Goal: Task Accomplishment & Management: Complete application form

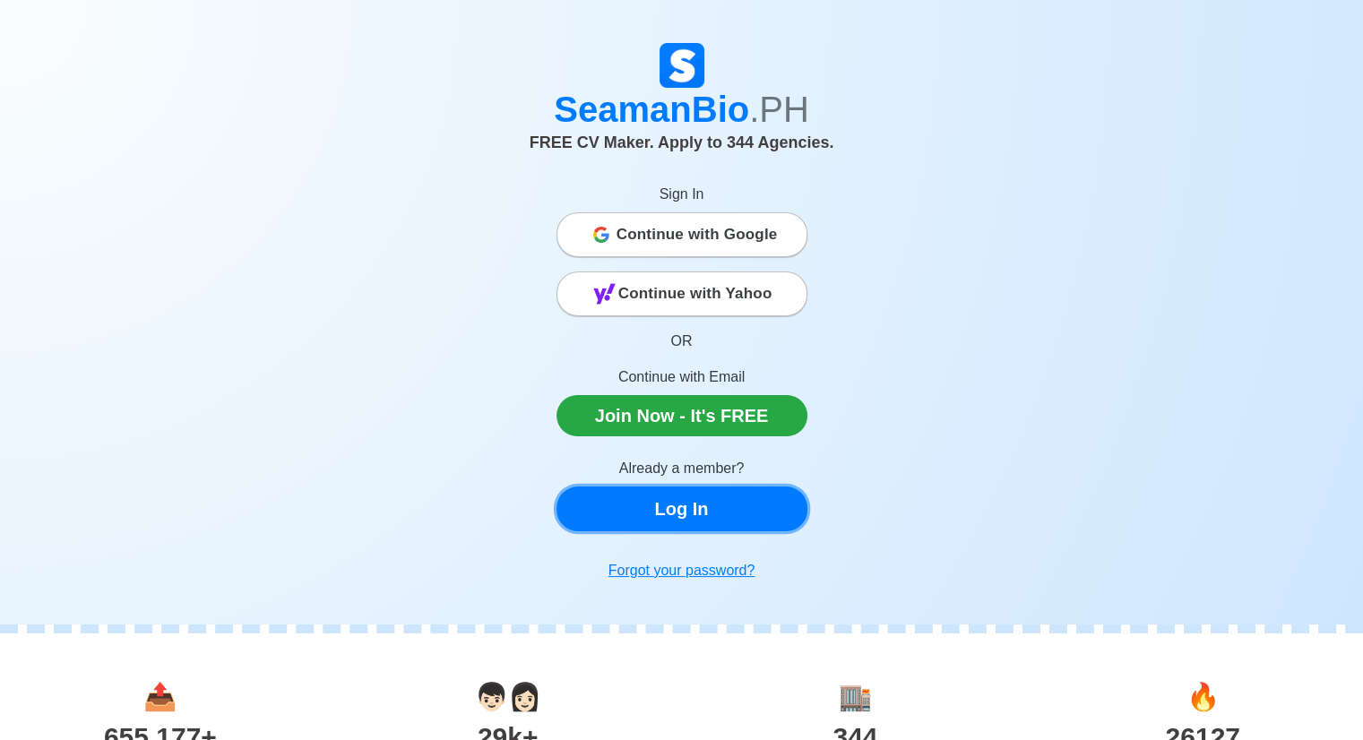
click at [716, 522] on link "Log In" at bounding box center [682, 509] width 251 height 45
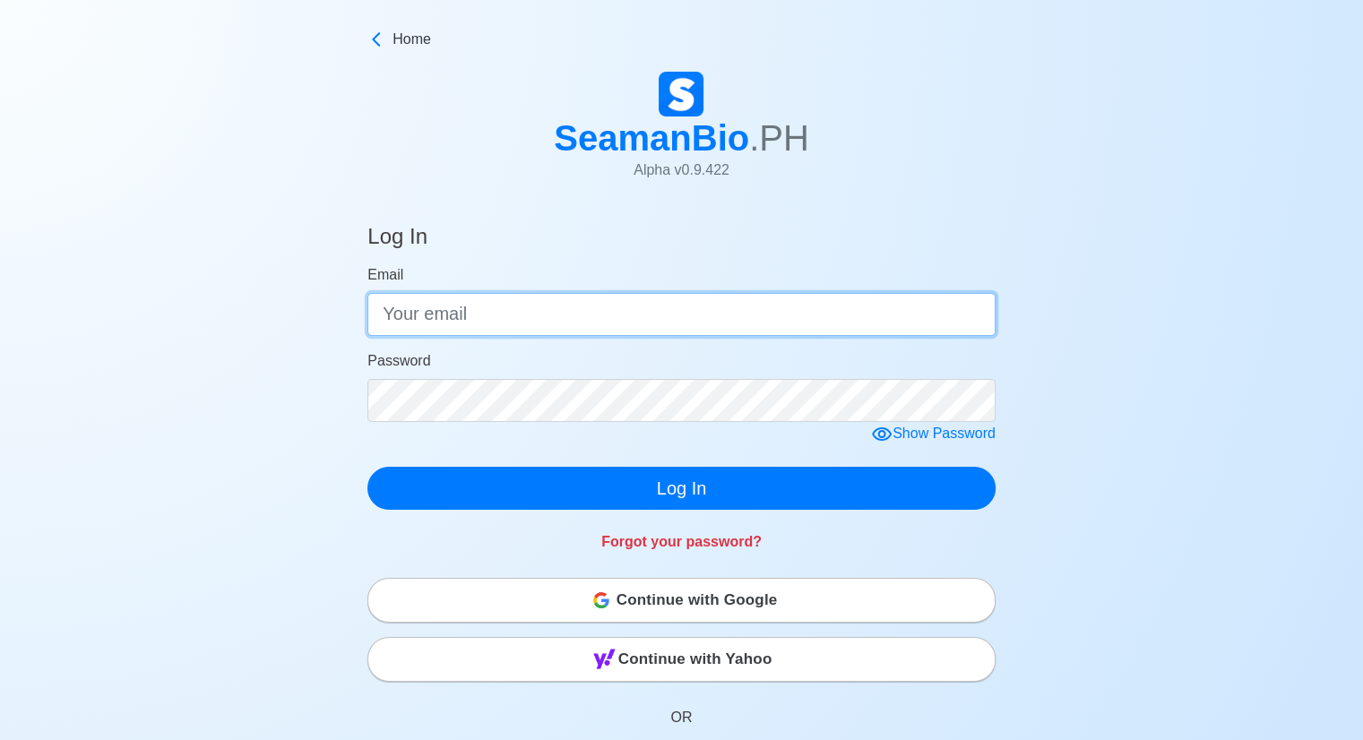
click at [670, 325] on input "Email" at bounding box center [682, 314] width 628 height 43
type input "[EMAIL_ADDRESS][DOMAIN_NAME]"
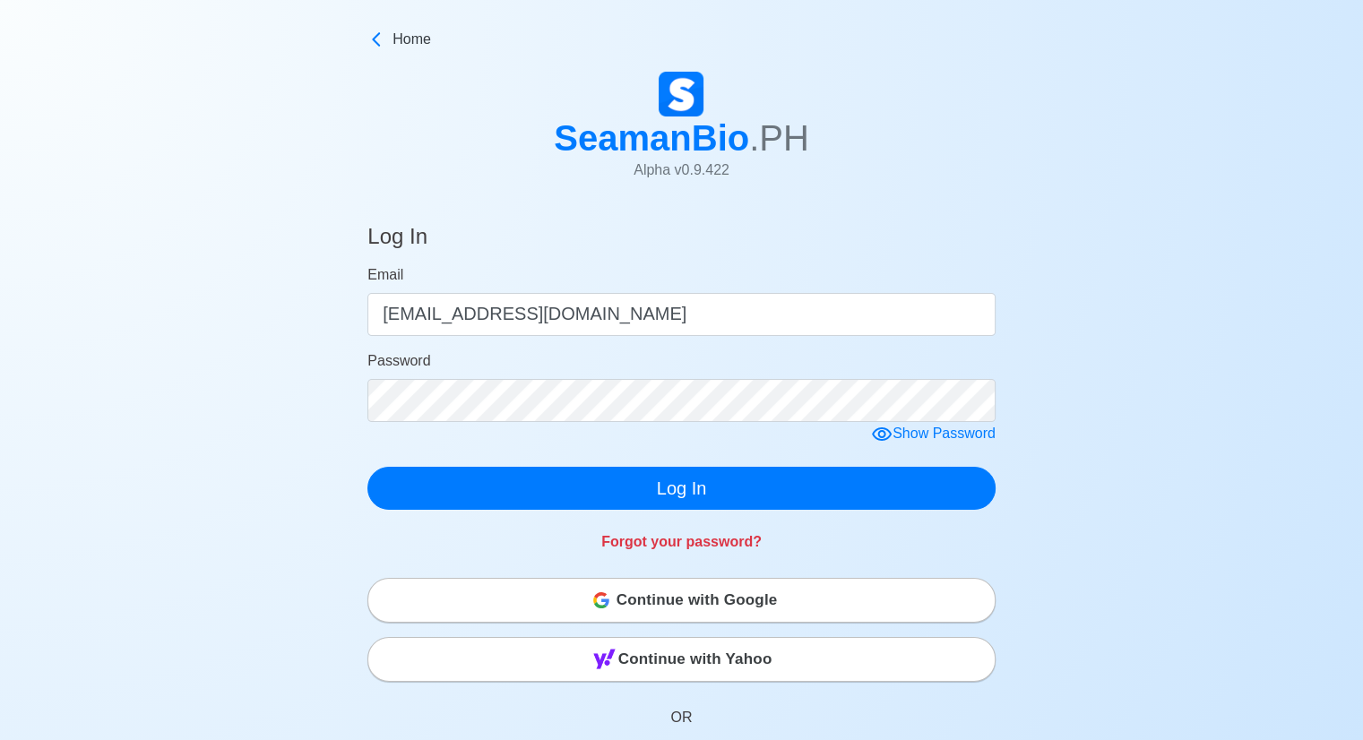
click at [529, 433] on form "Email [EMAIL_ADDRESS][DOMAIN_NAME] Password Show Password Log In" at bounding box center [682, 387] width 628 height 246
click at [884, 432] on form "Email [EMAIL_ADDRESS][DOMAIN_NAME] Password Show Password Log In" at bounding box center [682, 387] width 628 height 246
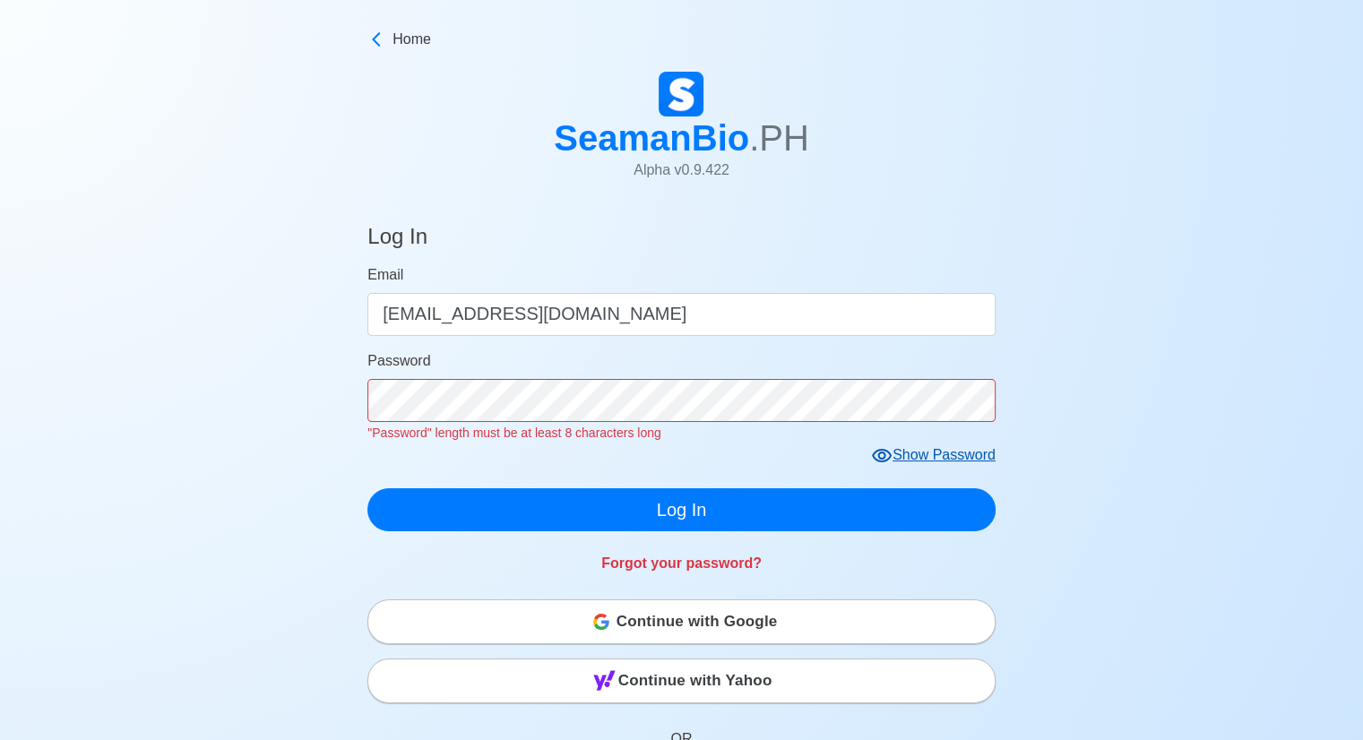
click at [889, 460] on icon at bounding box center [882, 455] width 20 height 13
click button "Log In" at bounding box center [682, 510] width 628 height 43
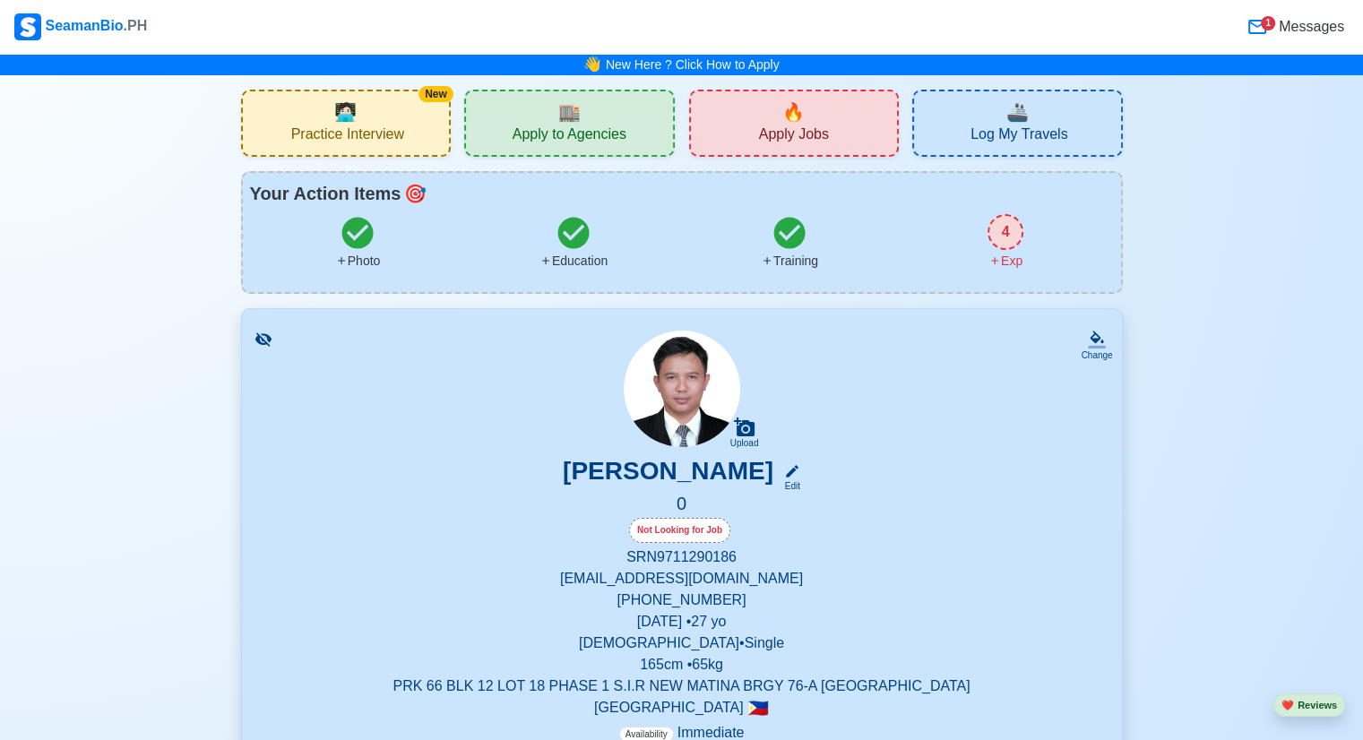
click at [1256, 30] on icon at bounding box center [1258, 27] width 22 height 22
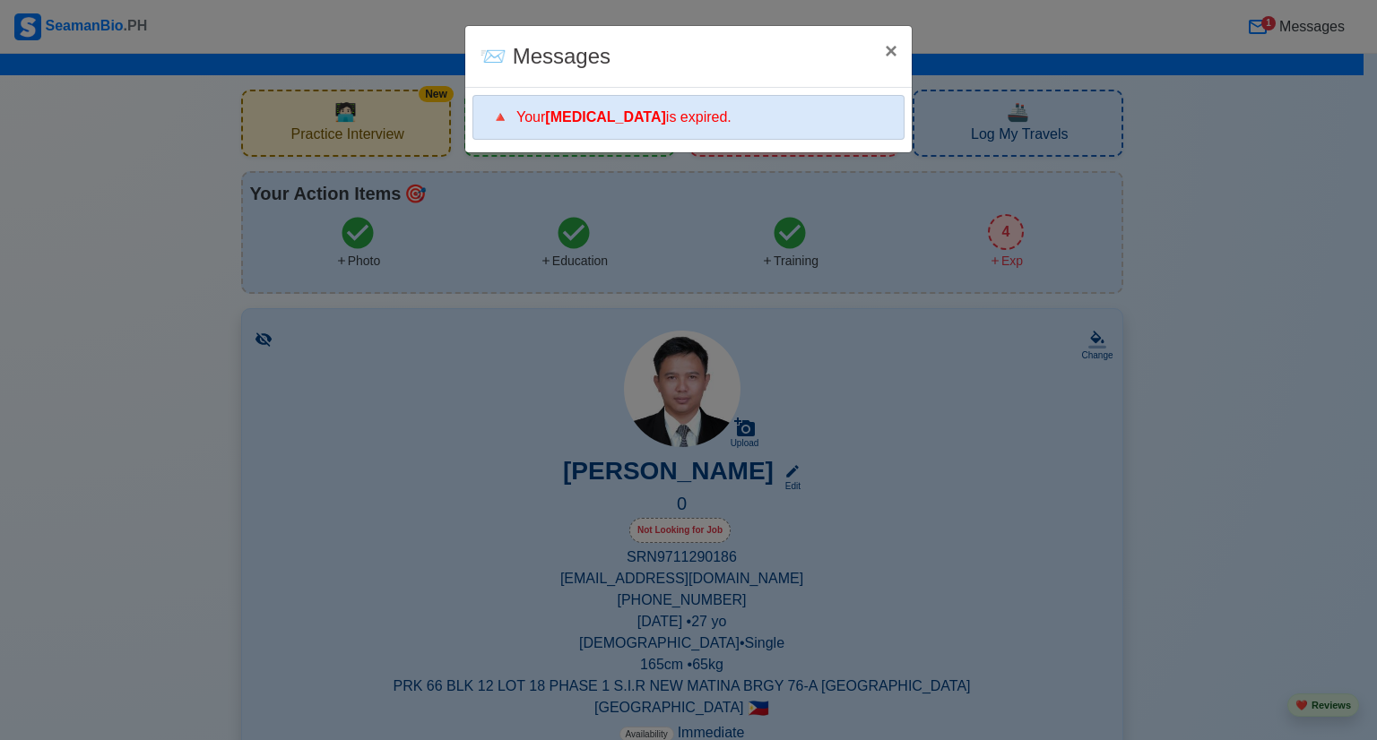
click at [598, 123] on b "[MEDICAL_DATA]" at bounding box center [605, 116] width 121 height 15
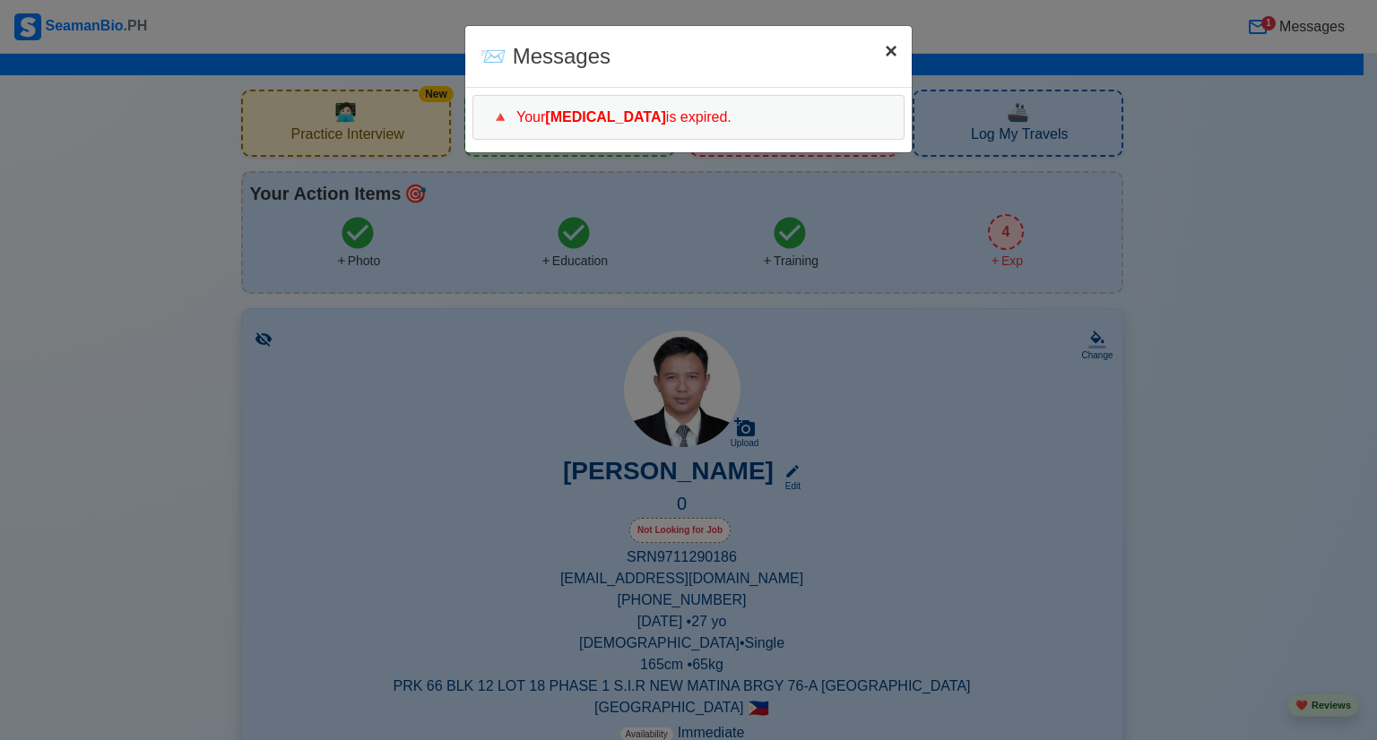
drag, startPoint x: 883, startPoint y: 47, endPoint x: 636, endPoint y: 88, distance: 250.8
click at [885, 48] on span "×" at bounding box center [891, 51] width 13 height 24
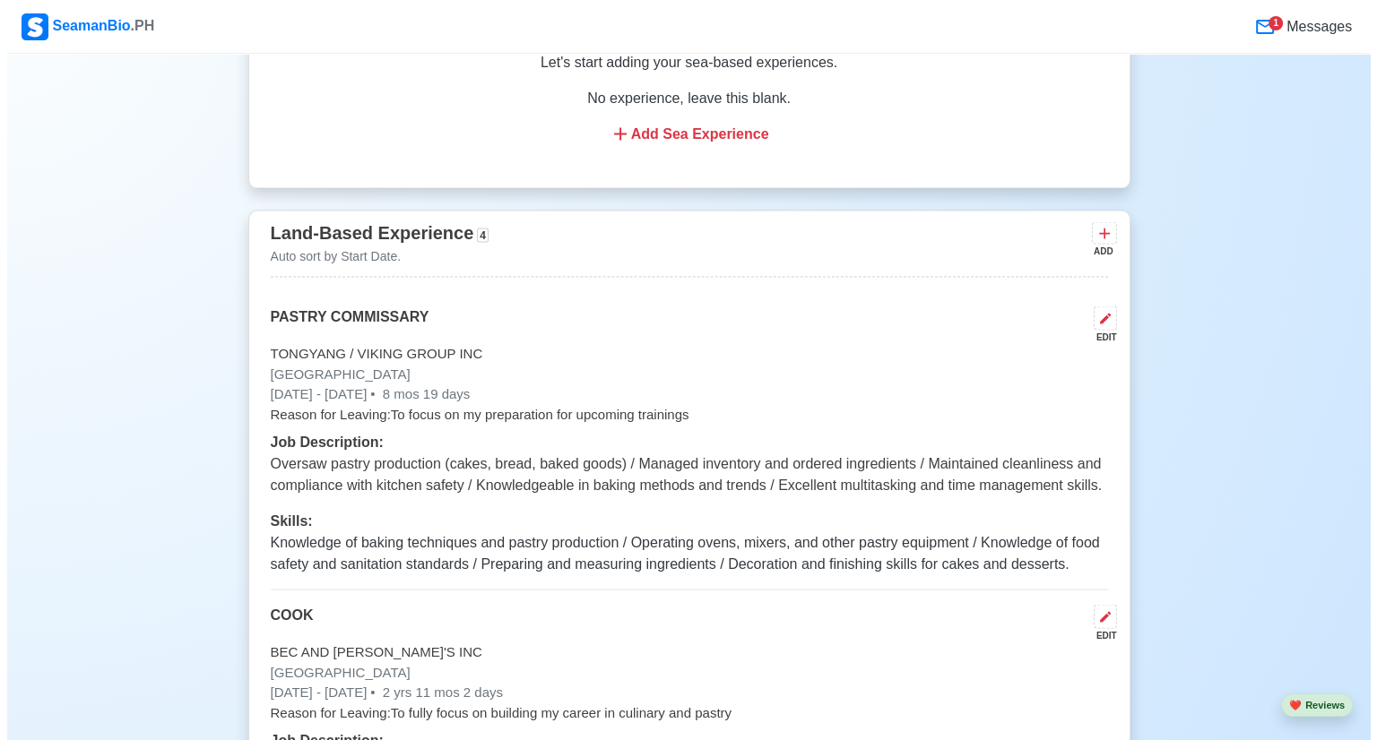
scroll to position [3496, 0]
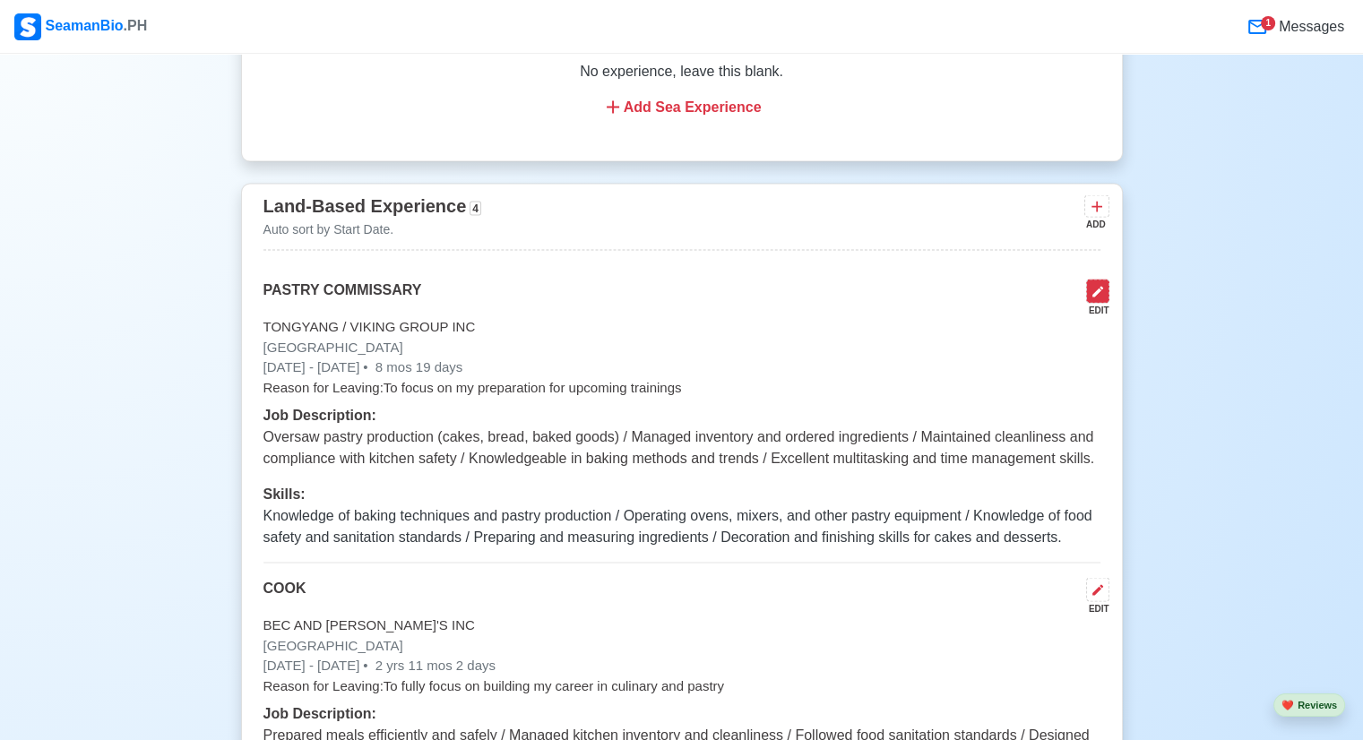
click at [1096, 285] on icon at bounding box center [1098, 292] width 14 height 14
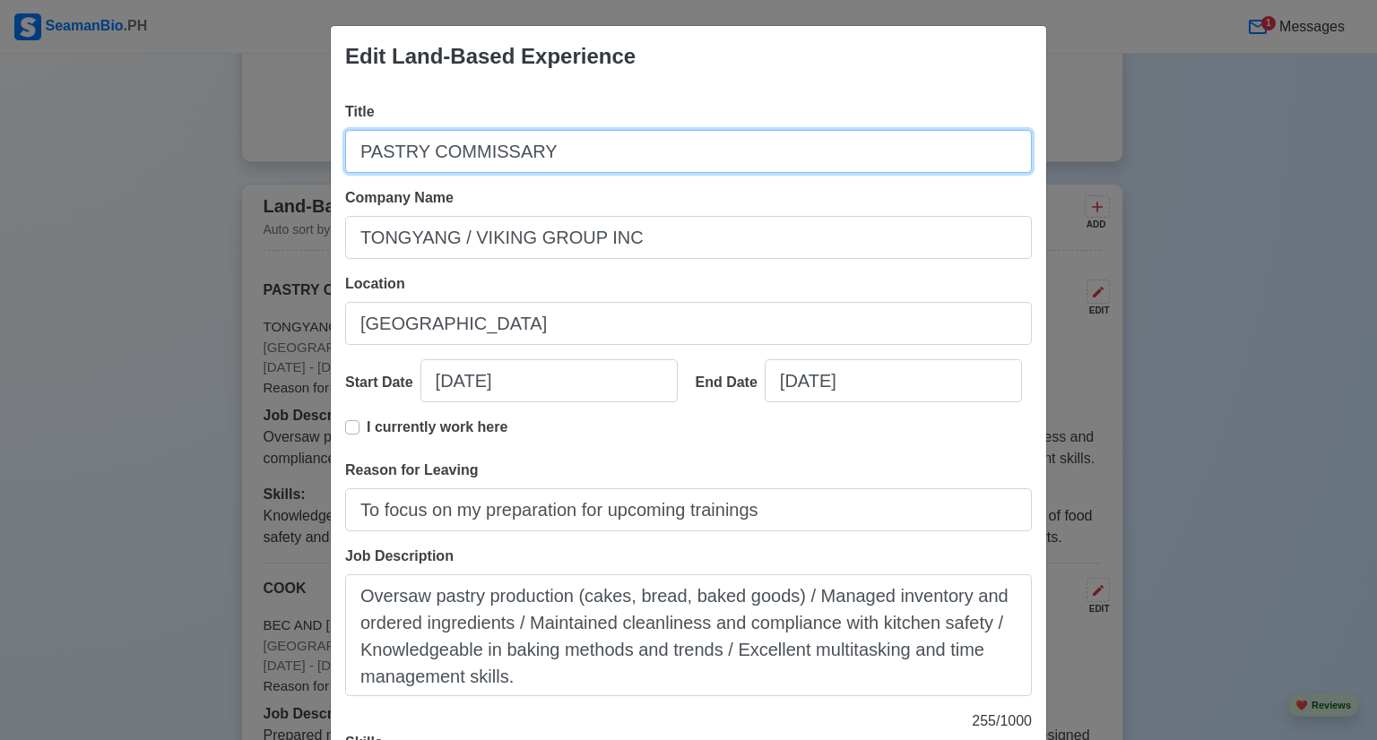
click at [79, 149] on div "Edit Land-Based Experience Title PASTRY COMMISSARY Company Name TONGYANG / VIKI…" at bounding box center [688, 370] width 1377 height 740
click at [545, 144] on input "PASTRY COMMISSARY" at bounding box center [688, 151] width 687 height 43
paste input "DUSIT THANI HOTEL"
type input "DUSIT THANI HOTEL"
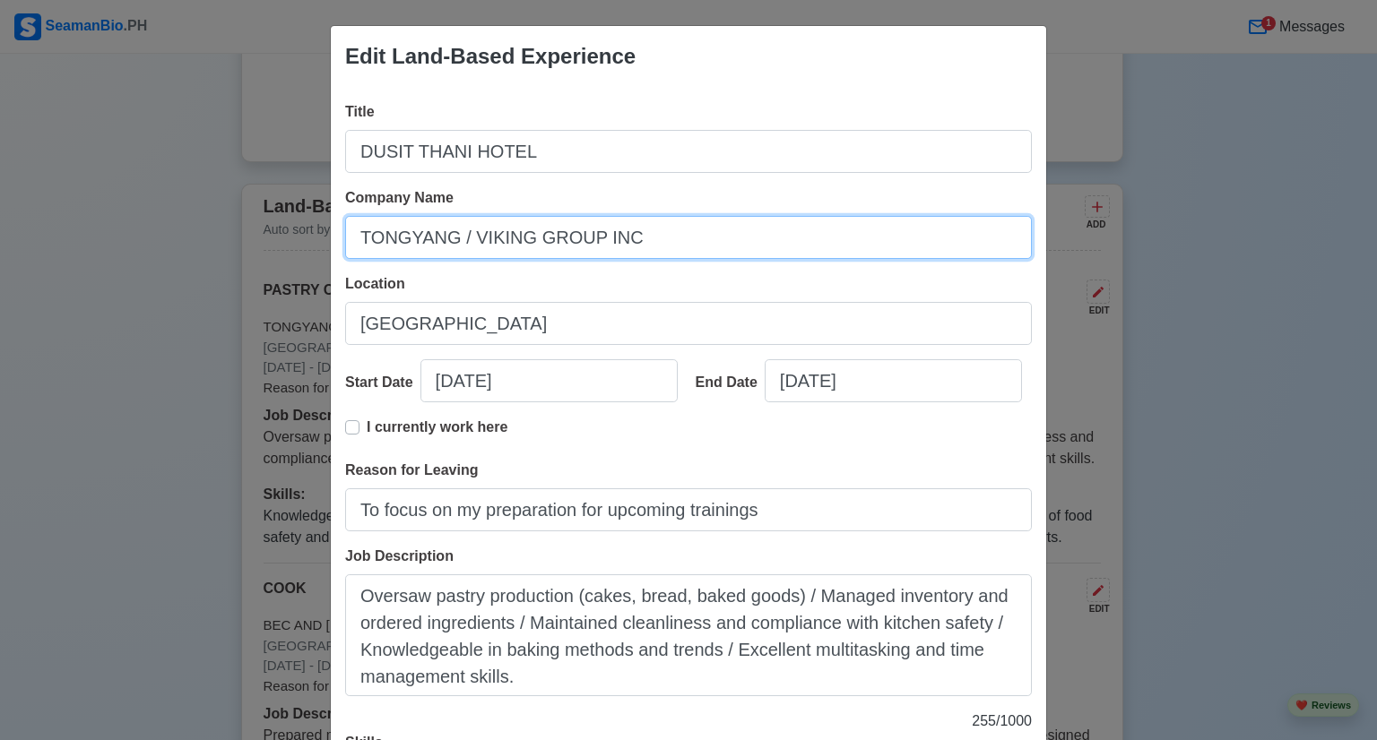
click at [466, 252] on input "TONGYANG / VIKING GROUP INC" at bounding box center [688, 237] width 687 height 43
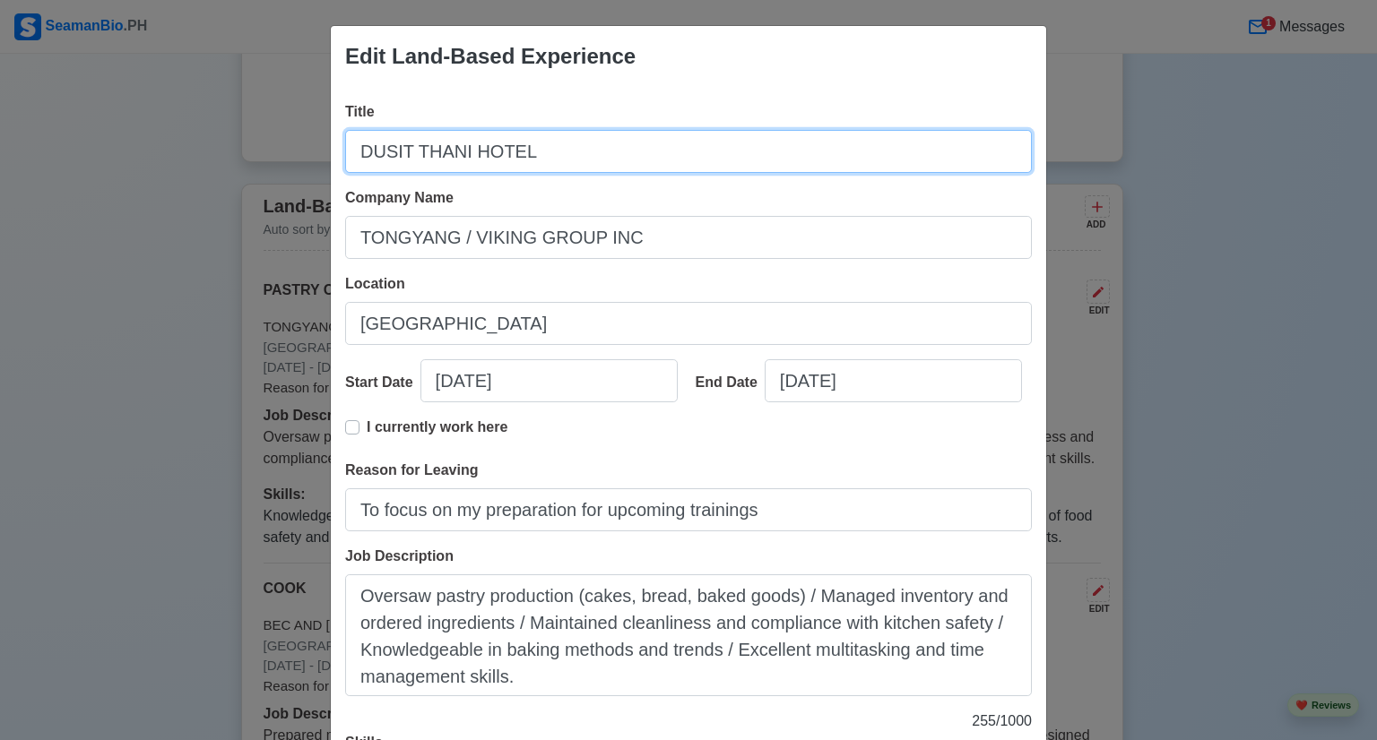
drag, startPoint x: 549, startPoint y: 156, endPoint x: 343, endPoint y: 153, distance: 205.3
click at [345, 153] on input "DUSIT THANI HOTEL" at bounding box center [688, 151] width 687 height 43
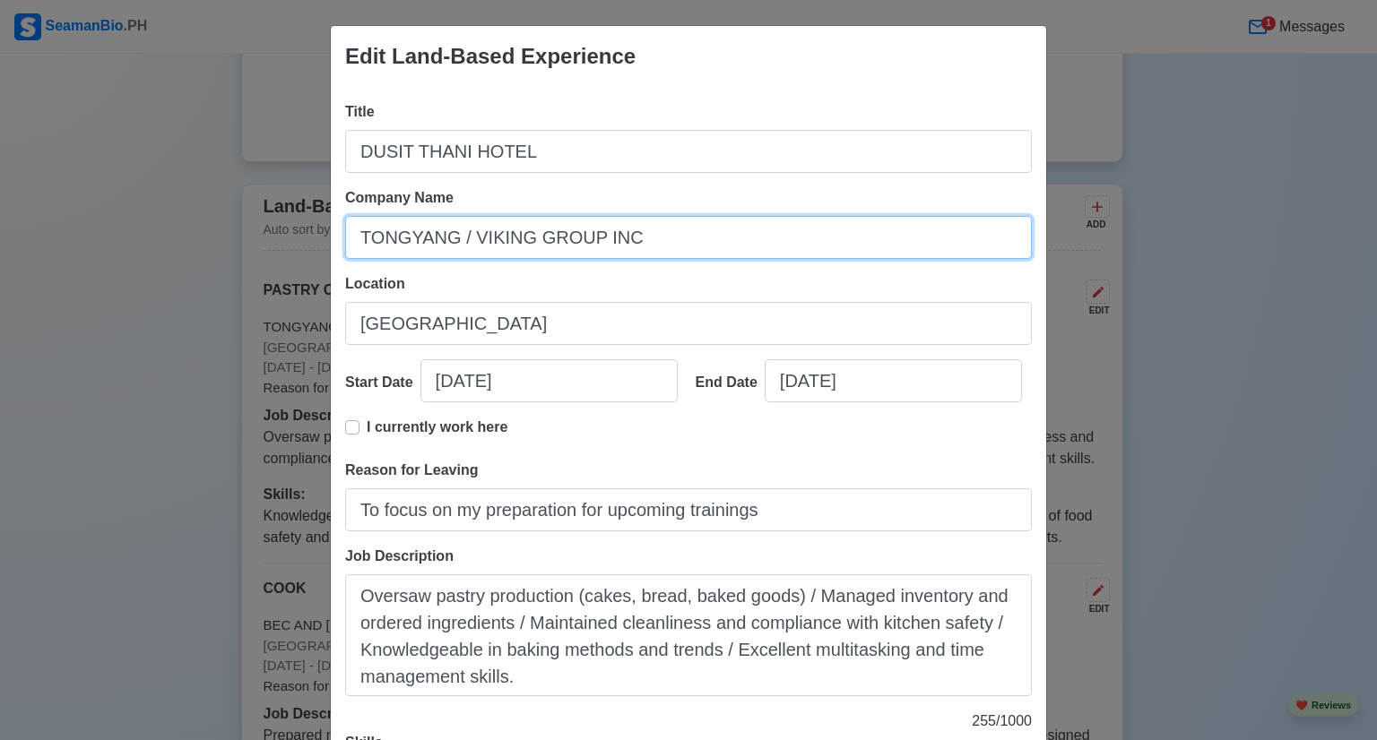
drag, startPoint x: 628, startPoint y: 238, endPoint x: 248, endPoint y: 237, distance: 380.1
click at [248, 238] on div "Edit Land-Based Experience Title DUSIT THANI HOTEL Company Name [GEOGRAPHIC_DAT…" at bounding box center [688, 370] width 1377 height 740
paste input "DUSIT THANI HOTEL"
type input "DUSIT THANI HOTEL"
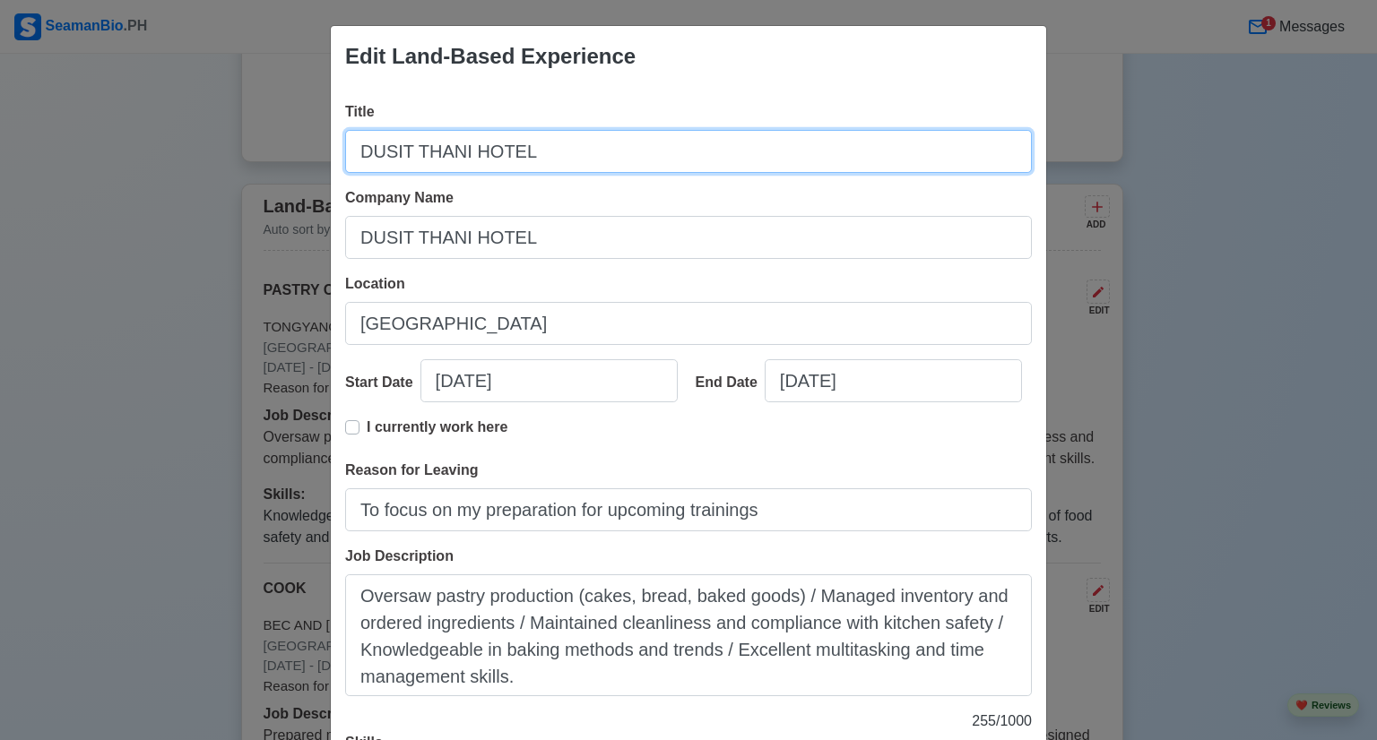
drag, startPoint x: 505, startPoint y: 157, endPoint x: 322, endPoint y: 157, distance: 182.9
click at [322, 157] on div "Edit Land-Based Experience Title DUSIT THANI HOTEL Company Name DUSIT THANI HOT…" at bounding box center [688, 370] width 1377 height 740
paste input "COOK"
type input "COOK"
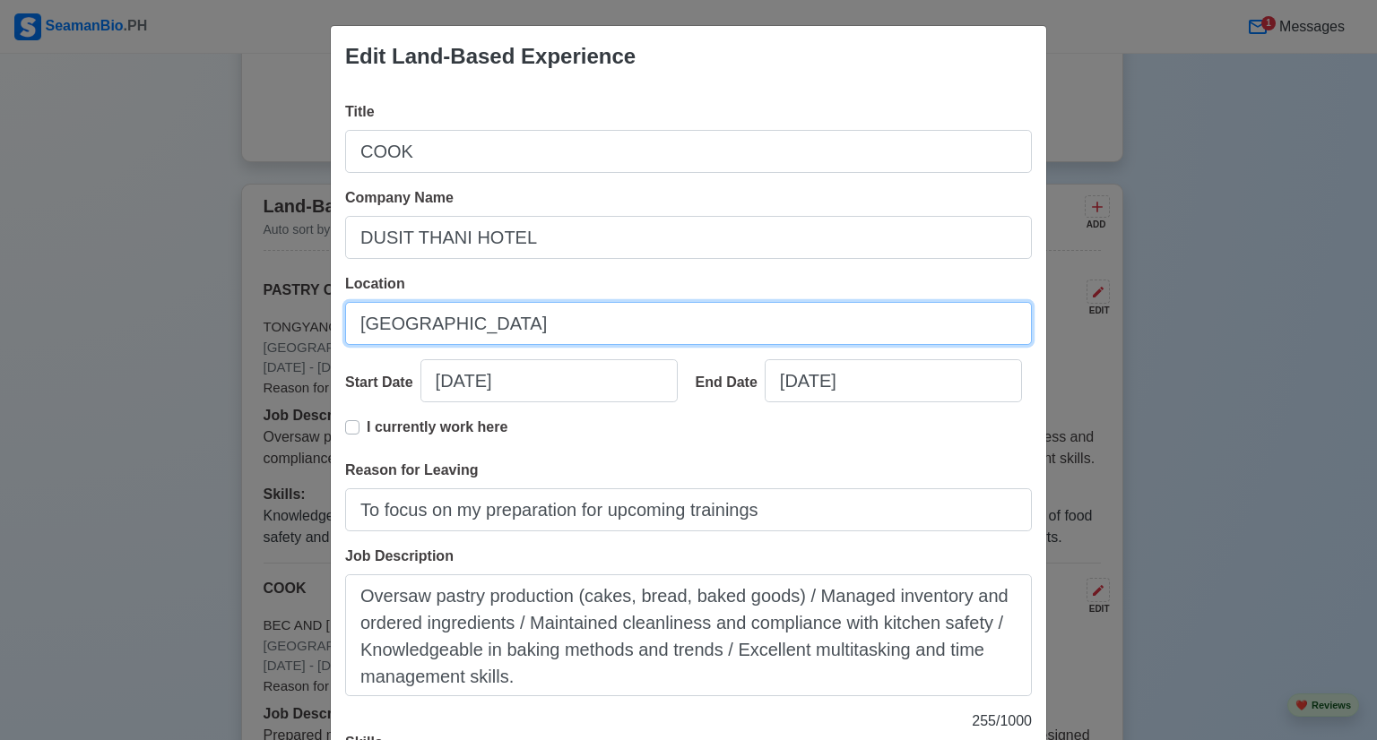
click at [458, 321] on input "[GEOGRAPHIC_DATA]" at bounding box center [688, 323] width 687 height 43
drag, startPoint x: 477, startPoint y: 338, endPoint x: 340, endPoint y: 337, distance: 137.1
click at [345, 337] on input "[GEOGRAPHIC_DATA]" at bounding box center [688, 323] width 687 height 43
paste input "Bo. [PERSON_NAME][GEOGRAPHIC_DATA], [GEOGRAPHIC_DATA]"
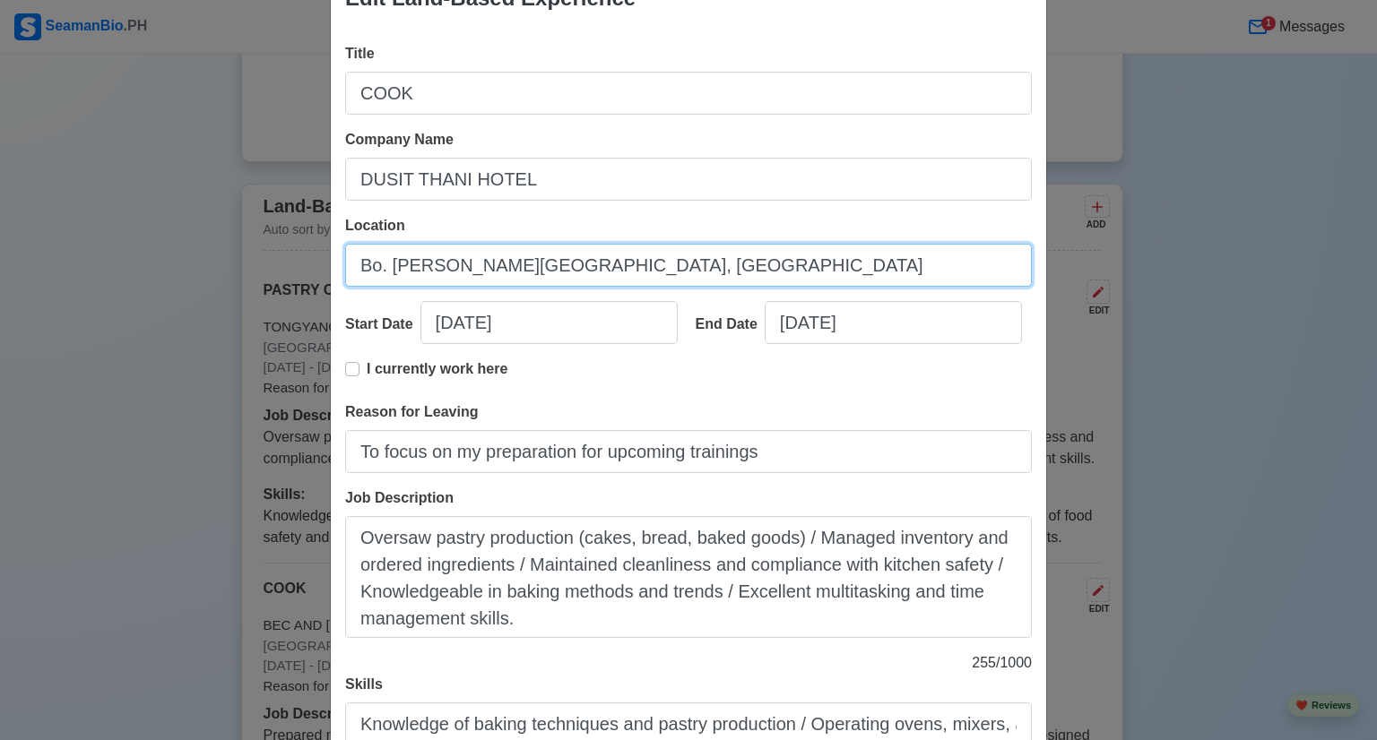
scroll to position [90, 0]
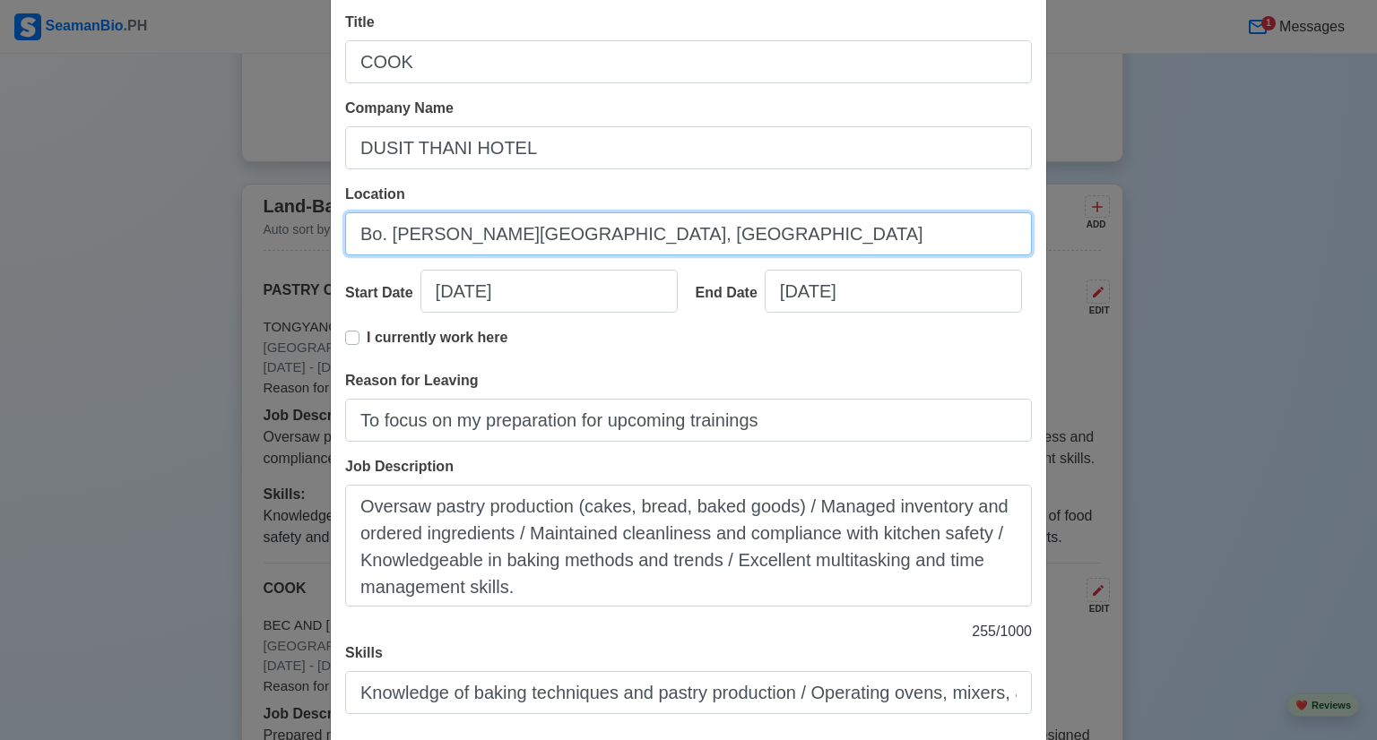
type input "Bo. [PERSON_NAME][GEOGRAPHIC_DATA], [GEOGRAPHIC_DATA]"
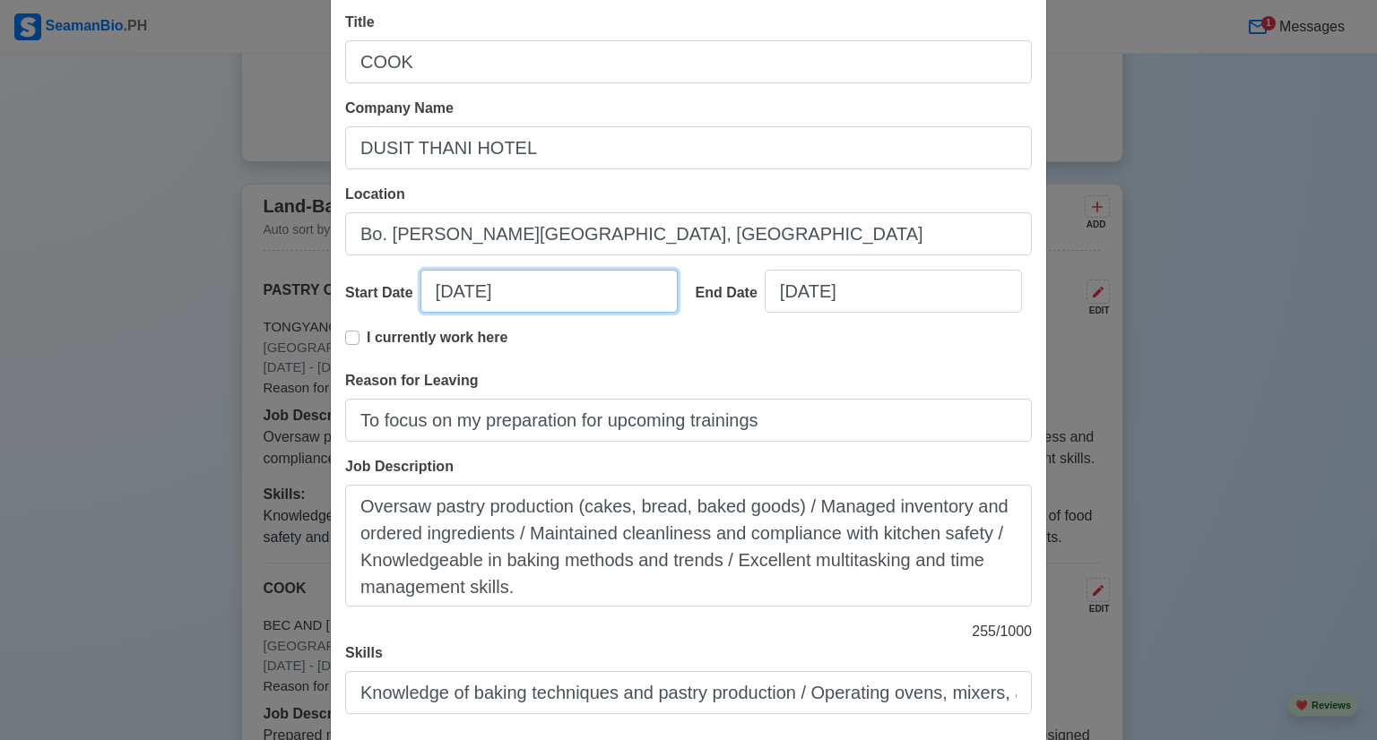
select select "****"
select select "***"
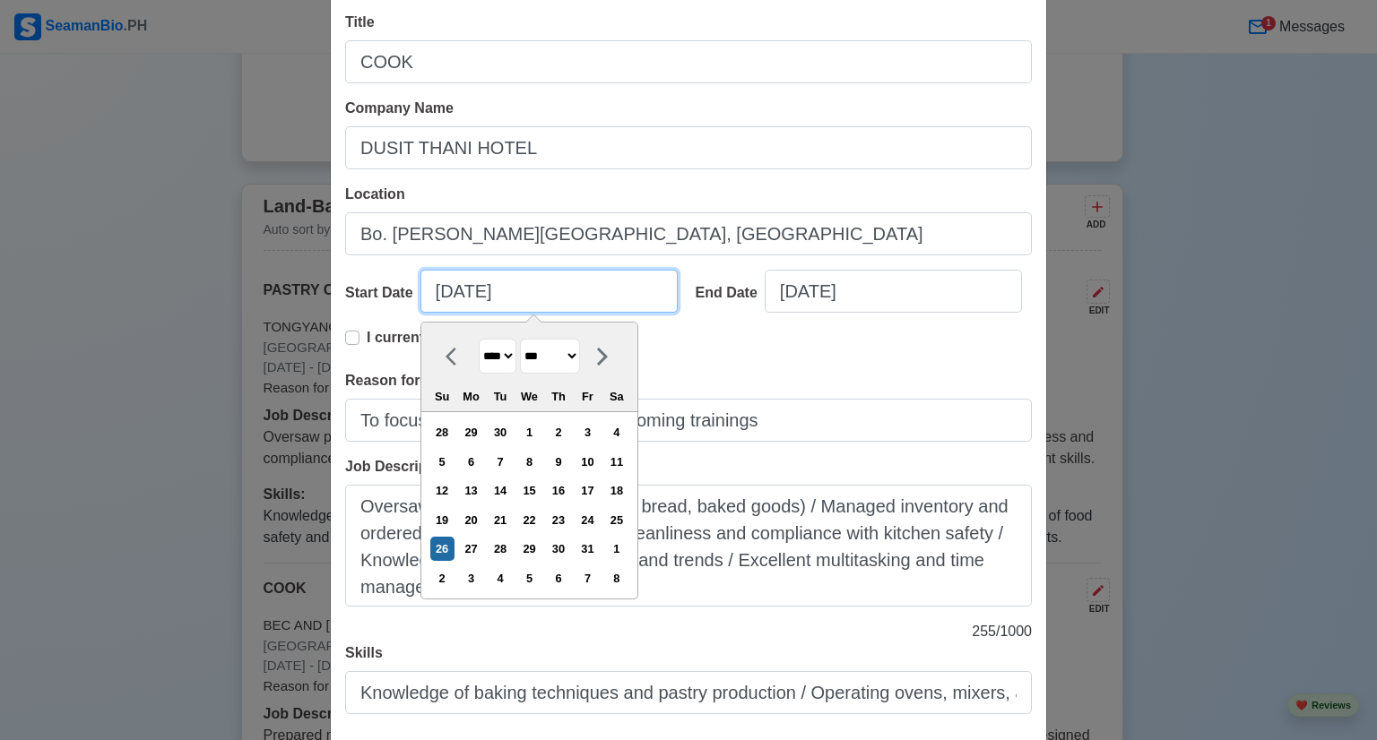
click at [523, 296] on input "[DATE]" at bounding box center [548, 291] width 257 height 43
drag, startPoint x: 434, startPoint y: 288, endPoint x: 550, endPoint y: 288, distance: 116.5
click at [550, 288] on input "[DATE]" at bounding box center [548, 291] width 257 height 43
type input "0"
select select "****"
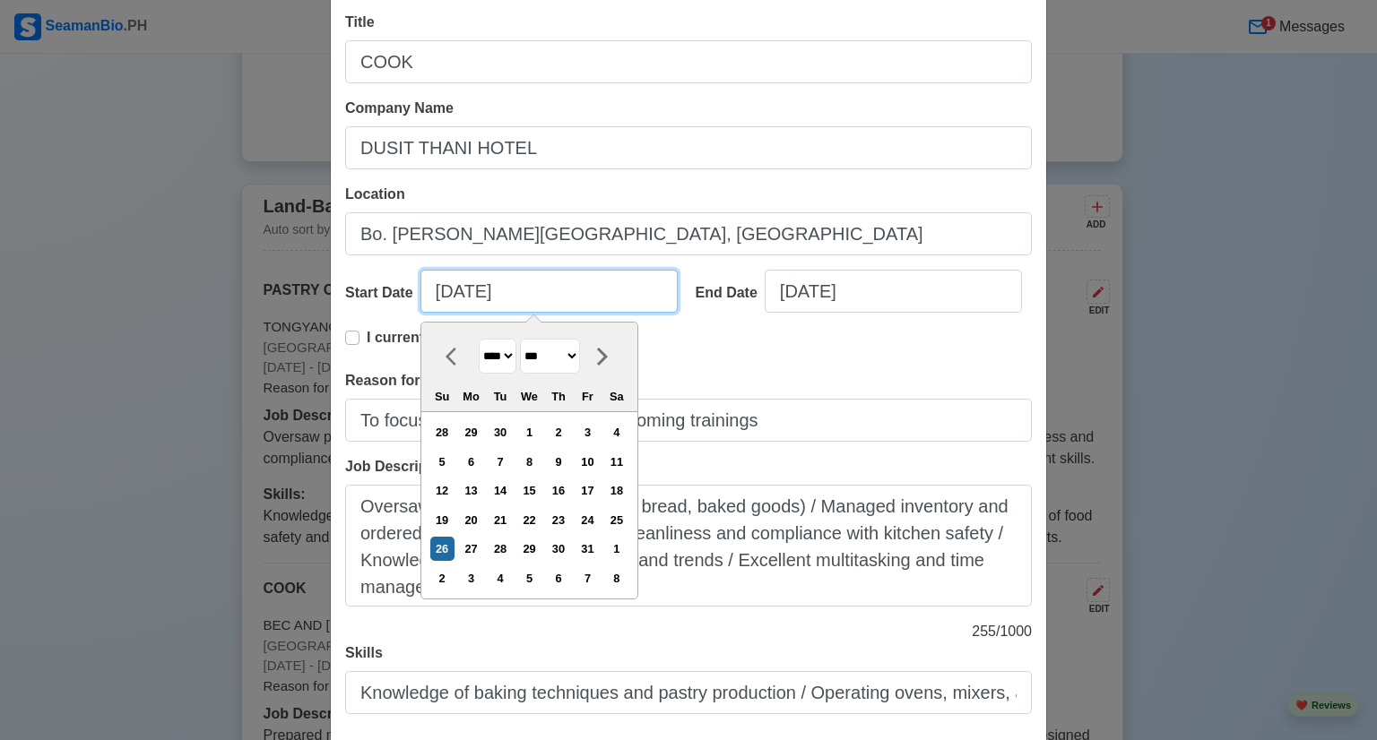
select select "*******"
type input "02"
select select "****"
select select "********"
type input "02132"
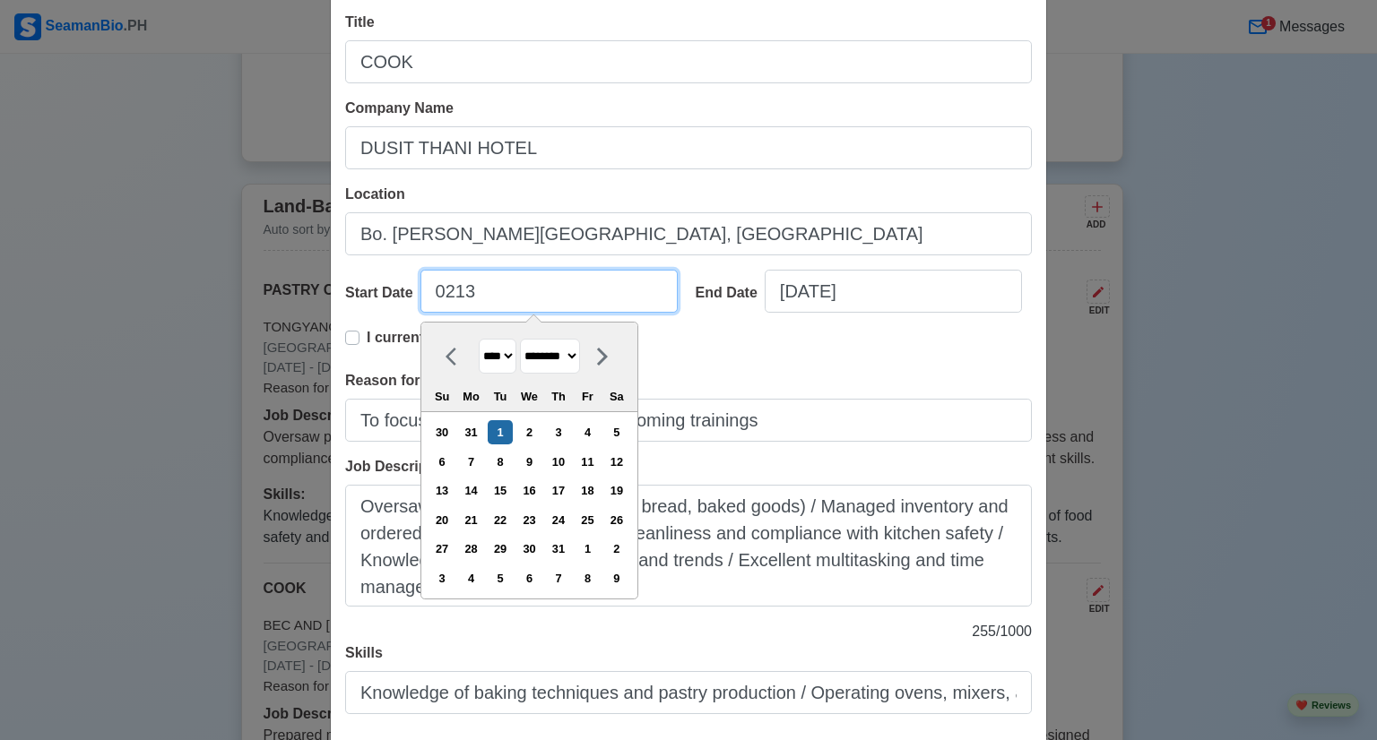
select select "****"
select select "*******"
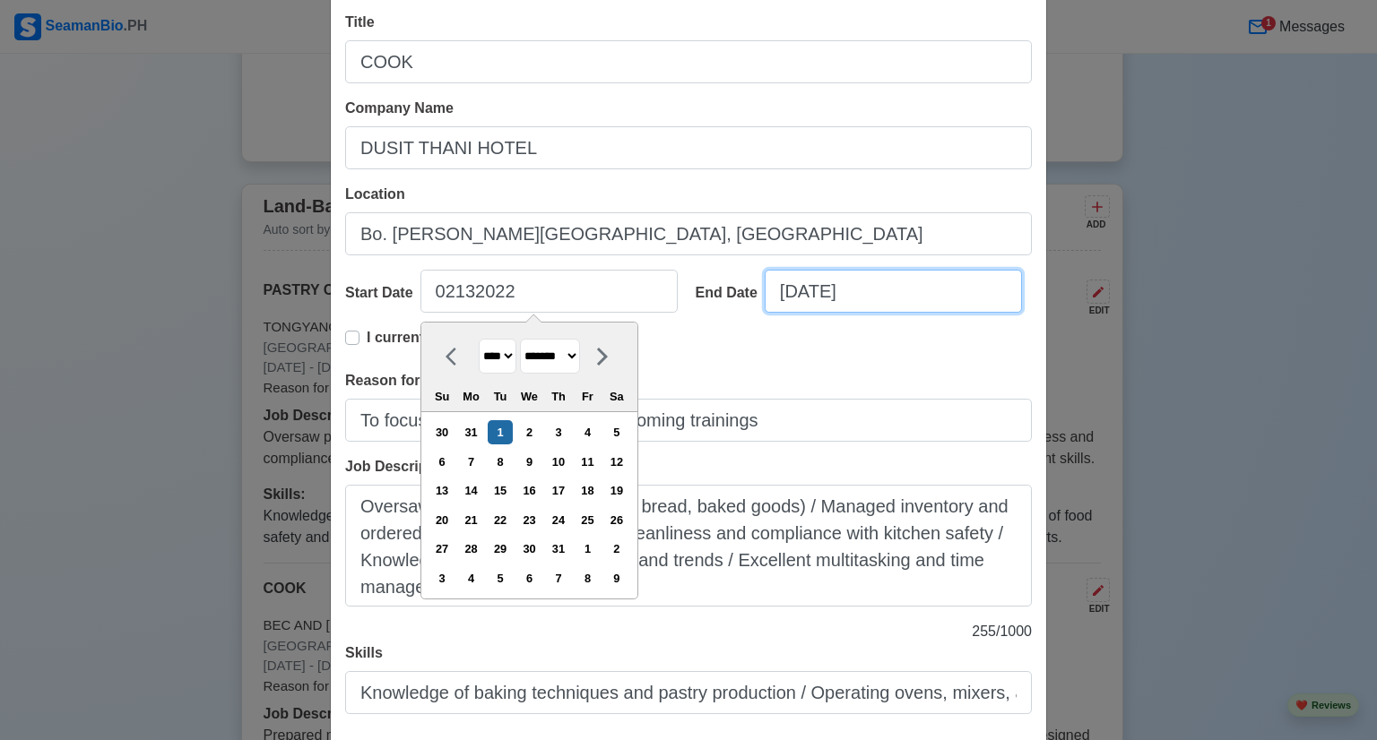
type input "01/01/213202"
select select "****"
select select "********"
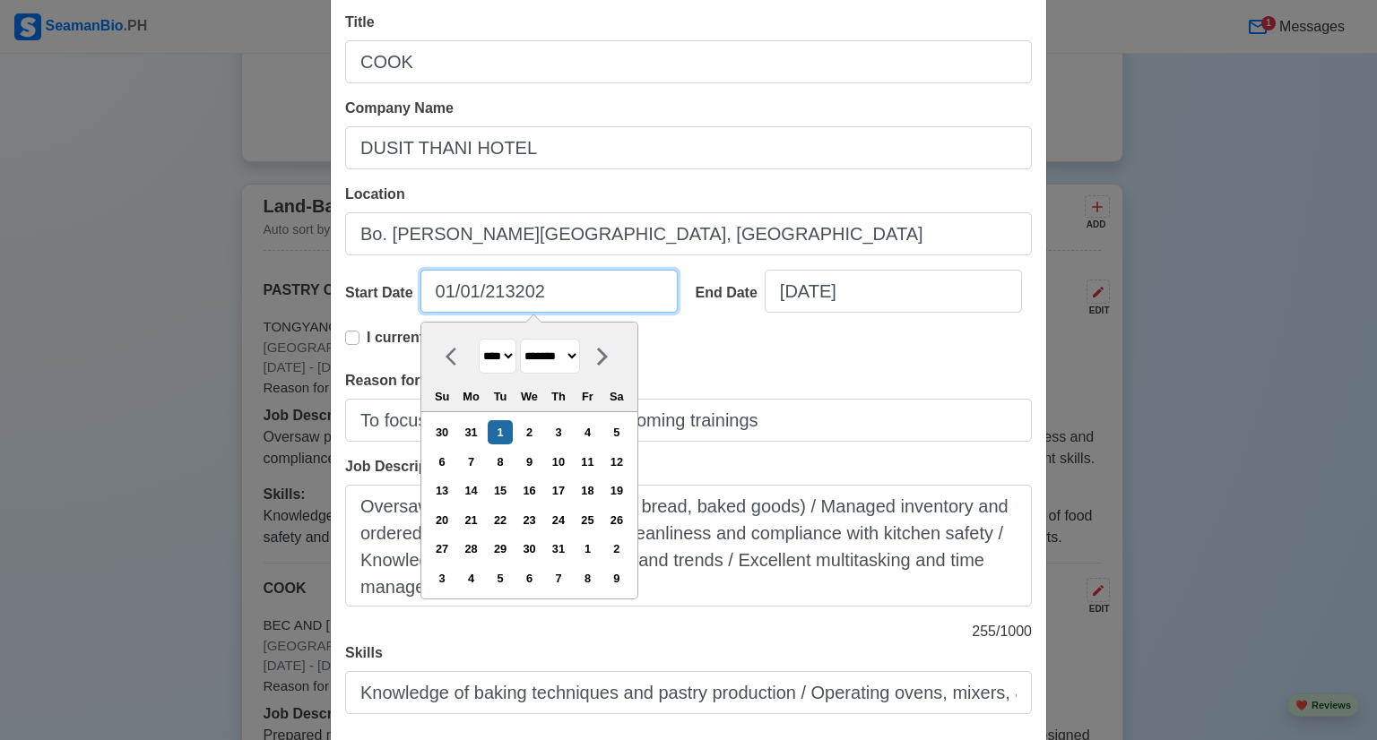
click at [439, 292] on input "01/01/213202" at bounding box center [548, 291] width 257 height 43
drag, startPoint x: 577, startPoint y: 292, endPoint x: 422, endPoint y: 288, distance: 155.1
click at [422, 288] on input "01/01/213202" at bounding box center [548, 291] width 257 height 43
type input "0"
select select "****"
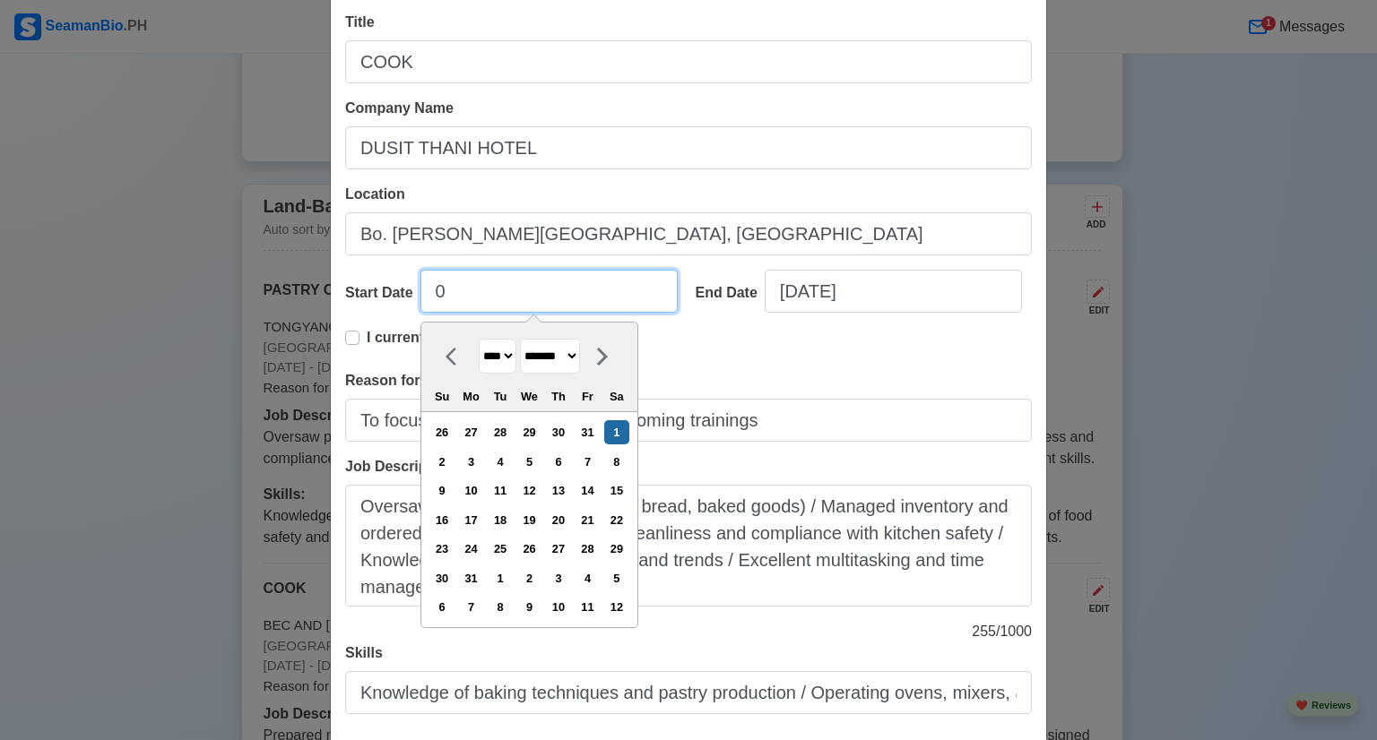
type input "02"
select select "****"
select select "********"
type input "02/13/2"
select select "****"
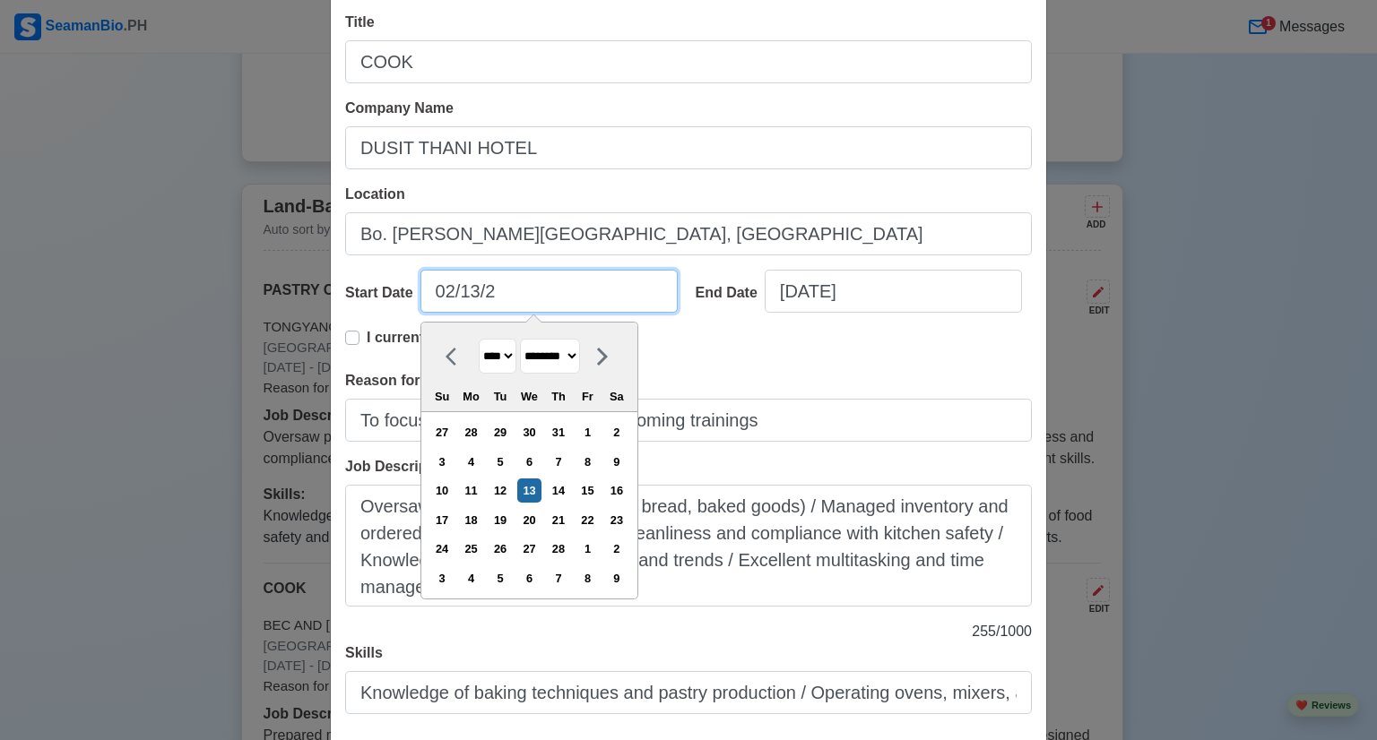
type input "[DATE]"
select select "****"
type input "[DATE]"
select select "****"
type input "[DATE]"
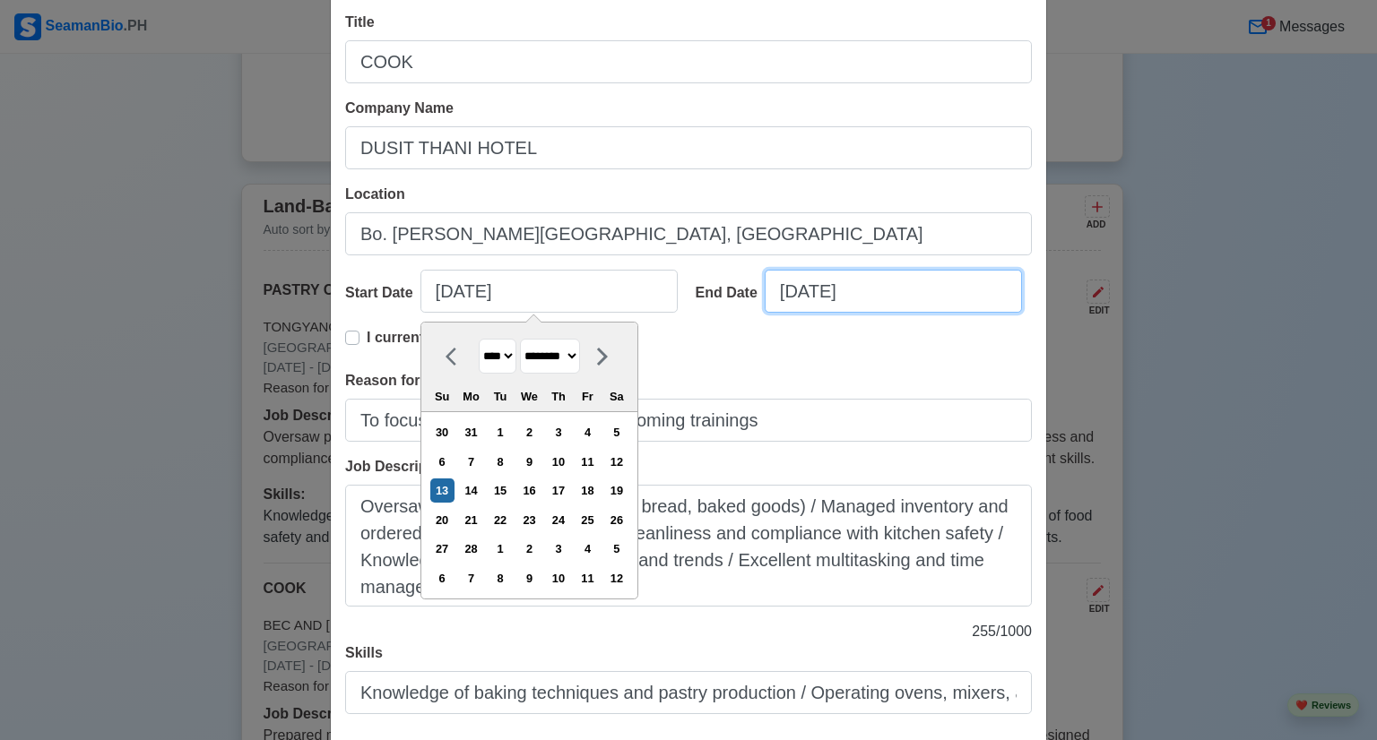
select select "****"
select select "********"
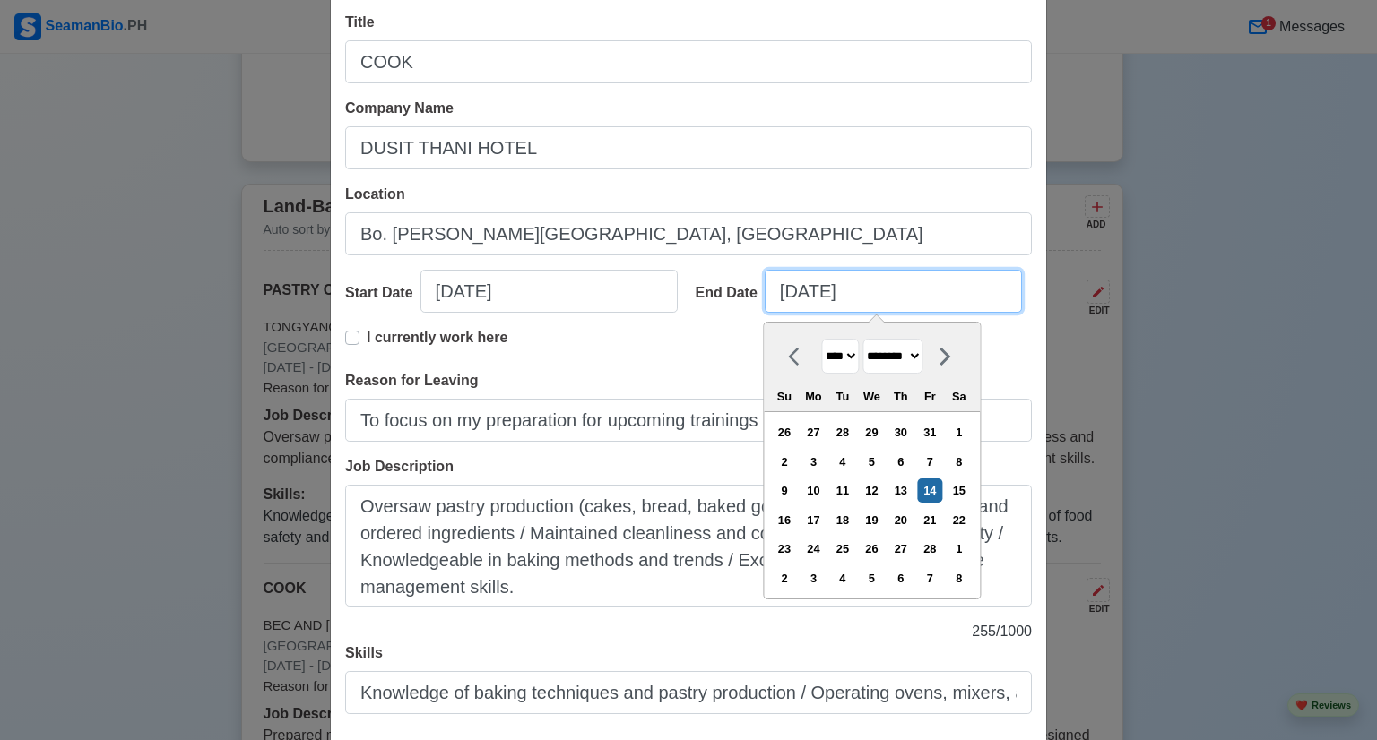
type input "0"
select select "****"
select select "*******"
type input "07"
select select "****"
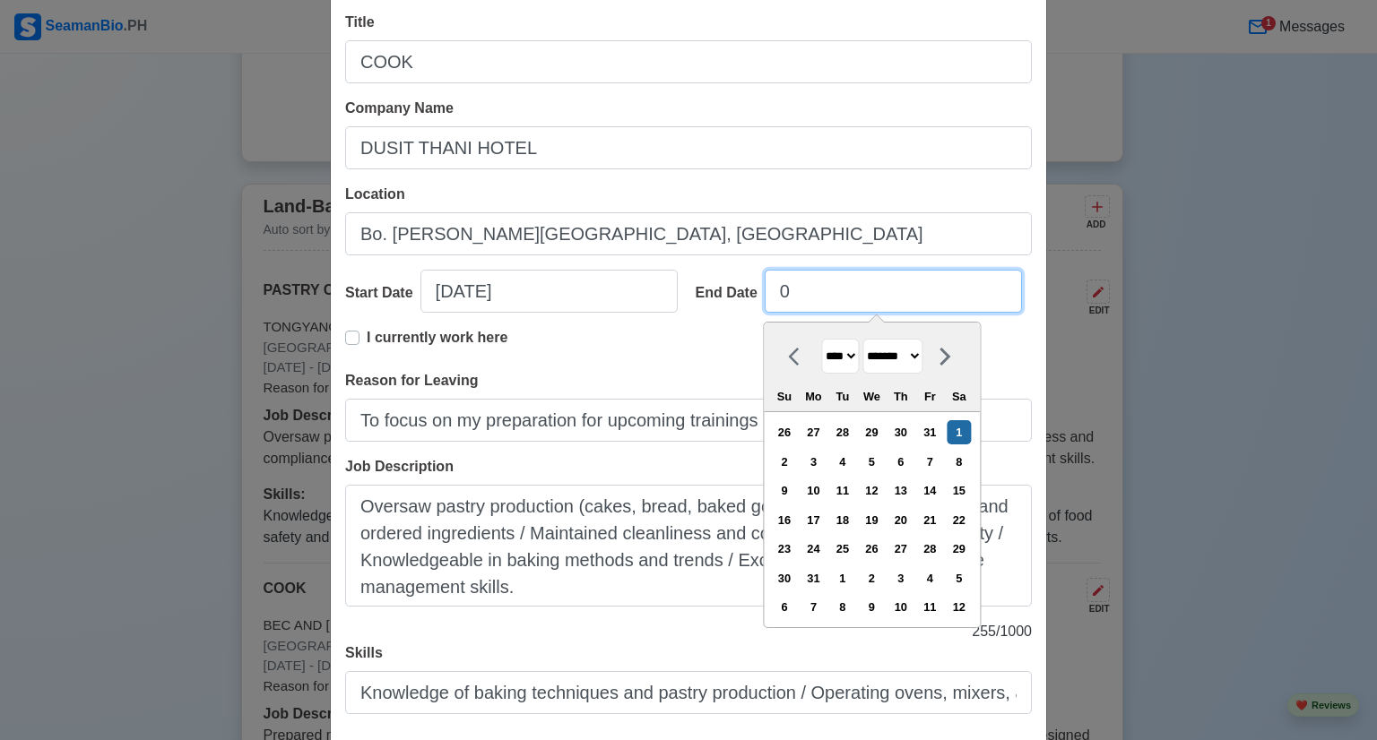
select select "****"
type input "07/26/2"
select select "****"
type input "[DATE]"
select select "****"
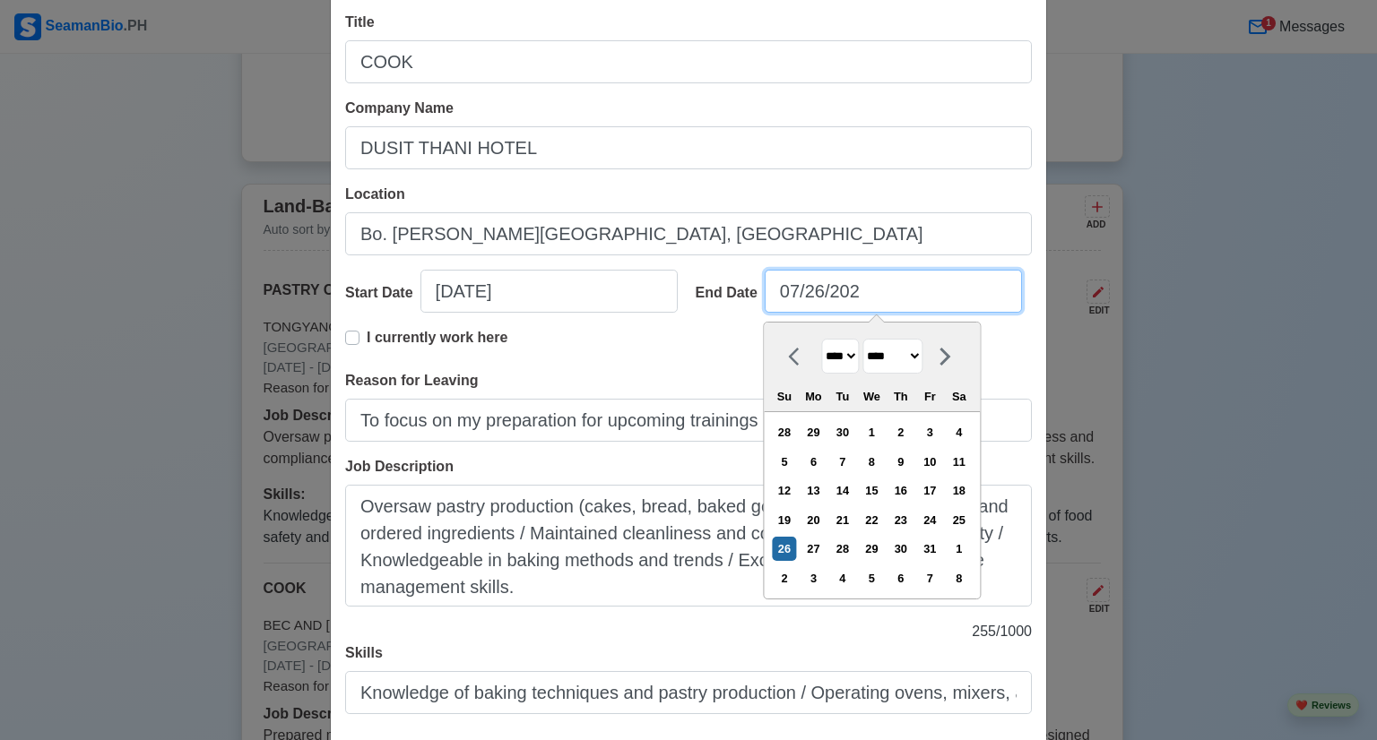
type input "[DATE]"
select select "****"
type input "[DATE]"
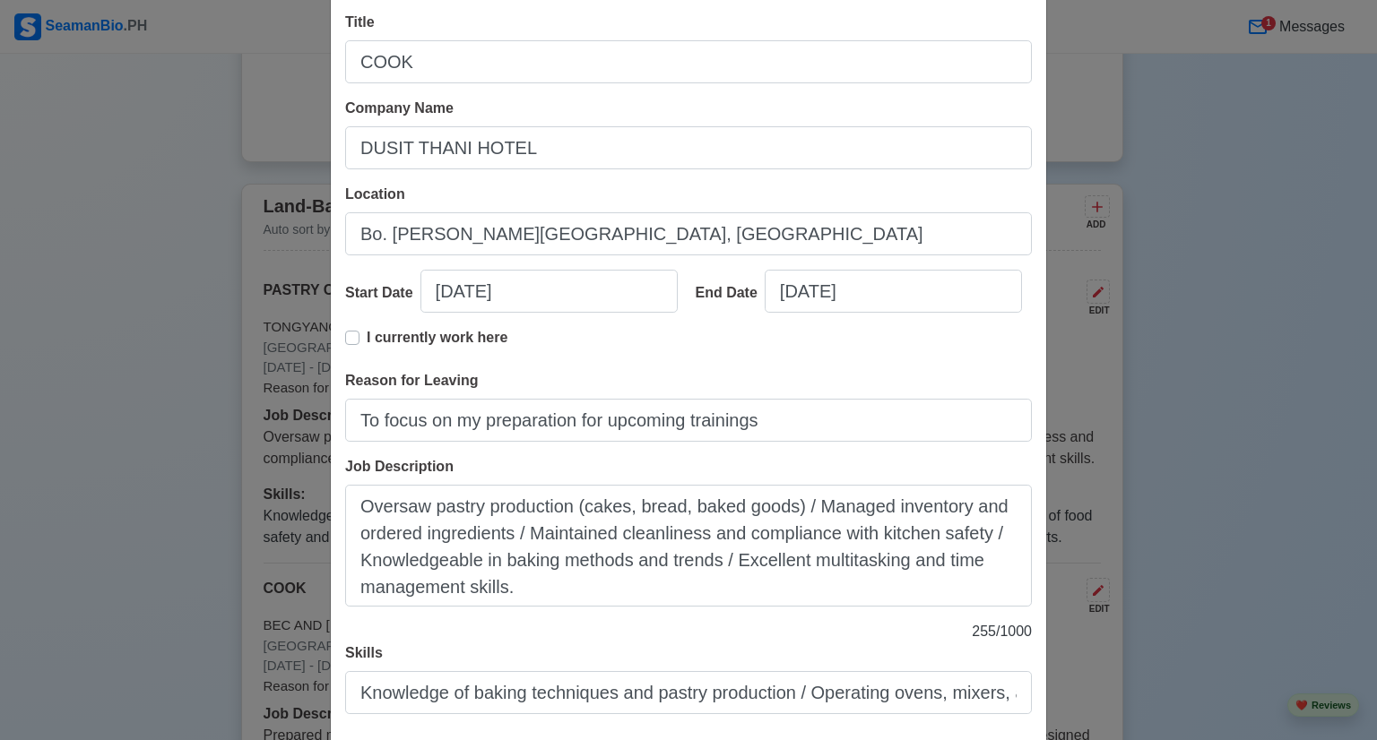
click at [567, 352] on div "I currently work here" at bounding box center [688, 348] width 687 height 43
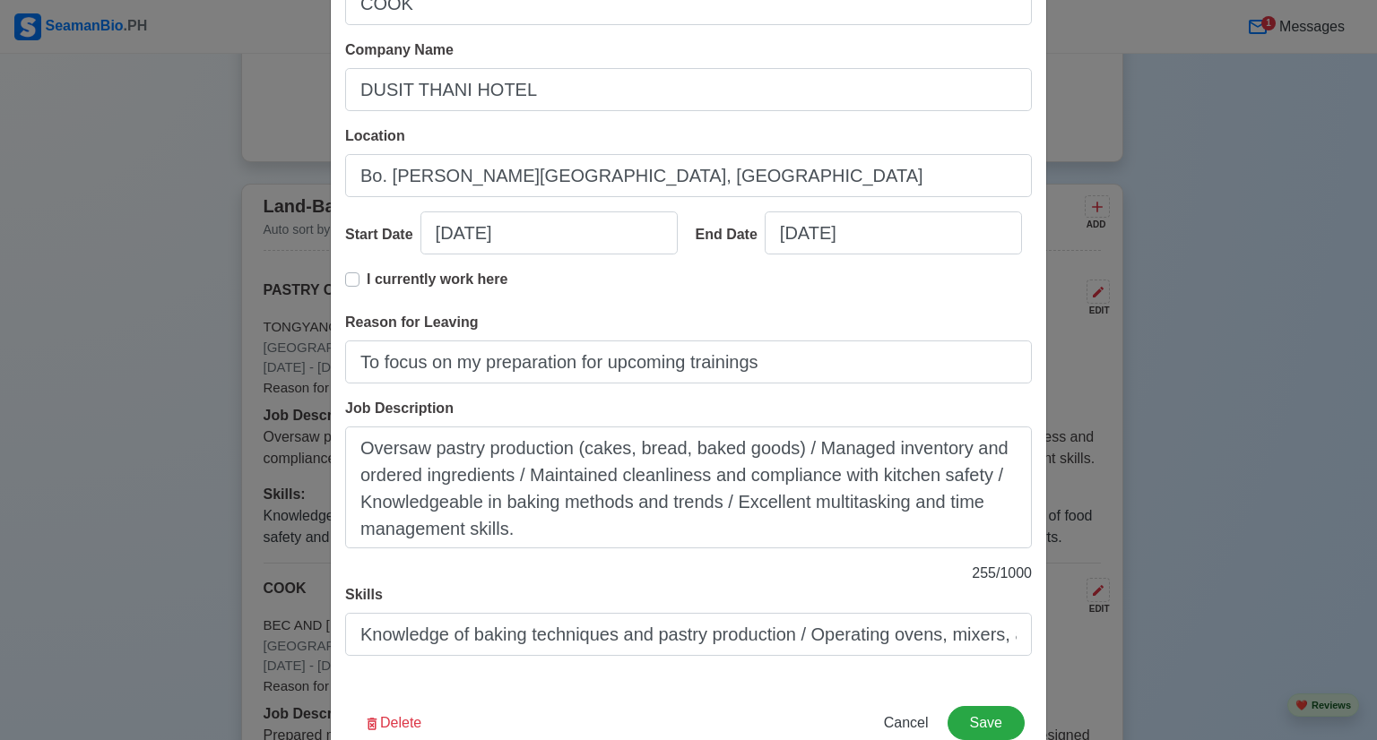
scroll to position [179, 0]
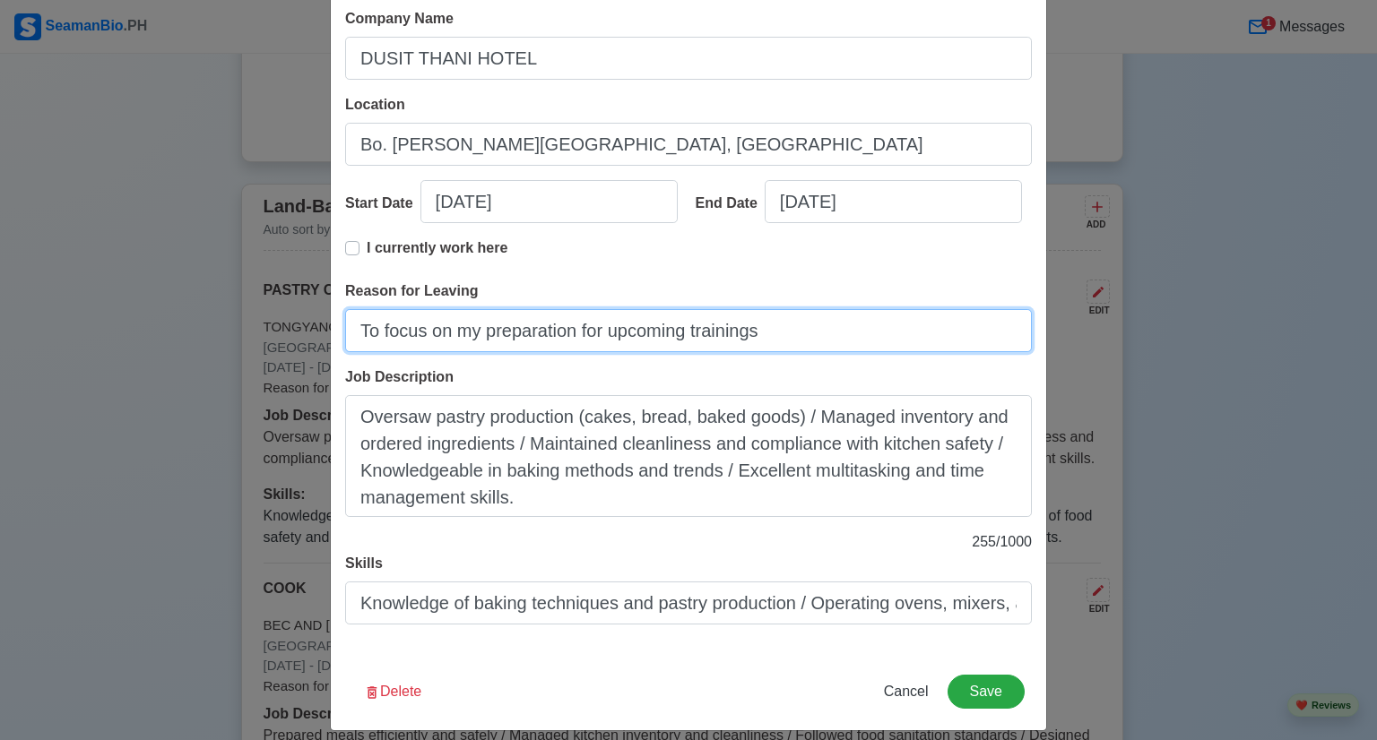
drag, startPoint x: 780, startPoint y: 329, endPoint x: 144, endPoint y: 329, distance: 635.5
click at [144, 329] on div "Edit Land-Based Experience Title COOK Company Name DUSIT THANI HOTEL Location B…" at bounding box center [688, 370] width 1377 height 740
type input "Growth and Opportunities"
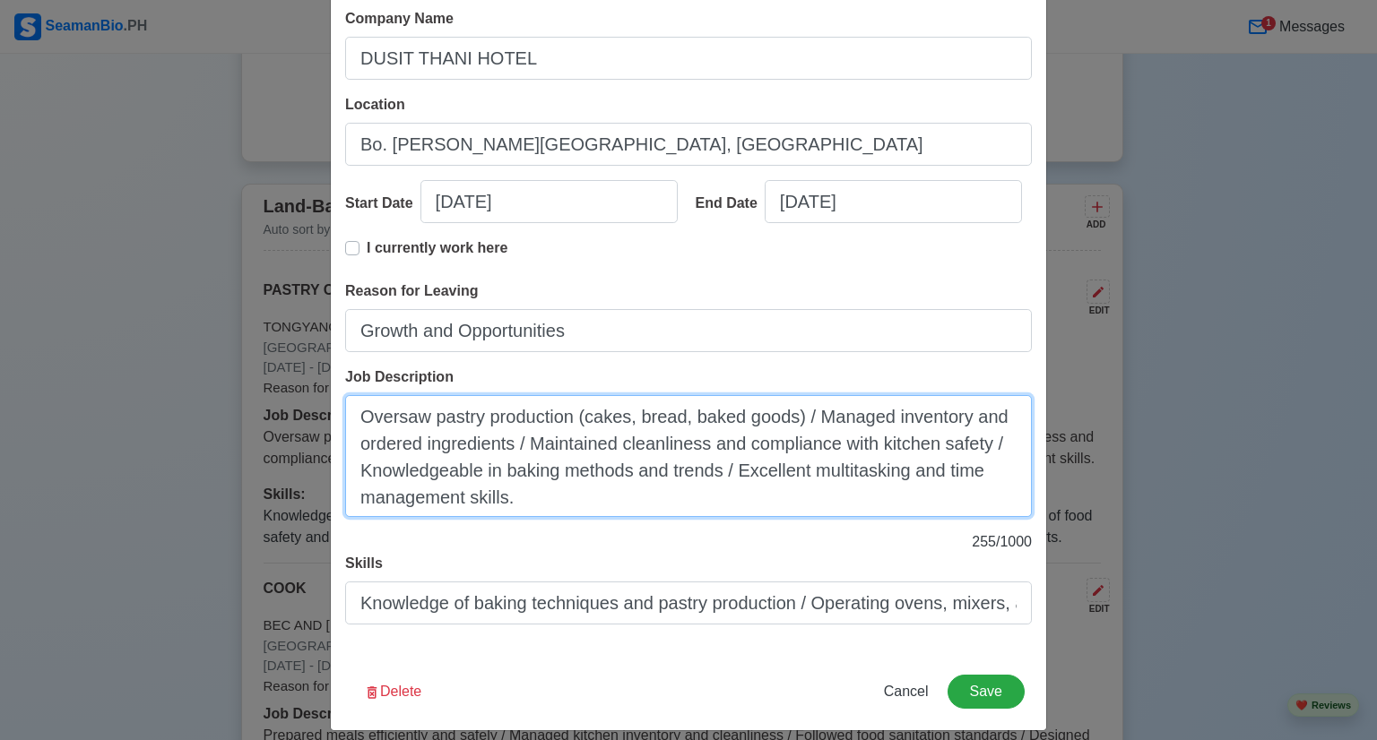
click at [492, 460] on textarea "Oversaw pastry production (cakes, bread, baked goods) / Managed inventory and o…" at bounding box center [688, 456] width 687 height 122
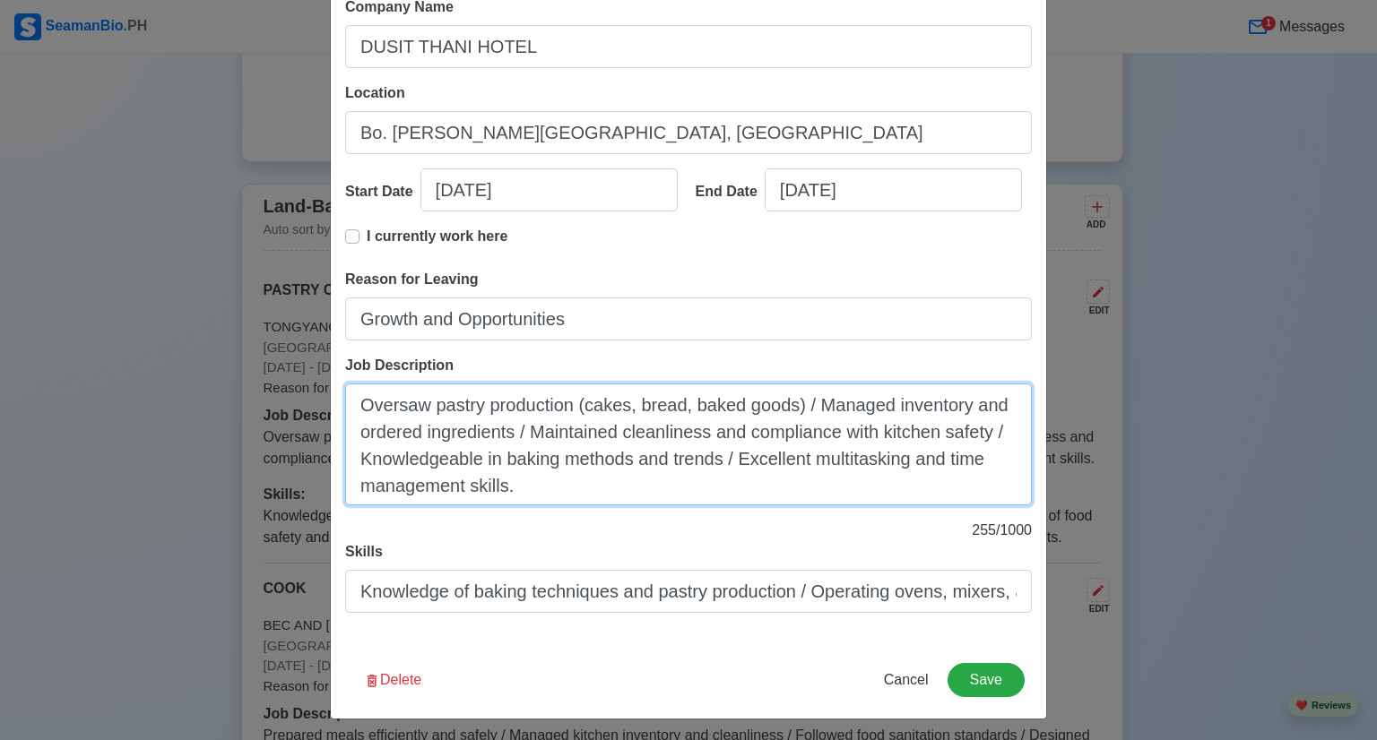
scroll to position [195, 0]
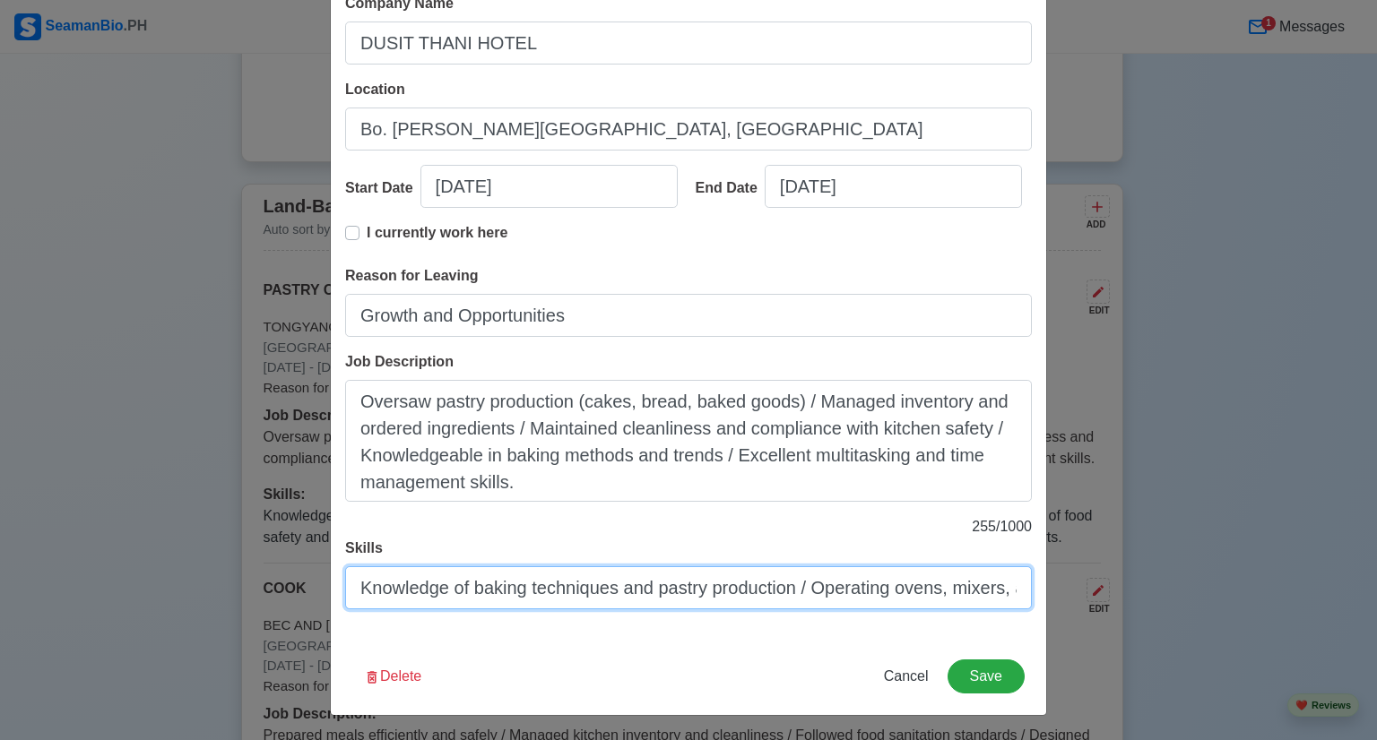
click at [492, 591] on input "Knowledge of baking techniques and pastry production / Operating ovens, mixers,…" at bounding box center [688, 588] width 687 height 43
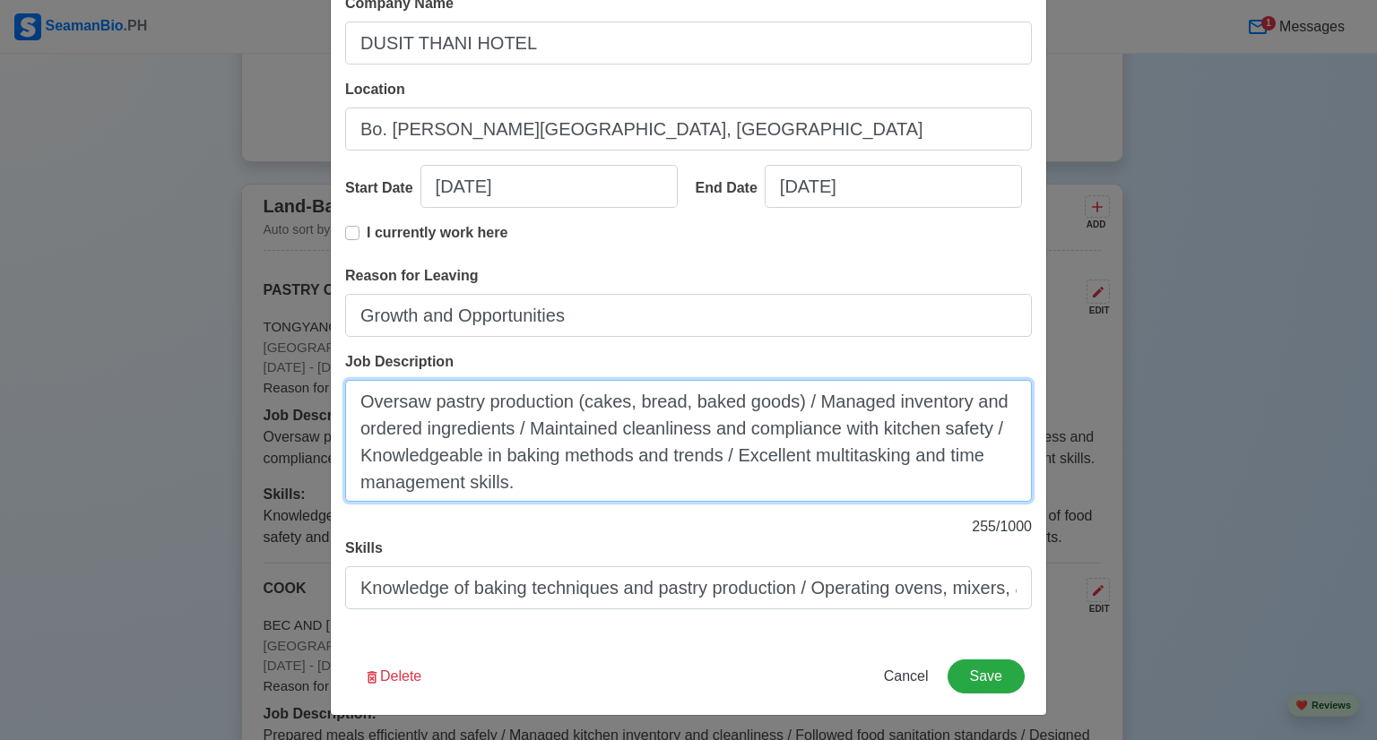
drag, startPoint x: 517, startPoint y: 485, endPoint x: 340, endPoint y: 396, distance: 198.4
click at [345, 396] on textarea "Oversaw pastry production (cakes, bread, baked goods) / Managed inventory and o…" at bounding box center [688, 441] width 687 height 122
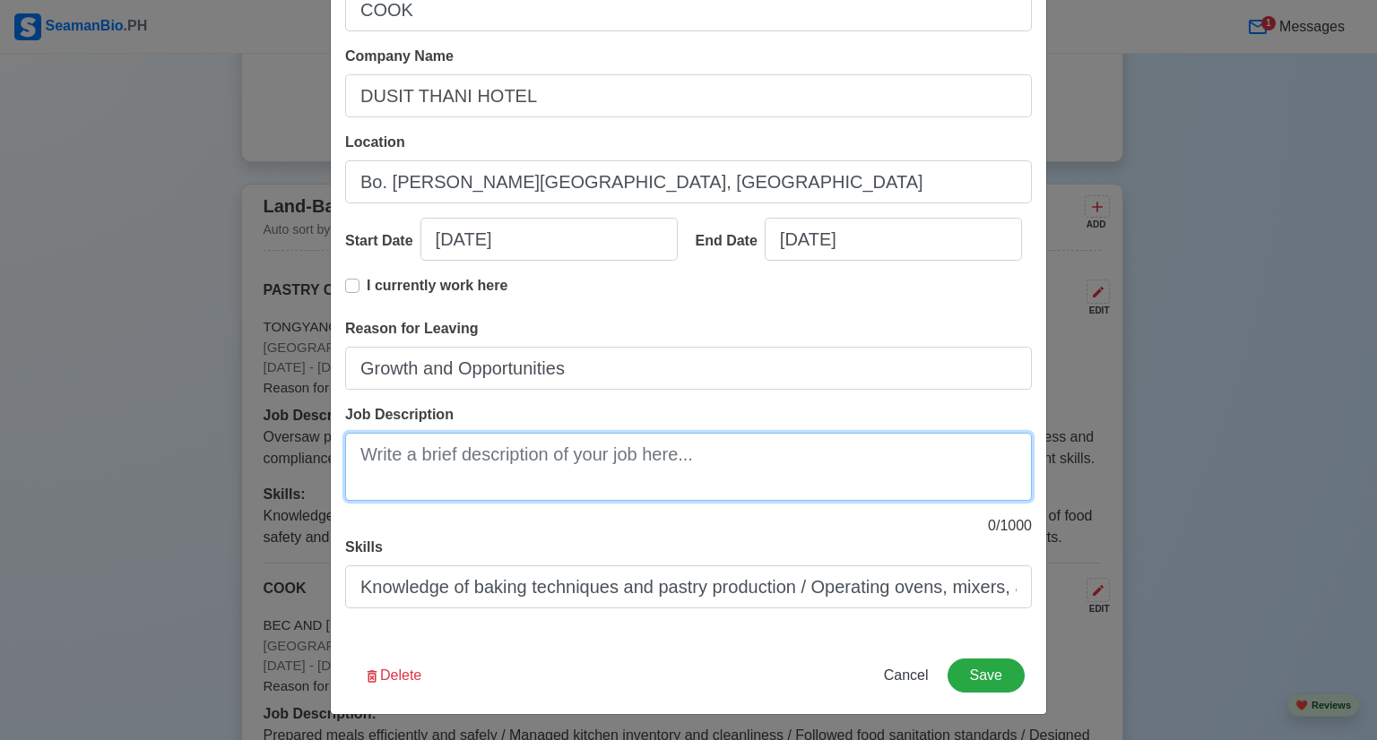
scroll to position [141, 0]
click at [636, 436] on textarea "Job Description" at bounding box center [688, 468] width 687 height 68
click at [388, 460] on textarea "Job Description" at bounding box center [688, 468] width 687 height 68
paste textarea "Prepared and cooked high-quality dishes in accordance with menu specifications …"
type textarea "Prepared and cooked high-quality dishes in accordance with menu specifications …"
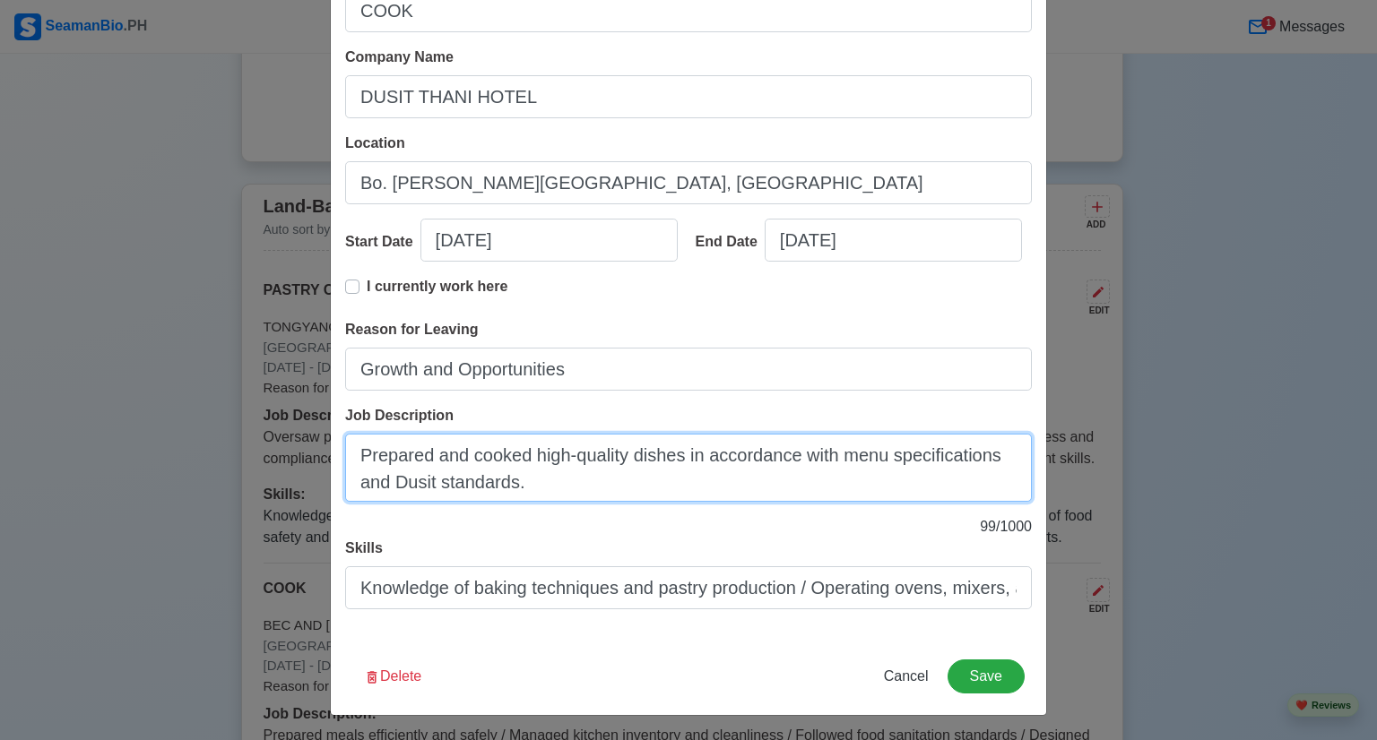
drag, startPoint x: 523, startPoint y: 487, endPoint x: 341, endPoint y: 449, distance: 186.7
click at [345, 449] on textarea "Prepared and cooked high-quality dishes in accordance with menu specifications …" at bounding box center [688, 468] width 687 height 68
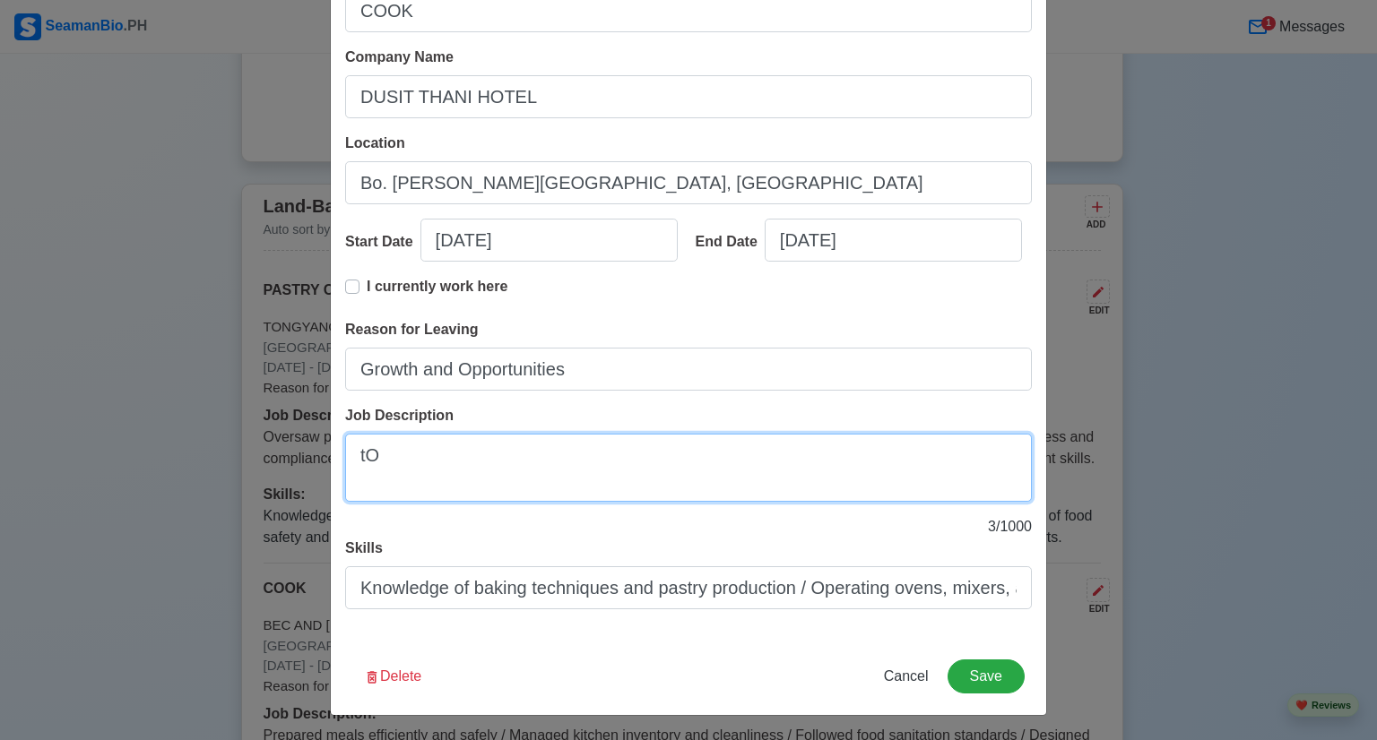
type textarea "t"
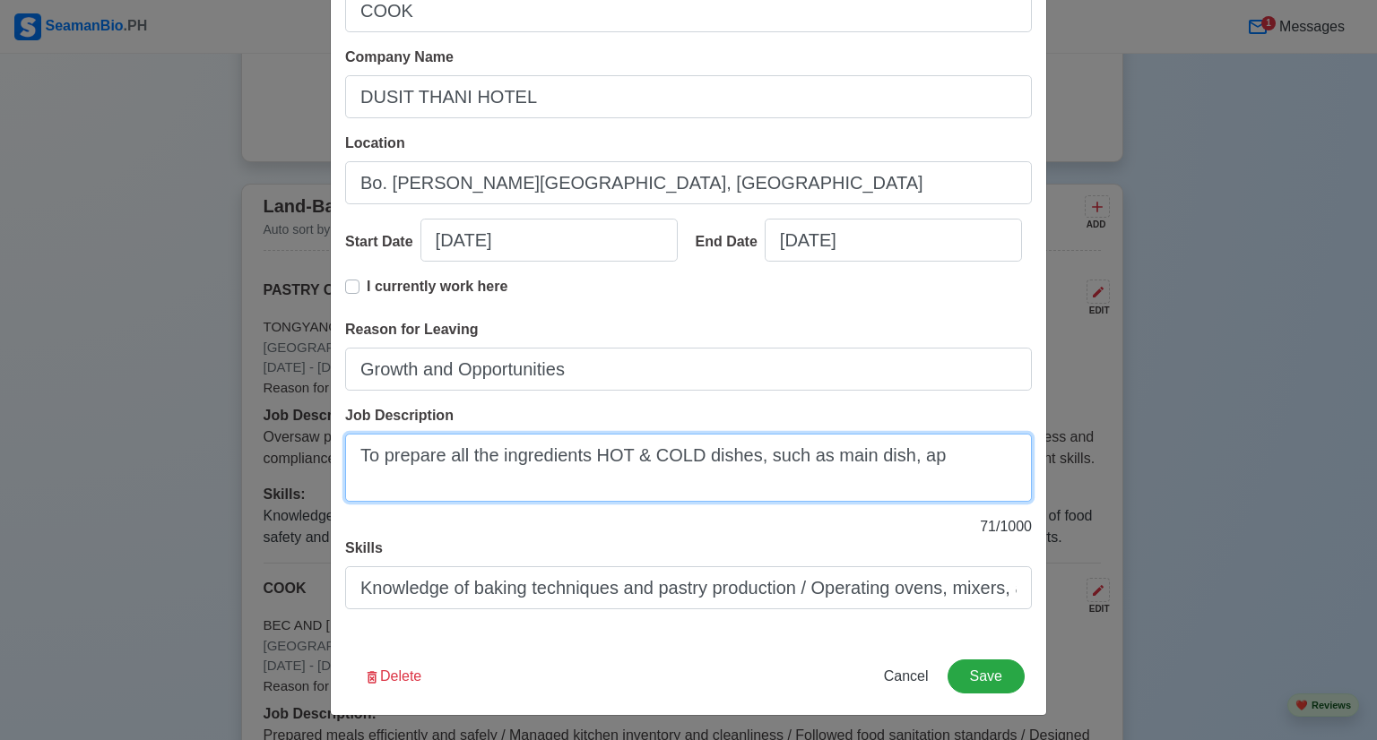
click at [766, 458] on textarea "To prepare all the ingredients HOT & COLD dishes, such as main dish, ap" at bounding box center [688, 468] width 687 height 68
click at [831, 460] on textarea "To prepare all the ingredients HOT & COLD dishes, Such as main dish, ap" at bounding box center [688, 468] width 687 height 68
click at [878, 456] on textarea "To prepare all the ingredients HOT & COLD dishes, Such as Main dish, ap" at bounding box center [688, 468] width 687 height 68
drag, startPoint x: 939, startPoint y: 454, endPoint x: 910, endPoint y: 467, distance: 32.1
click at [910, 467] on textarea "To prepare all the ingredients HOT & COLD dishes, Such as Main Dish, ap" at bounding box center [688, 468] width 687 height 68
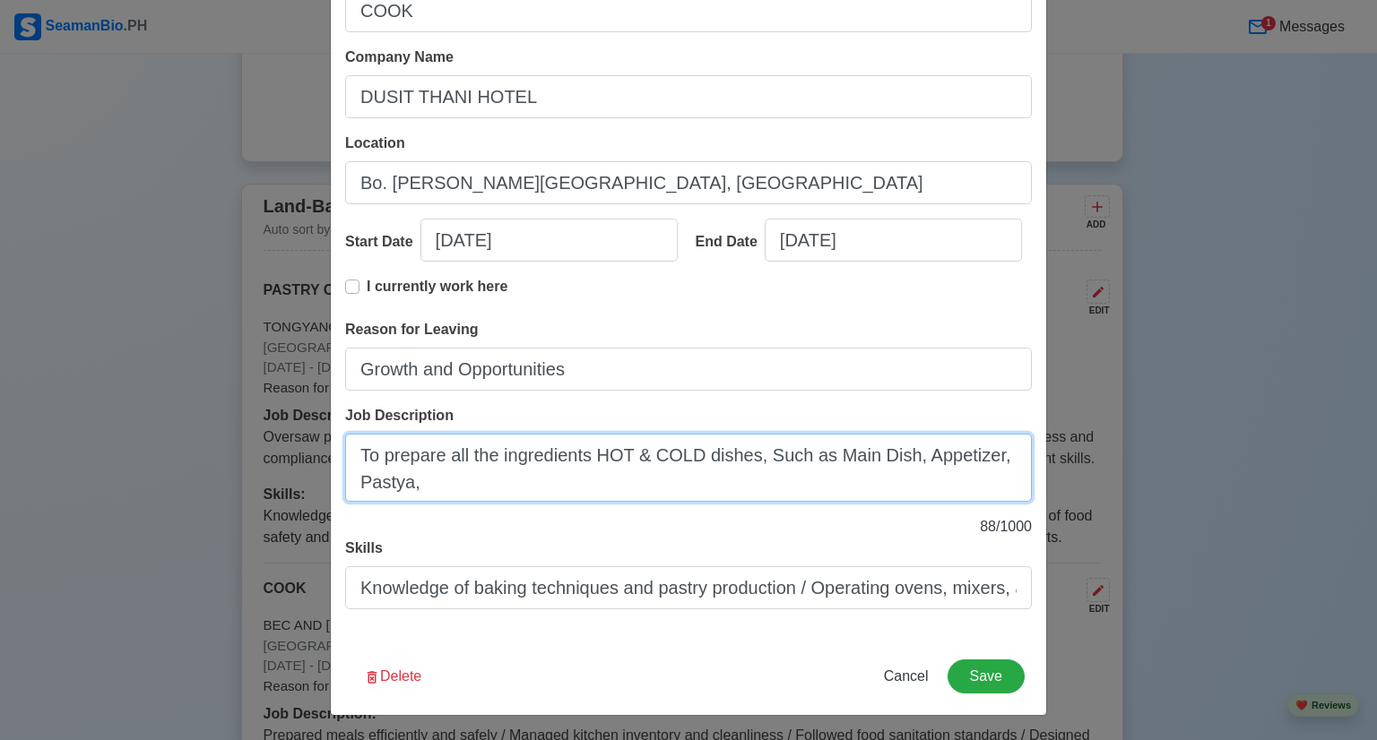
click at [449, 489] on textarea "To prepare all the ingredients HOT & COLD dishes, Such as Main Dish, Appetizer,…" at bounding box center [688, 468] width 687 height 68
type textarea "To prepare all the ingredients HOT & COLD dishes, Such as Main Dish, Appetizer,…"
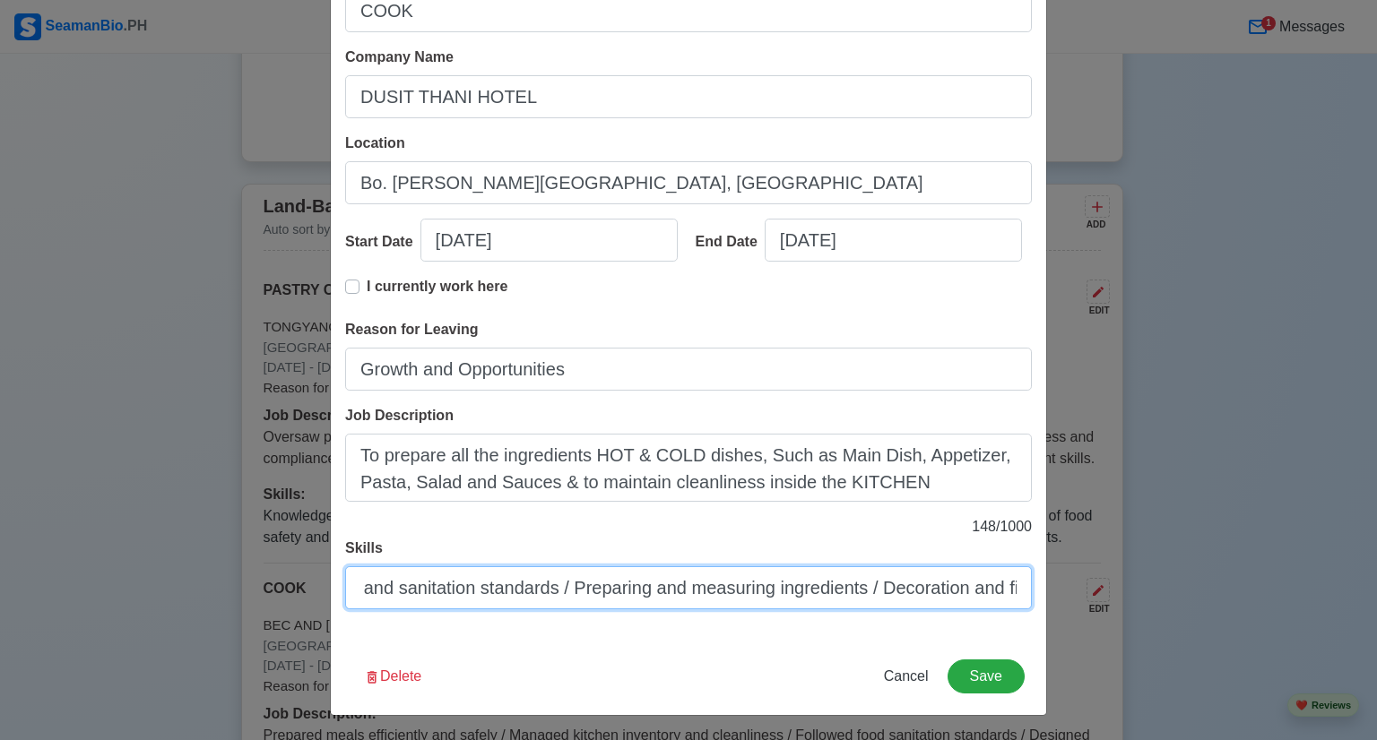
scroll to position [0, 1384]
drag, startPoint x: 352, startPoint y: 593, endPoint x: 1027, endPoint y: 611, distance: 675.2
click at [1027, 611] on div "Title COOK Company Name DUSIT THANI HOTEL Location Bo. [PERSON_NAME][GEOGRAPHIC…" at bounding box center [688, 292] width 715 height 692
type input "h"
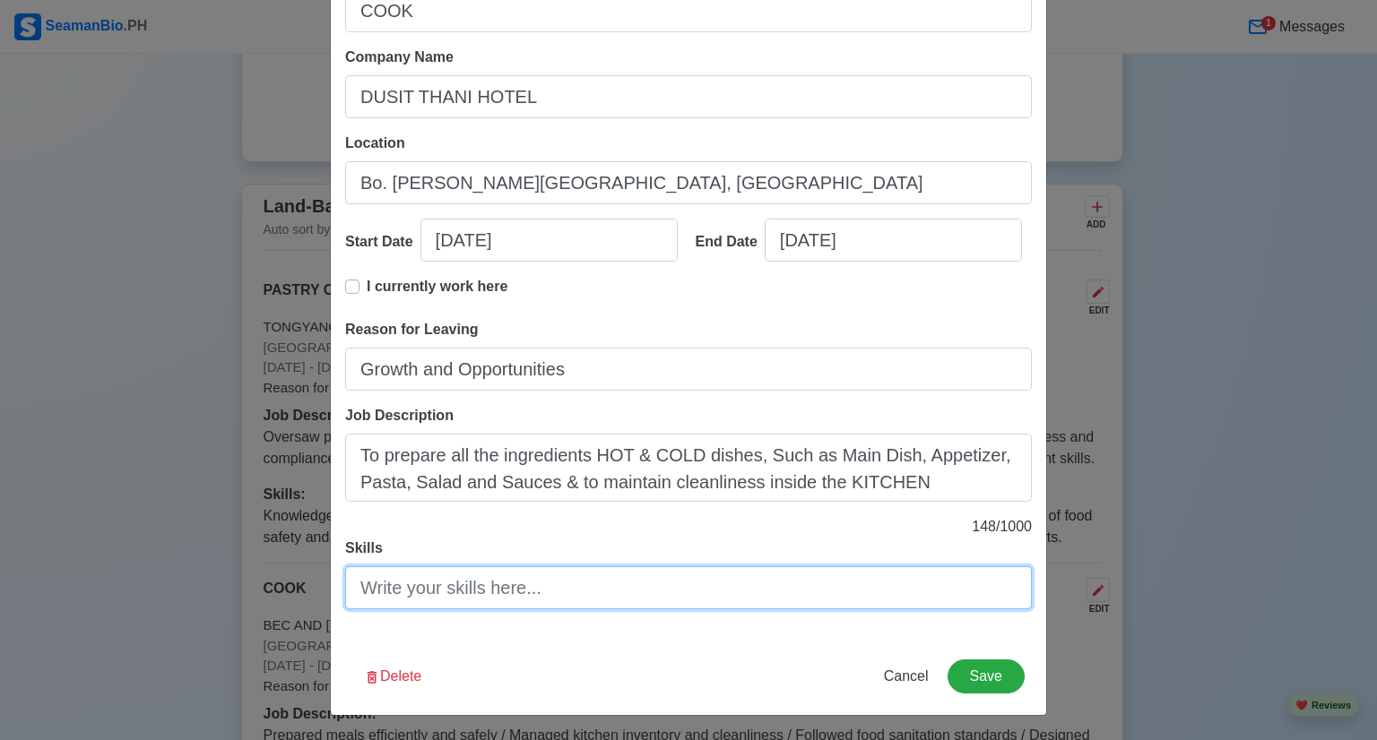
click at [453, 585] on input "Skills" at bounding box center [688, 588] width 687 height 43
type input "h"
drag, startPoint x: 635, startPoint y: 582, endPoint x: 272, endPoint y: 556, distance: 363.1
click at [272, 556] on div "Edit Land-Based Experience Title COOK Company Name DUSIT THANI HOTEL Location B…" at bounding box center [688, 370] width 1377 height 740
paste input "Food safety and sanitation (HACCP knowledge)"
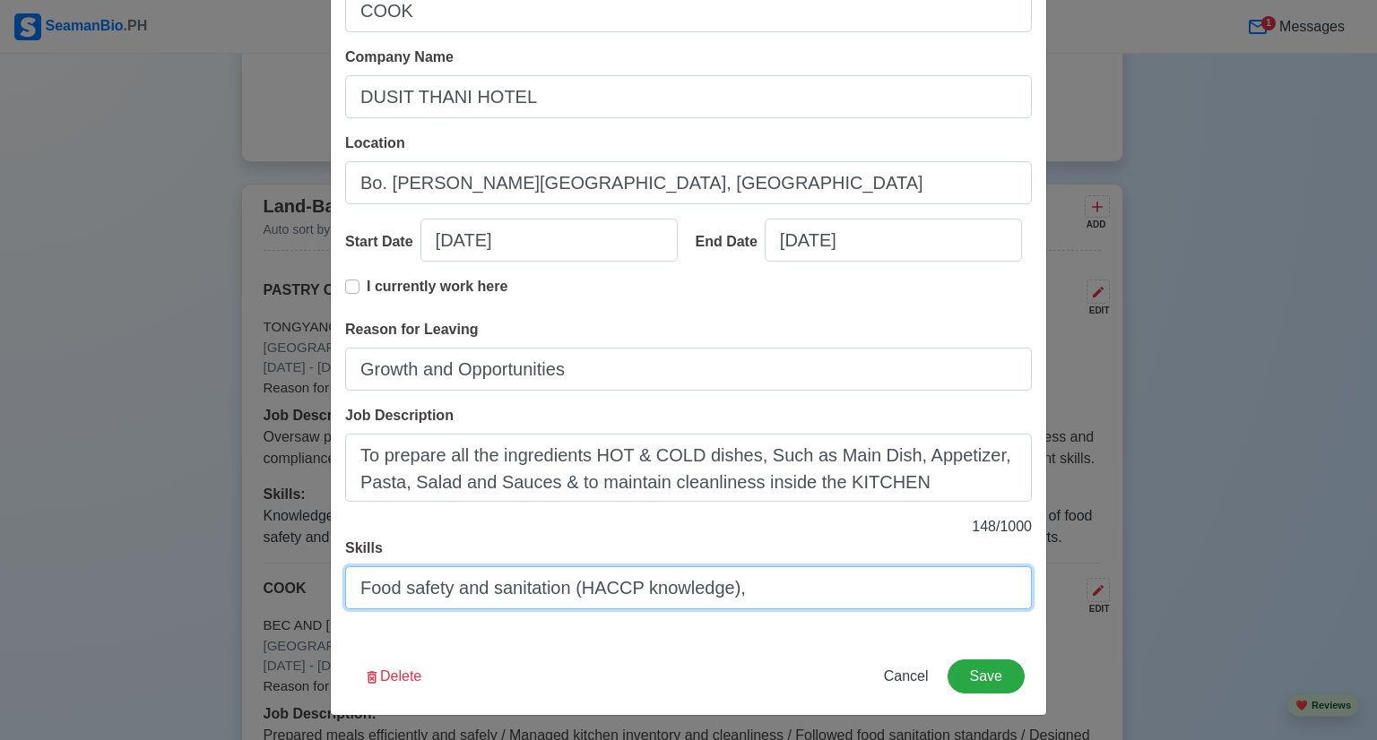
click at [754, 594] on input "Food safety and sanitation (HACCP knowledge)," at bounding box center [688, 588] width 687 height 43
paste input "Ability to work in a fast-paced, high- pressure environment"
click at [995, 589] on input "Food safety and sanitation (HACCP knowledge),Ability to work in a fast-paced, h…" at bounding box center [688, 588] width 687 height 43
paste input "Flexibility to handle various kitchen tasks"
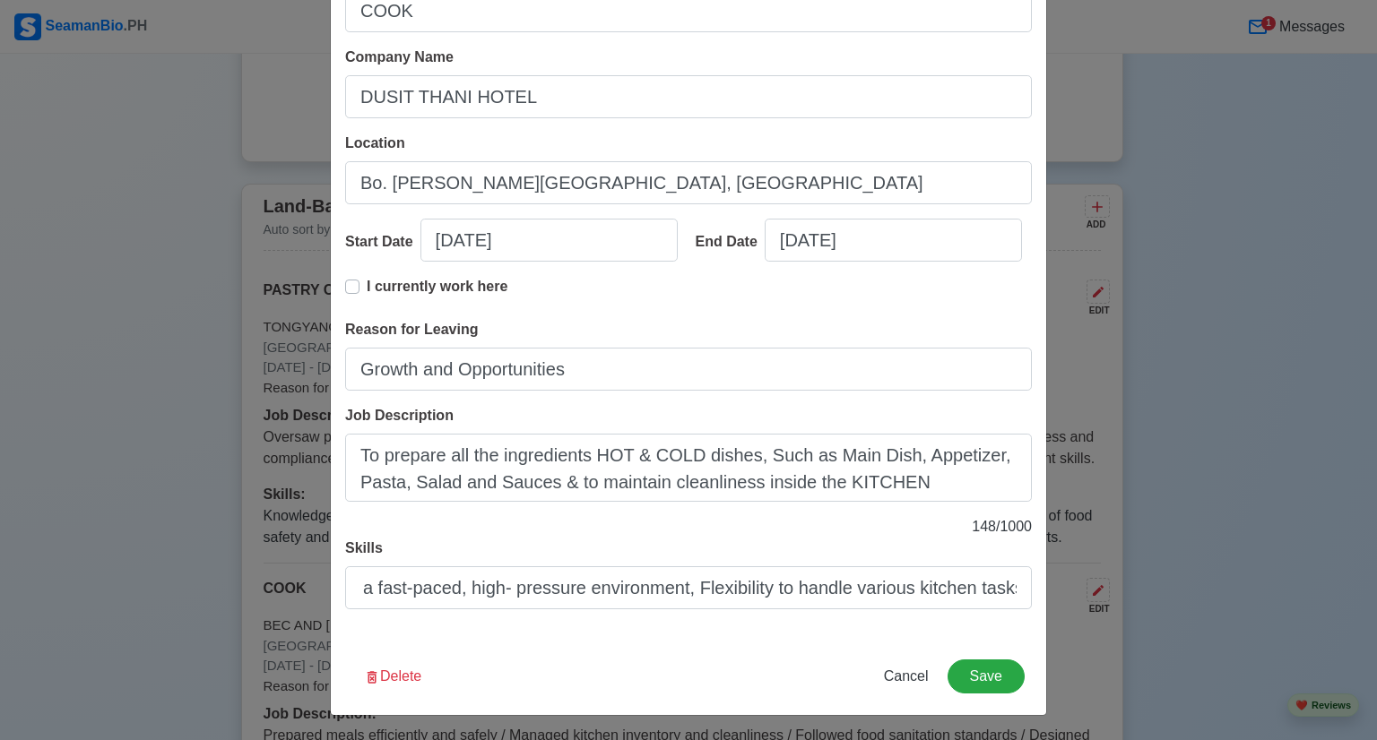
scroll to position [0, 0]
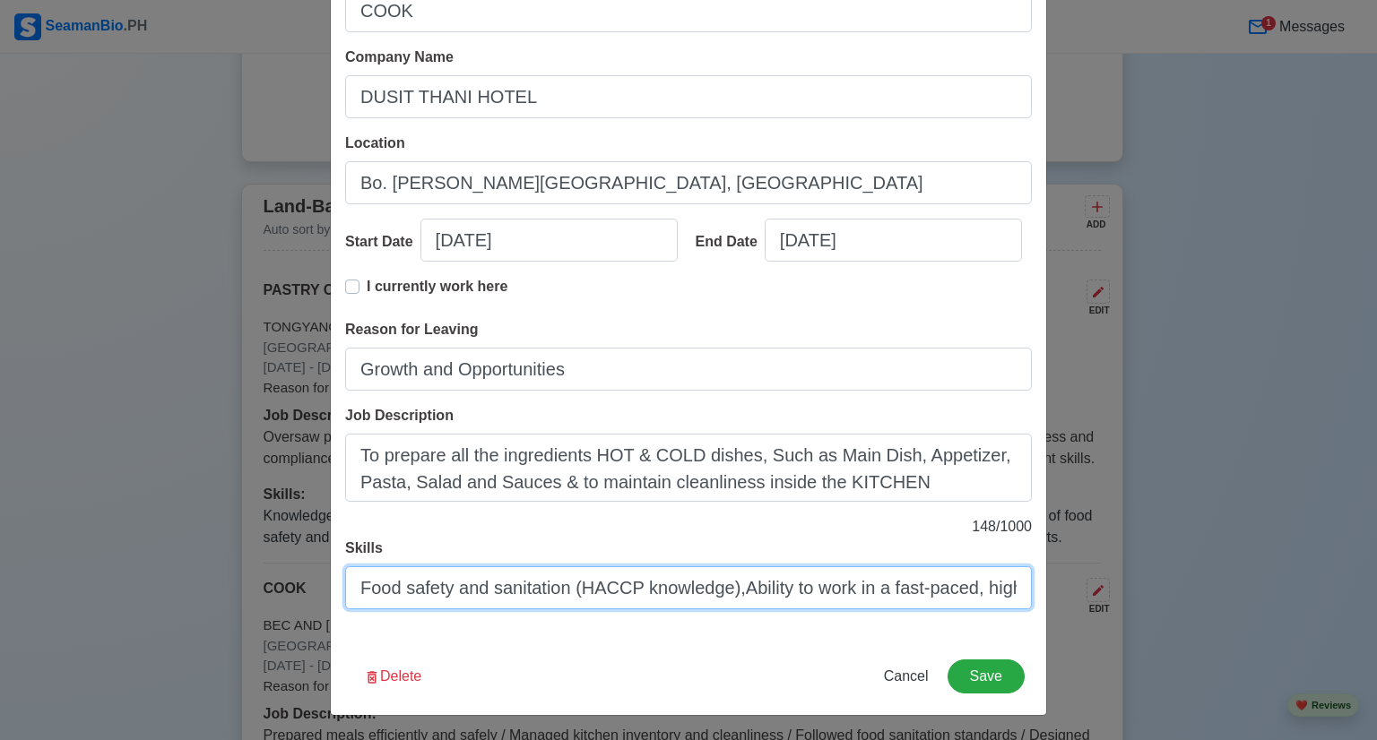
click at [1008, 587] on input "Food safety and sanitation (HACCP knowledge),Ability to work in a fast-paced, h…" at bounding box center [688, 588] width 687 height 43
paste input "Basic food preparation (vegetables, meats, sauces)"
type input "Food safety and sanitation (HACCP knowledge),Ability to work in a fast-paced, h…"
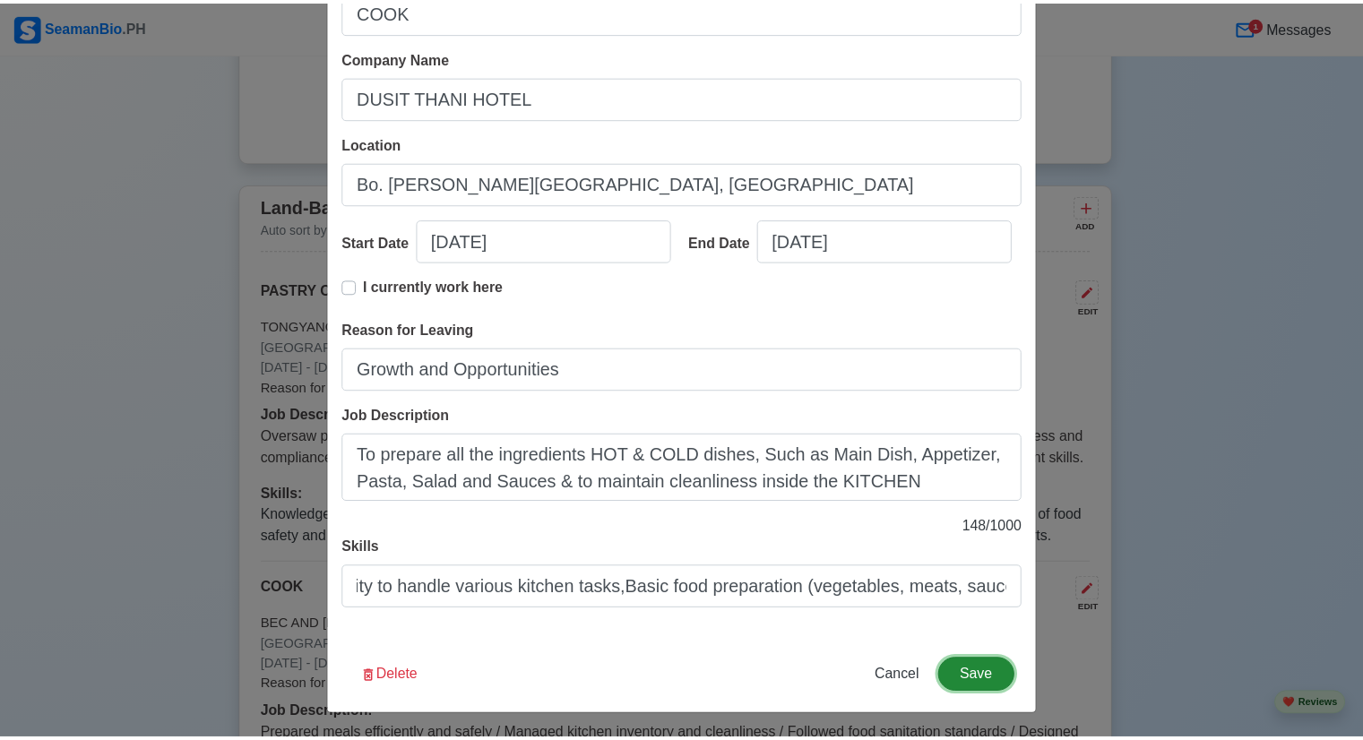
scroll to position [0, 0]
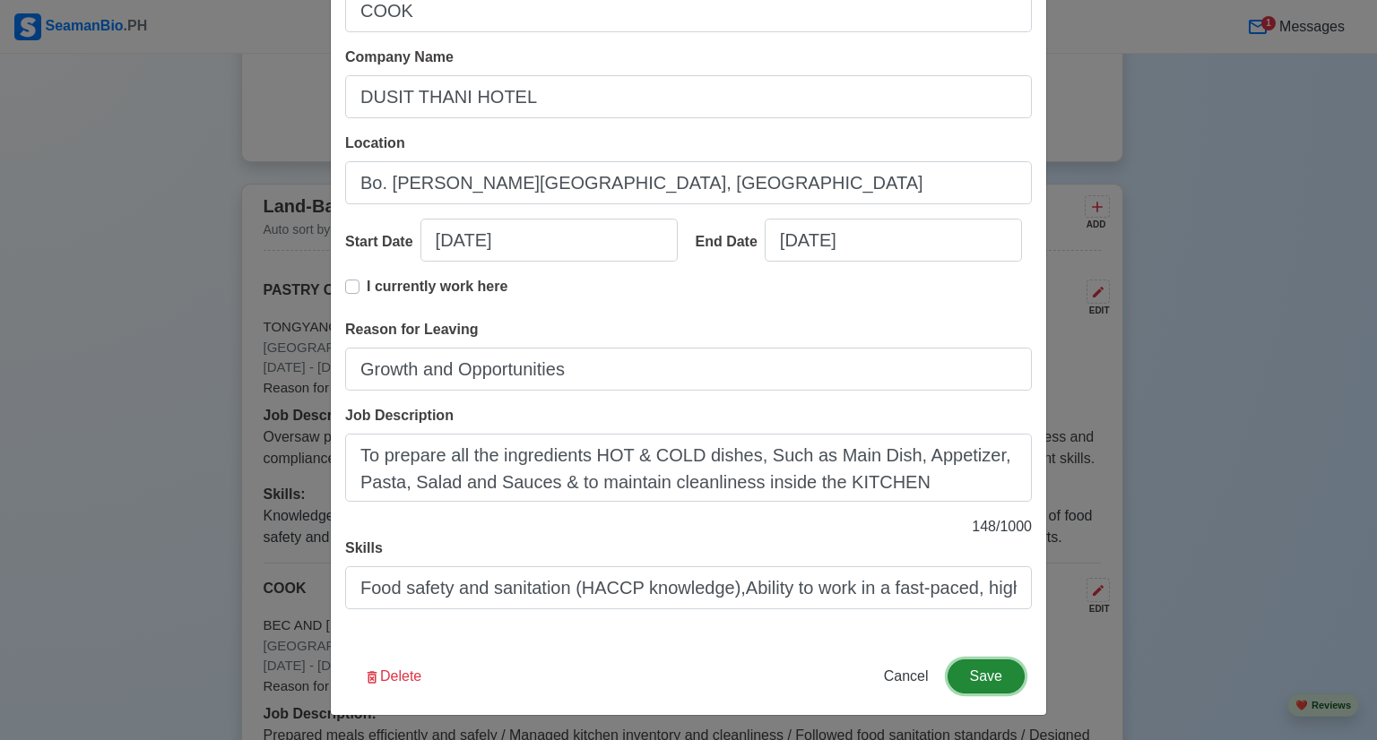
click at [974, 670] on button "Save" at bounding box center [985, 677] width 77 height 34
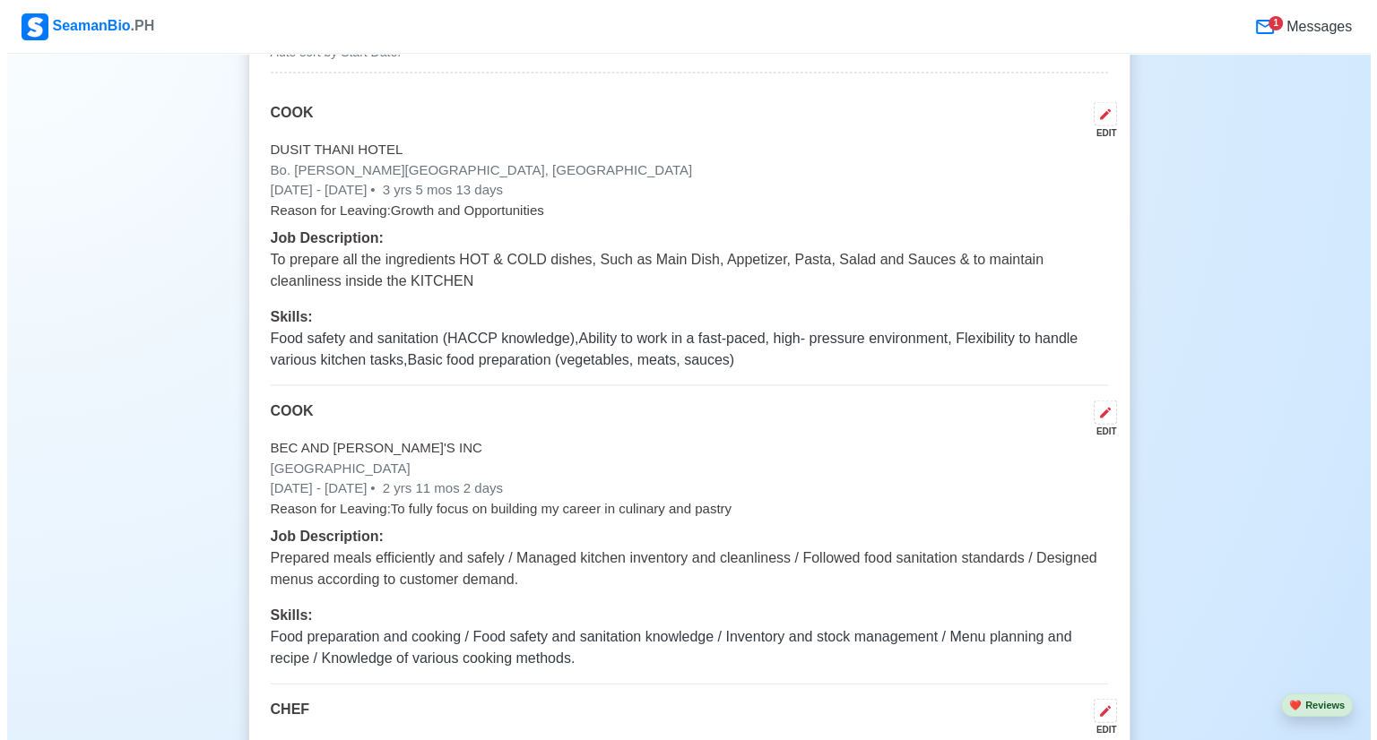
scroll to position [3675, 0]
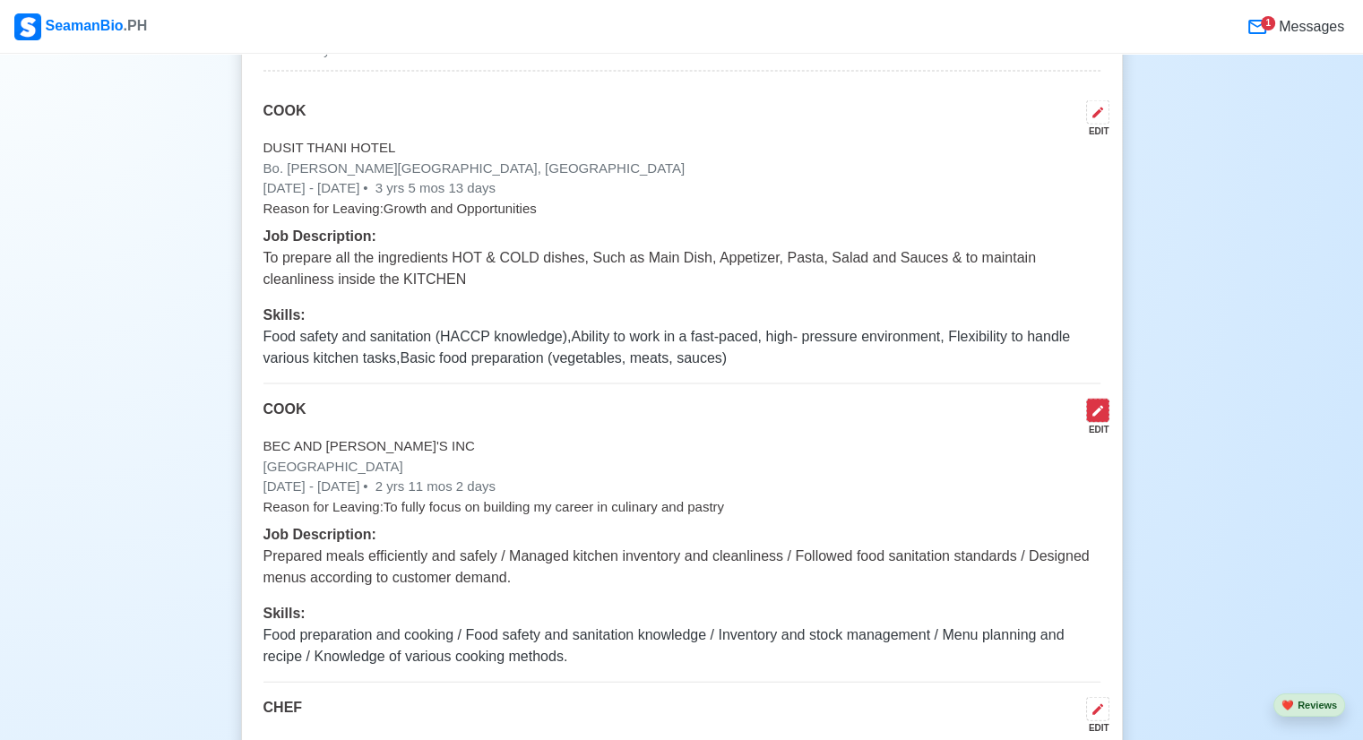
click at [1098, 410] on icon at bounding box center [1098, 411] width 11 height 11
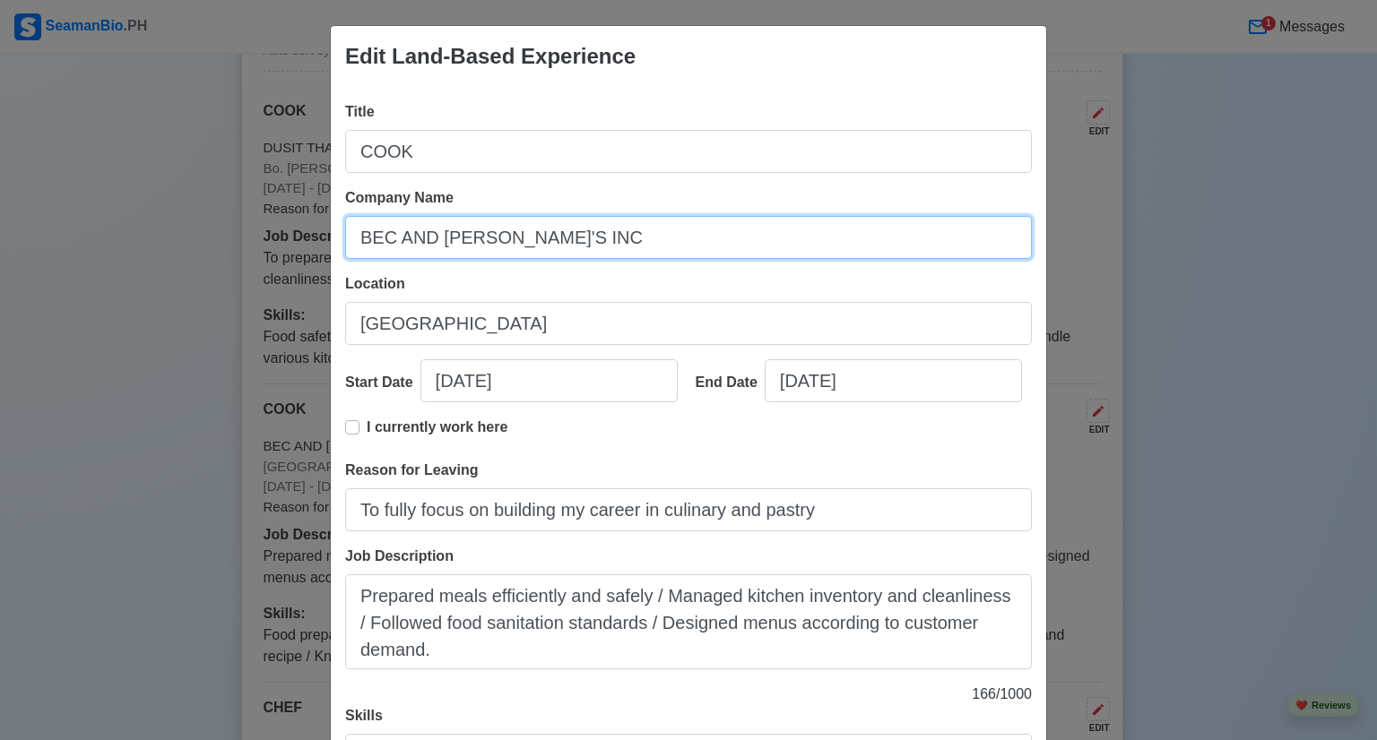
drag, startPoint x: 549, startPoint y: 237, endPoint x: 323, endPoint y: 236, distance: 225.9
click at [330, 236] on div "Edit Land-Based Experience Title COOK Company Name BEC AND [PERSON_NAME]'S INC …" at bounding box center [688, 454] width 717 height 859
paste input "[GEOGRAPHIC_DATA]"
type input "[GEOGRAPHIC_DATA]"
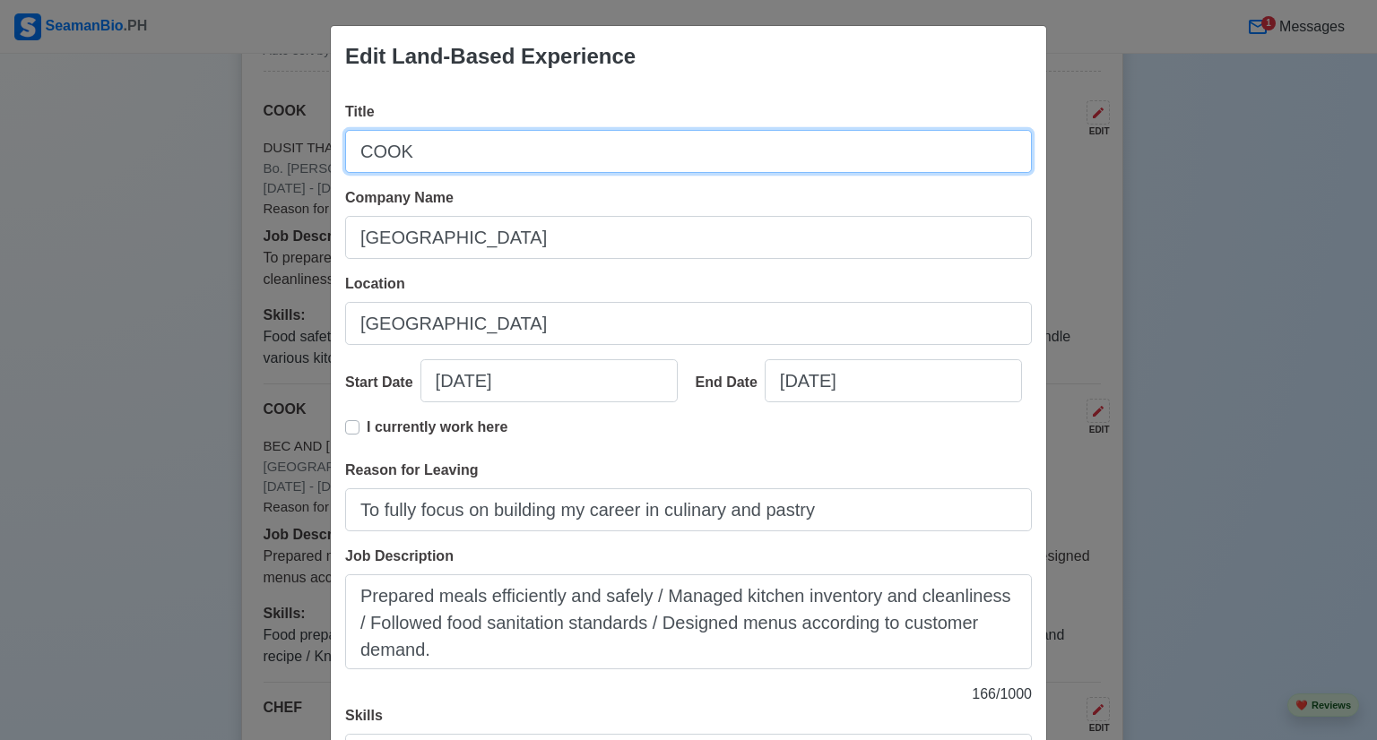
click at [354, 151] on input "COOK" at bounding box center [688, 151] width 687 height 43
type input "ASSISTANT COOK"
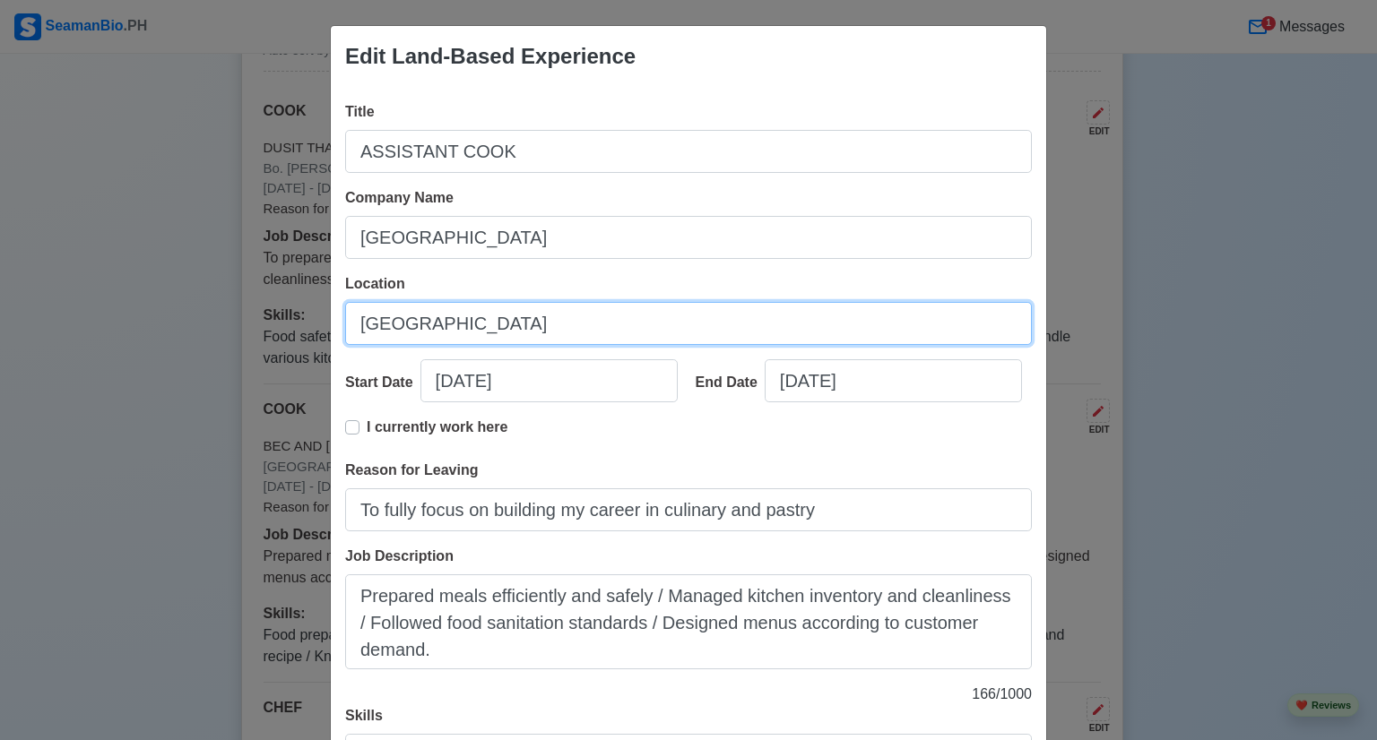
drag, startPoint x: 506, startPoint y: 331, endPoint x: 313, endPoint y: 324, distance: 192.8
click at [313, 324] on div "Edit Land-Based Experience Title ASSISTANT COOK Company Name [GEOGRAPHIC_DATA] …" at bounding box center [688, 370] width 1377 height 740
paste input "[PERSON_NAME]. Catitipan [GEOGRAPHIC_DATA] [GEOGRAPHIC_DATA]"
type input "[PERSON_NAME]. Catitipan [GEOGRAPHIC_DATA] [GEOGRAPHIC_DATA]"
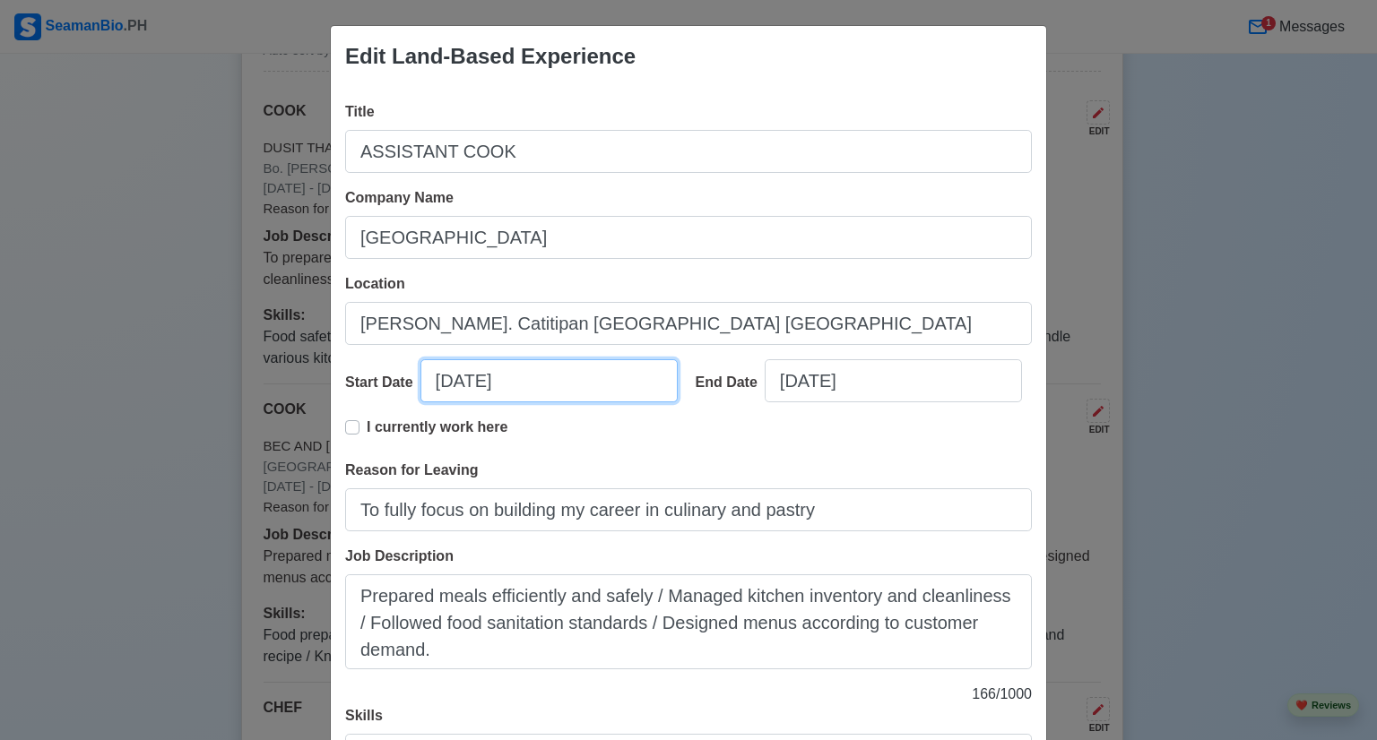
select select "****"
select select "*****"
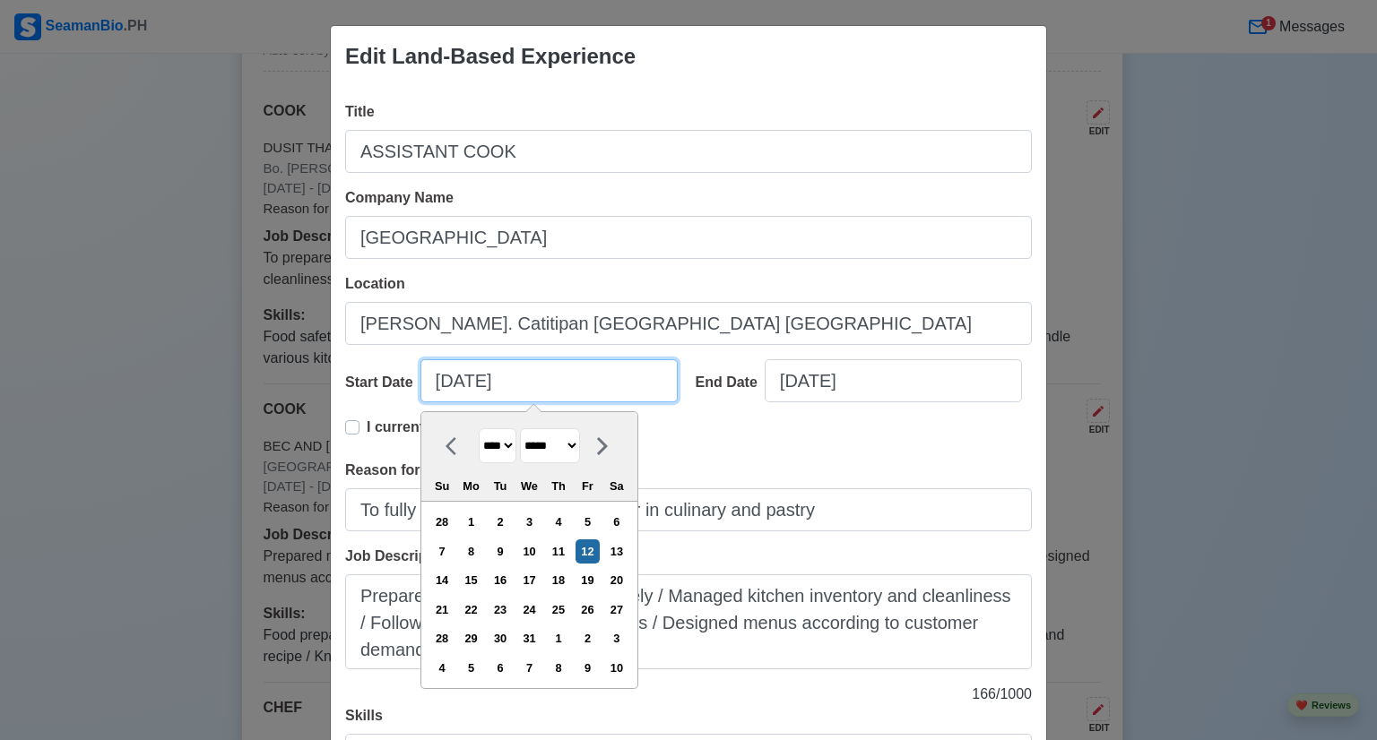
click at [560, 385] on input "[DATE]" at bounding box center [548, 380] width 257 height 43
drag, startPoint x: 544, startPoint y: 377, endPoint x: 406, endPoint y: 376, distance: 138.0
click at [406, 376] on div "Start Date [DATE] **** **** **** **** **** **** **** **** **** **** **** **** *…" at bounding box center [513, 387] width 337 height 57
type input "0"
select select "****"
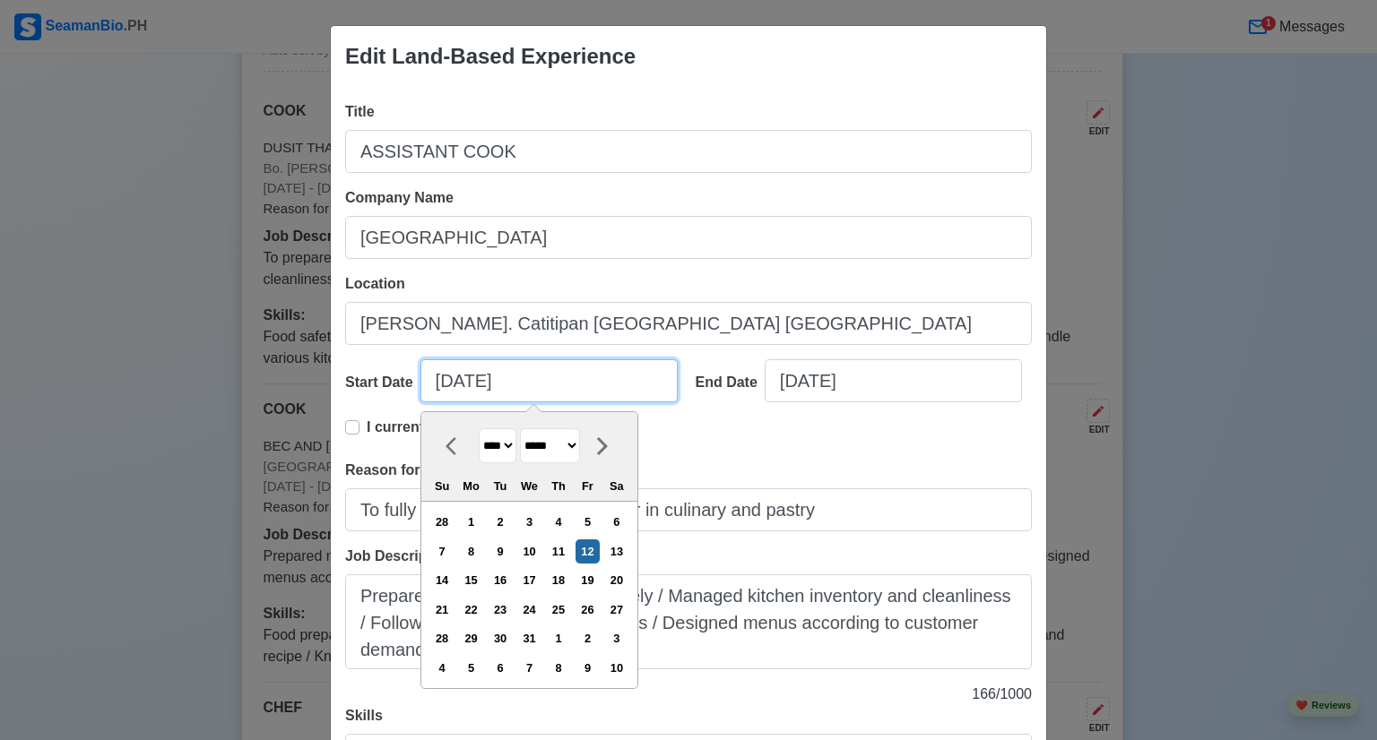
select select "*******"
type input "07"
select select "****"
type input "[DATE]"
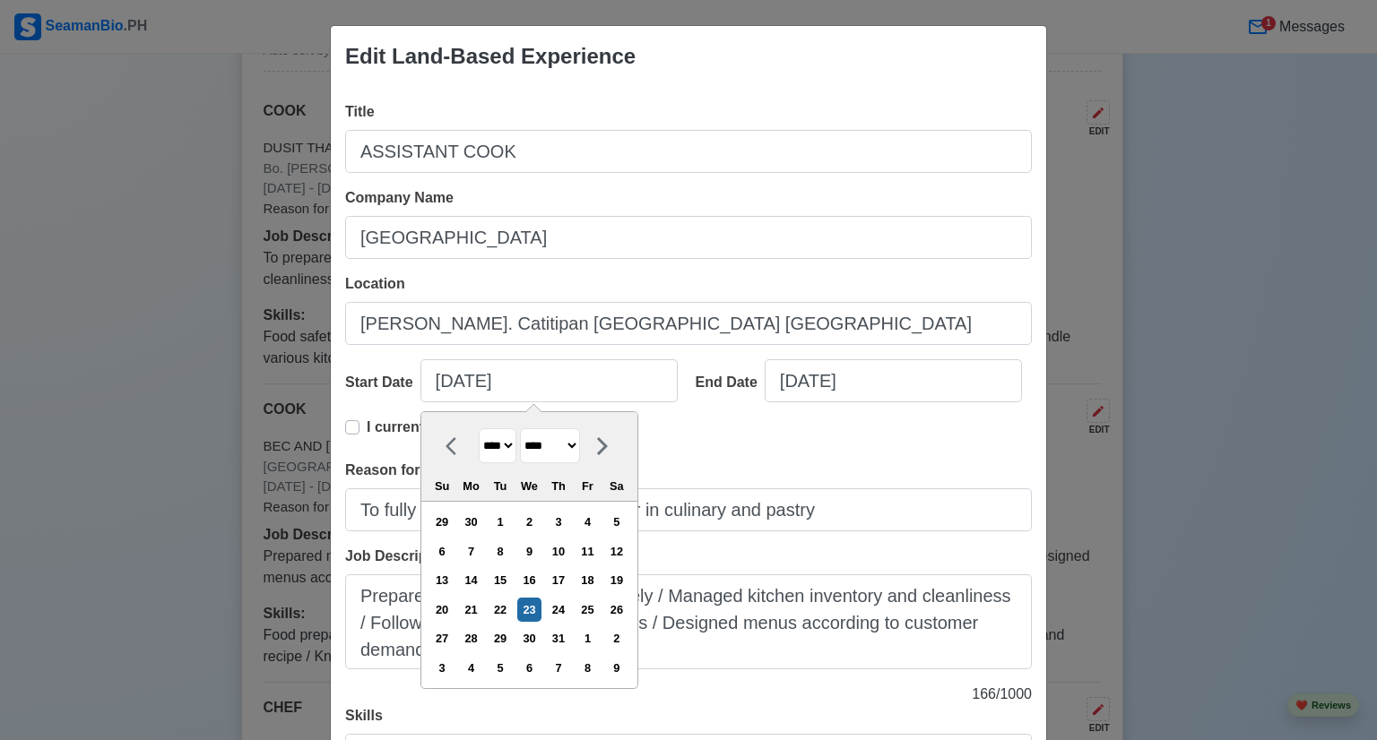
click at [1191, 283] on div "Edit Land-Based Experience Title ASSISTANT COOK Company Name [GEOGRAPHIC_DATA] …" at bounding box center [688, 370] width 1377 height 740
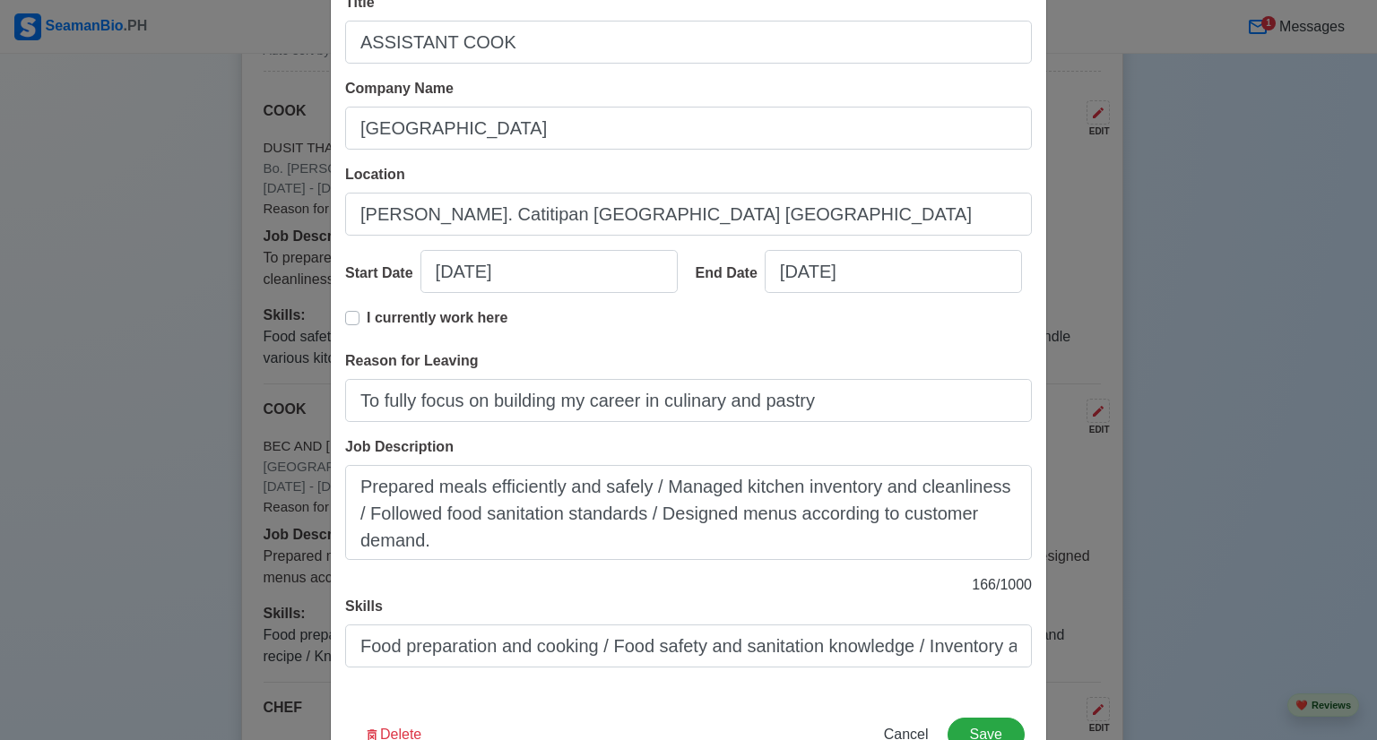
scroll to position [79, 0]
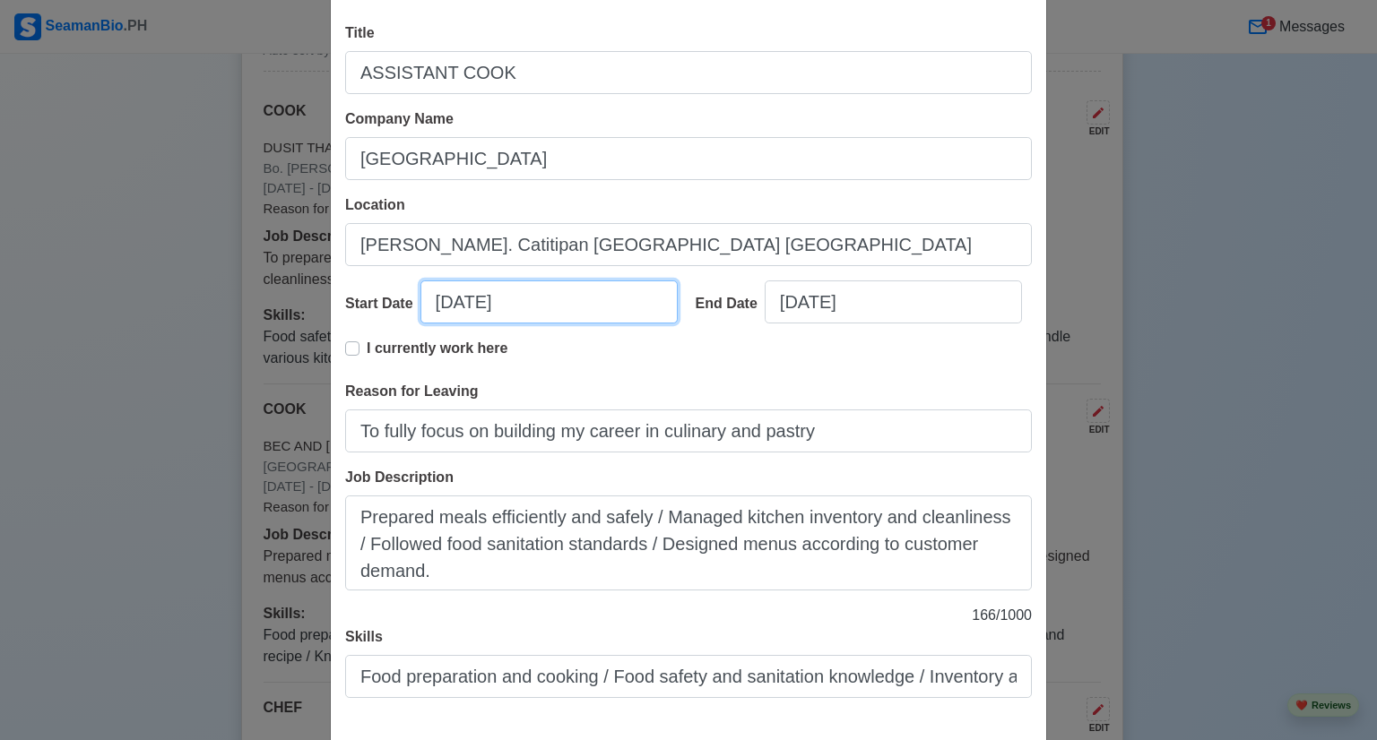
select select "****"
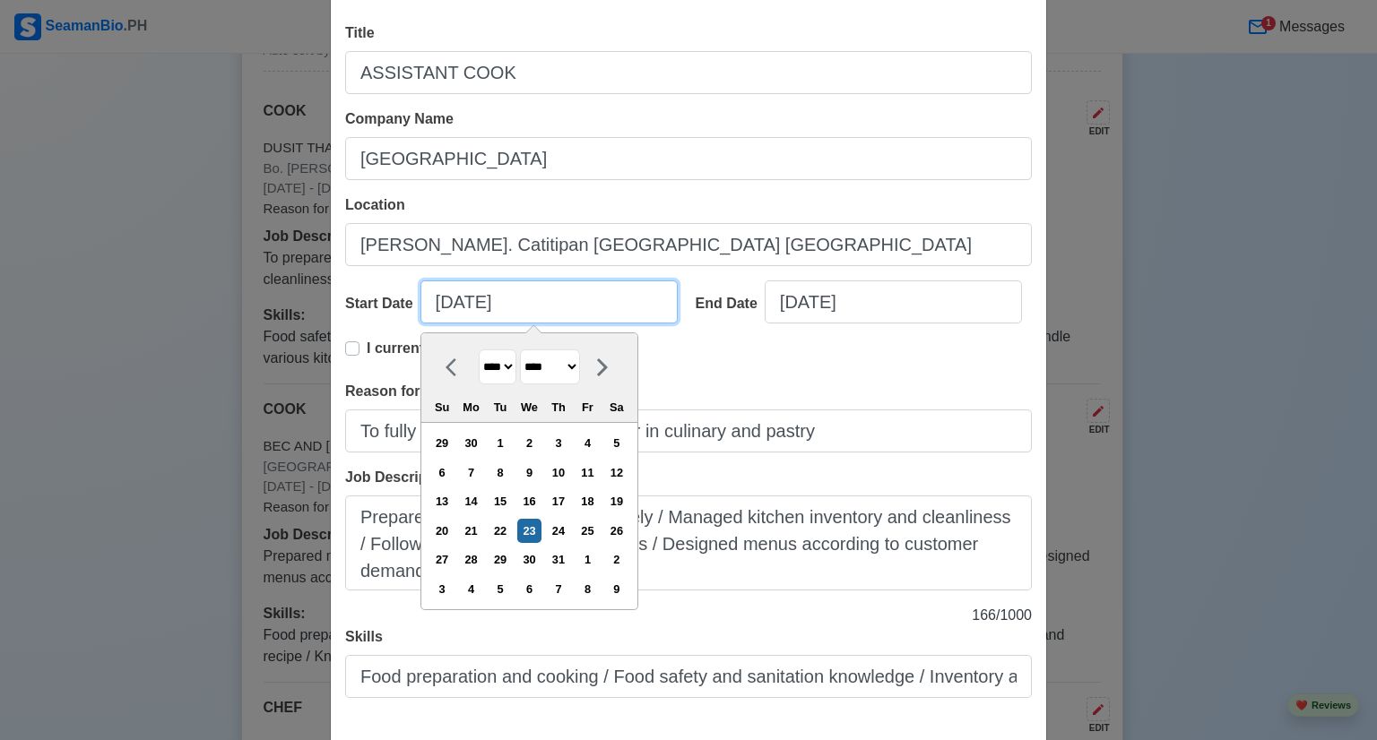
drag, startPoint x: 549, startPoint y: 309, endPoint x: 351, endPoint y: 309, distance: 197.2
click at [352, 309] on div "Start Date [DATE] **** **** **** **** **** **** **** **** **** **** **** **** *…" at bounding box center [513, 309] width 337 height 57
click at [561, 295] on input "[DATE]" at bounding box center [548, 302] width 257 height 43
type input "[DATE]"
select select "****"
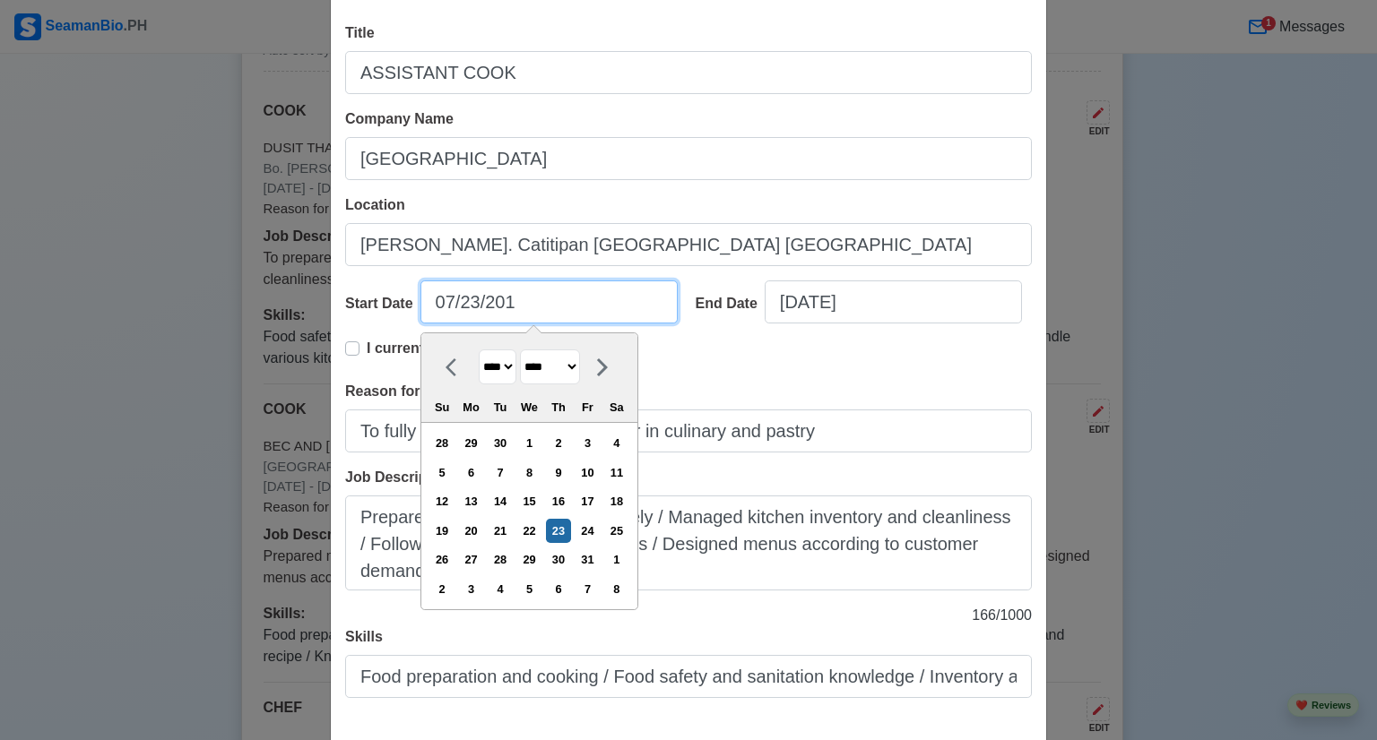
type input "[DATE]"
select select "****"
type input "[DATE]"
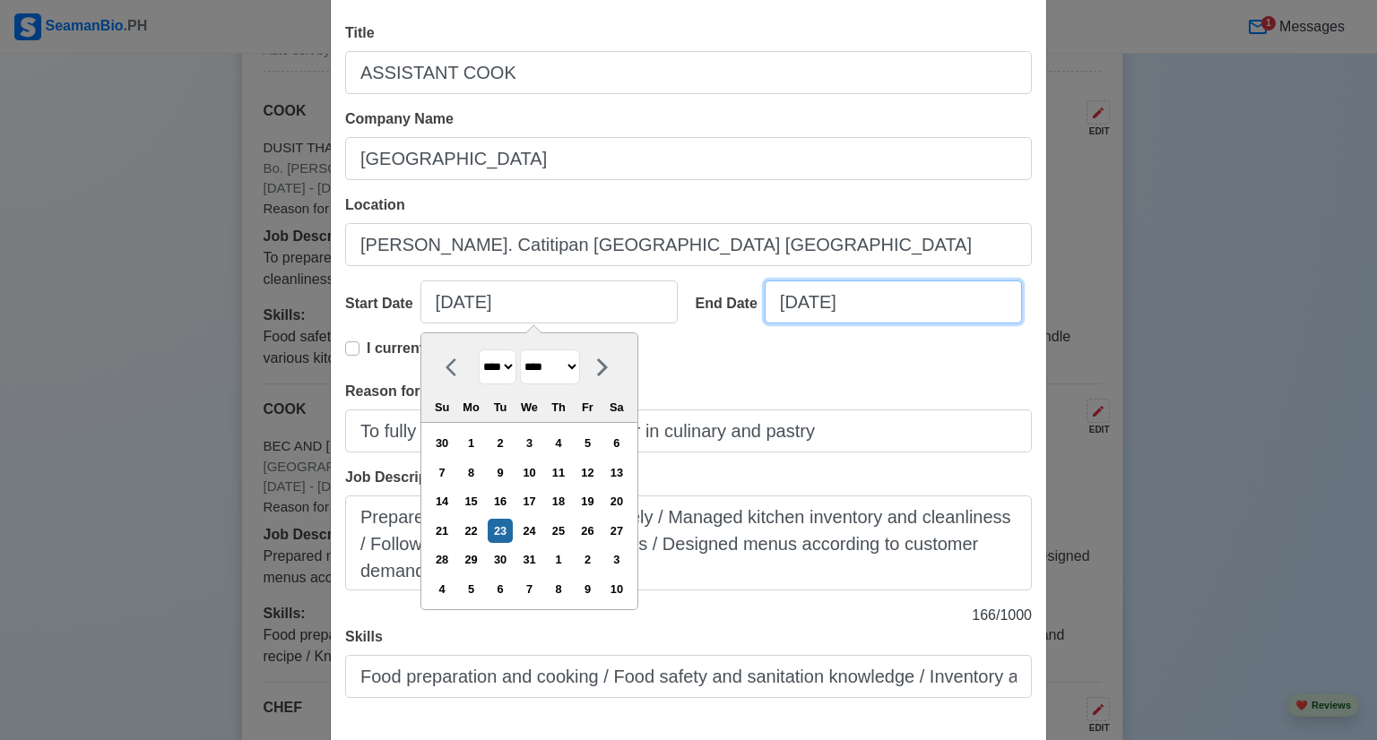
select select "****"
select select "********"
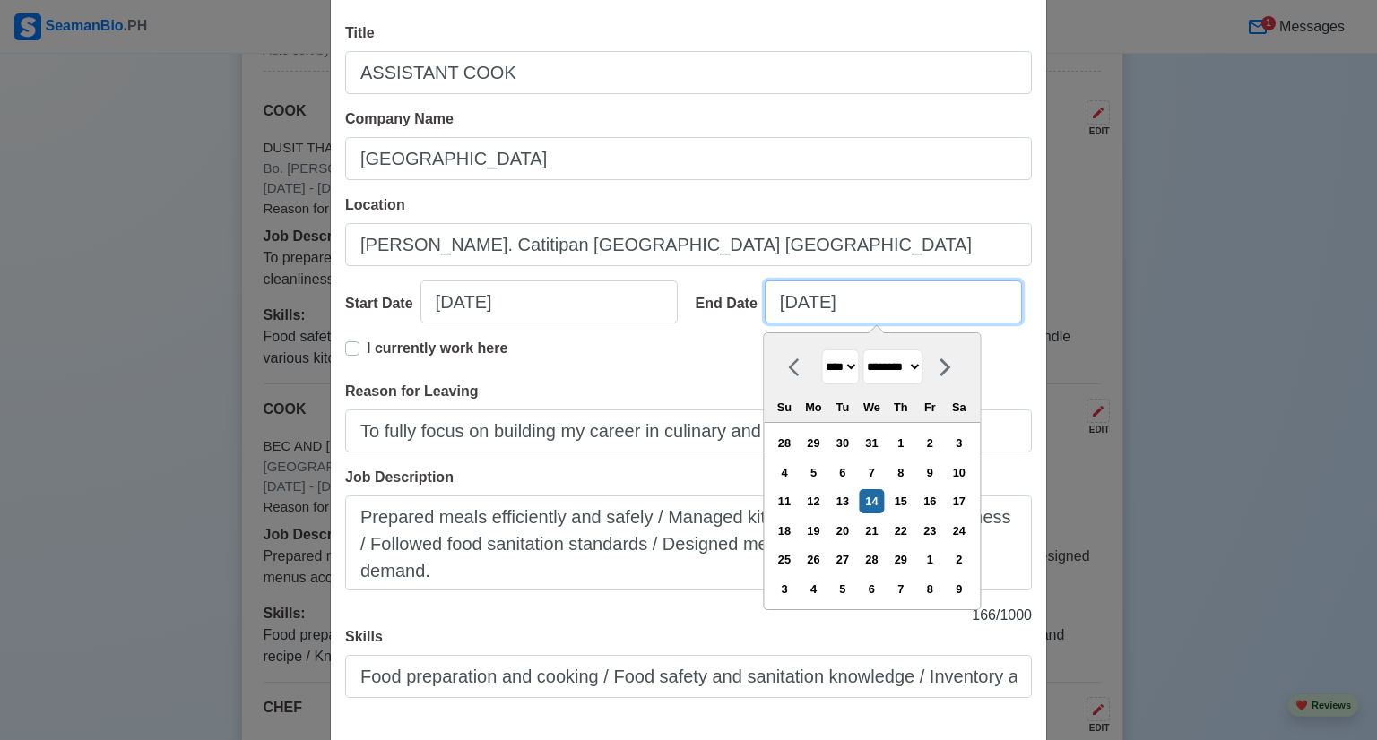
type input "0"
select select "****"
select select "*******"
type input "02"
select select "****"
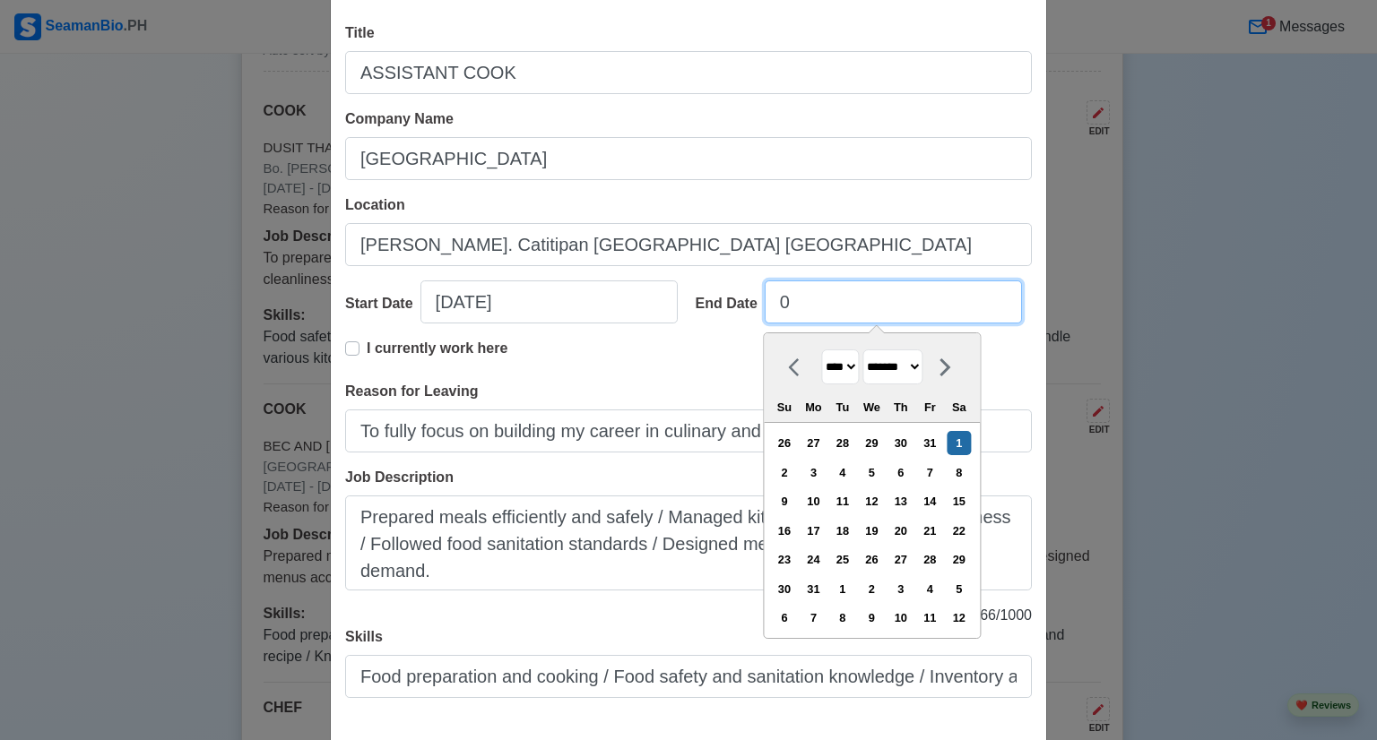
select select "********"
type input "02102"
select select "****"
select select "*******"
drag, startPoint x: 894, startPoint y: 306, endPoint x: 757, endPoint y: 309, distance: 137.2
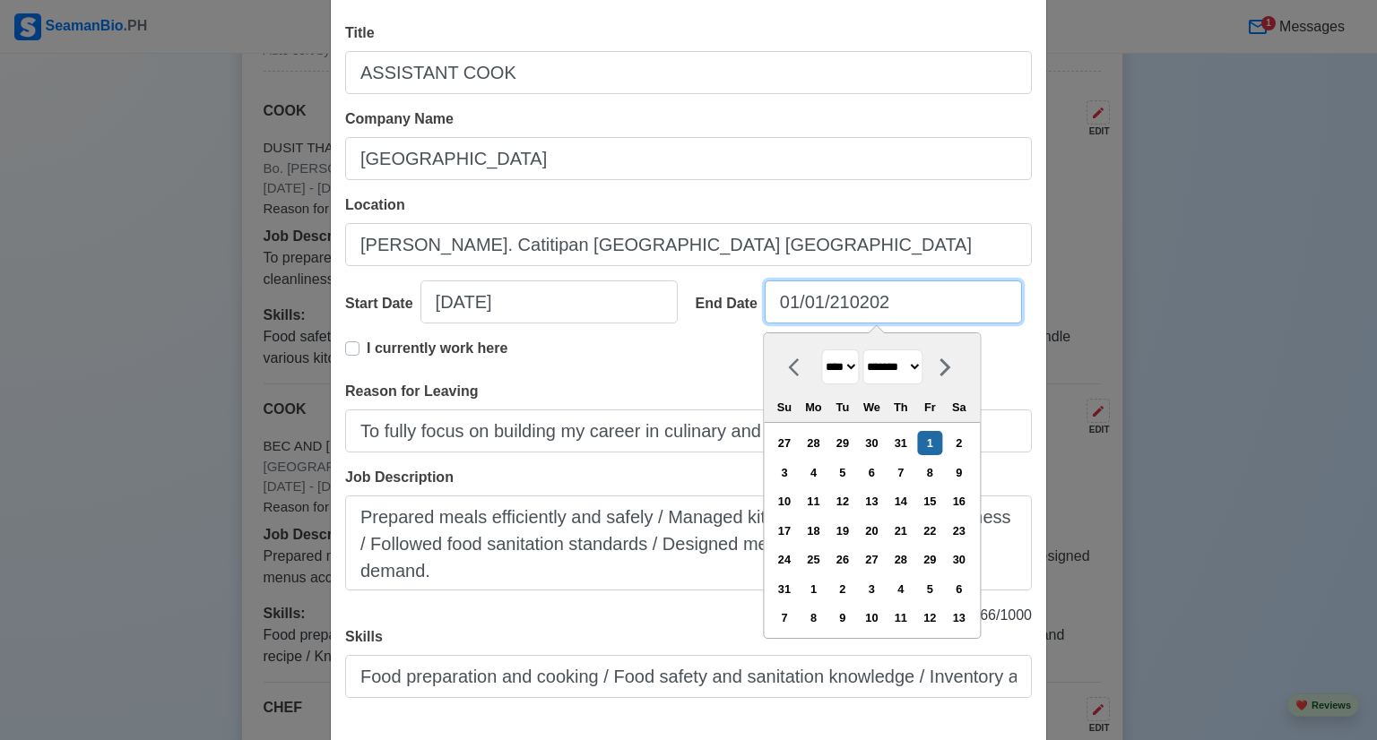
click at [765, 309] on input "01/01/210202" at bounding box center [893, 302] width 257 height 43
type input "0"
select select "****"
type input "01"
select select "****"
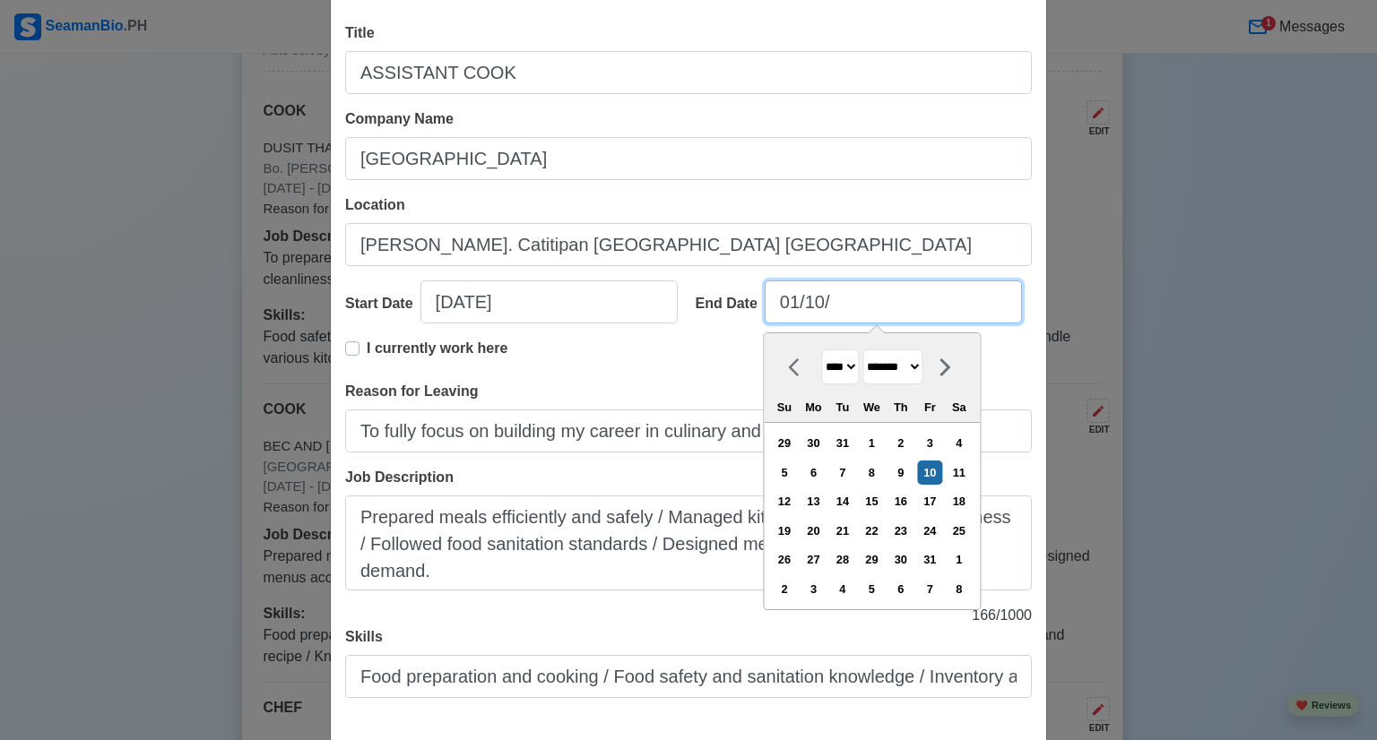
type input "01/10/2"
select select "****"
type input "[DATE]"
select select "****"
type input "[DATE]"
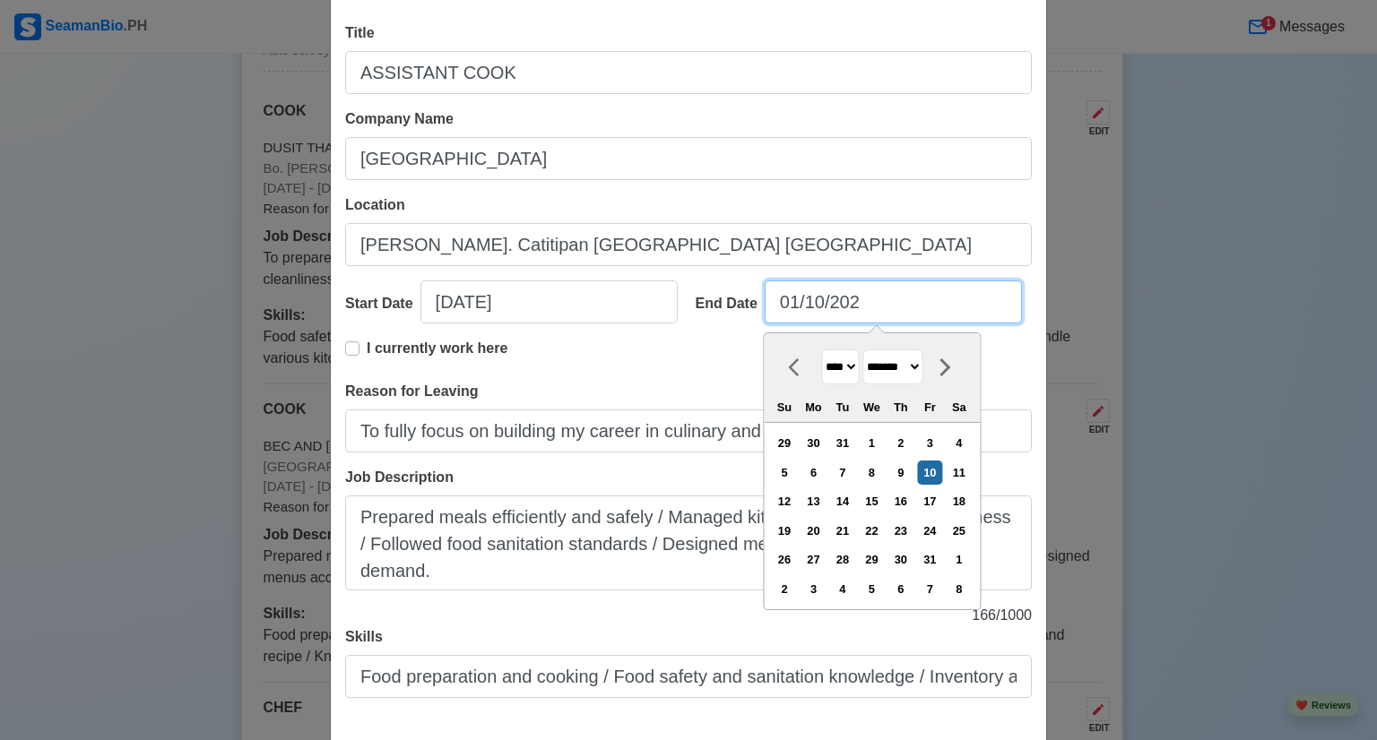
select select "****"
type input "[DATE]"
select select "****"
type input "[DATE]"
select select "****"
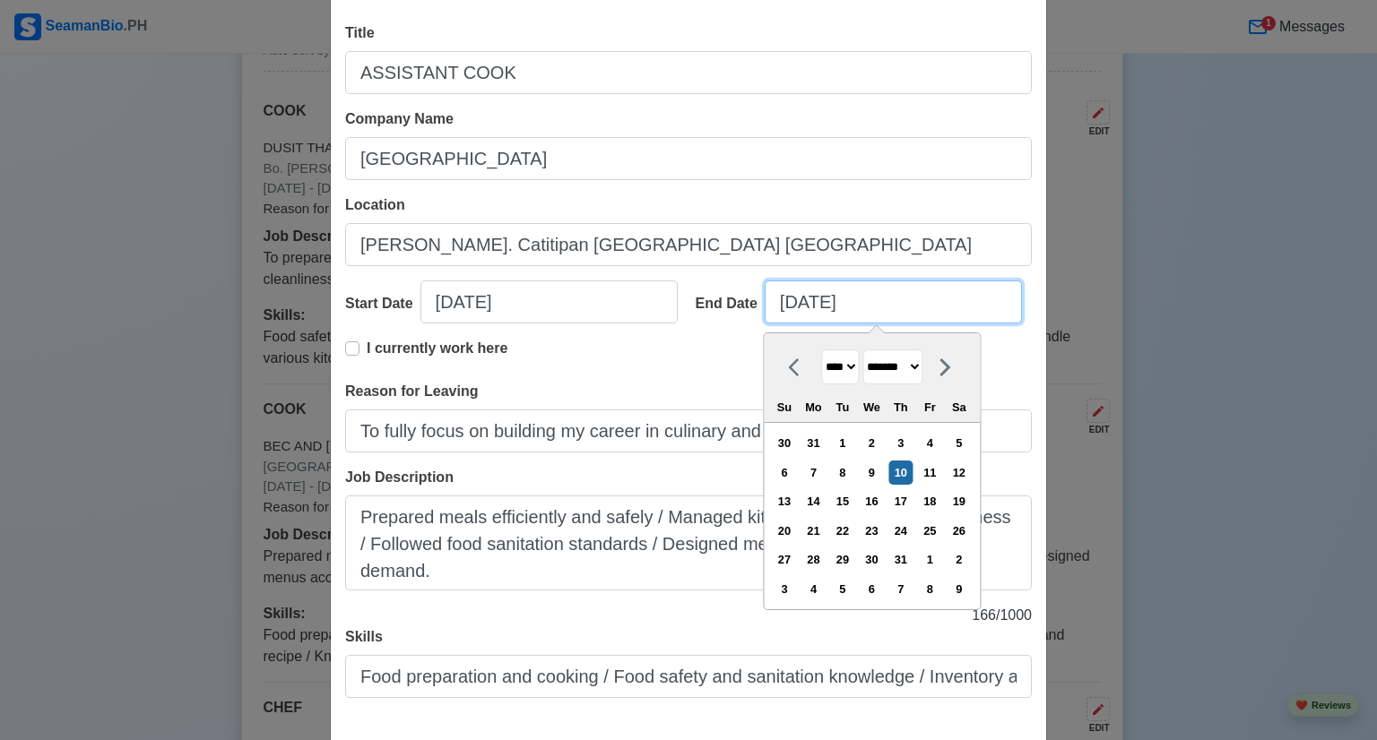
type input "[DATE]"
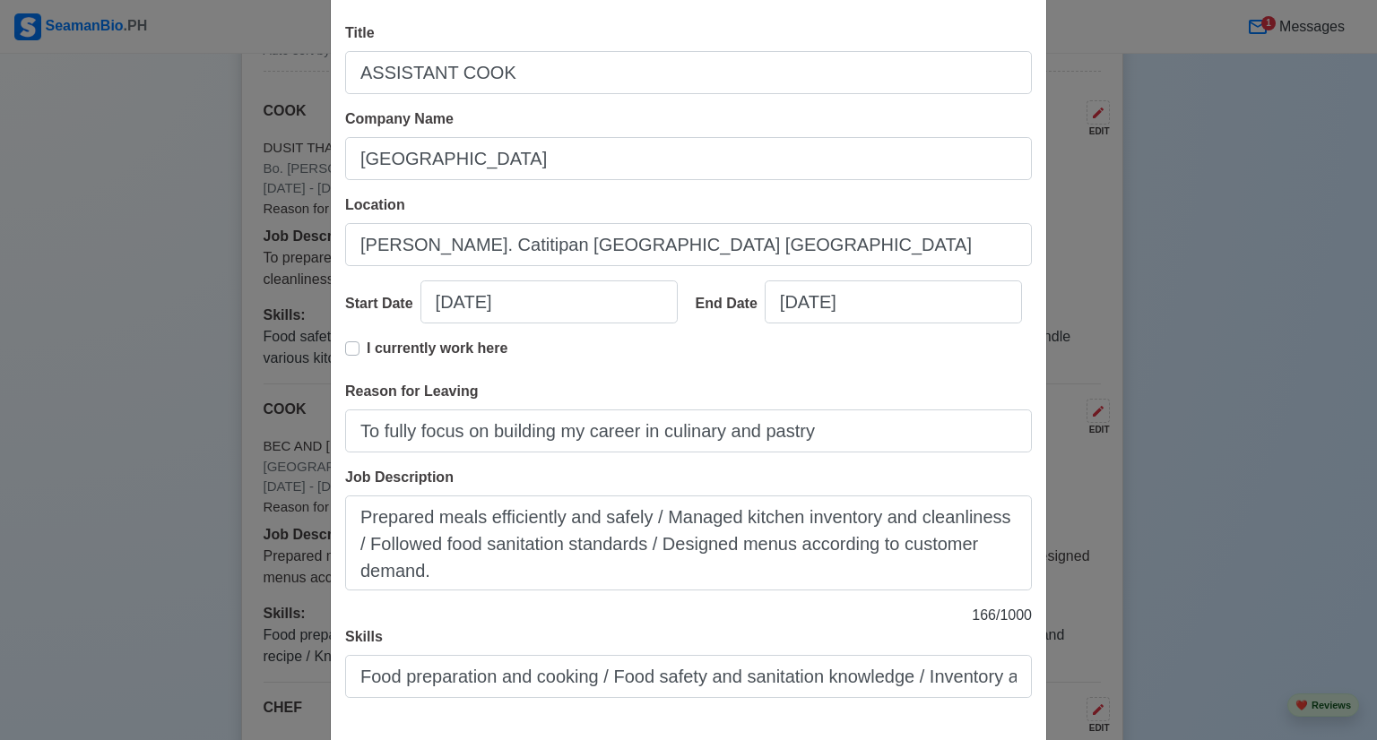
click at [620, 369] on div "I currently work here" at bounding box center [688, 359] width 687 height 43
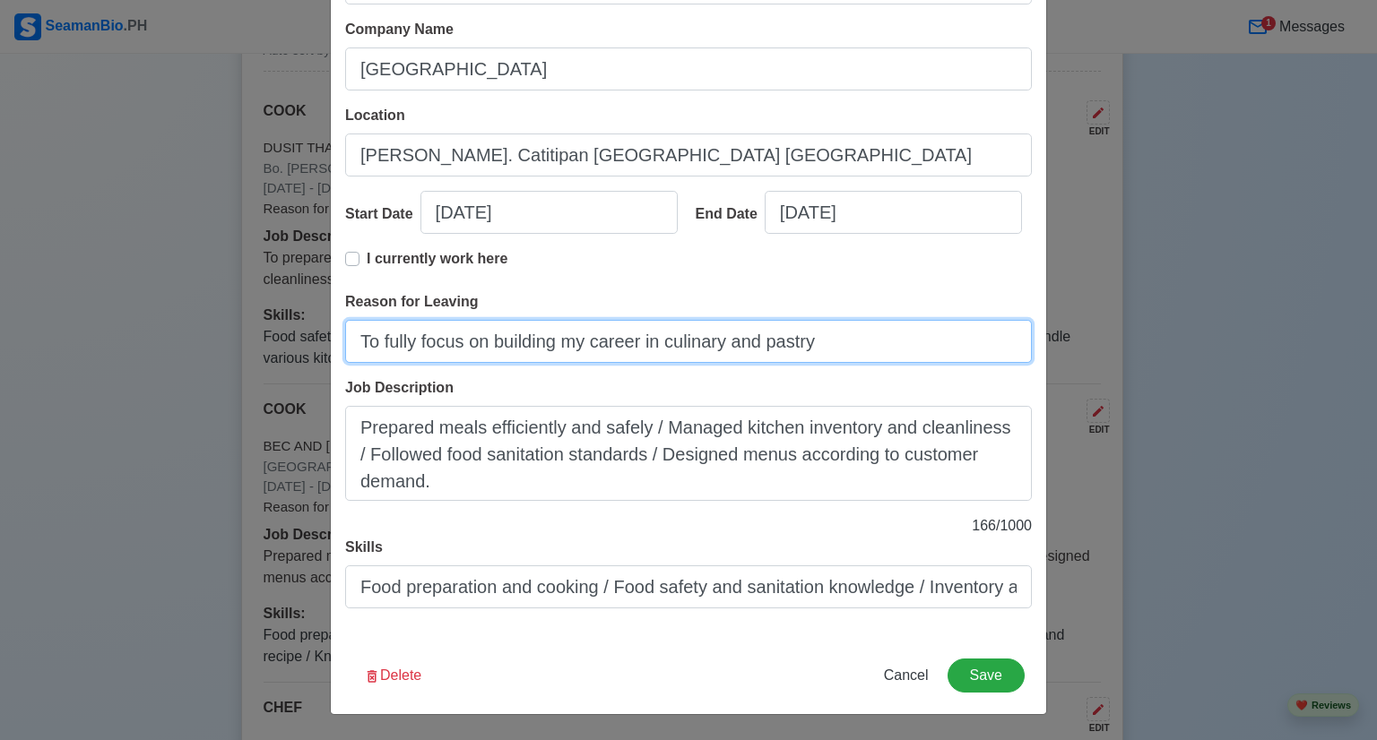
drag, startPoint x: 872, startPoint y: 350, endPoint x: 309, endPoint y: 356, distance: 563.0
click at [309, 356] on div "Edit Land-Based Experience Title ASSISTANT COOK Company Name [GEOGRAPHIC_DATA] …" at bounding box center [688, 370] width 1377 height 740
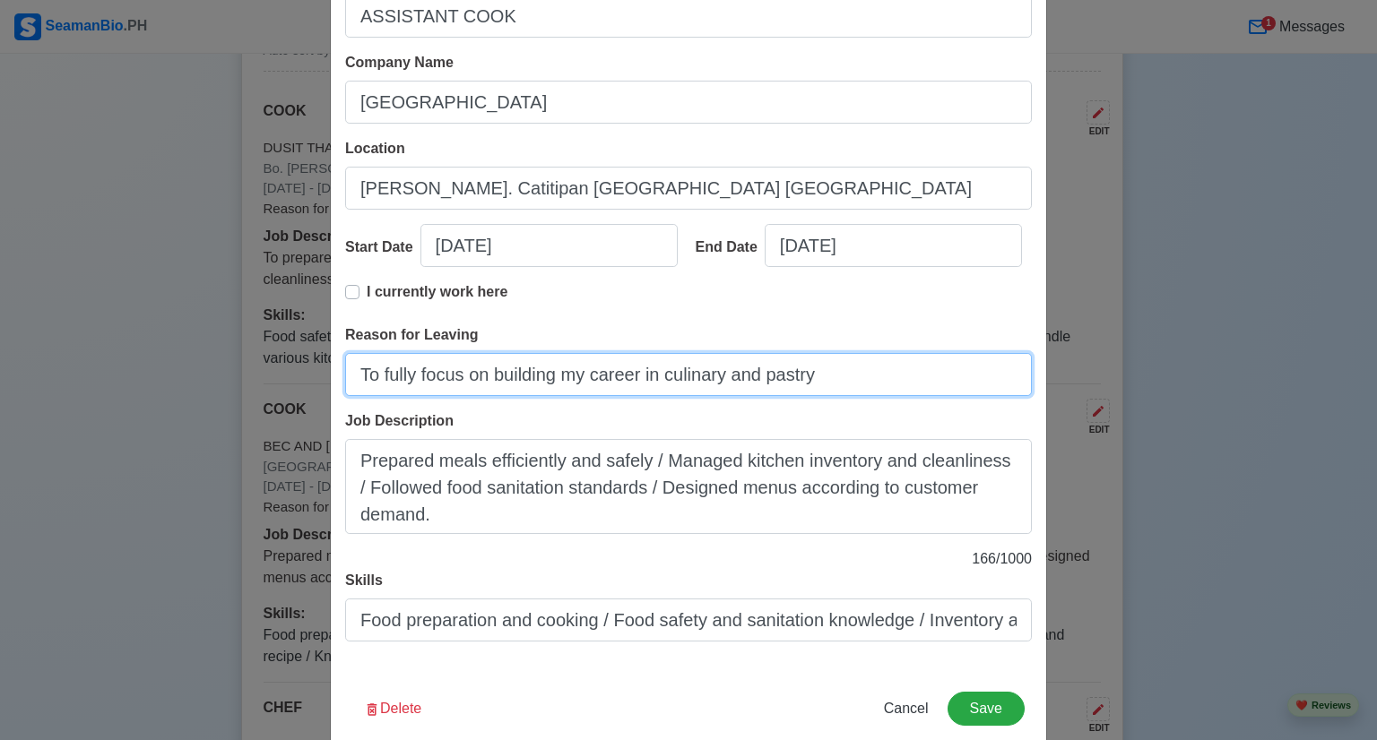
scroll to position [79, 0]
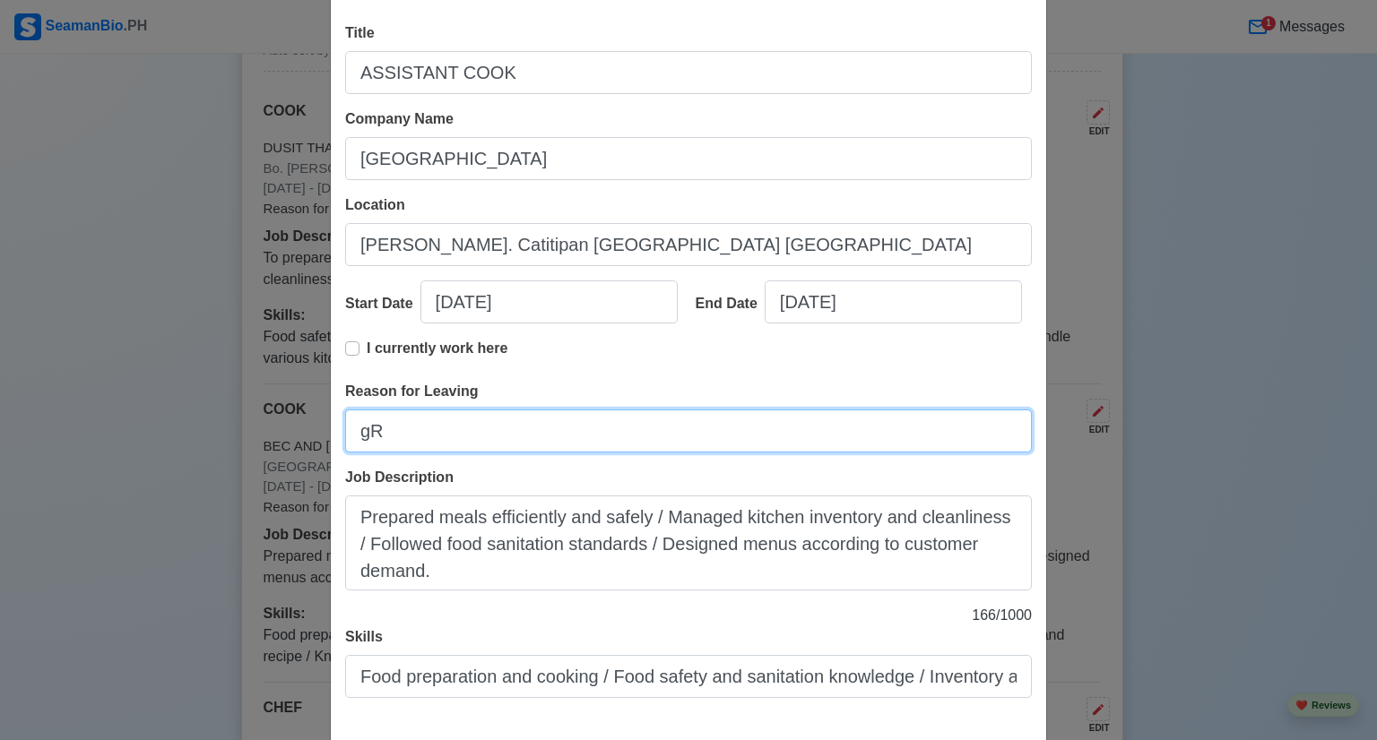
type input "Growth and Opportunities"
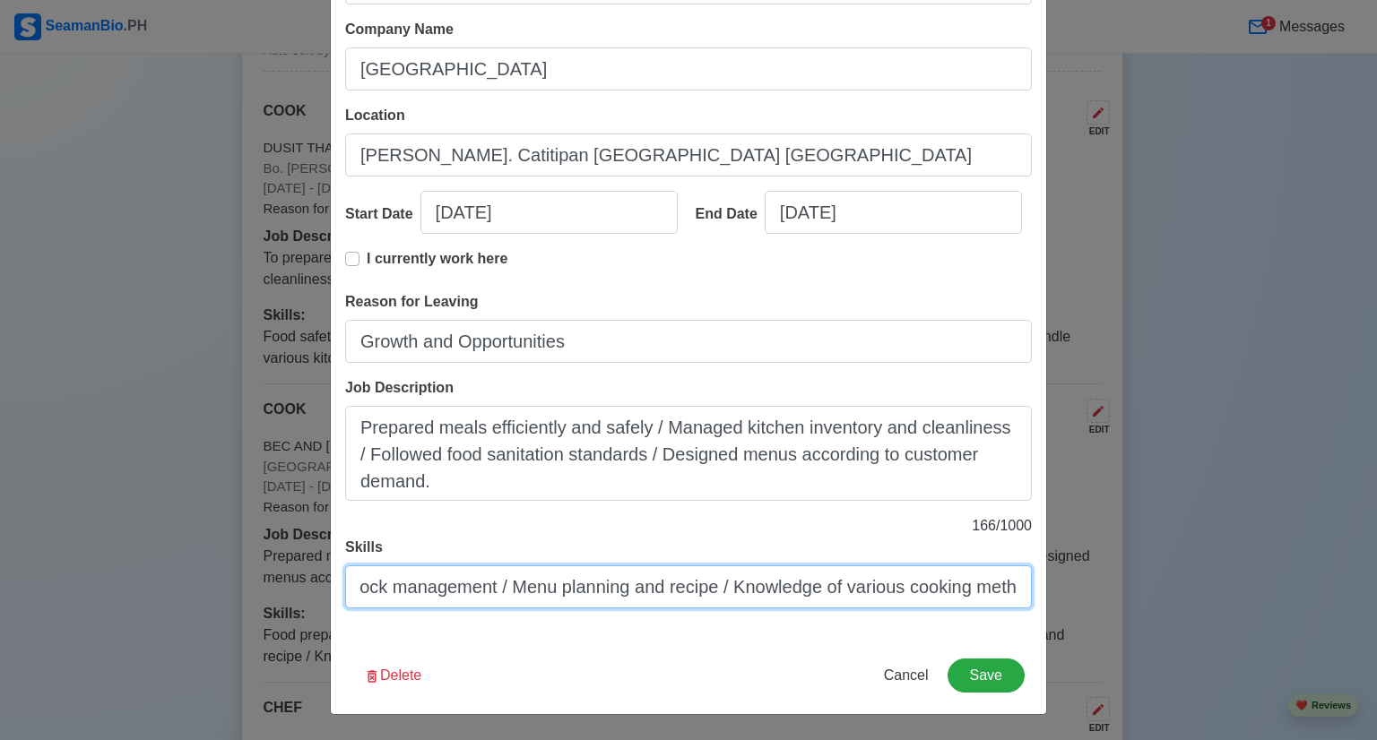
scroll to position [0, 741]
drag, startPoint x: 355, startPoint y: 593, endPoint x: 1022, endPoint y: 604, distance: 667.0
click at [1022, 604] on input "Food preparation and cooking / Food safety and sanitation knowledge / Inventory…" at bounding box center [688, 587] width 687 height 43
click at [437, 593] on input "Skills" at bounding box center [688, 587] width 687 height 43
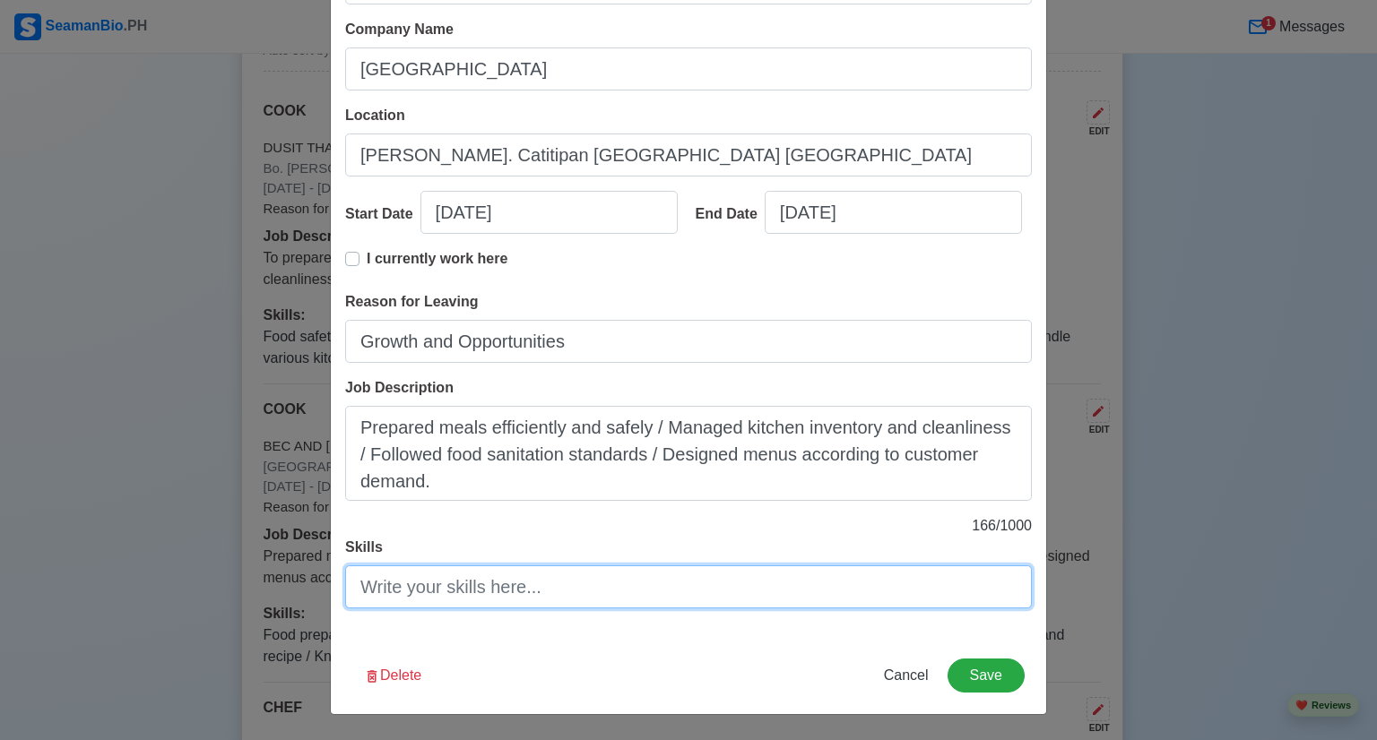
paste input "Basic food preparation (vegetables, meats, sauces)"
click at [835, 584] on input "Basic food preparation (vegetables, meats, sauces)," at bounding box center [688, 587] width 687 height 43
paste input "Maintaining cleanliness in work areas"
click at [1011, 588] on input "Basic food preparation (vegetables, meats, sauces), Maintaining cleanliness in …" at bounding box center [688, 587] width 687 height 43
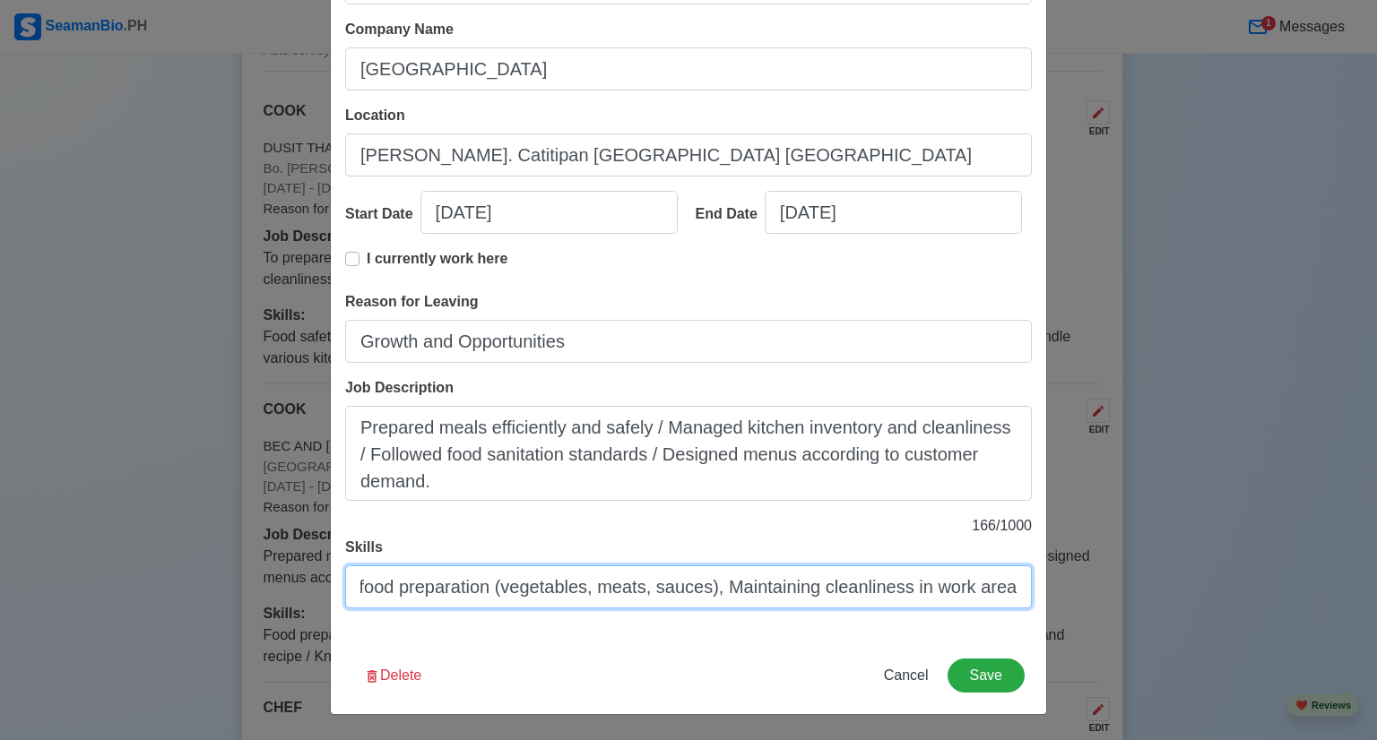
paste input "Food safety and sanitation (HACCP knowledge)"
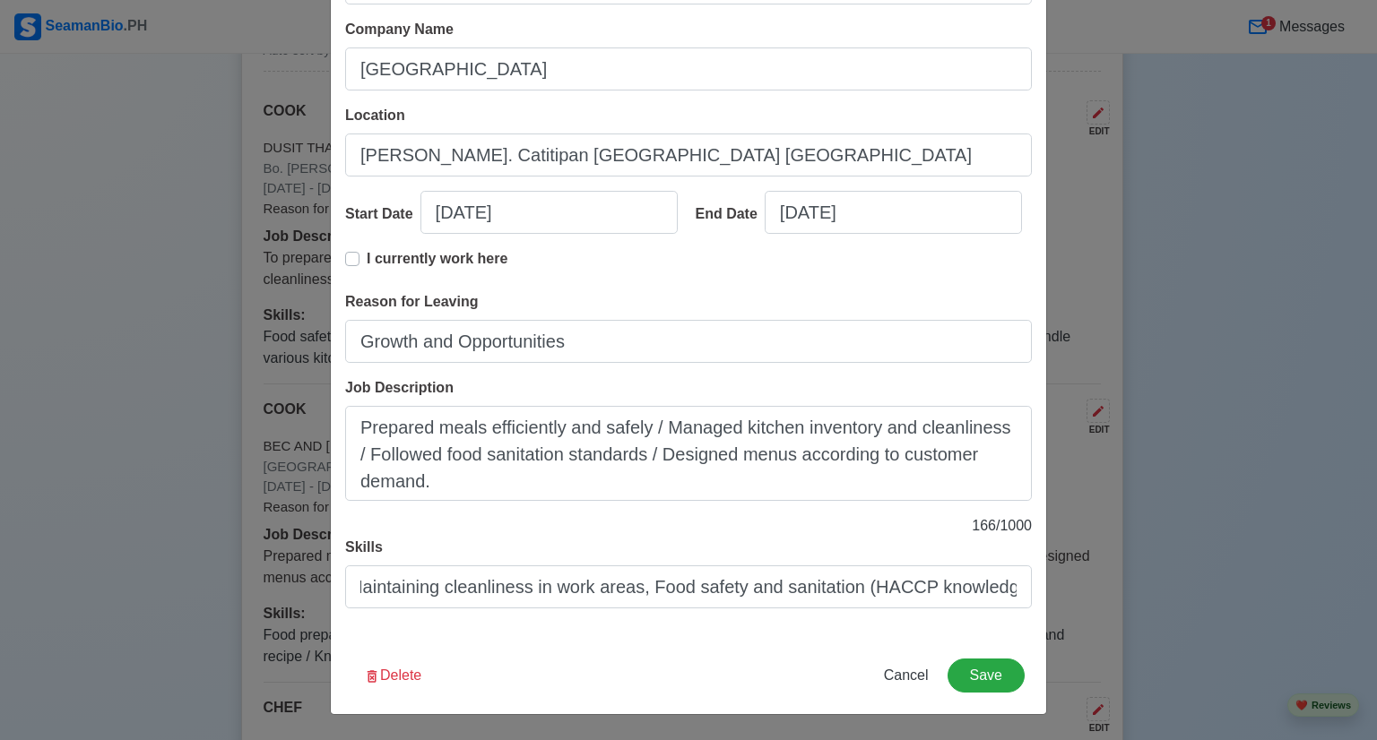
scroll to position [0, 0]
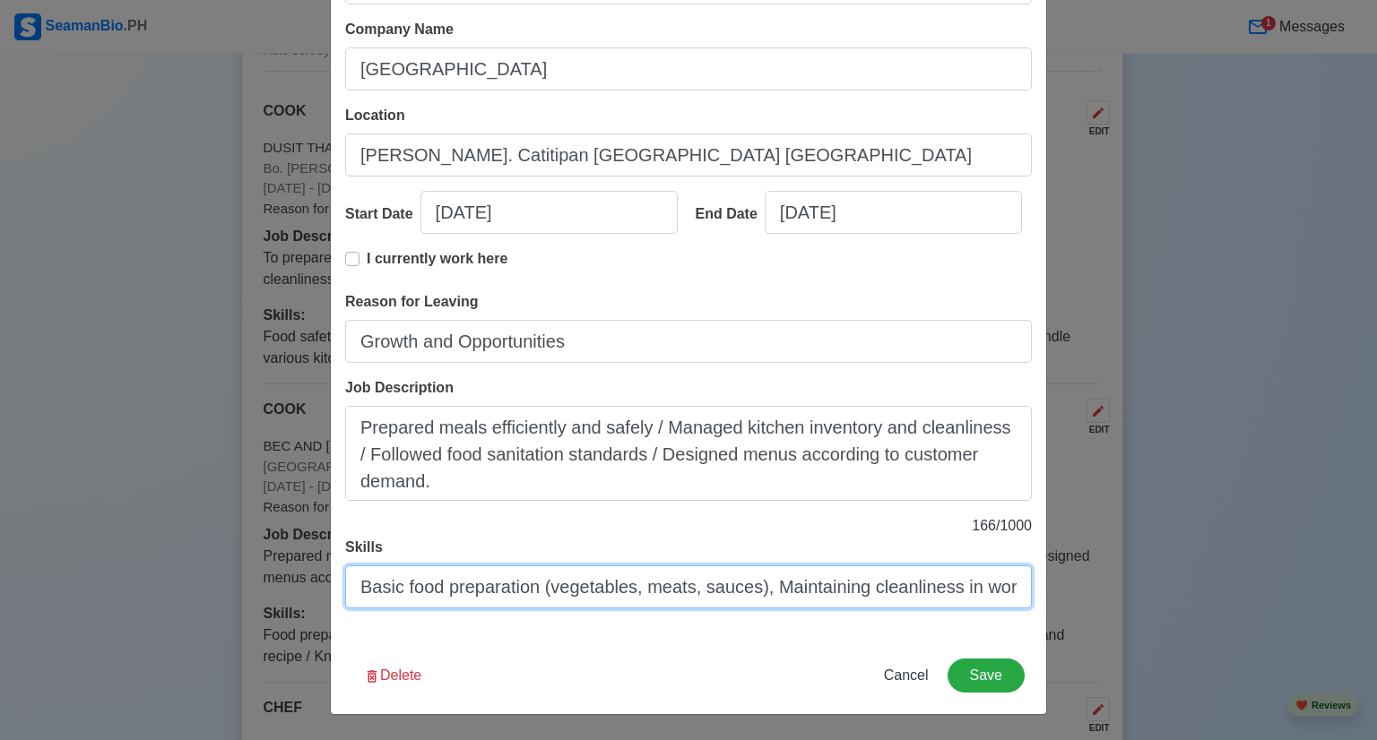
click at [990, 585] on input "Basic food preparation (vegetables, meats, sauces), Maintaining cleanliness in …" at bounding box center [688, 587] width 687 height 43
paste input "Ability to work in a fast-paced, high- pressure environment"
type input "Basic food preparation (vegetables, meats, sauces), Maintaining cleanliness in …"
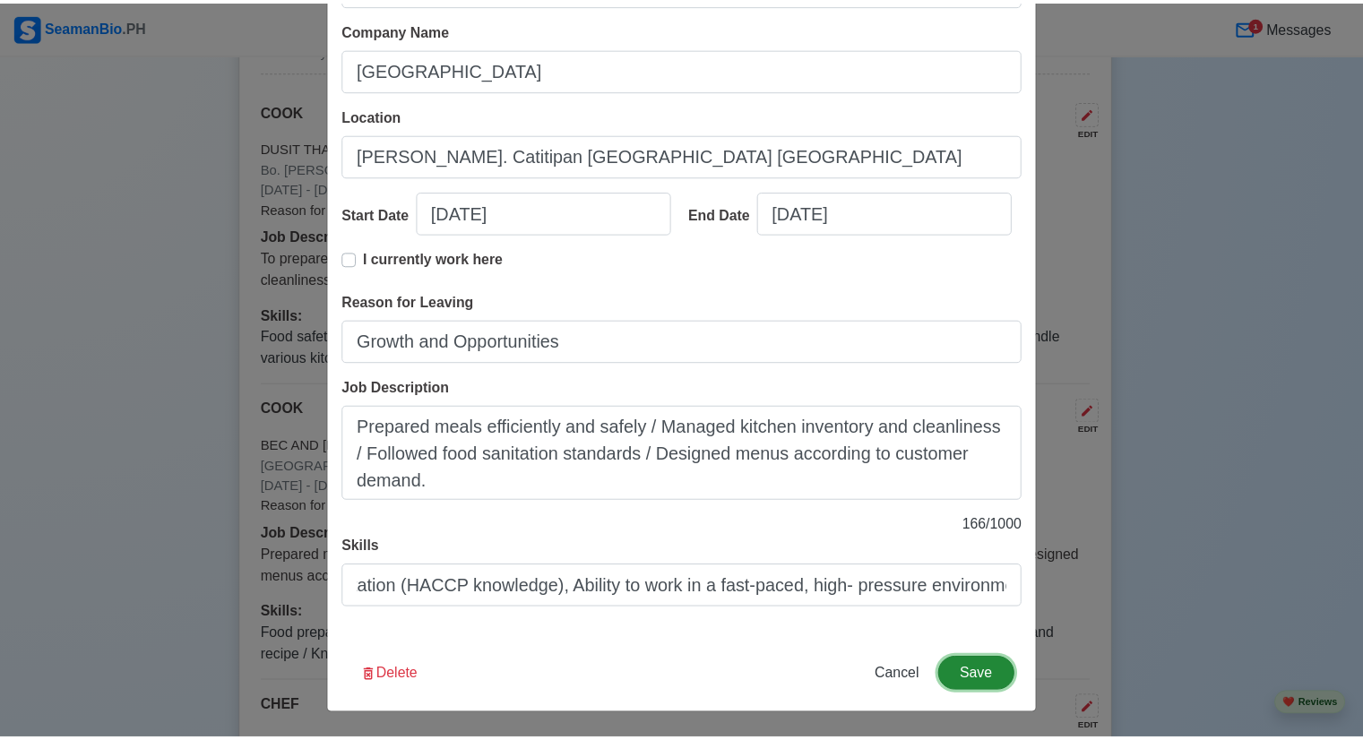
scroll to position [0, 0]
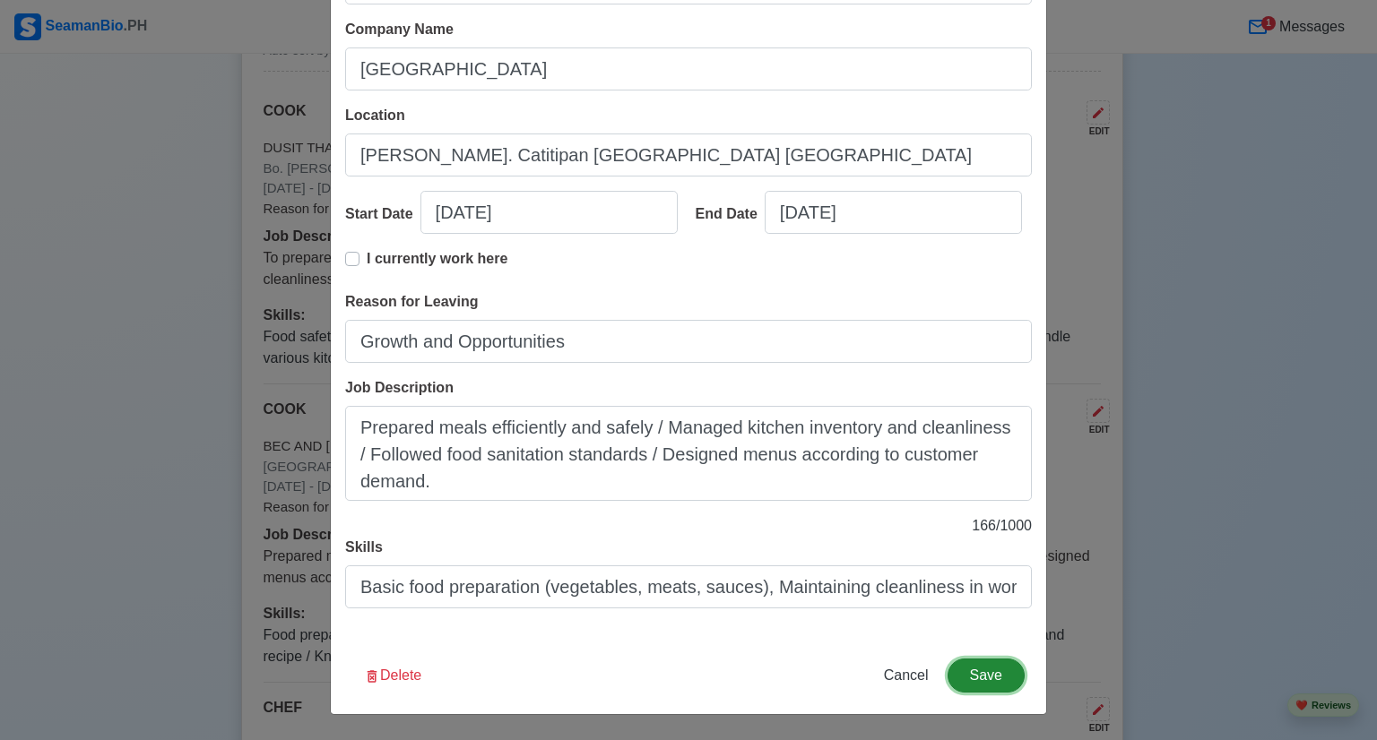
click at [990, 676] on button "Save" at bounding box center [985, 676] width 77 height 34
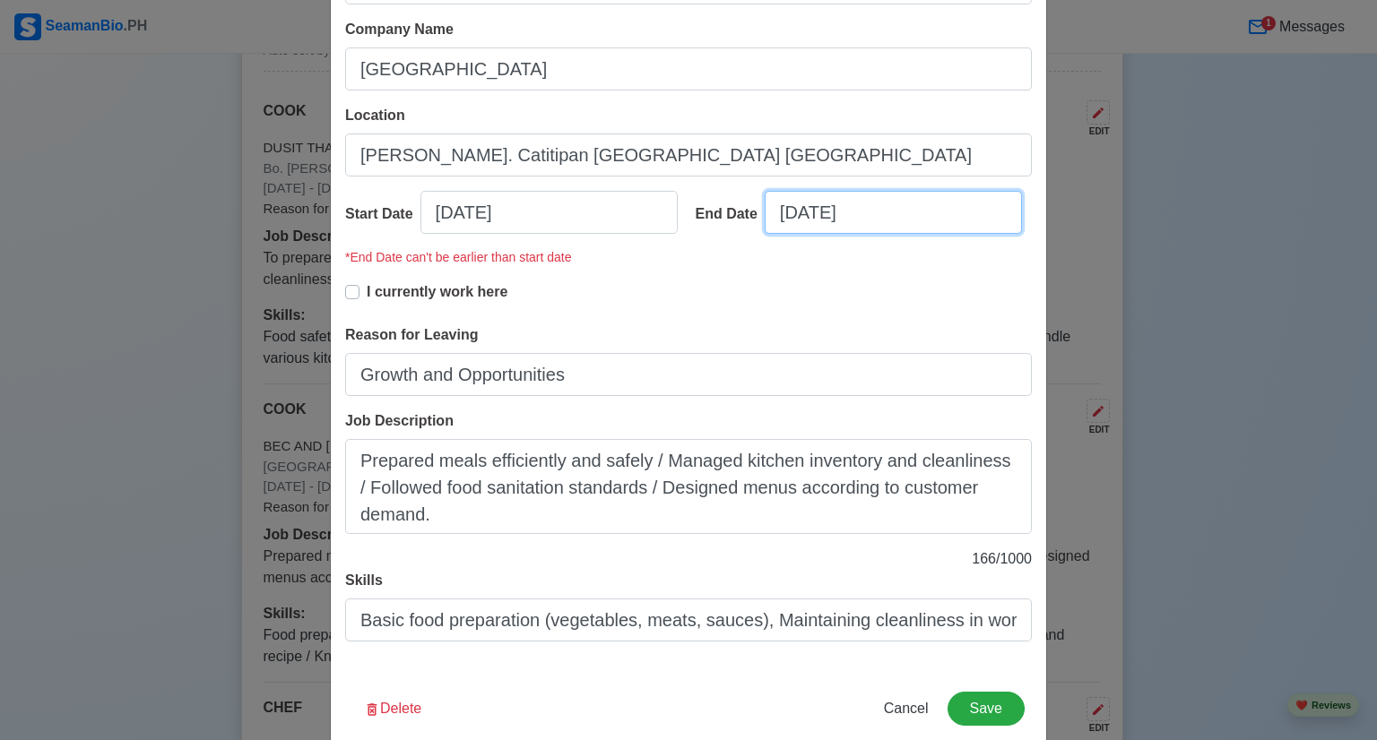
select select "****"
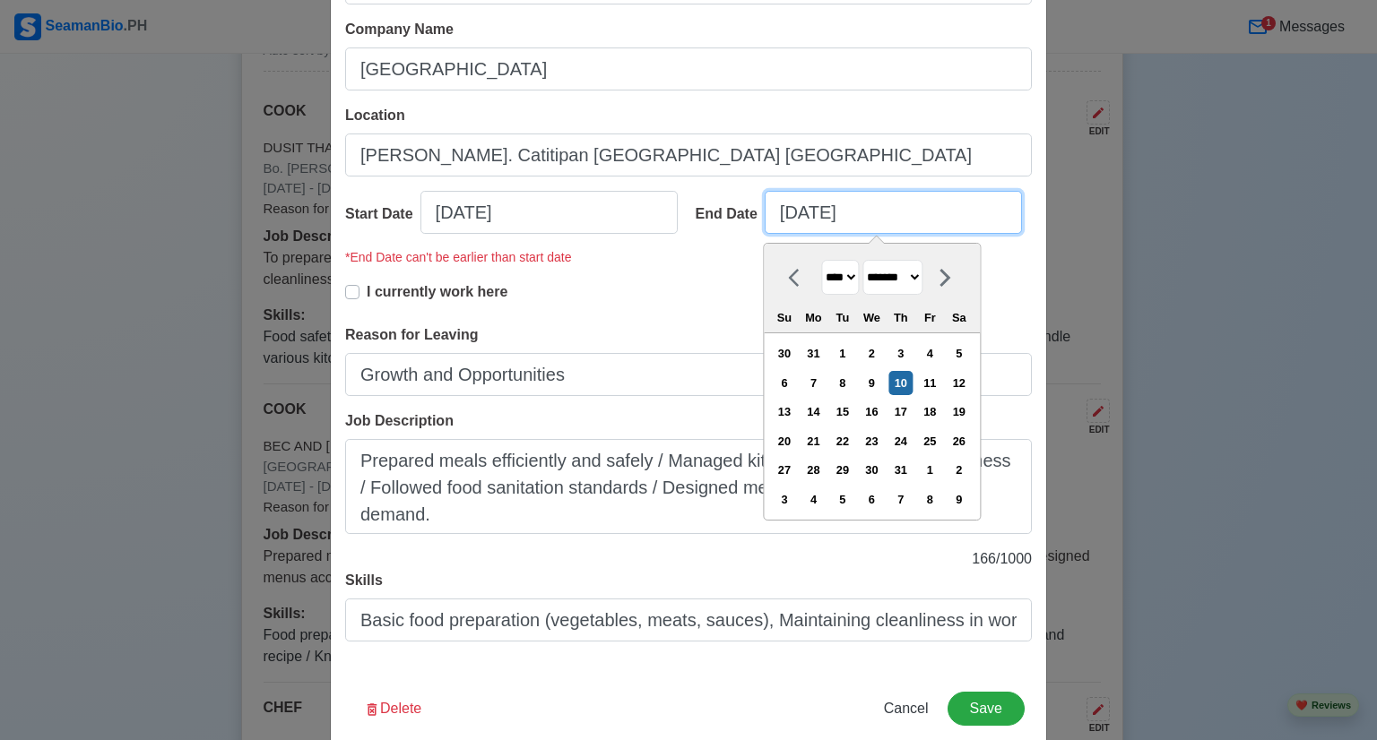
click at [869, 216] on input "[DATE]" at bounding box center [893, 212] width 257 height 43
type input "[DATE]"
select select "****"
type input "[DATE]"
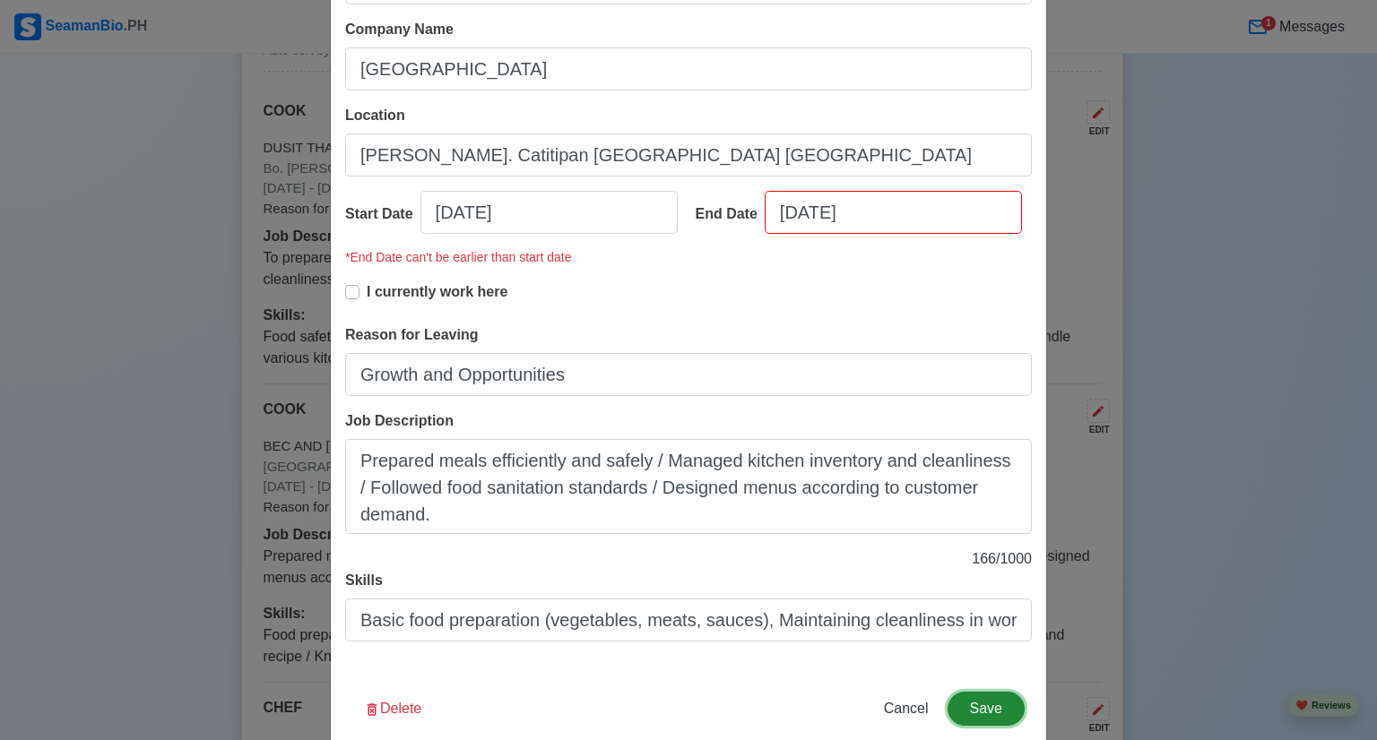
click at [996, 718] on button "Save" at bounding box center [985, 709] width 77 height 34
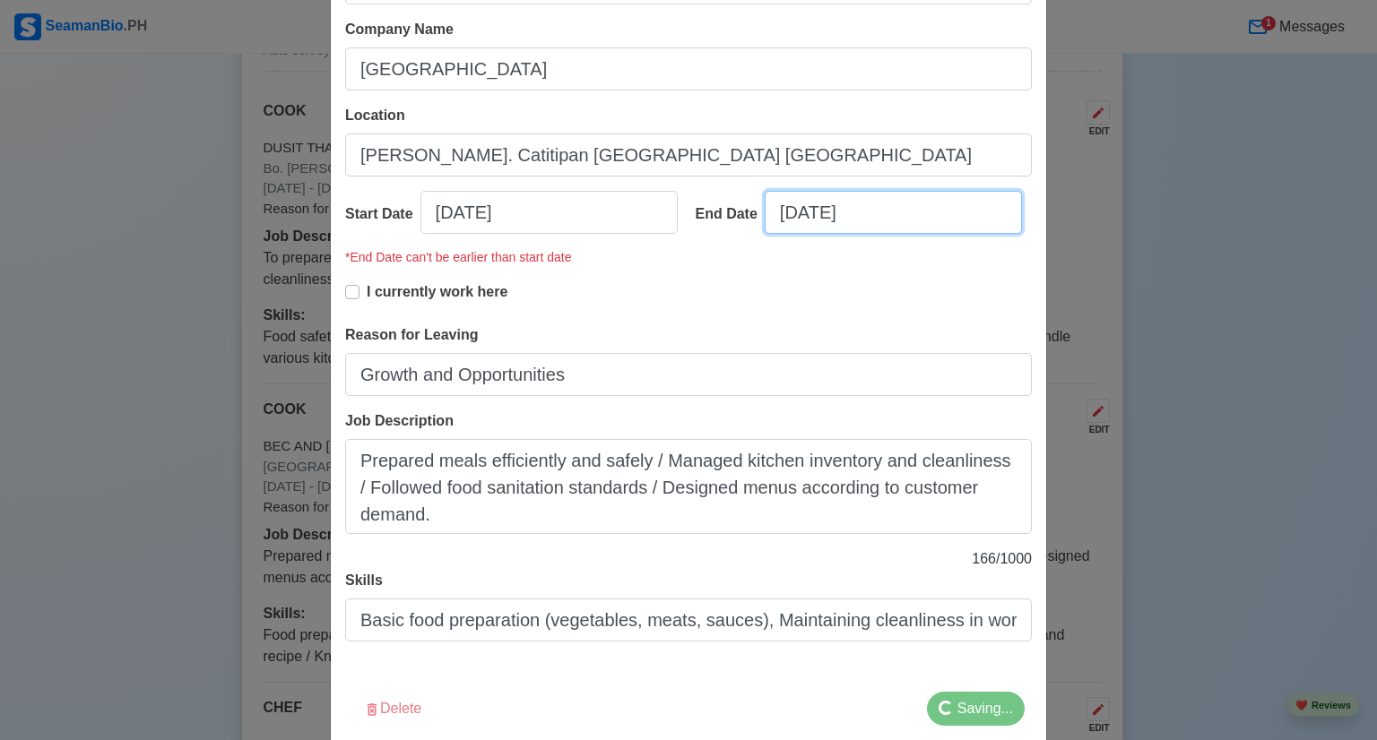
select select "****"
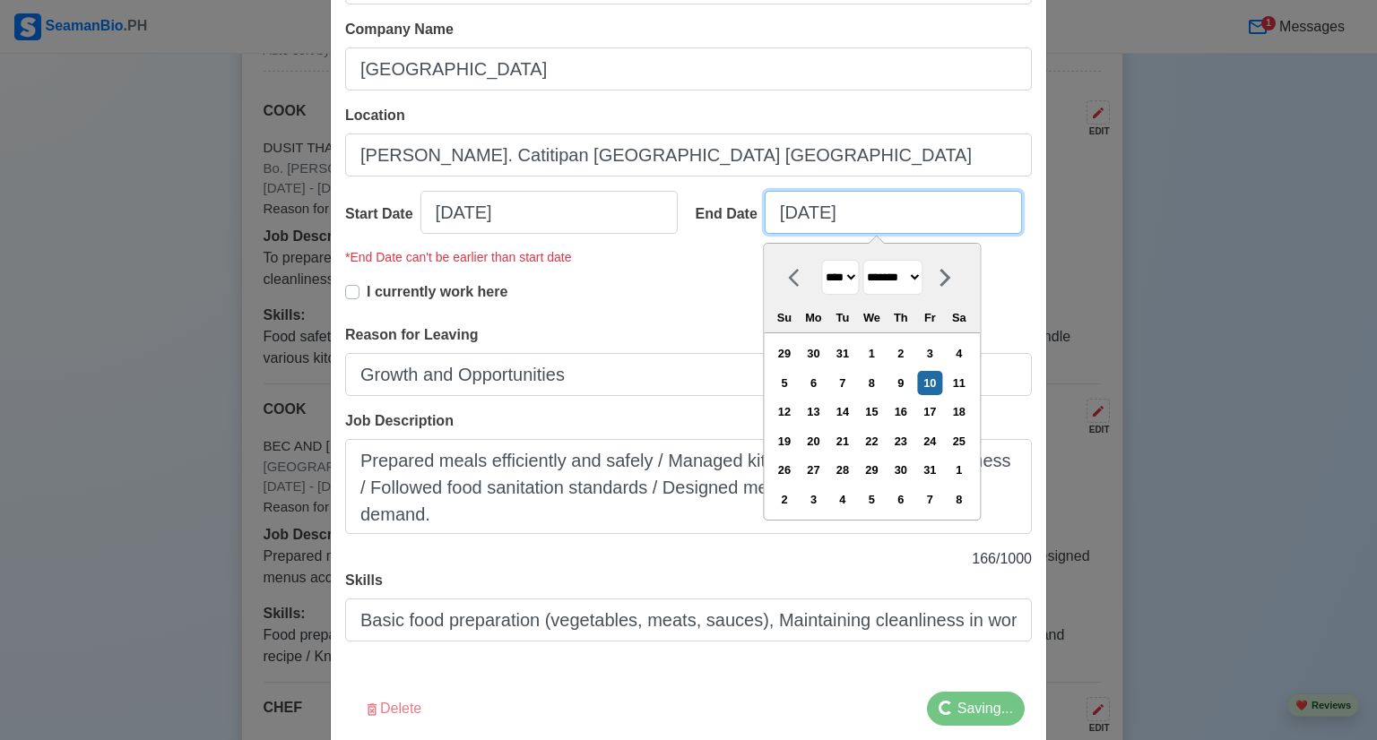
drag, startPoint x: 844, startPoint y: 226, endPoint x: 810, endPoint y: 212, distance: 37.0
click at [843, 224] on input "[DATE]" at bounding box center [893, 212] width 257 height 43
click at [796, 205] on input "[DATE]" at bounding box center [893, 212] width 257 height 43
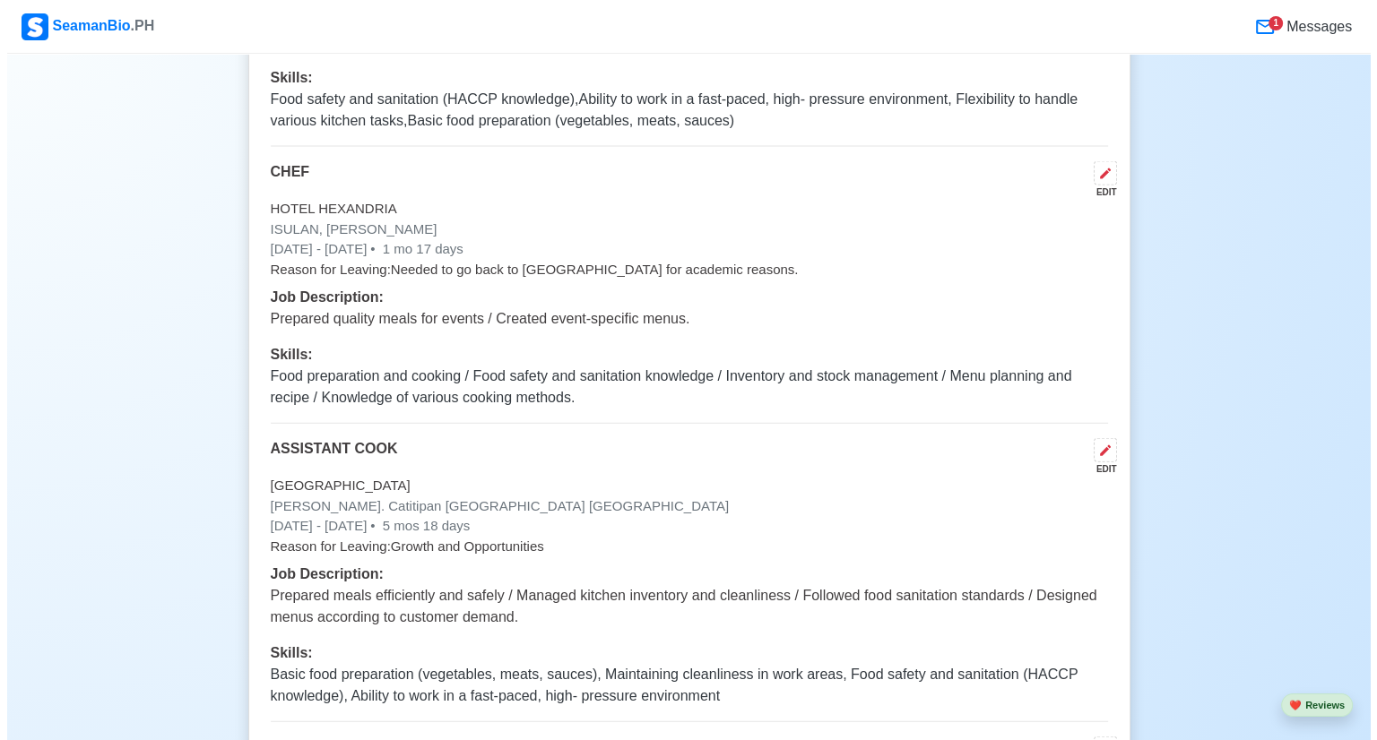
scroll to position [3944, 0]
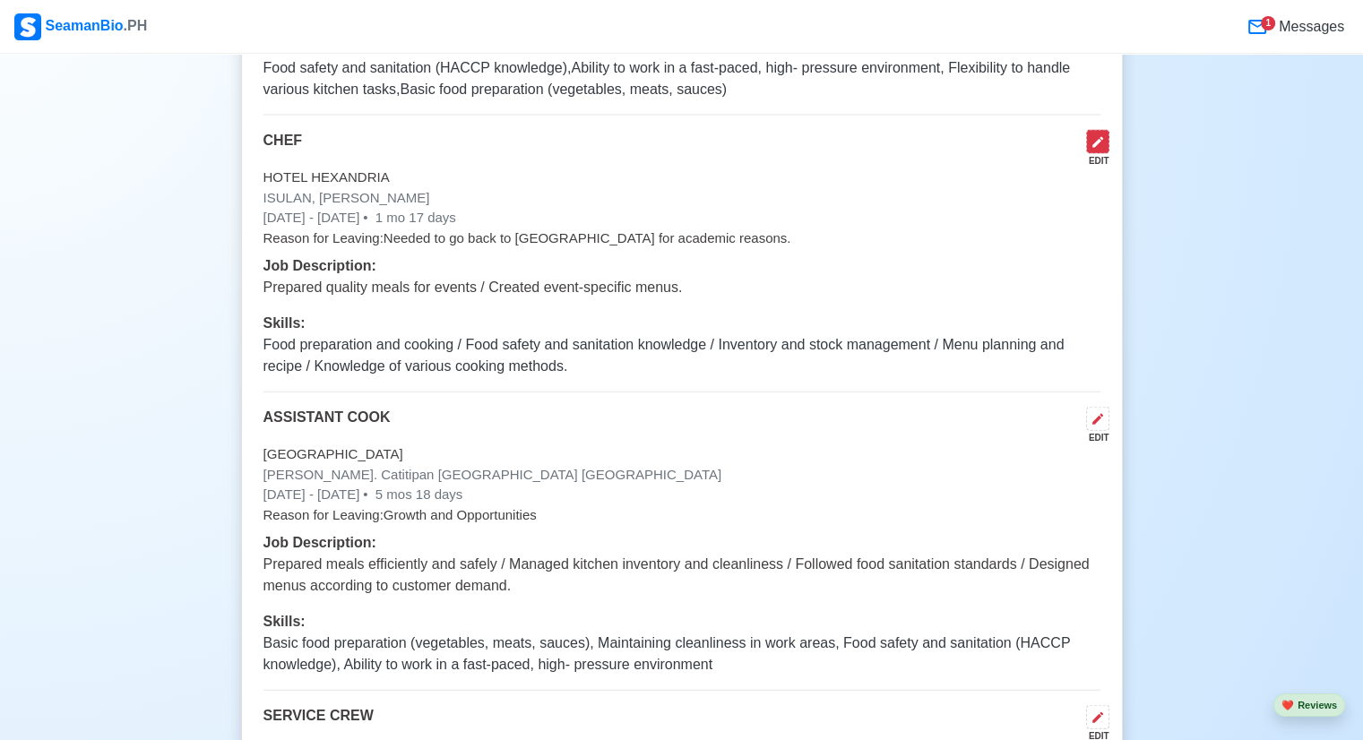
click at [1099, 142] on icon at bounding box center [1098, 142] width 14 height 14
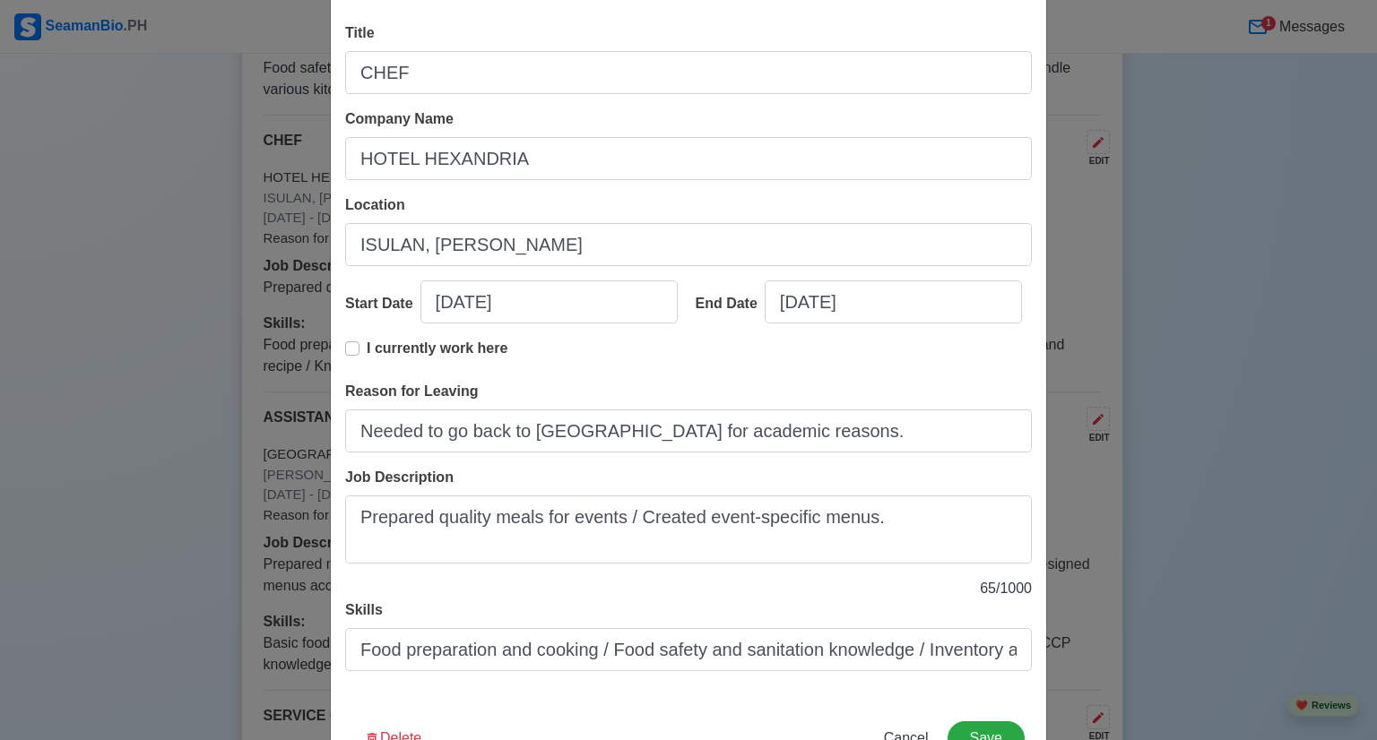
scroll to position [141, 0]
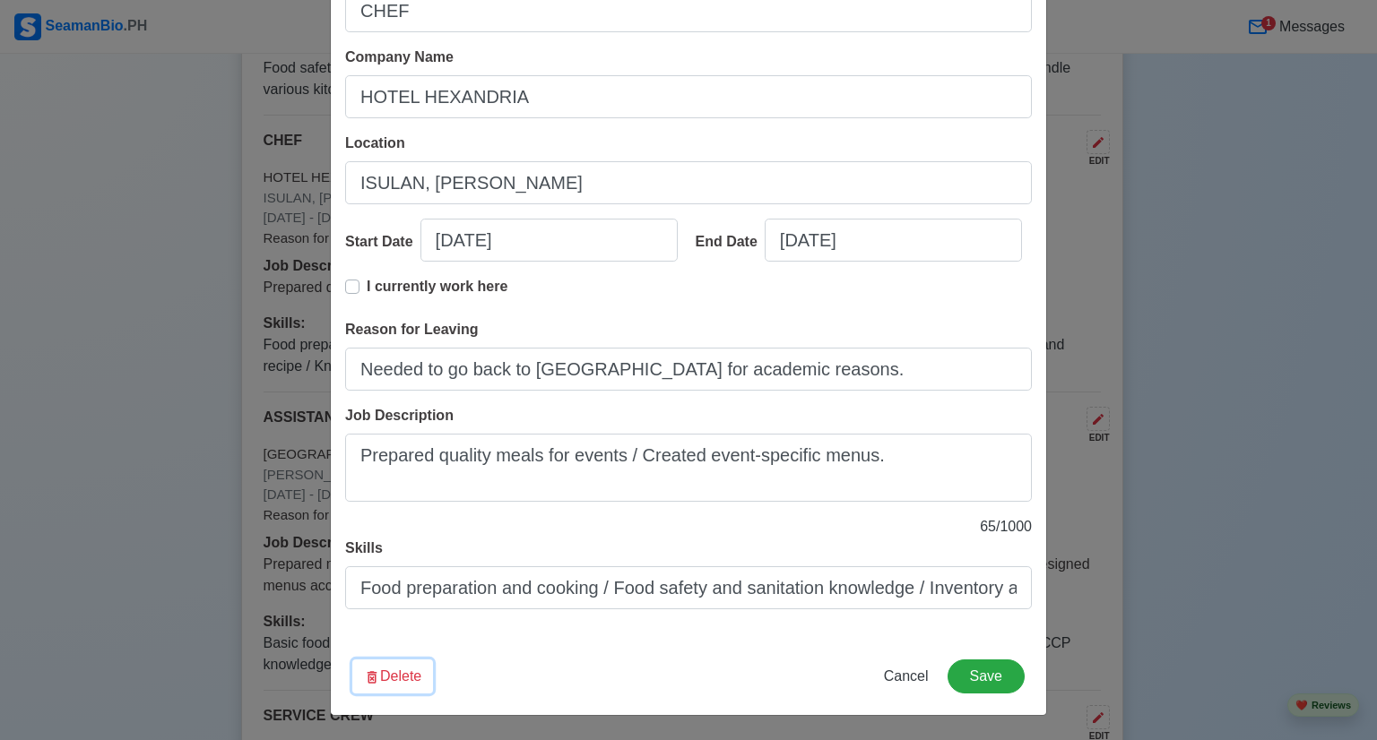
click at [394, 680] on button "Delete" at bounding box center [392, 677] width 81 height 34
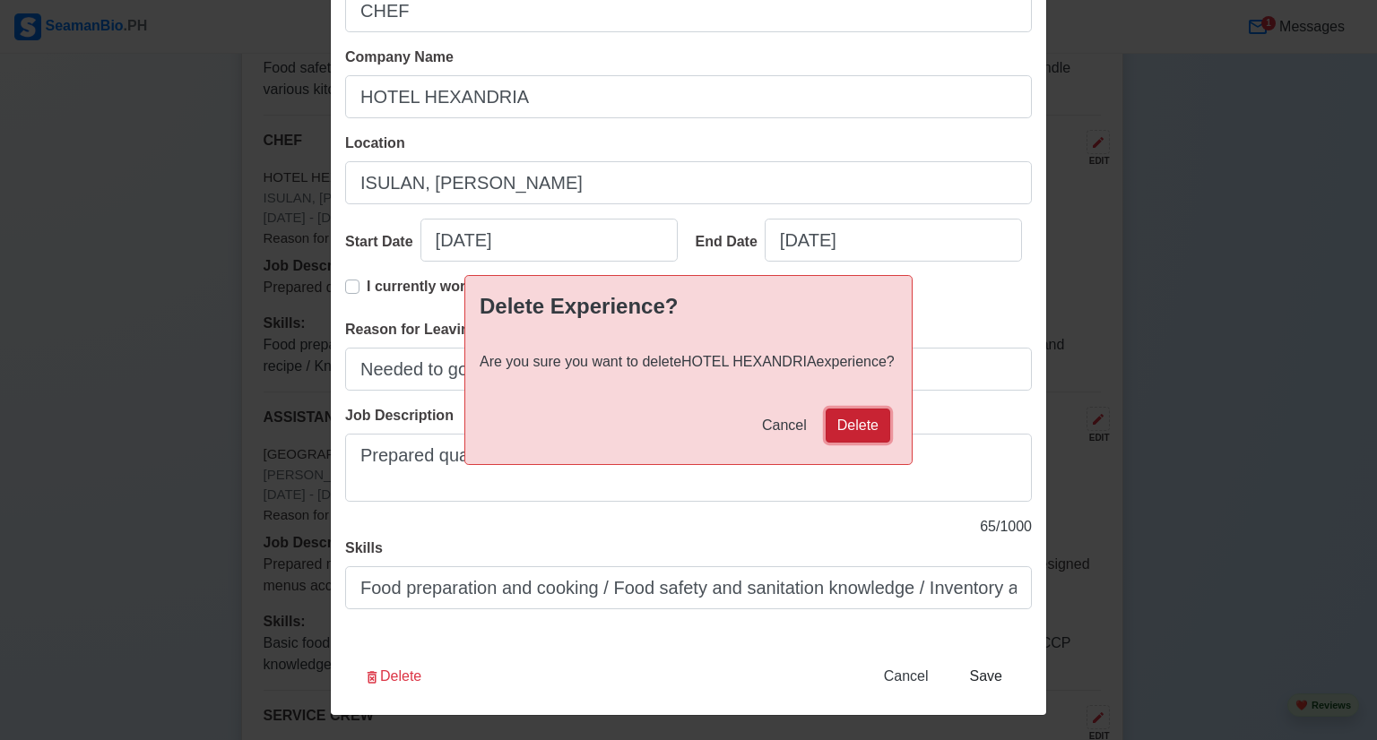
click at [857, 432] on button "Delete" at bounding box center [858, 426] width 65 height 34
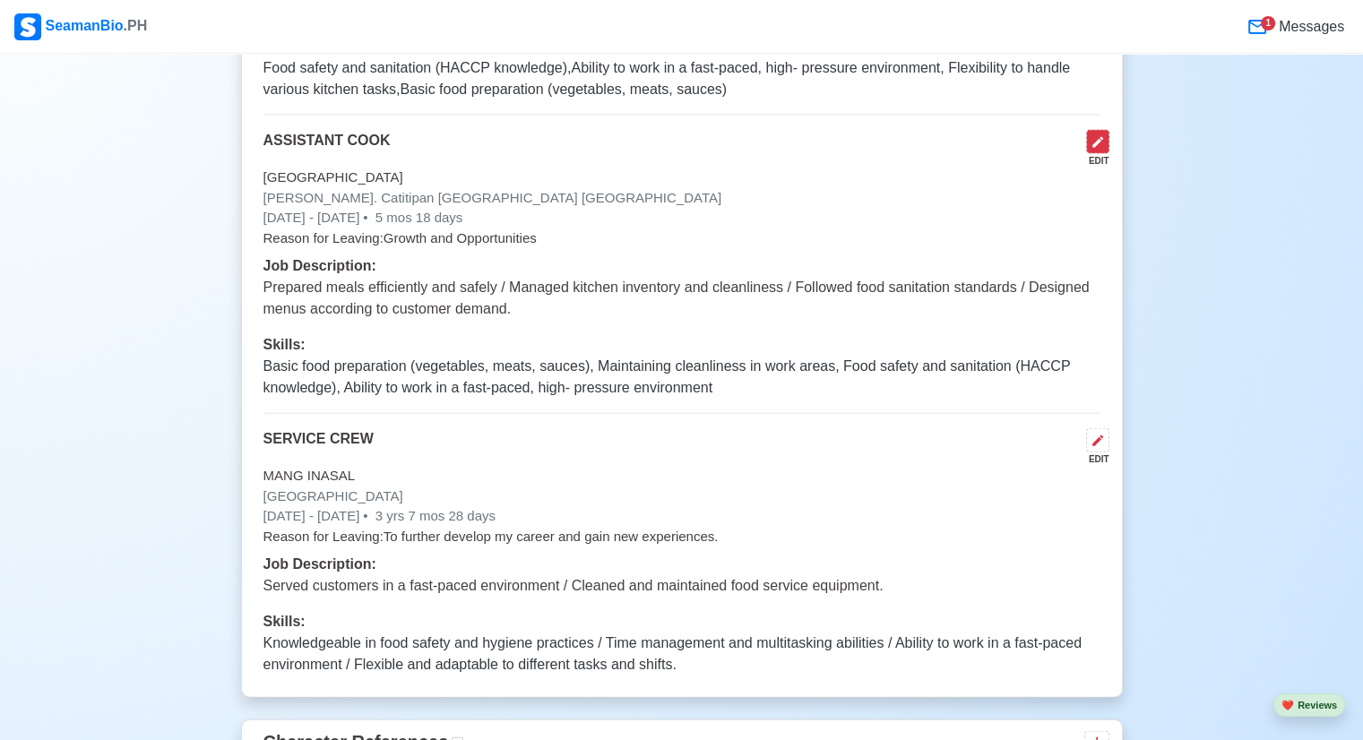
click at [1091, 141] on icon at bounding box center [1098, 142] width 14 height 14
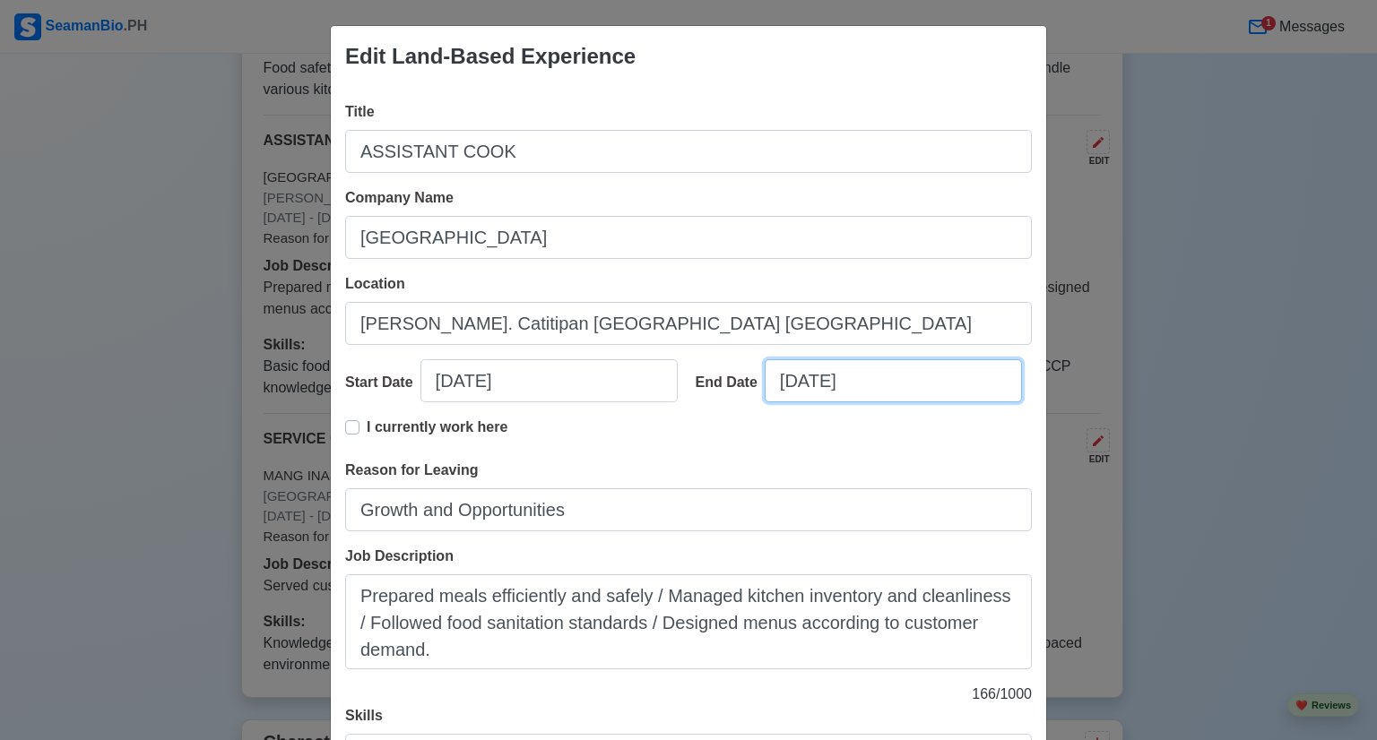
select select "****"
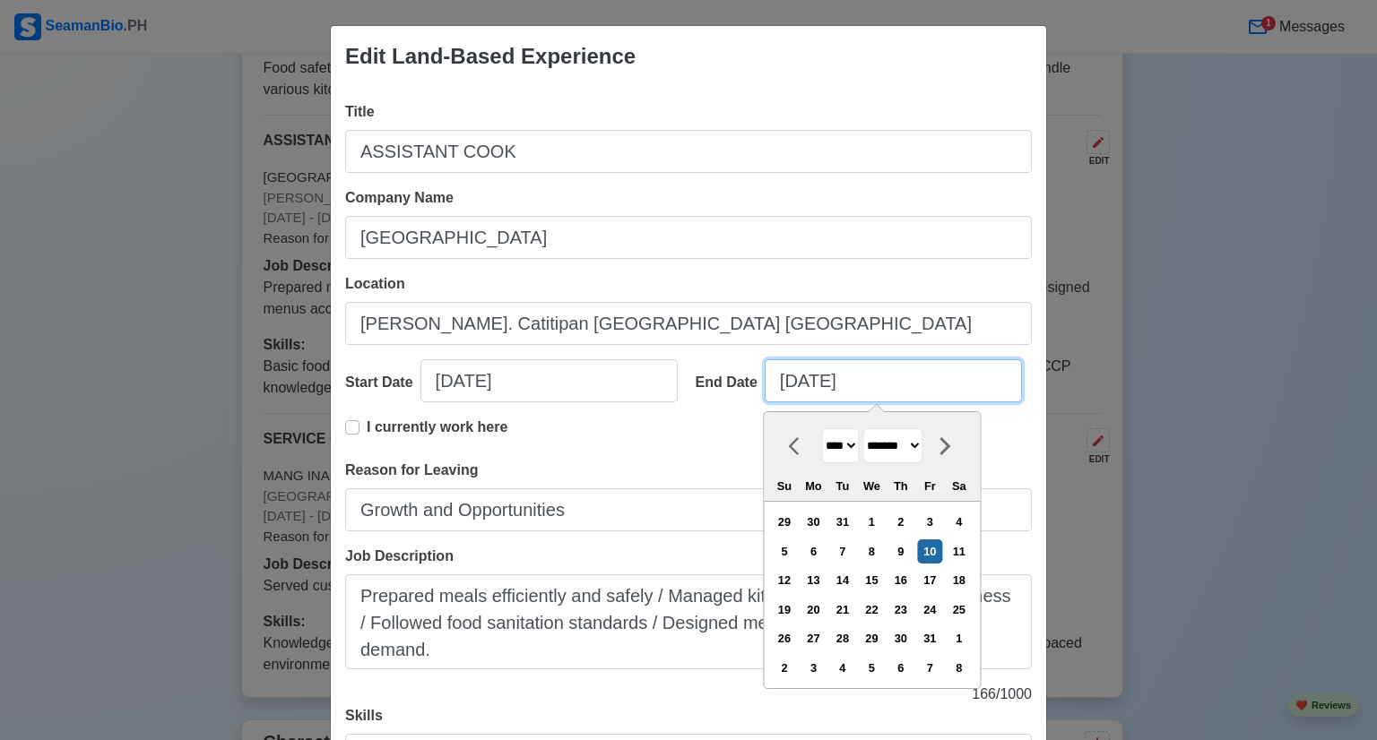
click at [785, 377] on input "[DATE]" at bounding box center [893, 380] width 257 height 43
click at [789, 374] on input "[DATE]" at bounding box center [893, 380] width 257 height 43
type input "[DATE]"
select select "********"
type input "[DATE]"
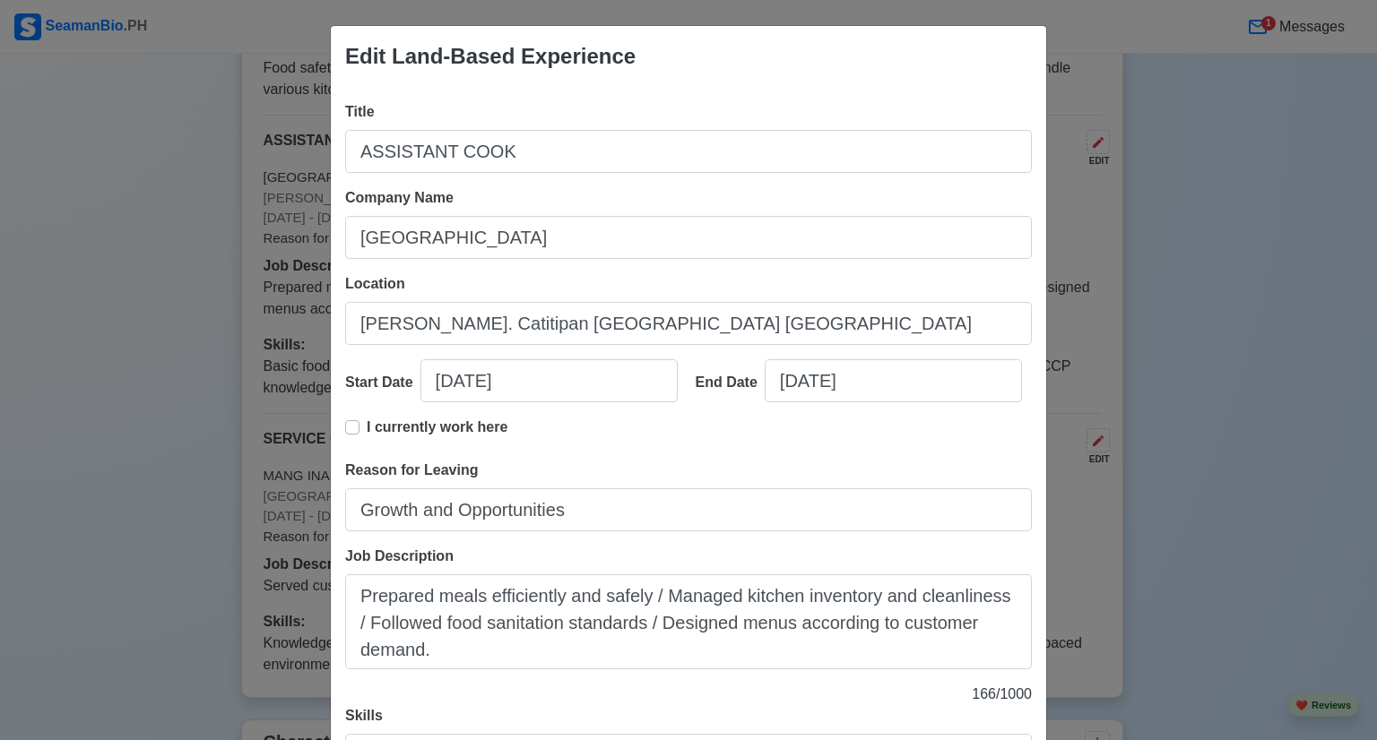
click at [806, 707] on div "Skills Basic food preparation (vegetables, meats, sauces), Maintaining cleanlin…" at bounding box center [688, 741] width 687 height 72
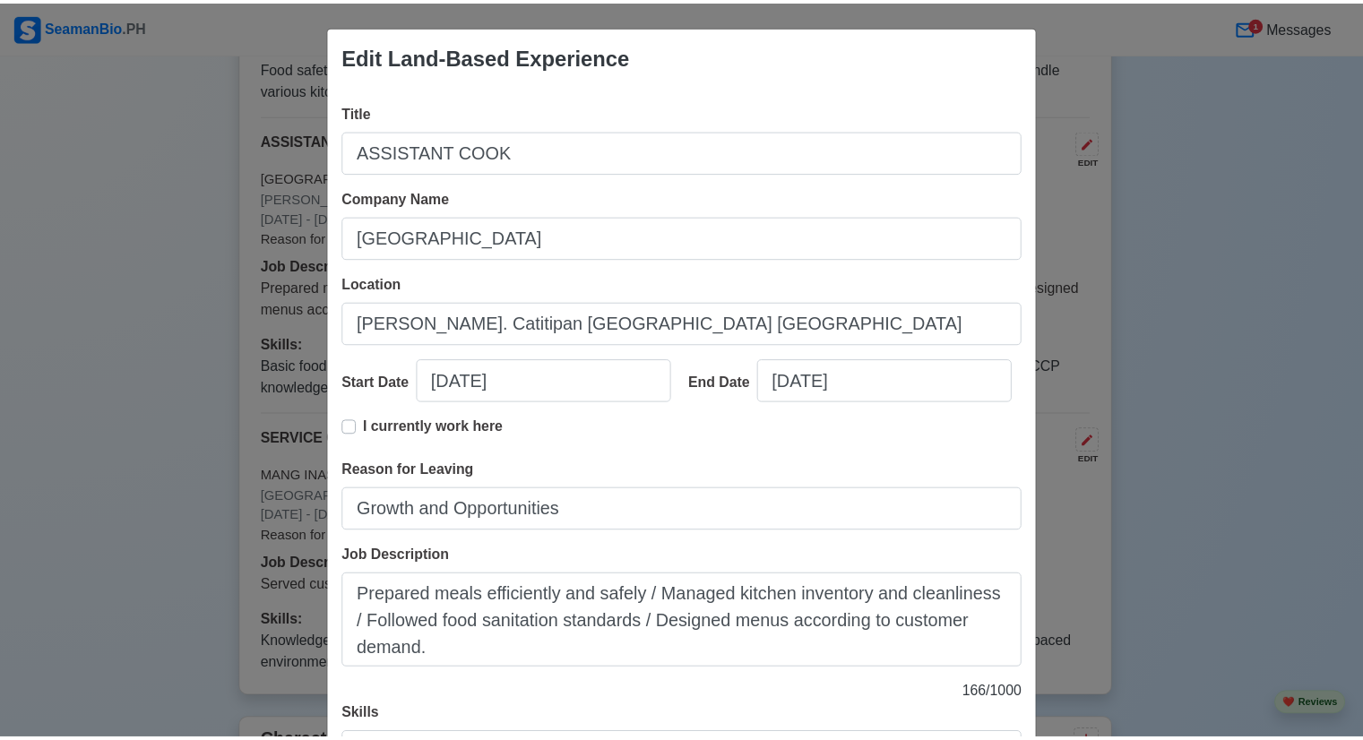
scroll to position [169, 0]
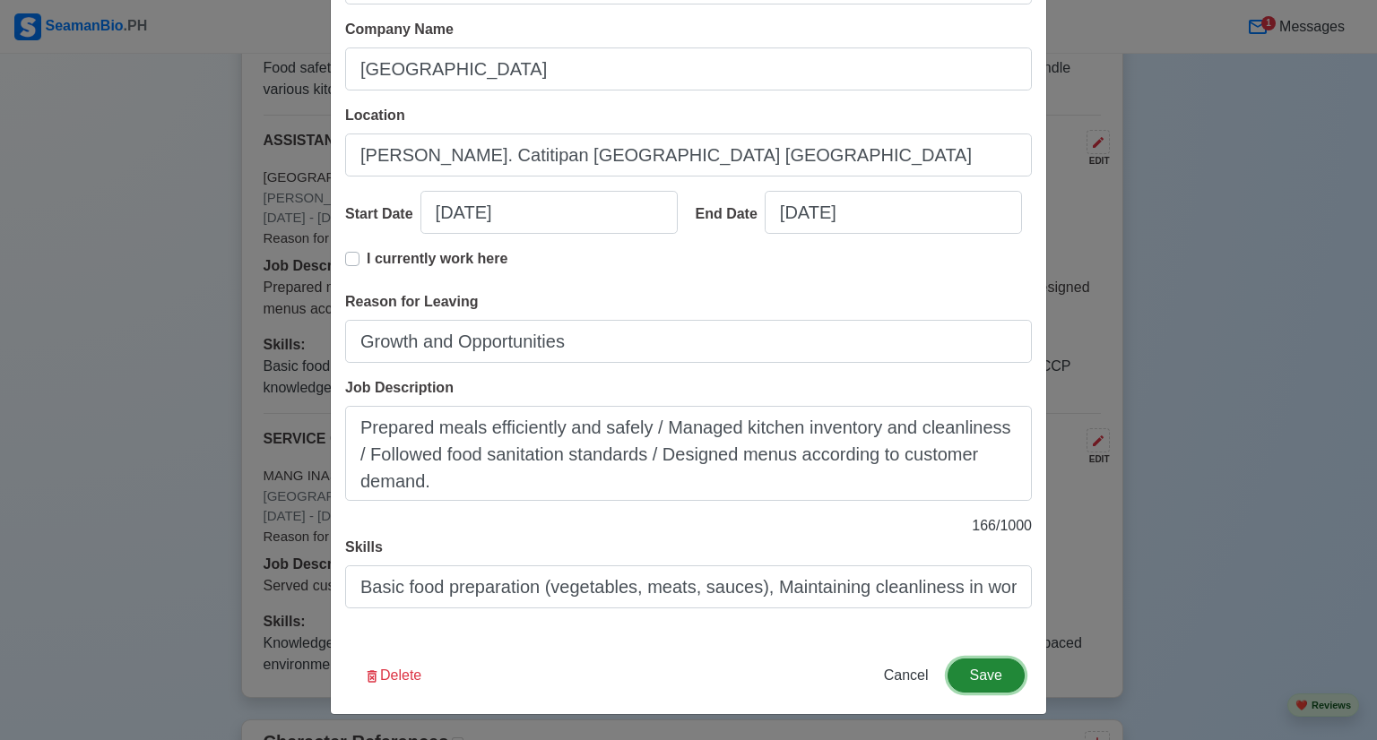
click at [965, 680] on button "Save" at bounding box center [985, 676] width 77 height 34
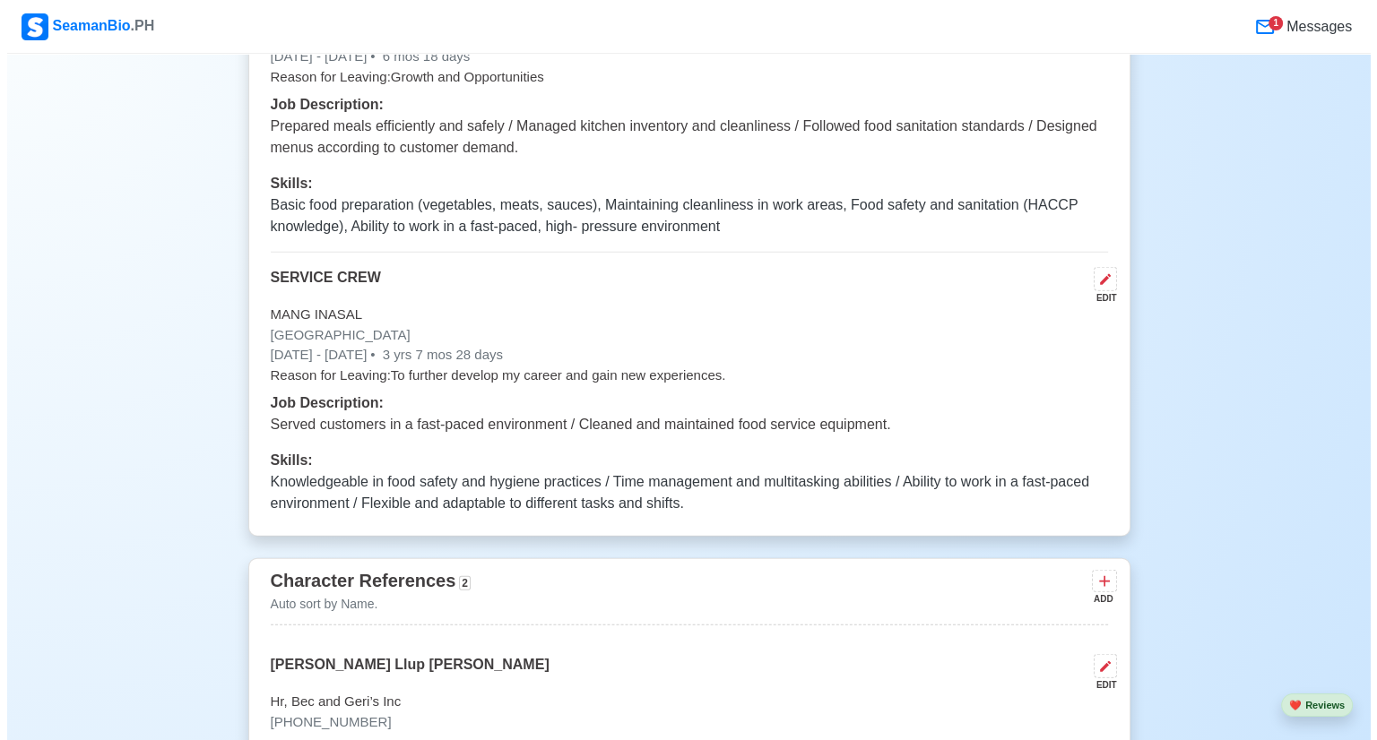
scroll to position [4123, 0]
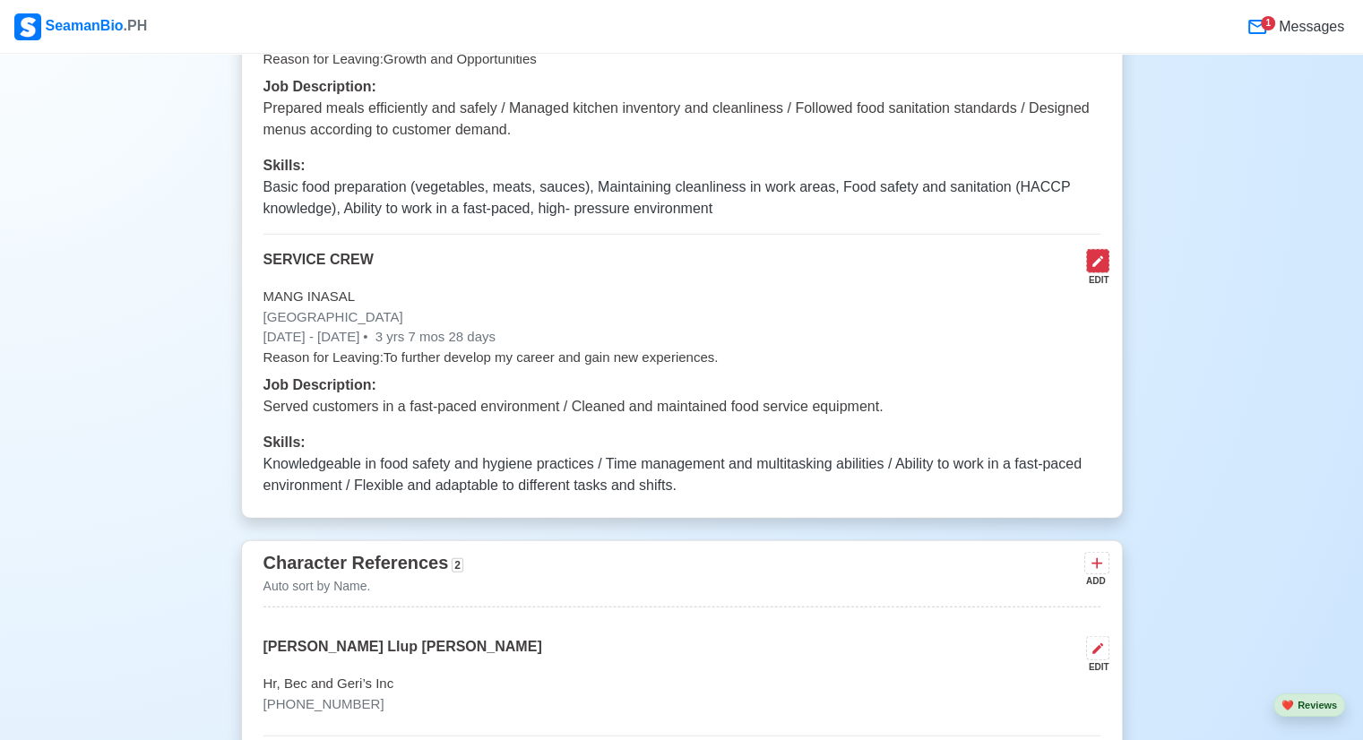
click at [1092, 262] on icon at bounding box center [1098, 262] width 14 height 14
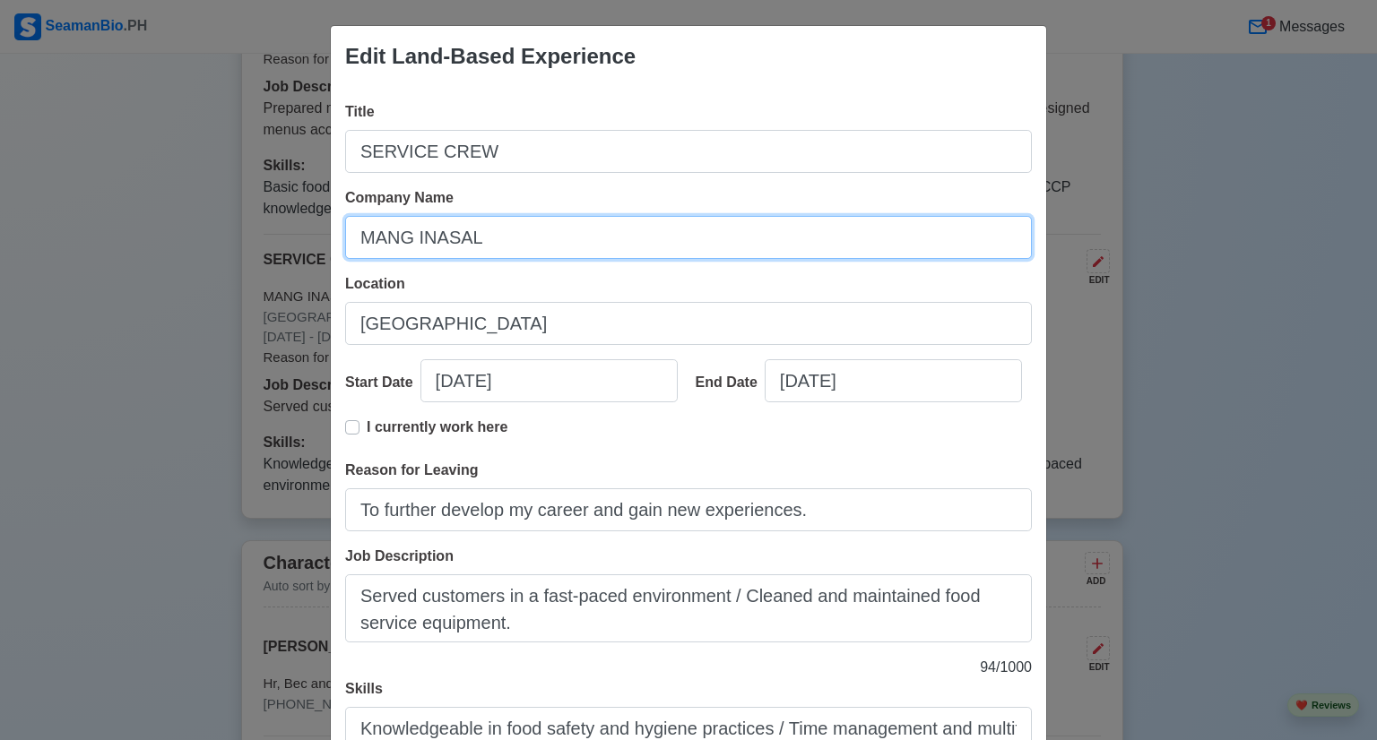
drag, startPoint x: 462, startPoint y: 244, endPoint x: 237, endPoint y: 239, distance: 225.0
click at [237, 239] on div "Edit Land-Based Experience Title SERVICE CREW Company Name MANG INASAL Location…" at bounding box center [688, 370] width 1377 height 740
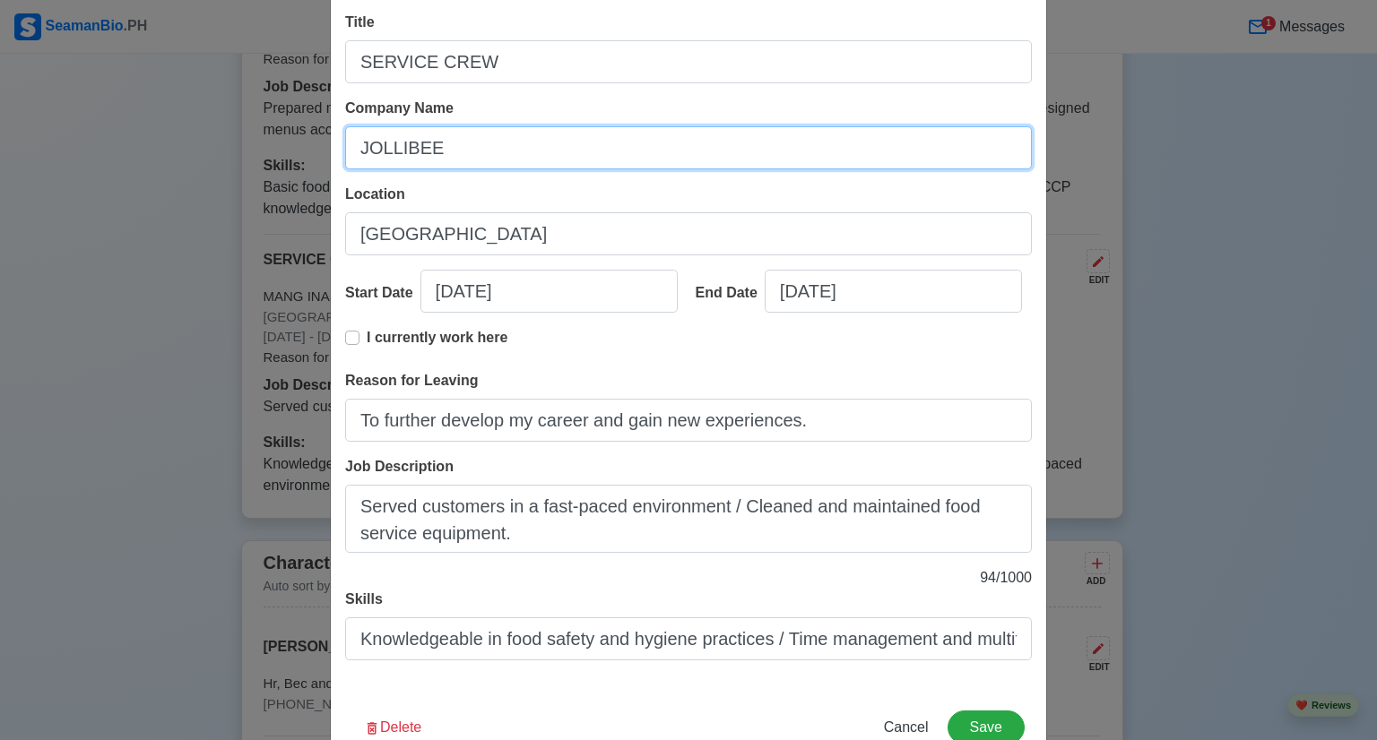
type input "JOLLIBEE"
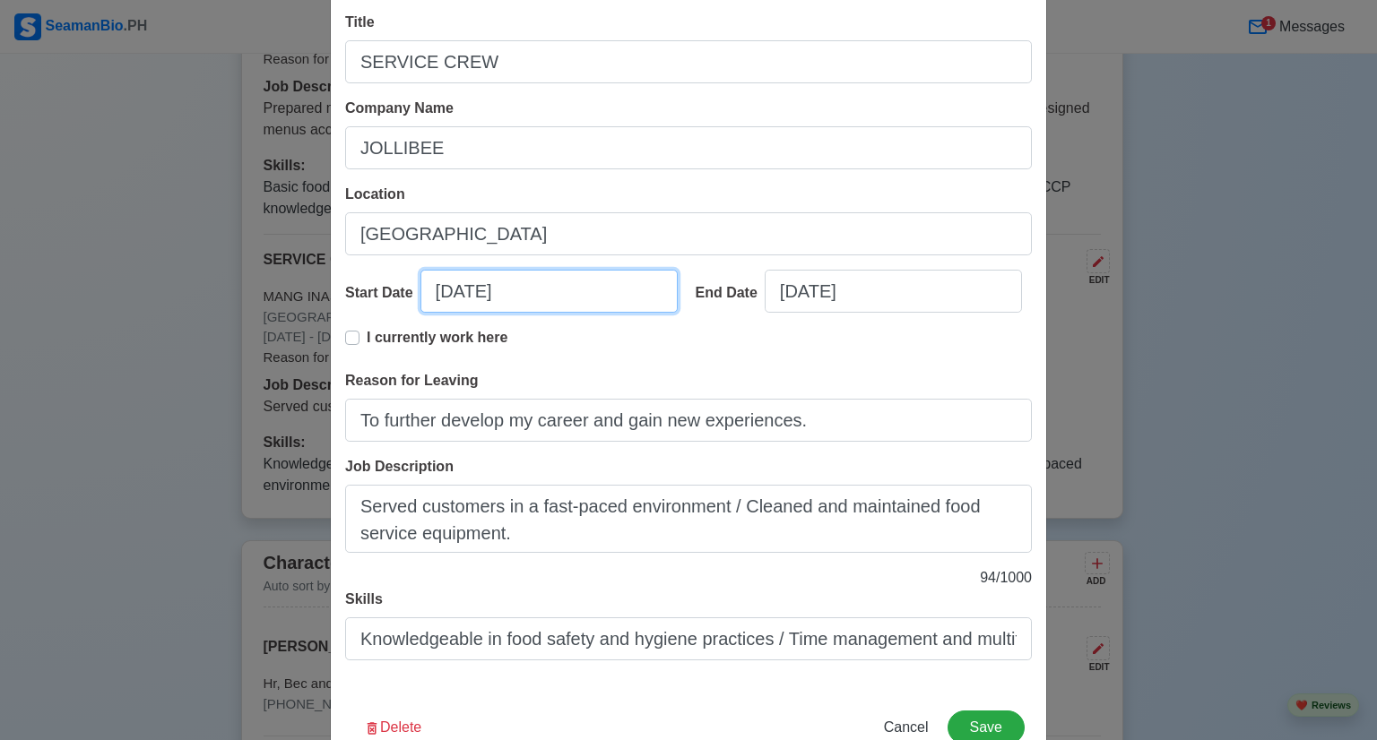
select select "****"
select select "*****"
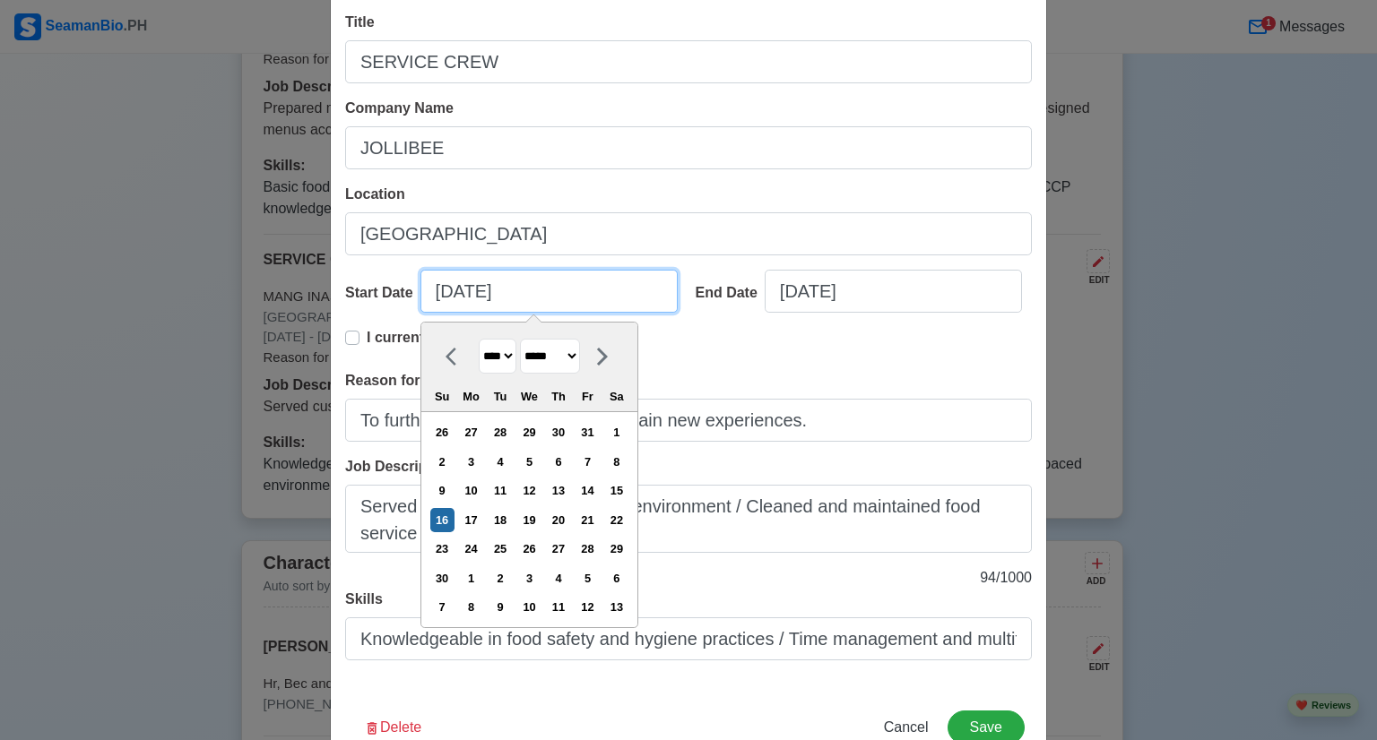
drag, startPoint x: 356, startPoint y: 295, endPoint x: 333, endPoint y: 295, distance: 22.4
click at [333, 295] on div "Title SERVICE CREW Company Name JOLLIBEE Location [GEOGRAPHIC_DATA] Start Date …" at bounding box center [688, 343] width 715 height 692
type input "0"
select select "****"
select select "*******"
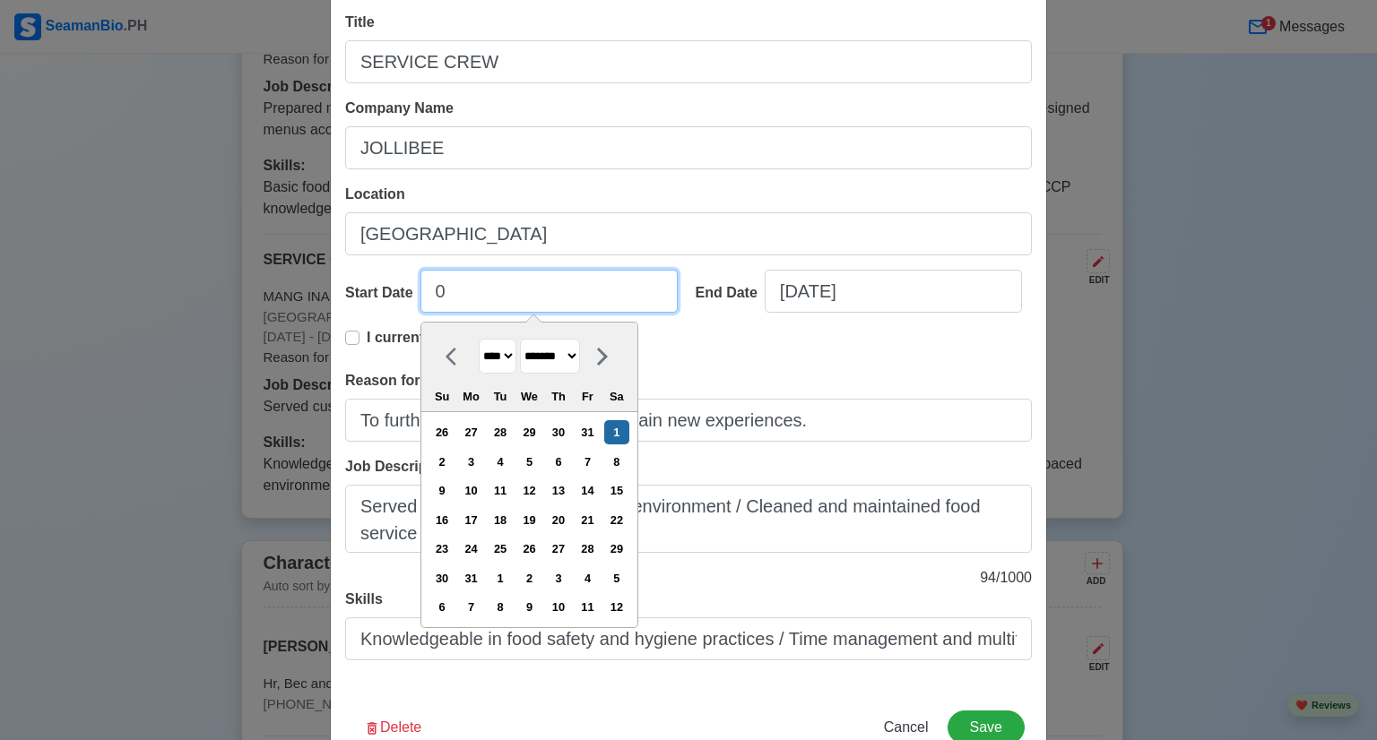
type input "06"
select select "****"
type input "06/03/2"
select select "****"
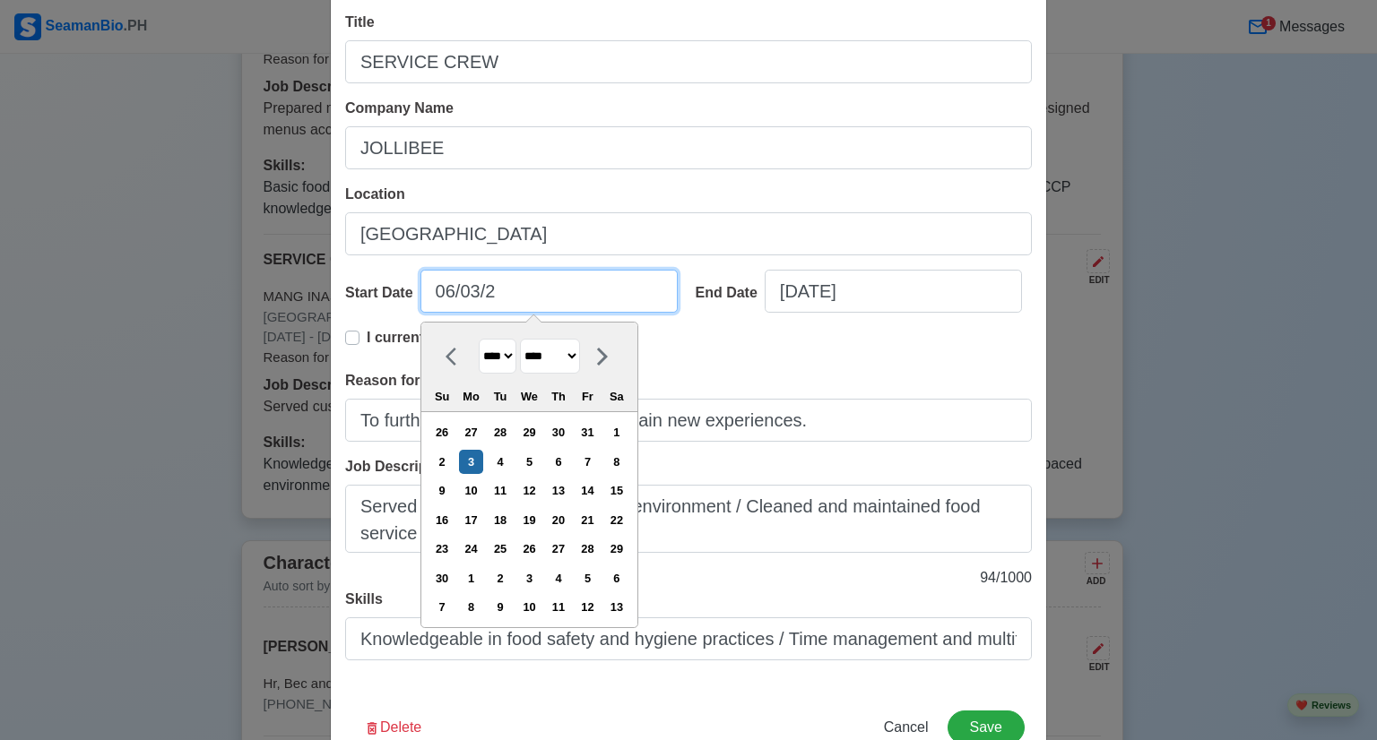
type input "[DATE]"
select select "****"
type input "[DATE]"
select select "****"
type input "[DATE]"
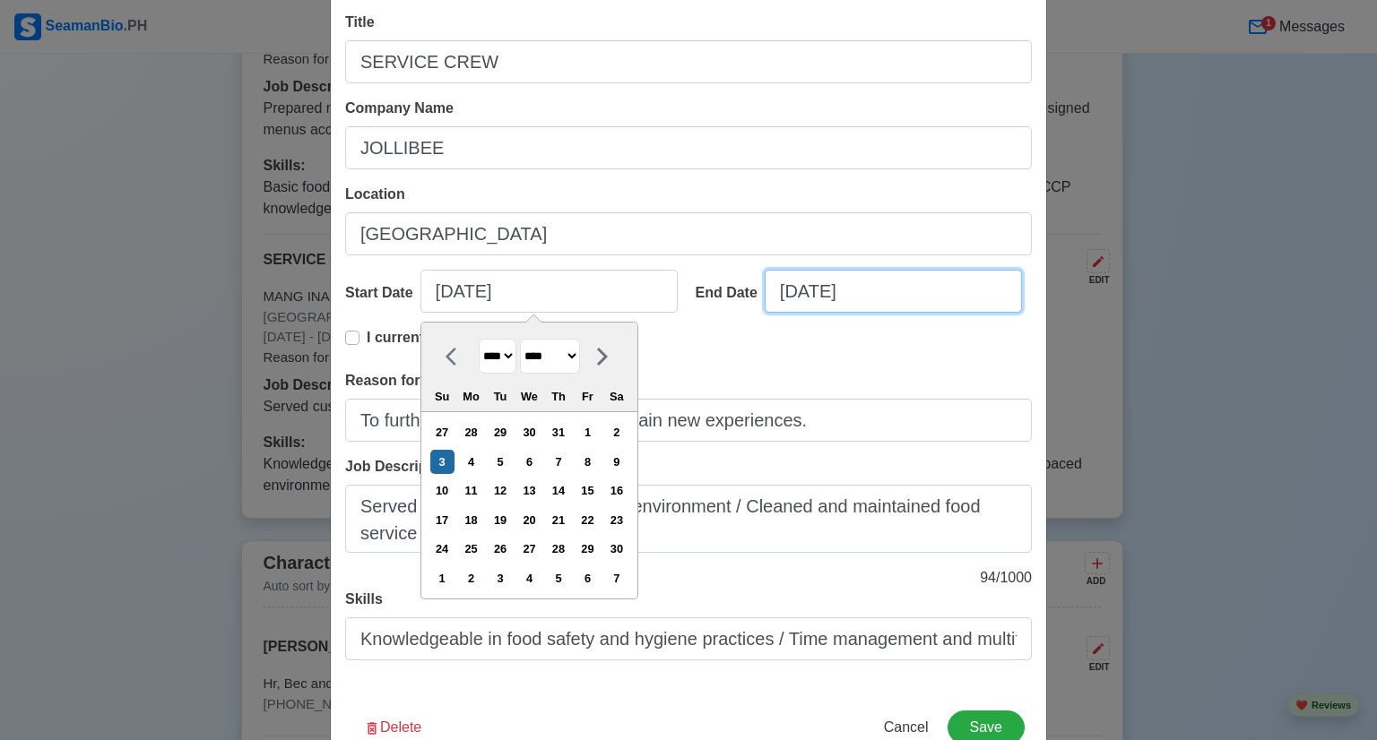
select select "****"
select select "********"
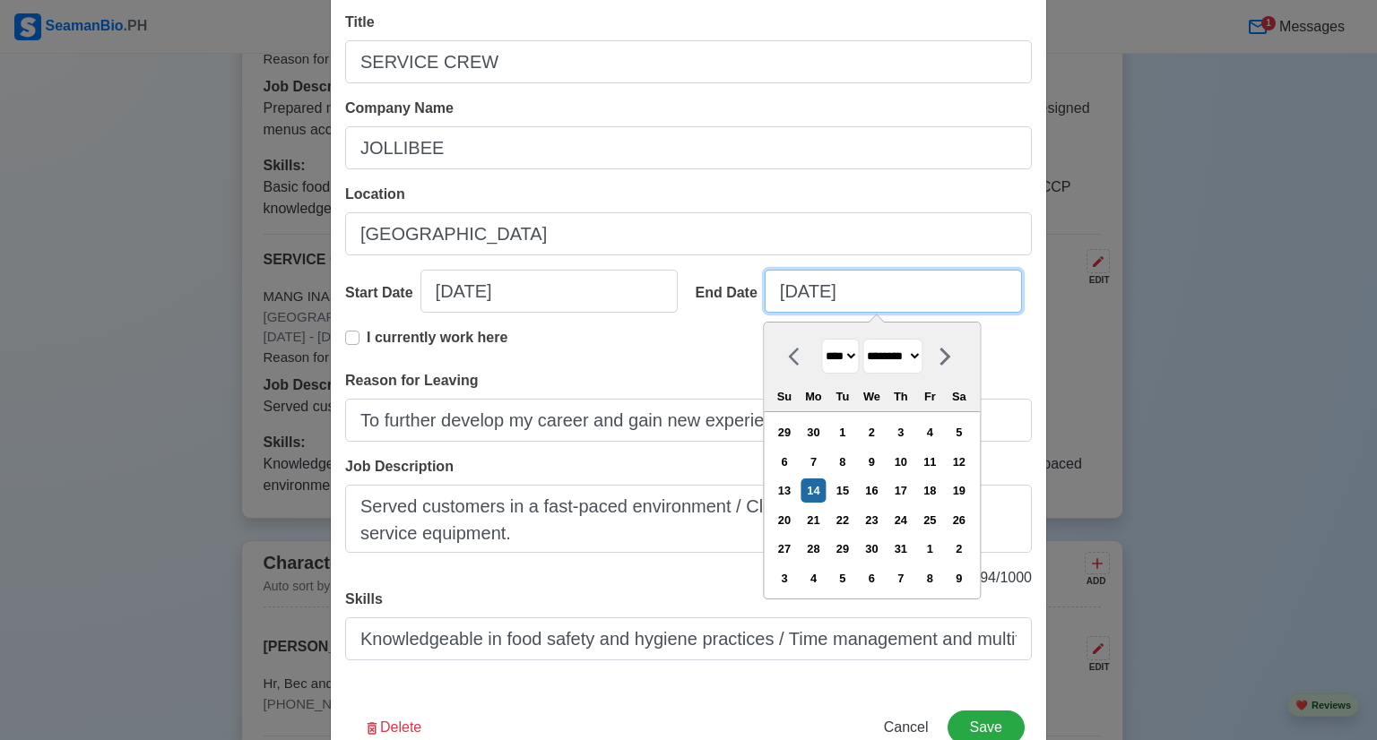
drag, startPoint x: 854, startPoint y: 294, endPoint x: 741, endPoint y: 288, distance: 113.1
click at [741, 288] on div "End Date [DATE] **** **** **** **** **** **** **** **** **** **** **** **** ***…" at bounding box center [857, 298] width 350 height 57
type input "1"
select select "****"
select select "*******"
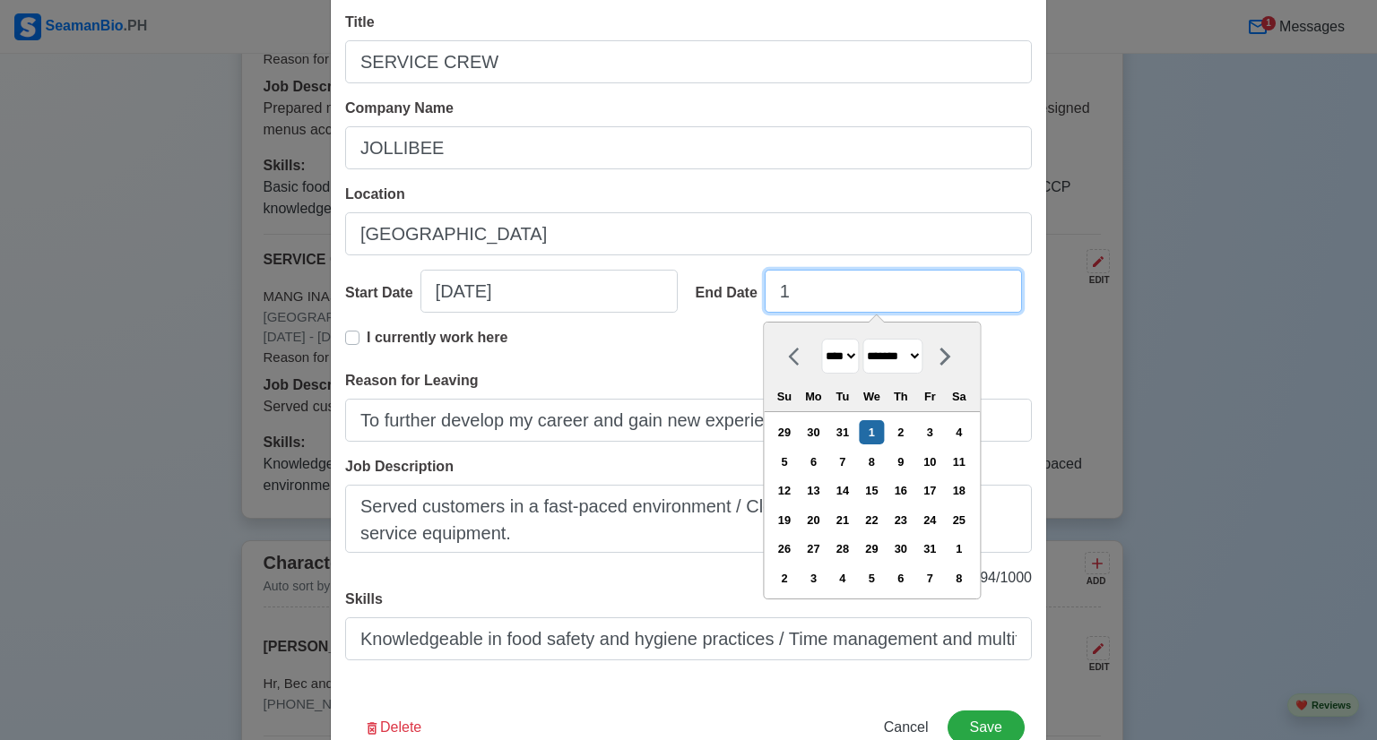
type input "12"
select select "********"
type input "12/26/2"
select select "****"
type input "[DATE]"
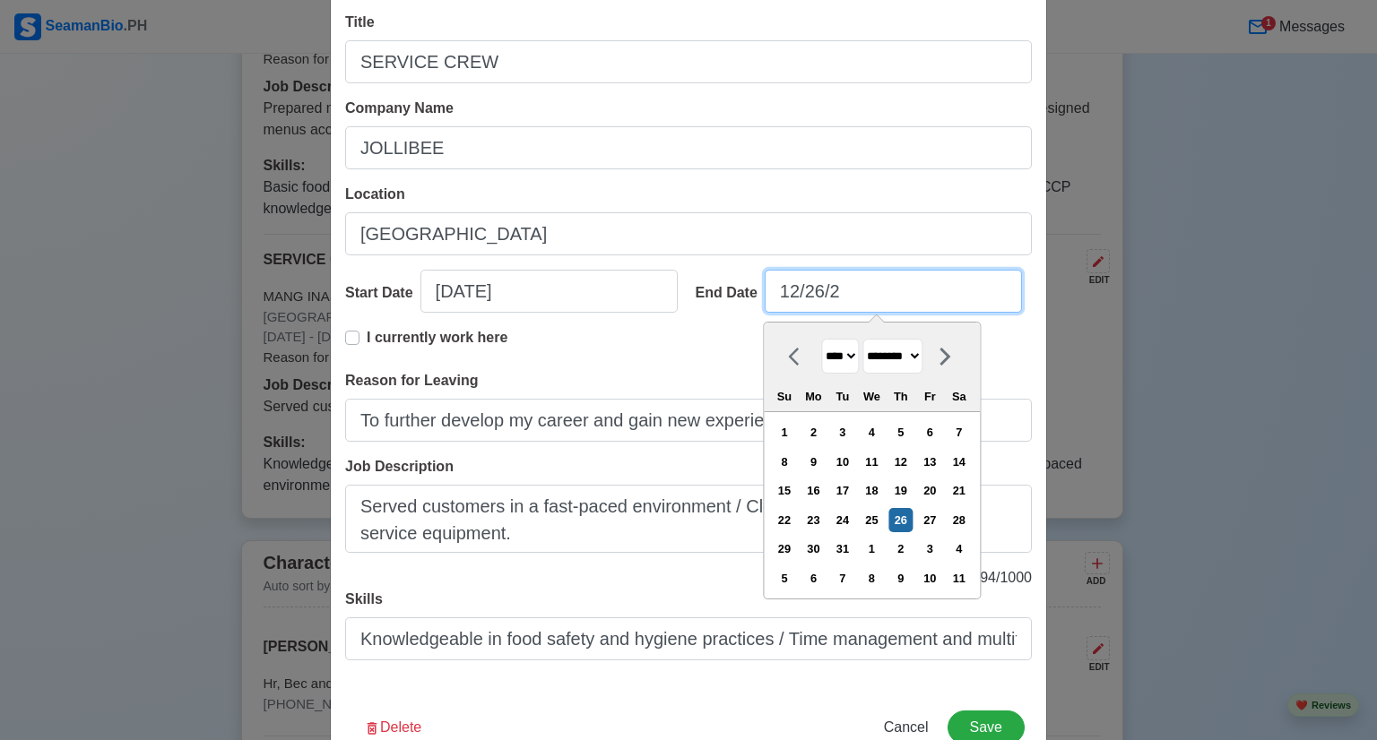
select select "****"
type input "[DATE]"
select select "****"
type input "[DATE]"
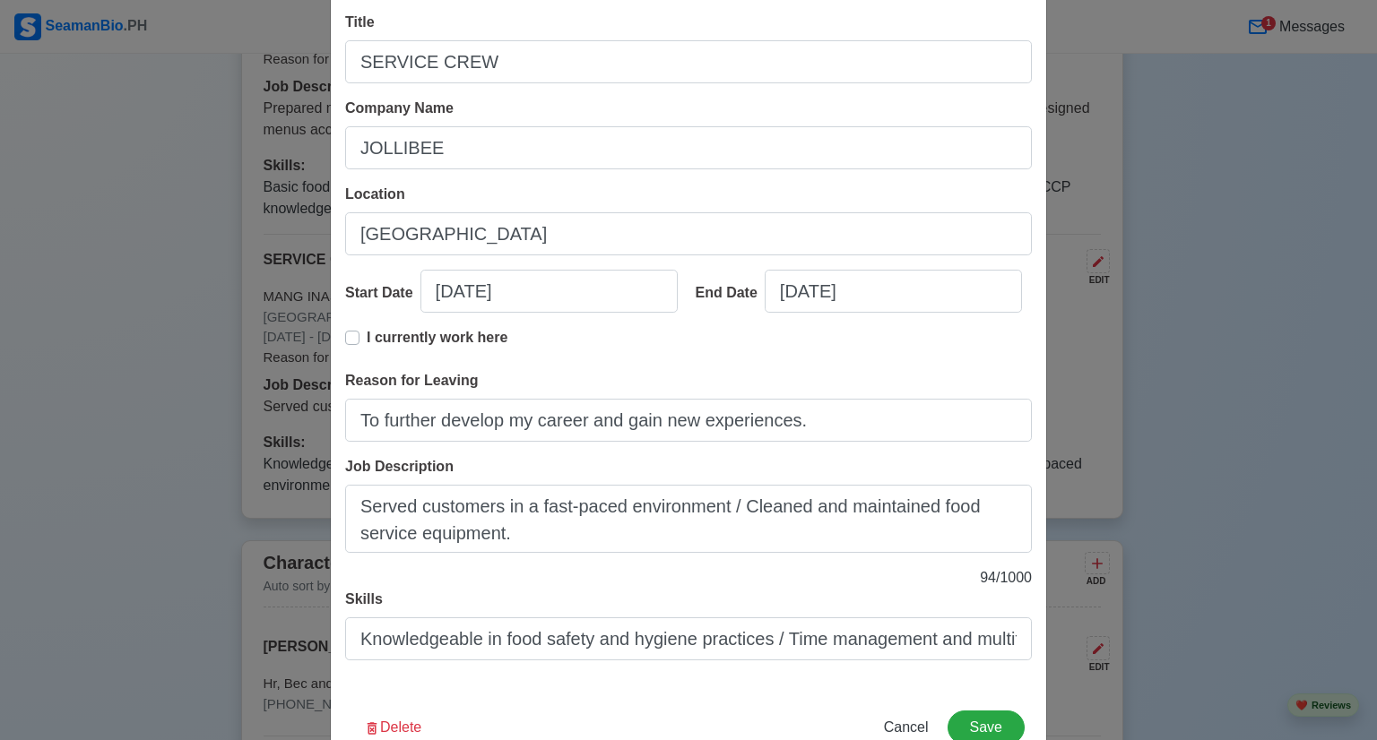
click at [584, 568] on p "94 / 1000" at bounding box center [688, 578] width 687 height 22
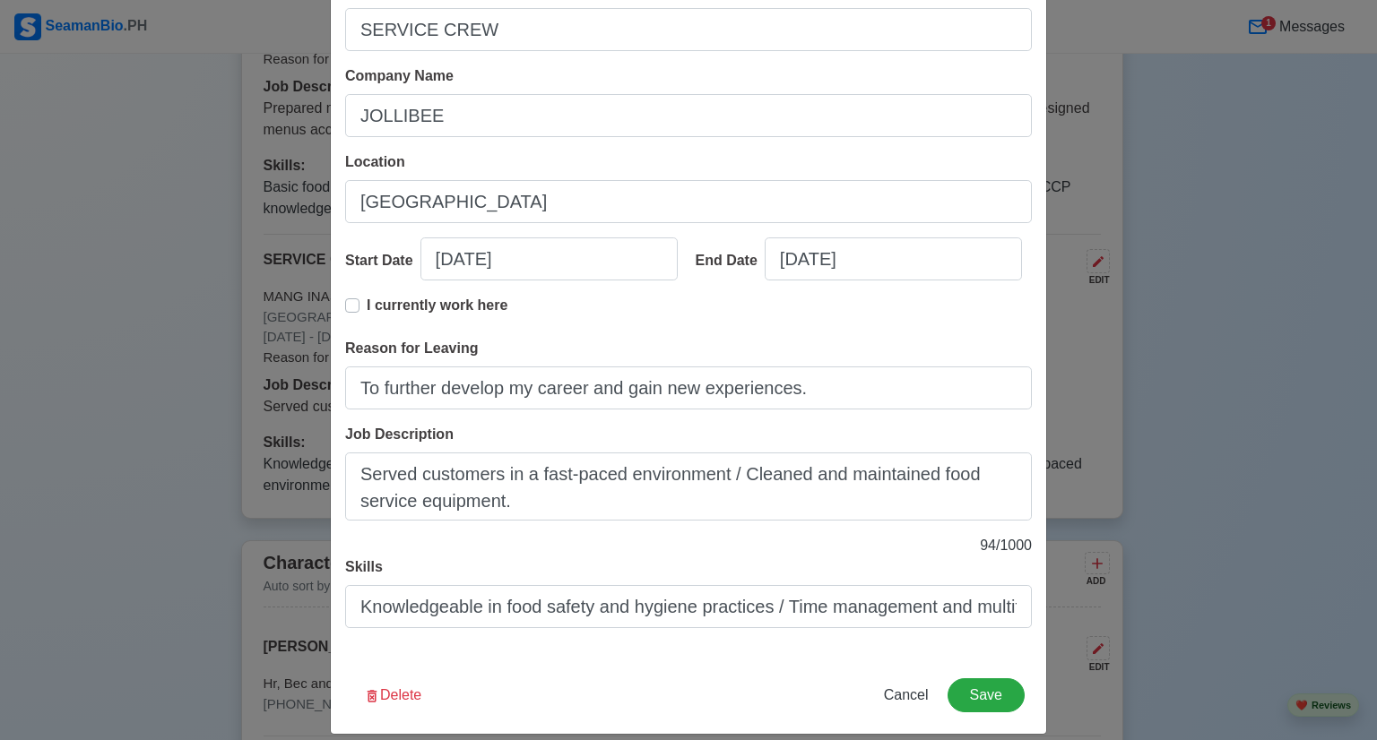
scroll to position [141, 0]
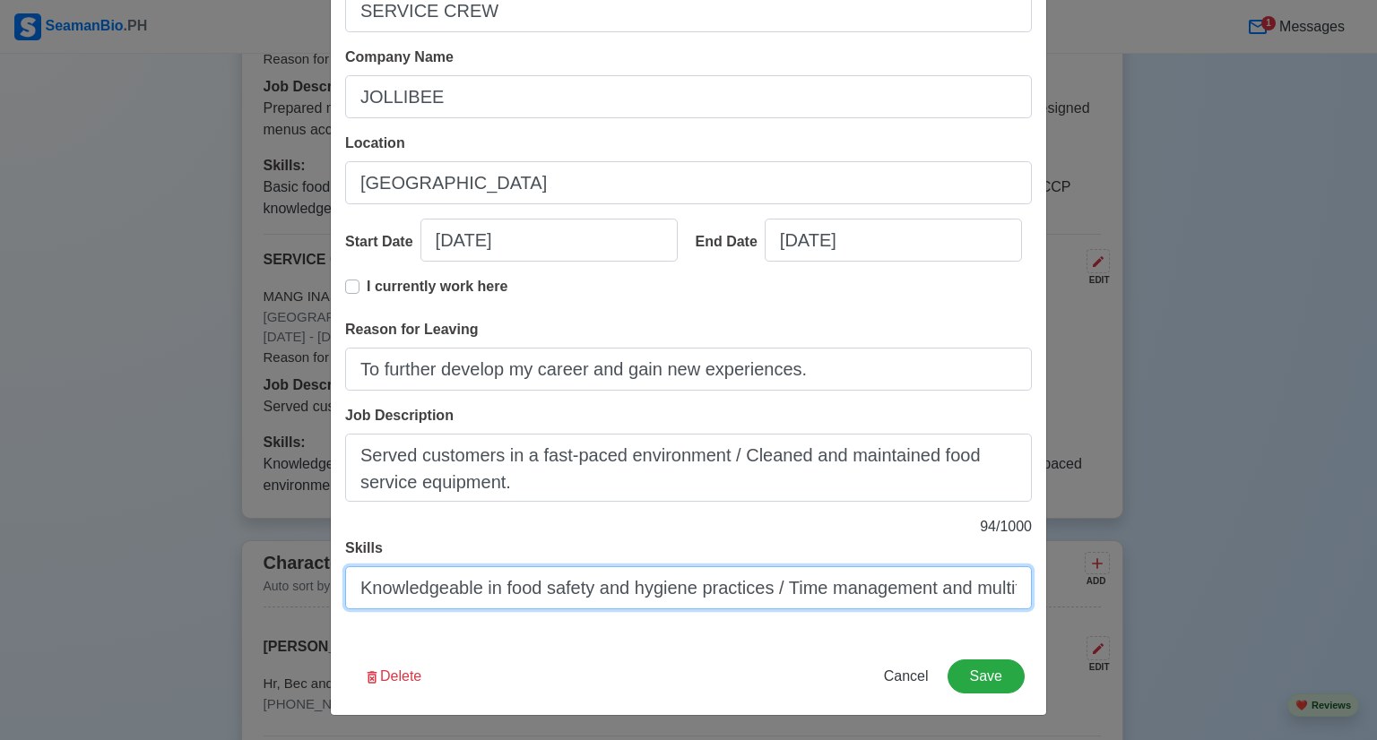
click at [920, 592] on input "Knowledgeable in food safety and hygiene practices / Time management and multit…" at bounding box center [688, 588] width 687 height 43
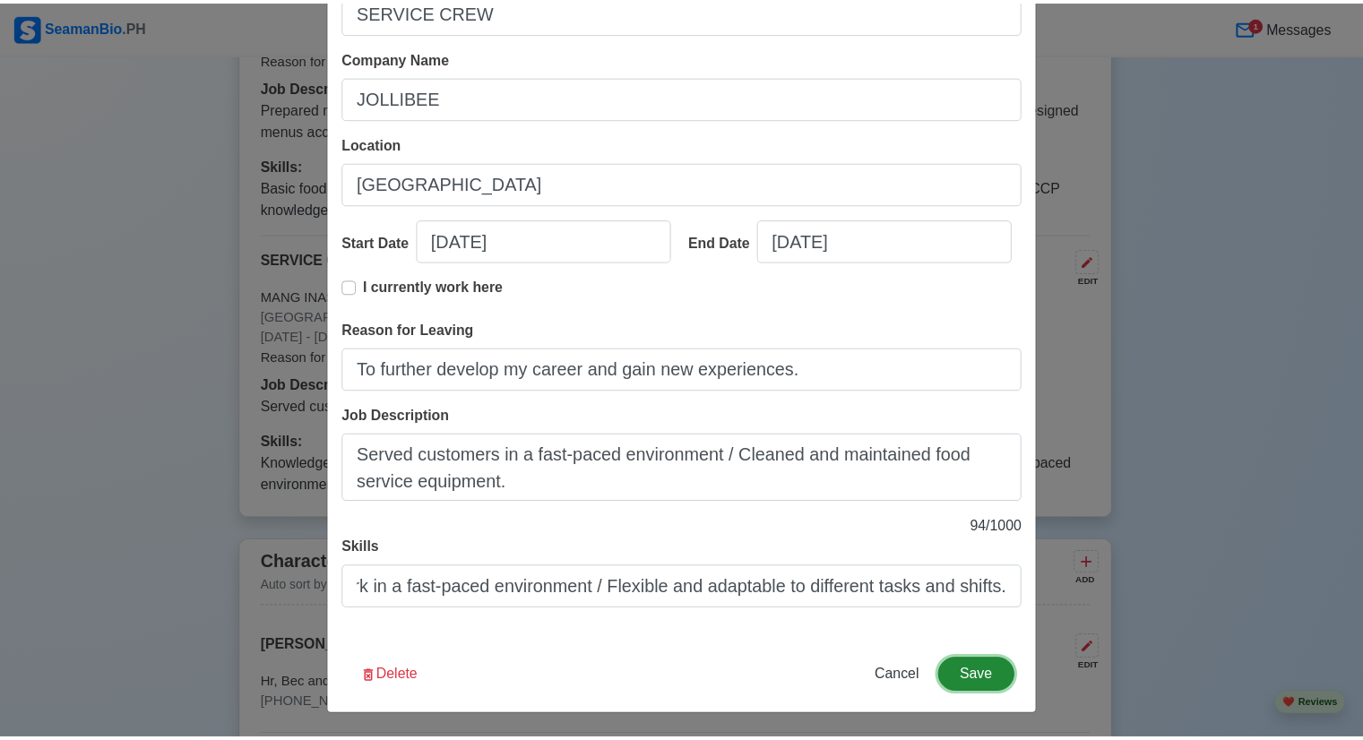
scroll to position [0, 0]
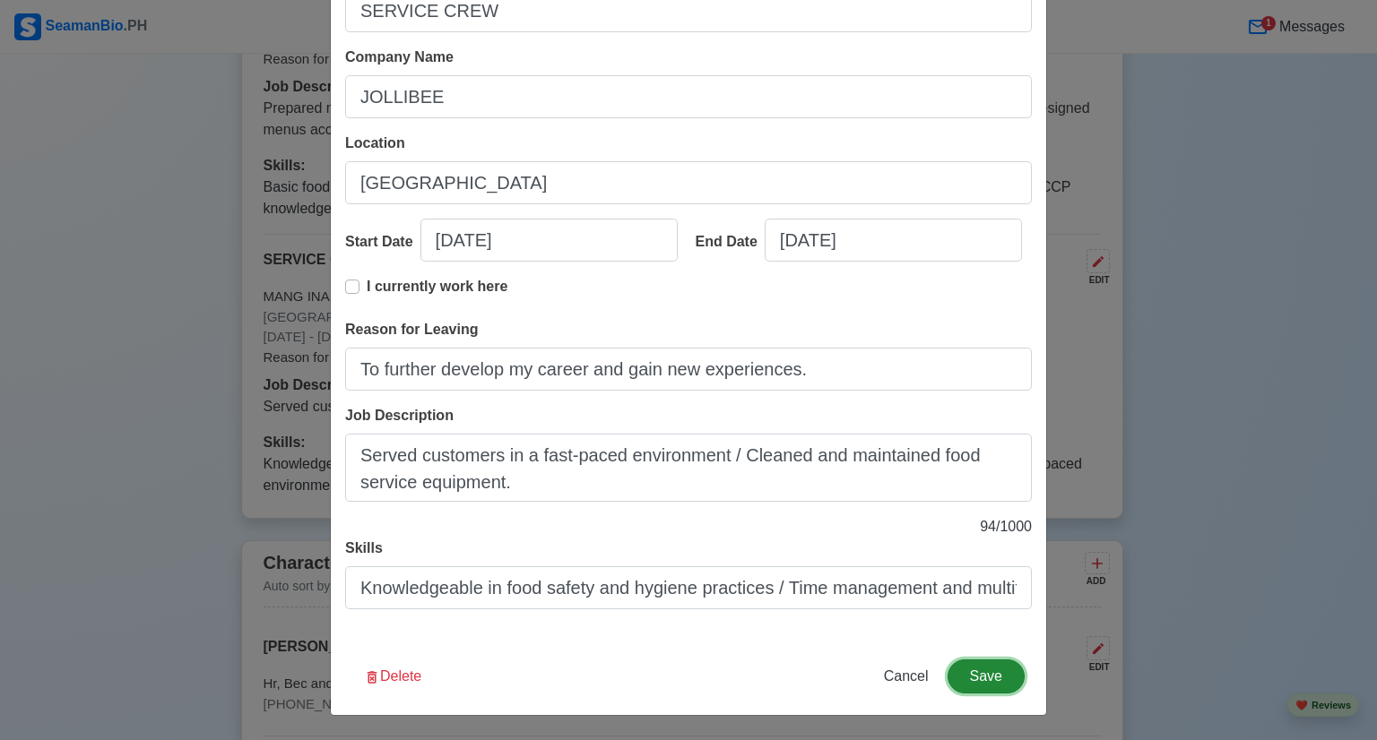
click at [976, 675] on button "Save" at bounding box center [985, 677] width 77 height 34
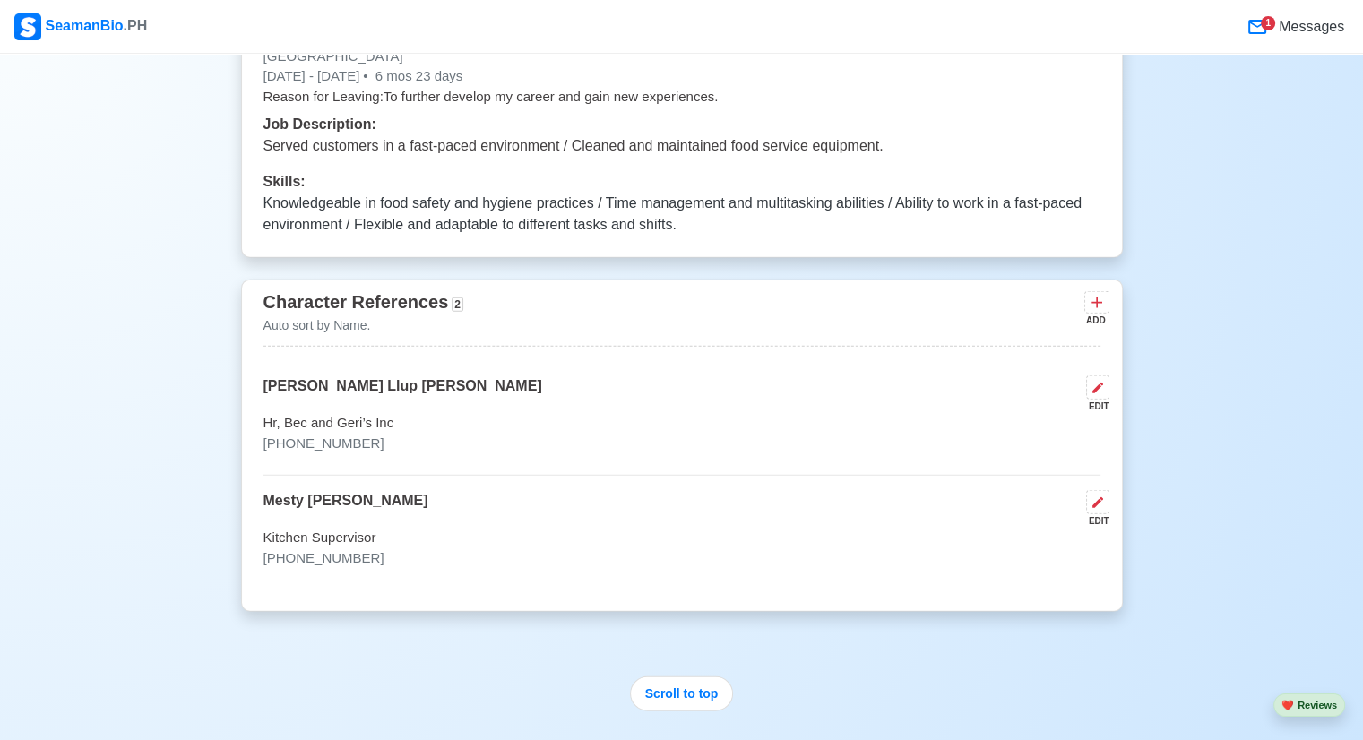
scroll to position [4392, 0]
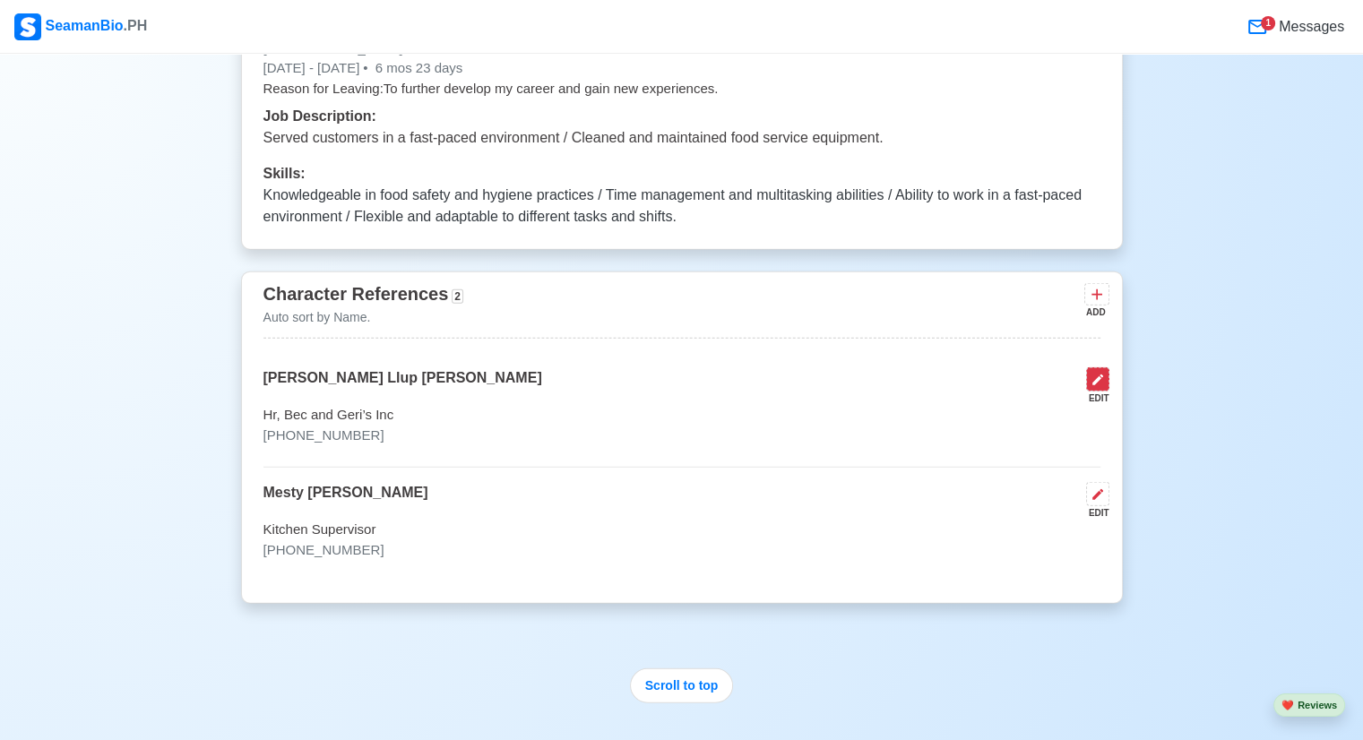
click at [1099, 376] on icon at bounding box center [1098, 380] width 11 height 11
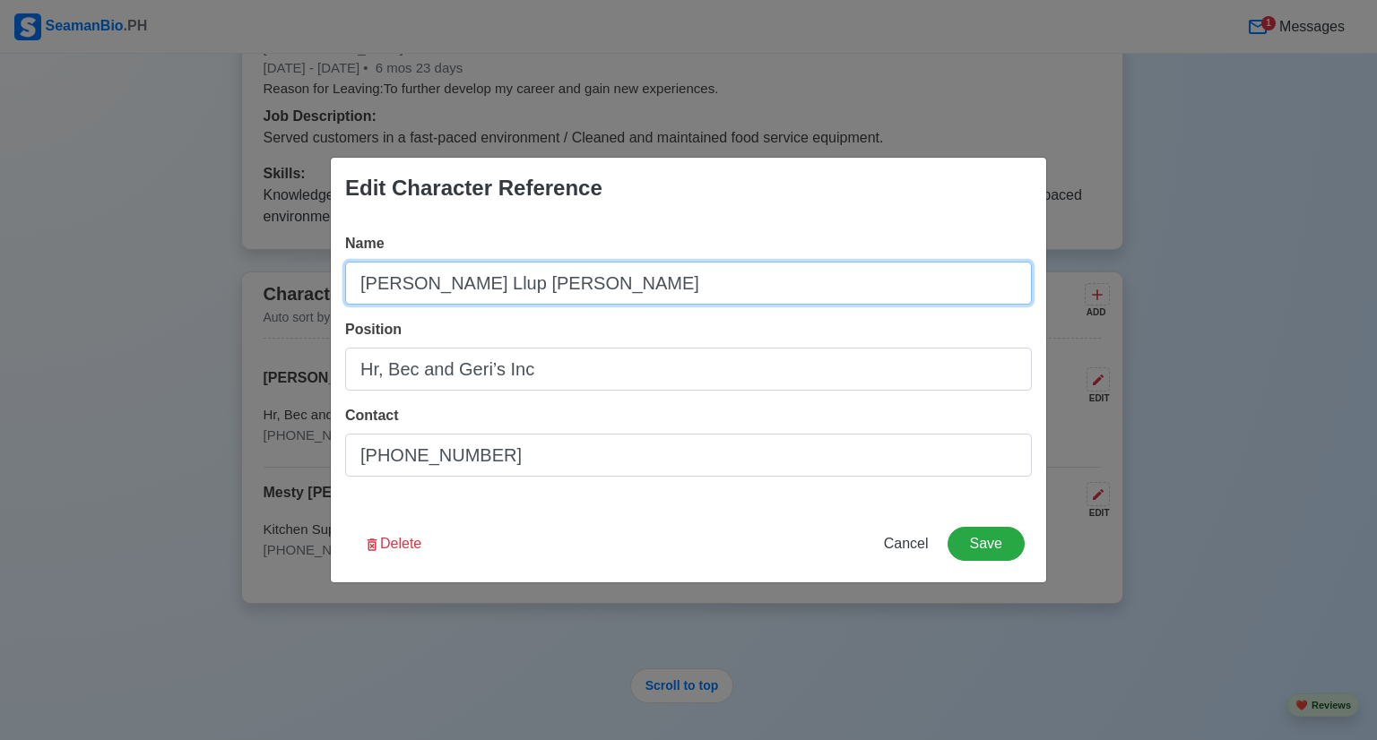
drag, startPoint x: 535, startPoint y: 284, endPoint x: 294, endPoint y: 284, distance: 241.1
click at [294, 284] on div "Edit Character Reference Name [PERSON_NAME] Llup [PERSON_NAME] Position Hr, [PE…" at bounding box center [688, 370] width 1377 height 740
type input "f"
type input "[PERSON_NAME]"
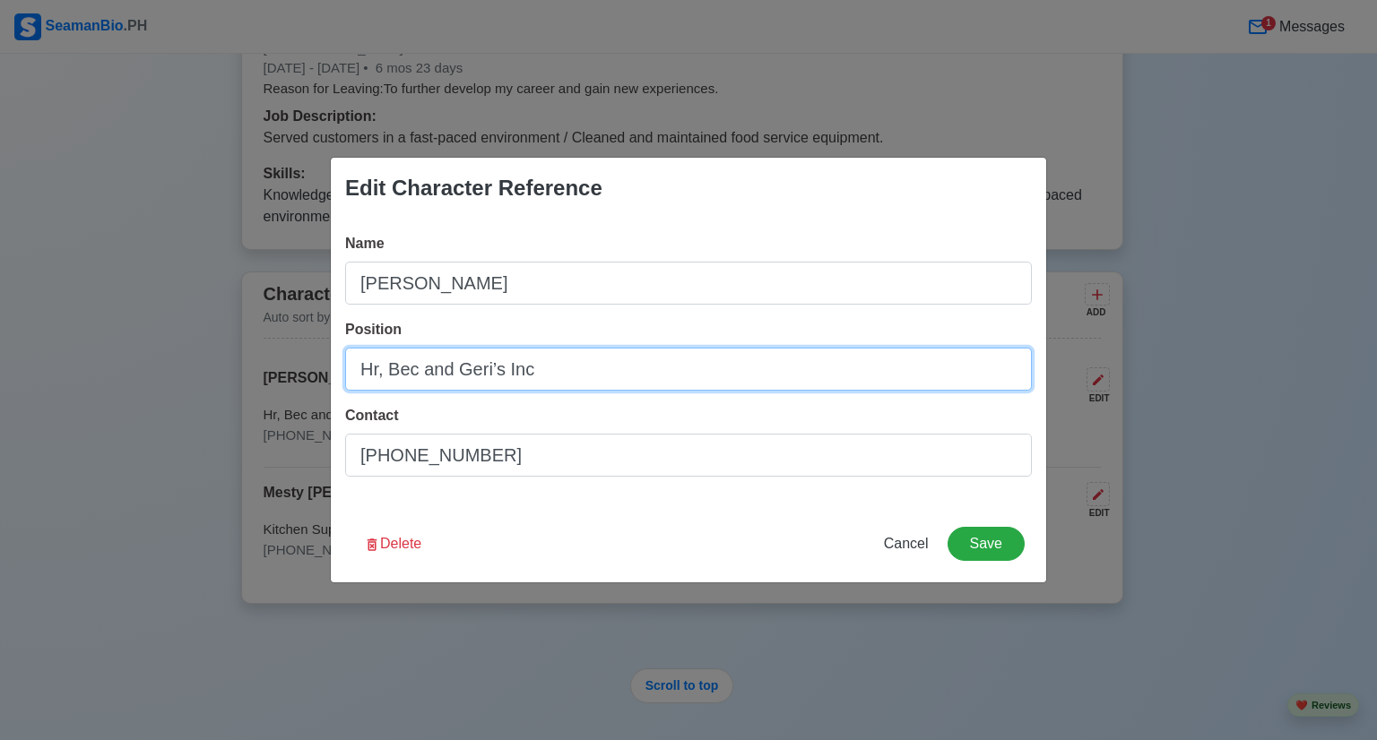
drag, startPoint x: 570, startPoint y: 377, endPoint x: 341, endPoint y: 381, distance: 229.5
click at [341, 381] on div "Name [PERSON_NAME] Position Hr, Bec and Geri’s Inc Contact [PHONE_NUMBER]" at bounding box center [688, 362] width 715 height 287
type input "DUSIT THANI HOTEL, HR MANAGER"
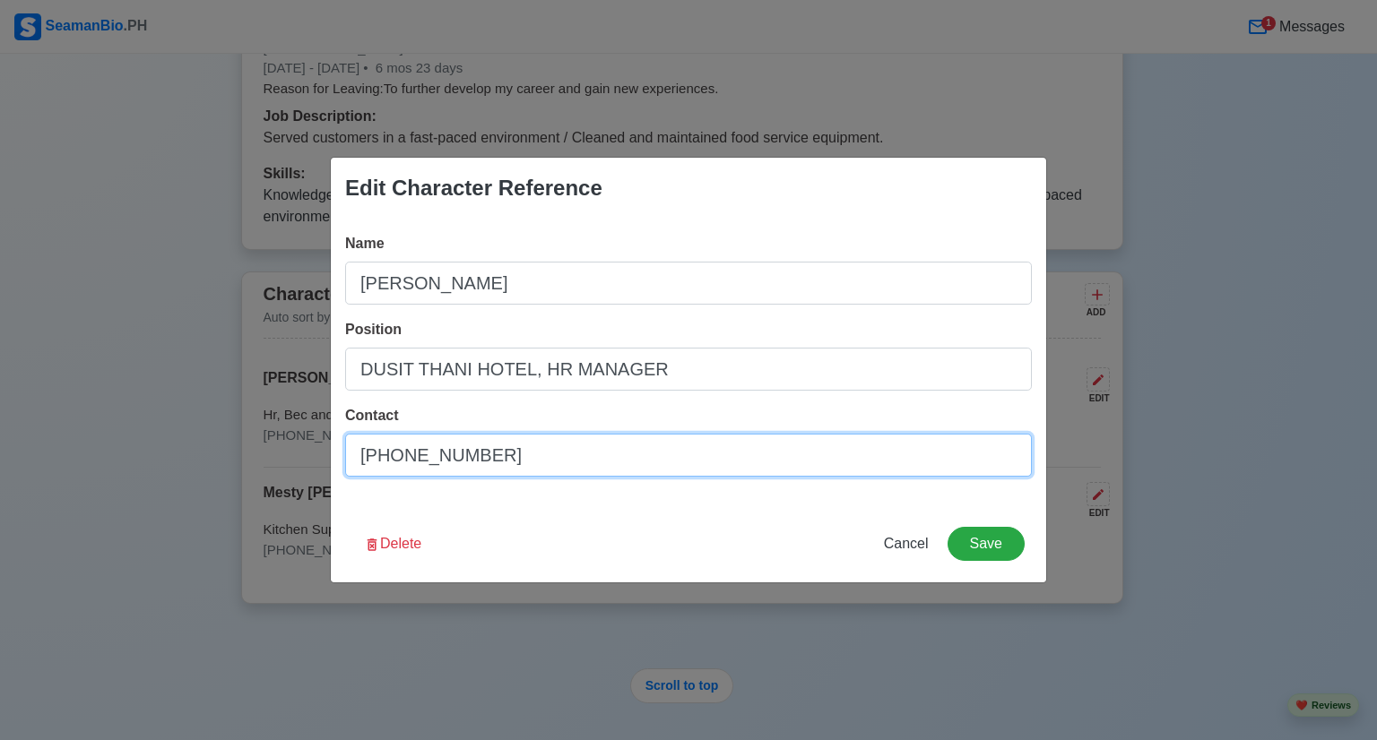
drag, startPoint x: 549, startPoint y: 466, endPoint x: 345, endPoint y: 467, distance: 203.5
click at [345, 467] on input "[PHONE_NUMBER]" at bounding box center [688, 455] width 687 height 43
type input "0"
click at [471, 467] on input "0" at bounding box center [688, 455] width 687 height 43
click at [430, 460] on input "[PHONE_NUMBER]" at bounding box center [688, 455] width 687 height 43
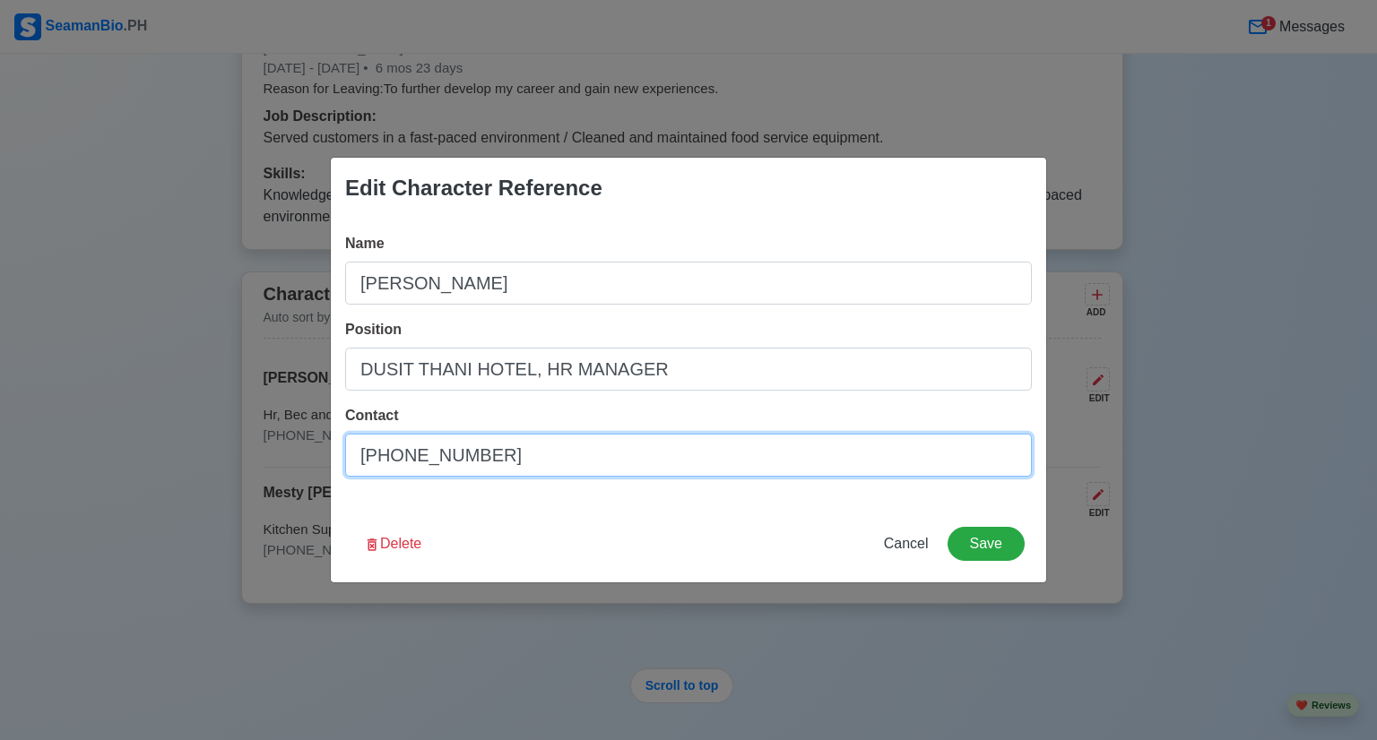
click at [549, 454] on input "[PHONE_NUMBER]" at bounding box center [688, 455] width 687 height 43
drag, startPoint x: 402, startPoint y: 456, endPoint x: 532, endPoint y: 459, distance: 130.0
click at [532, 459] on input "[PHONE_NUMBER]" at bounding box center [688, 455] width 687 height 43
type input "[PHONE_NUMBER]"
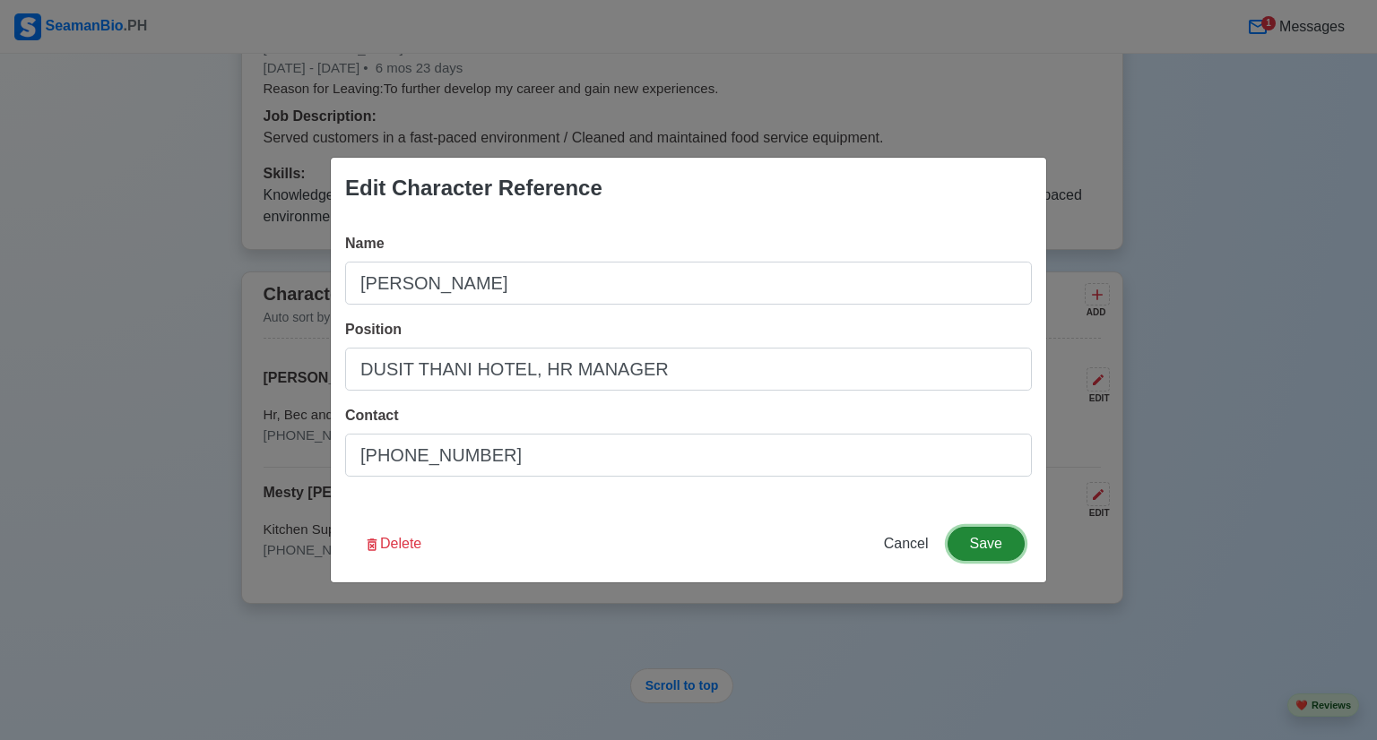
click at [1000, 547] on button "Save" at bounding box center [985, 544] width 77 height 34
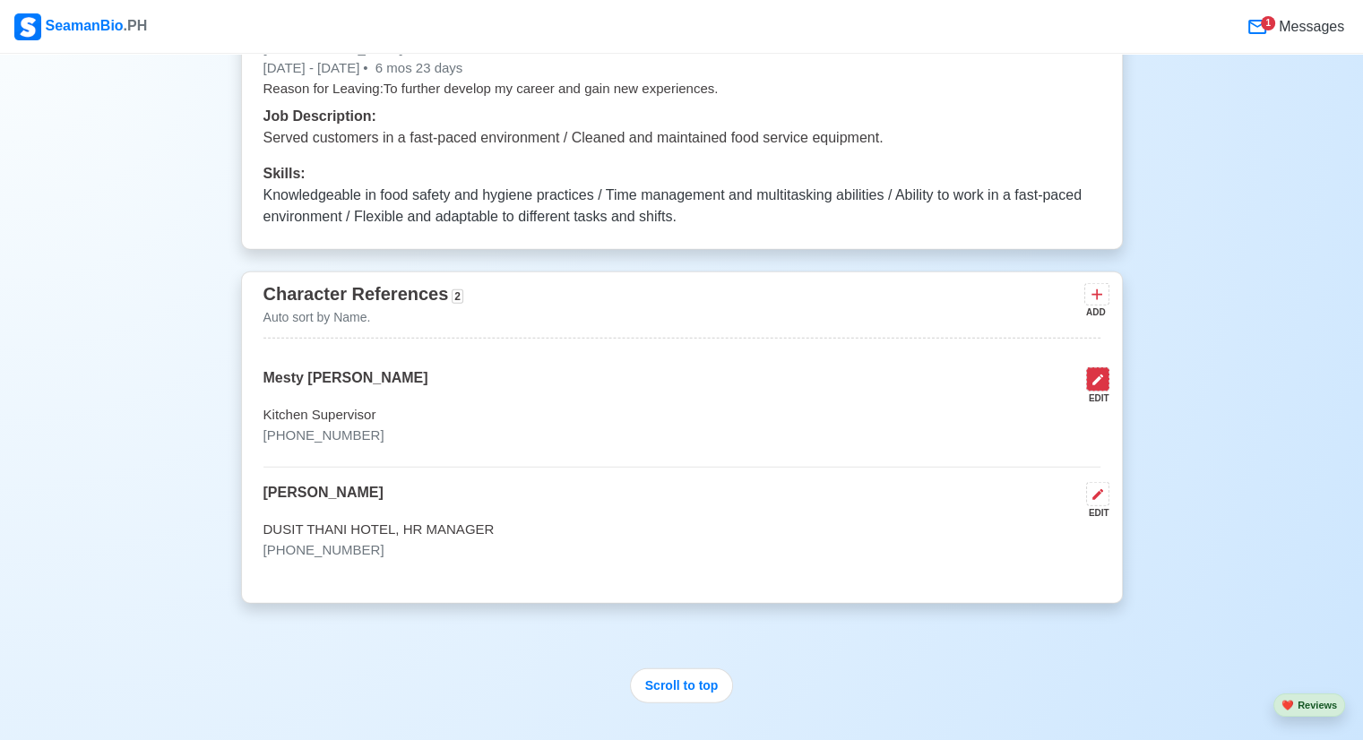
click at [1094, 376] on icon at bounding box center [1098, 380] width 14 height 14
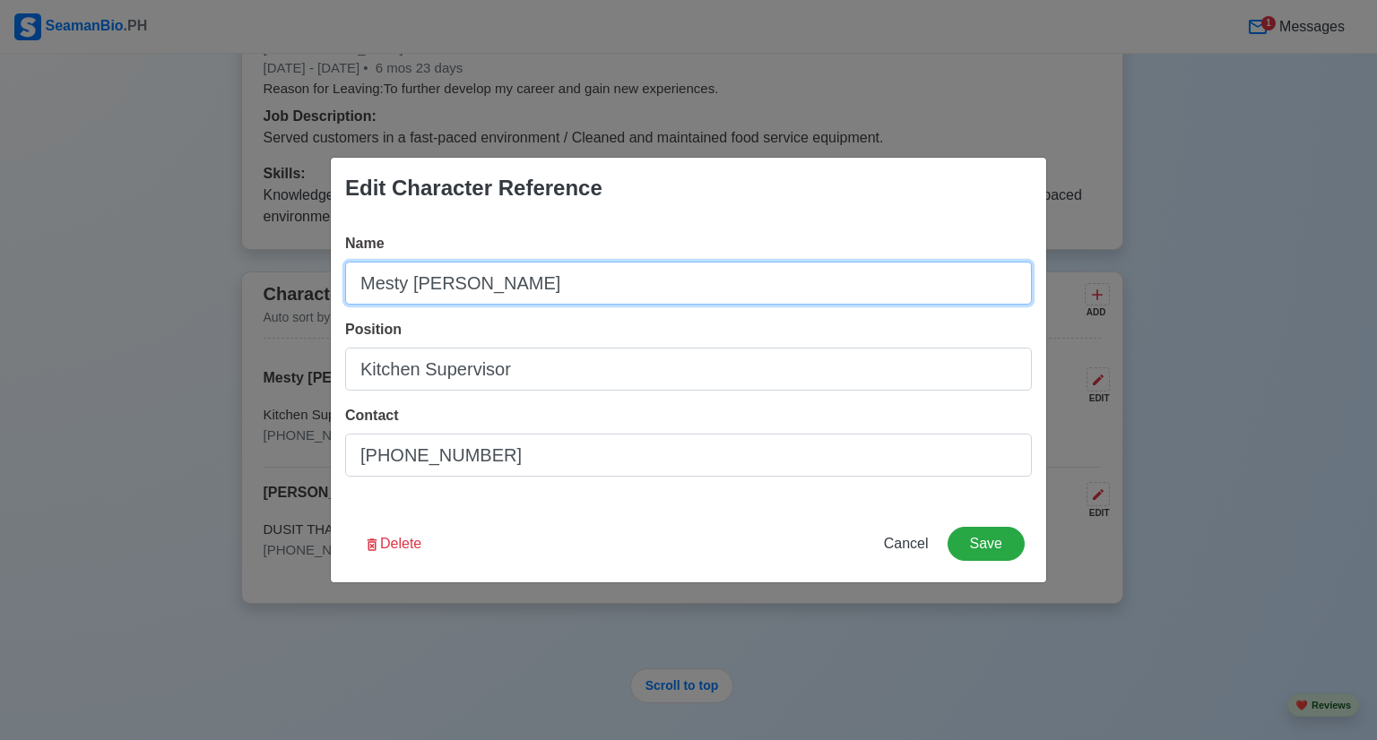
drag, startPoint x: 484, startPoint y: 287, endPoint x: 359, endPoint y: 288, distance: 124.6
click at [361, 288] on input "Mesty [PERSON_NAME]" at bounding box center [688, 283] width 687 height 43
click at [359, 288] on input "Mesty [PERSON_NAME]" at bounding box center [688, 283] width 687 height 43
type input "j"
type input "[PERSON_NAME] ARGABLES"
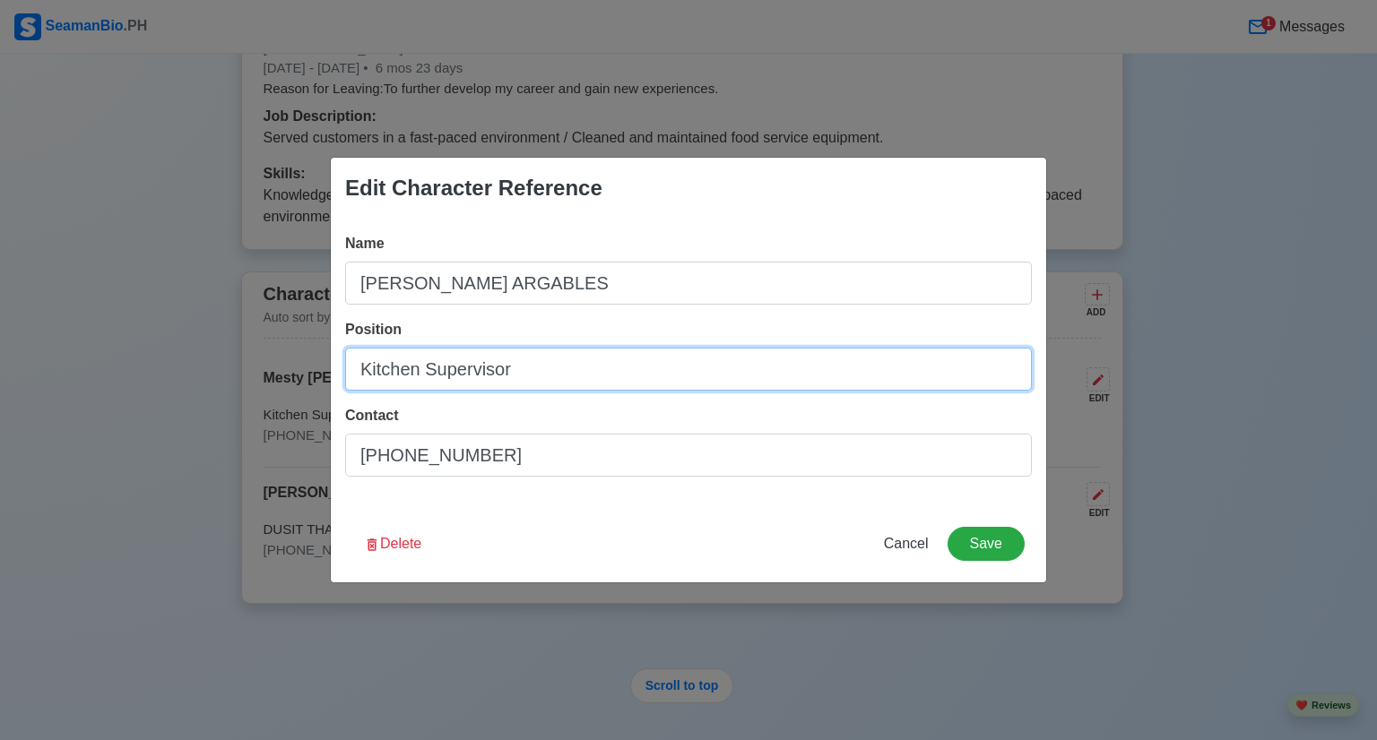
drag, startPoint x: 531, startPoint y: 379, endPoint x: 218, endPoint y: 377, distance: 312.8
click at [218, 377] on div "Edit Character Reference Name [PERSON_NAME] ARGABLES Position Kitchen Superviso…" at bounding box center [688, 370] width 1377 height 740
type input "d"
type input "[GEOGRAPHIC_DATA] View [PERSON_NAME] Manager"
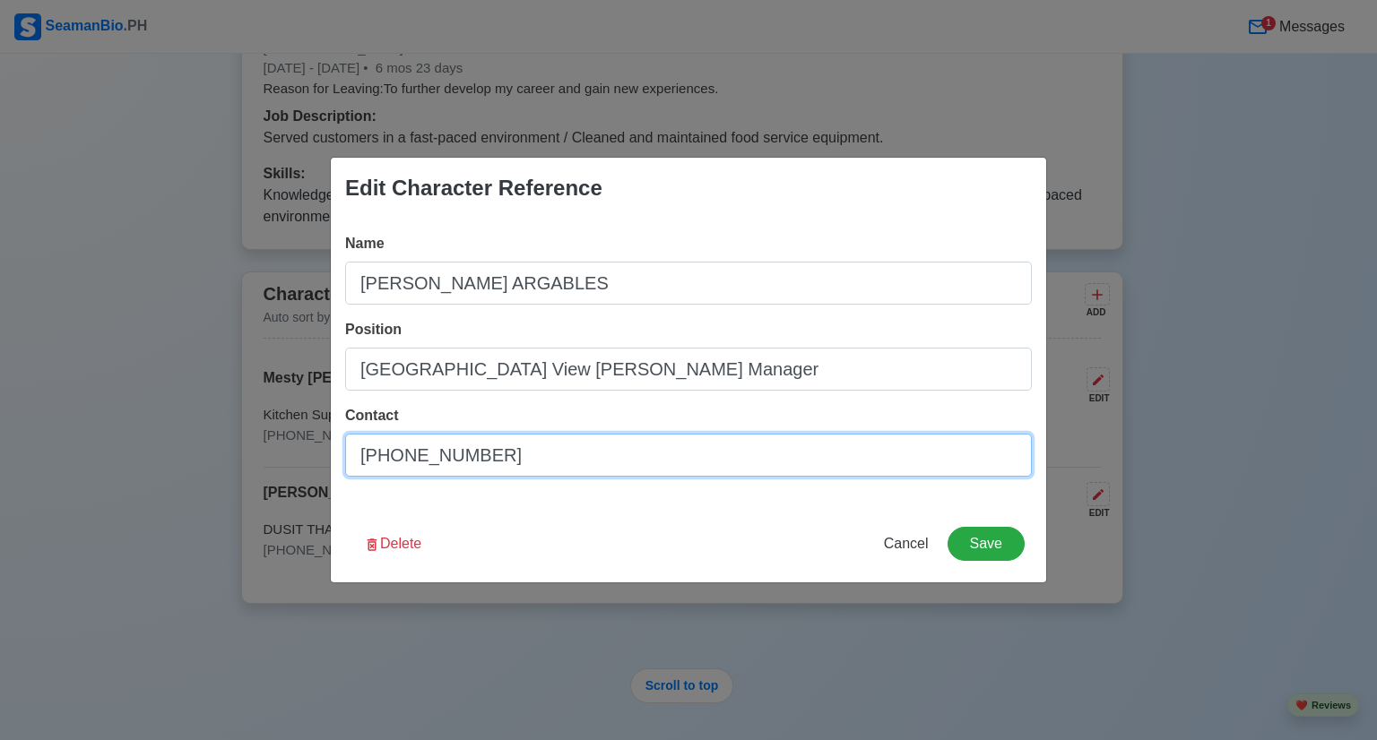
drag, startPoint x: 537, startPoint y: 456, endPoint x: 402, endPoint y: 459, distance: 135.4
click at [402, 459] on input "[PHONE_NUMBER]" at bounding box center [688, 455] width 687 height 43
type input "[PHONE_NUMBER]"
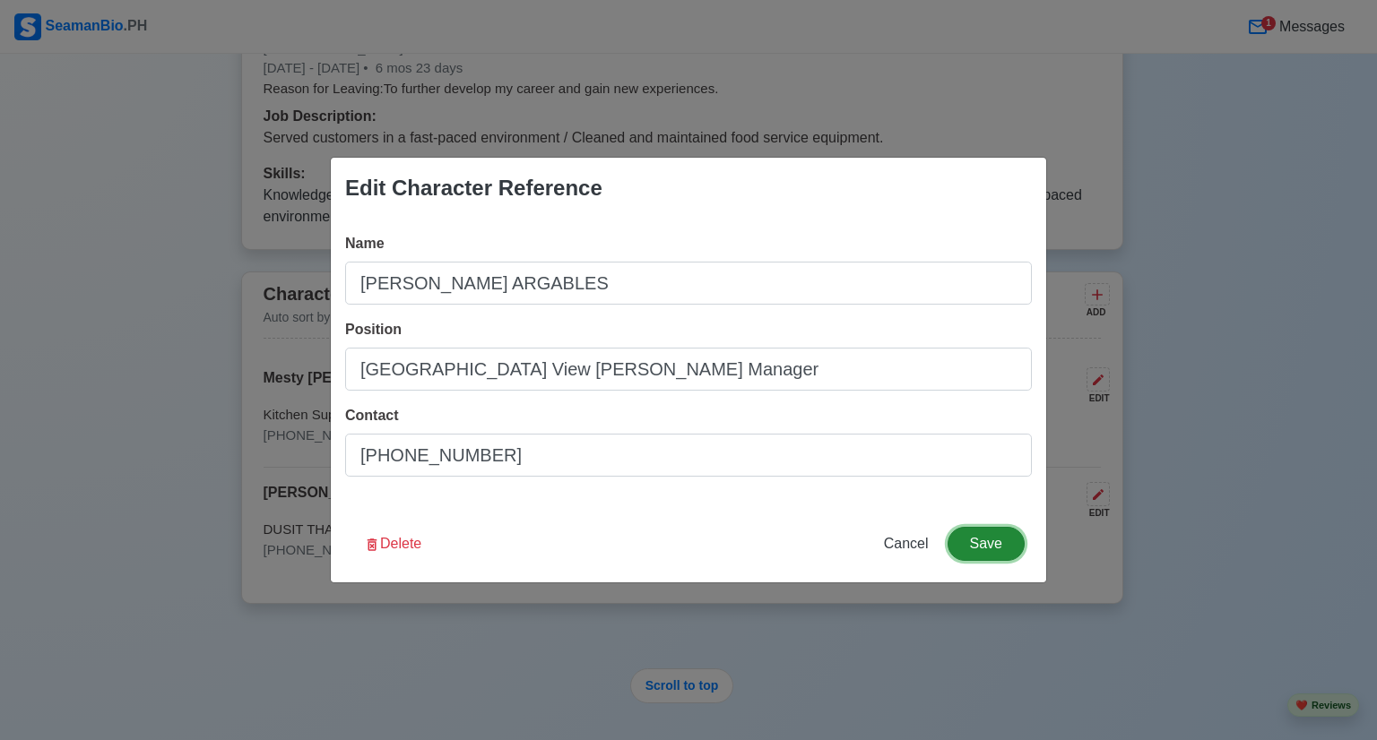
click at [1008, 544] on button "Save" at bounding box center [985, 544] width 77 height 34
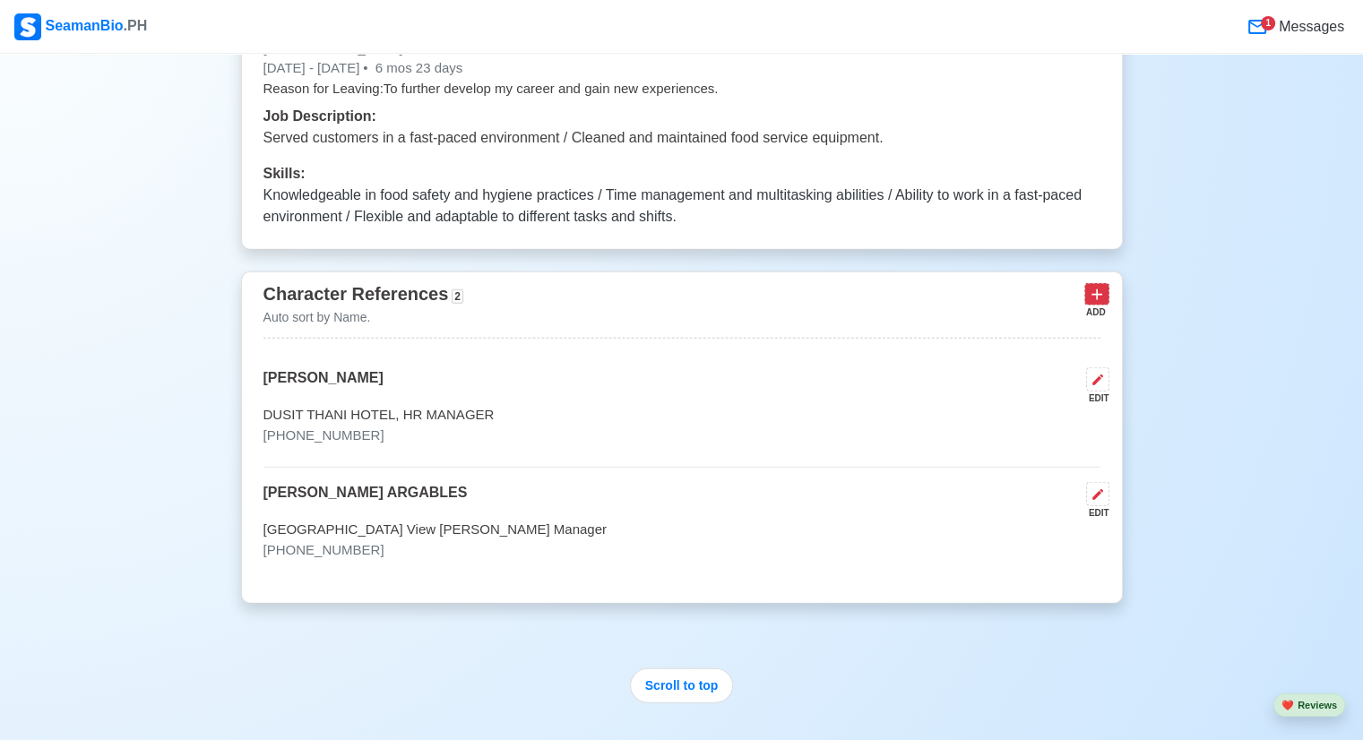
click at [1100, 294] on icon at bounding box center [1097, 295] width 18 height 18
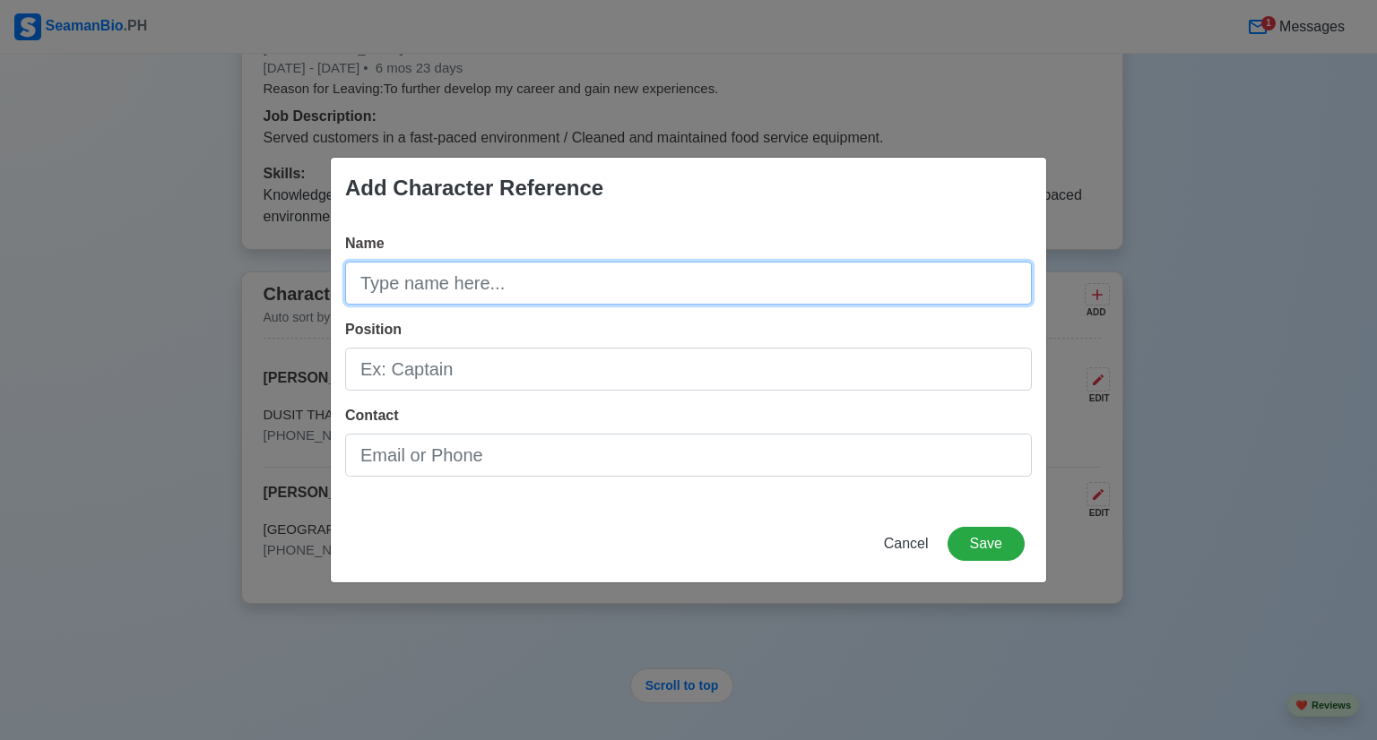
click at [518, 296] on input "Name" at bounding box center [688, 283] width 687 height 43
type input "a"
type input "[PERSON_NAME]"
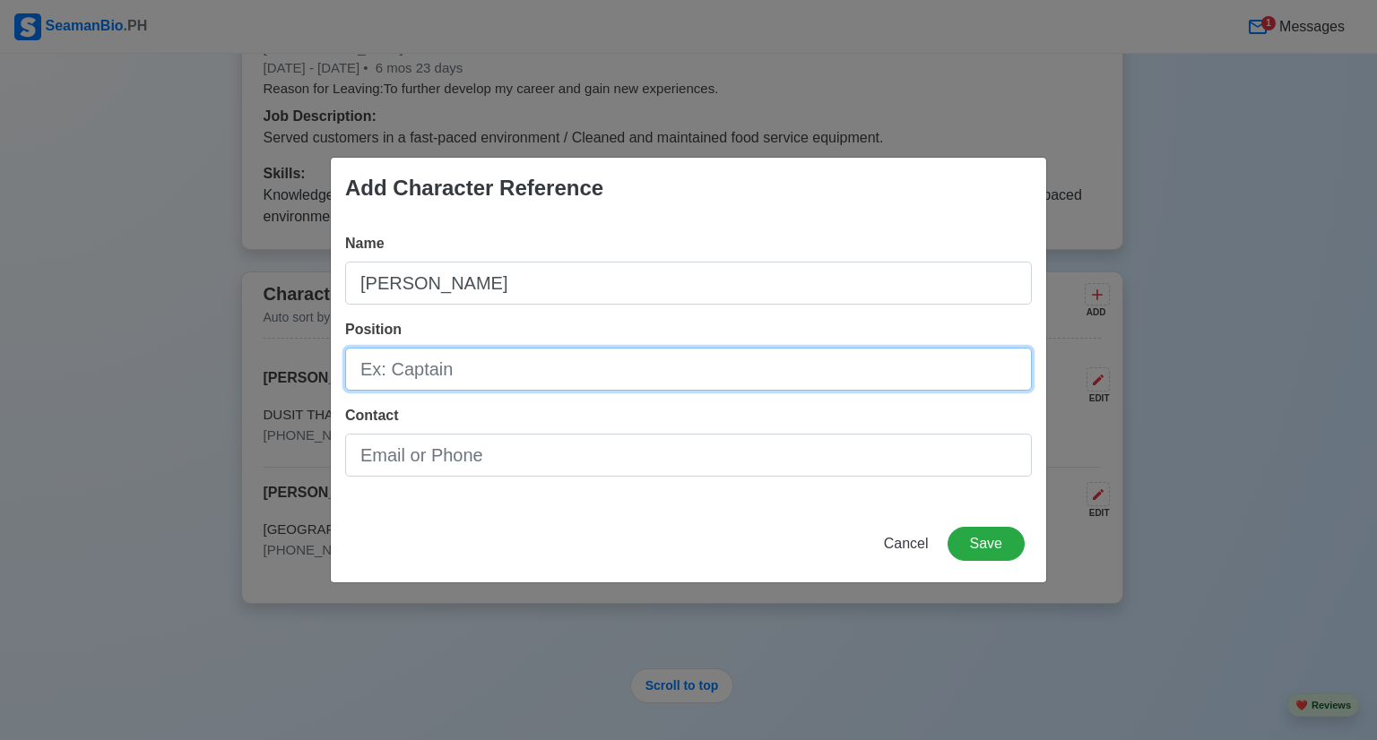
click at [497, 363] on input "Position" at bounding box center [688, 369] width 687 height 43
type input "Joliibee, Branch Manager"
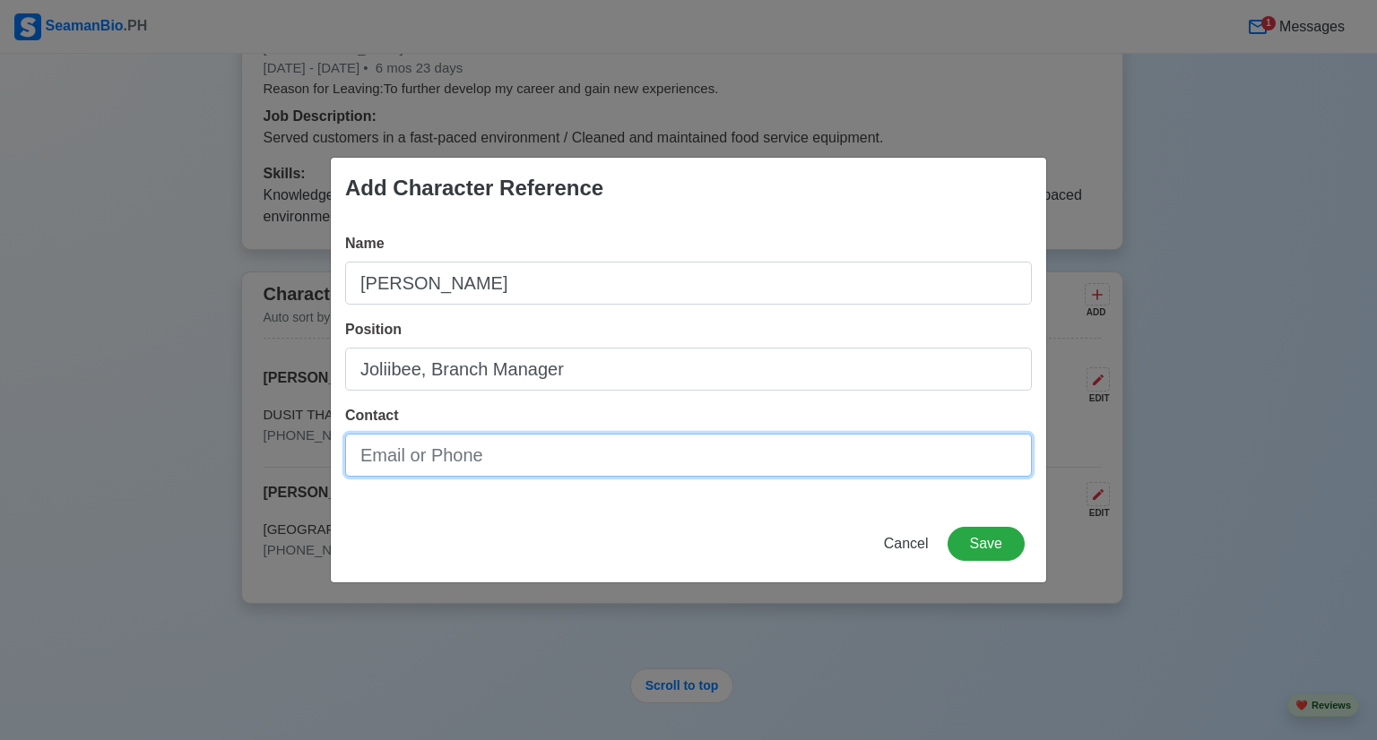
click at [434, 454] on input "Contact" at bounding box center [688, 455] width 687 height 43
type input "[PHONE_NUMBER]"
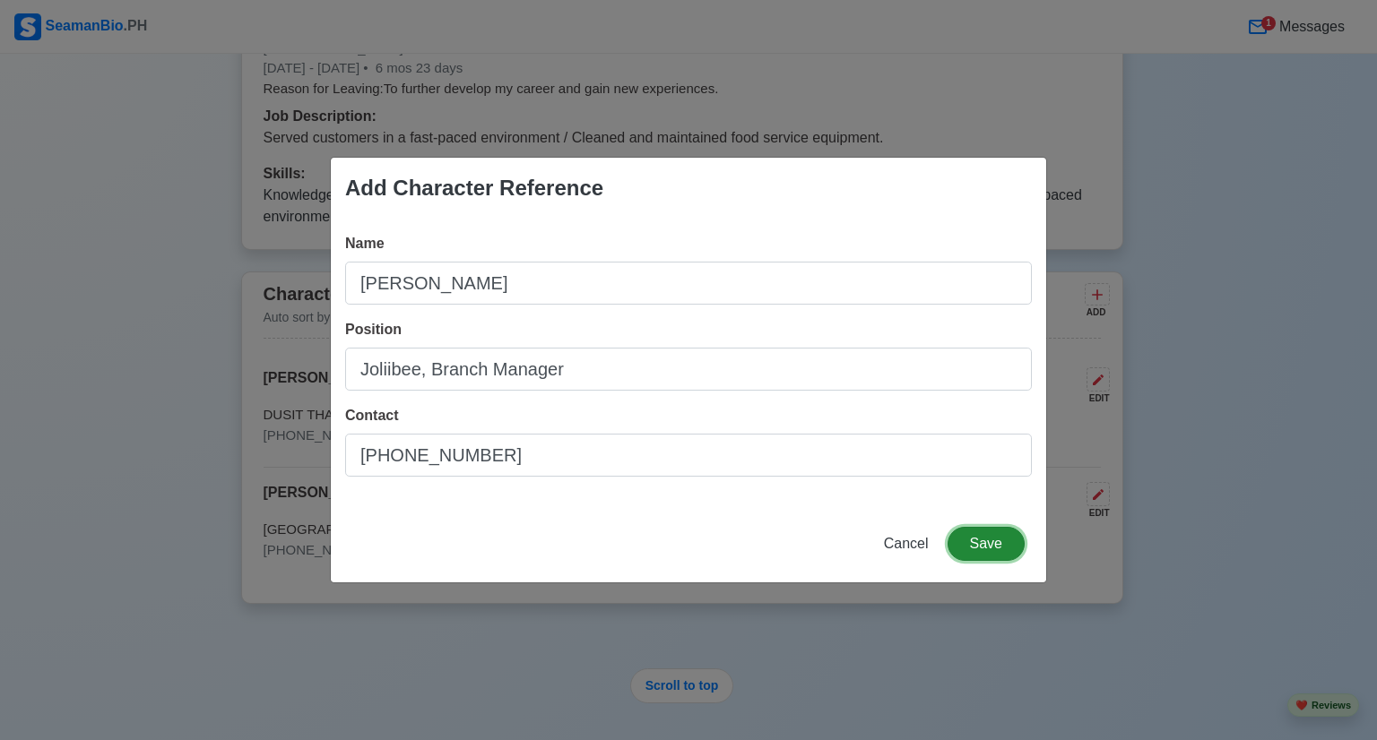
click at [990, 550] on button "Save" at bounding box center [985, 544] width 77 height 34
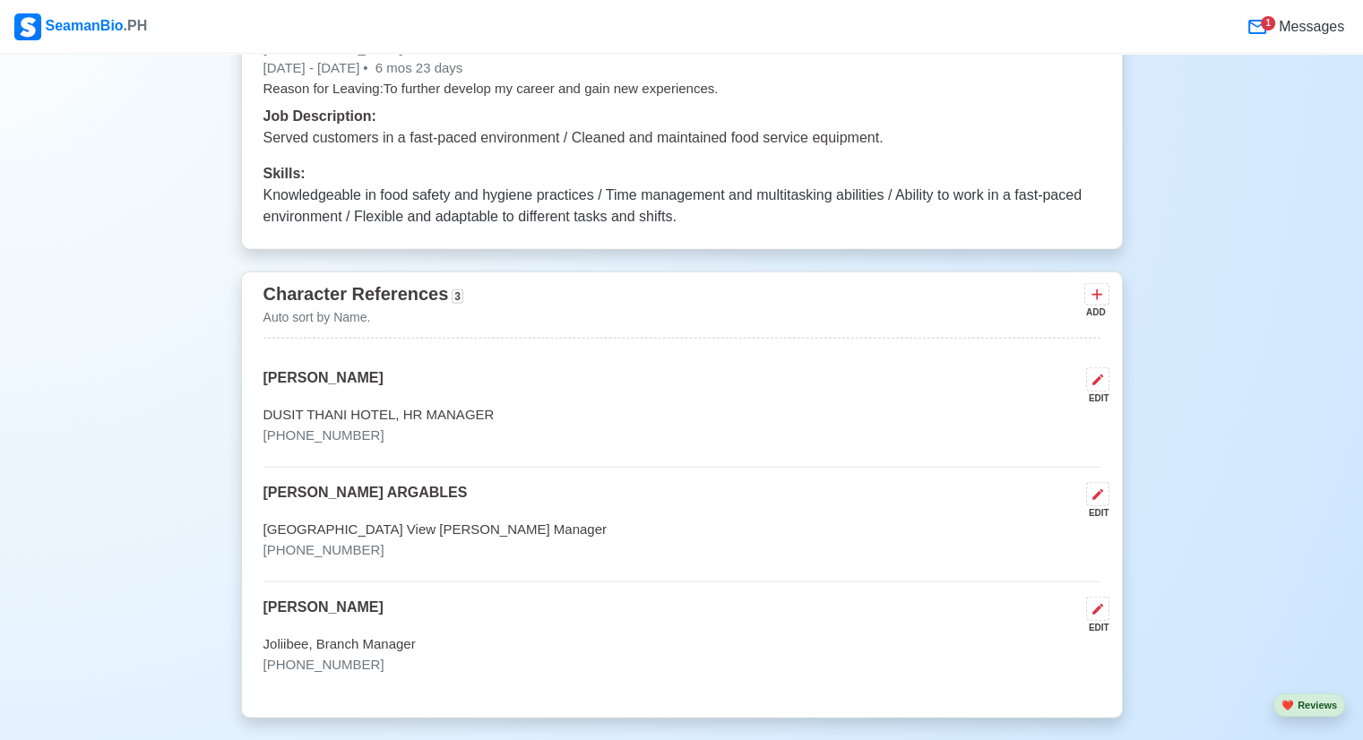
scroll to position [4751, 0]
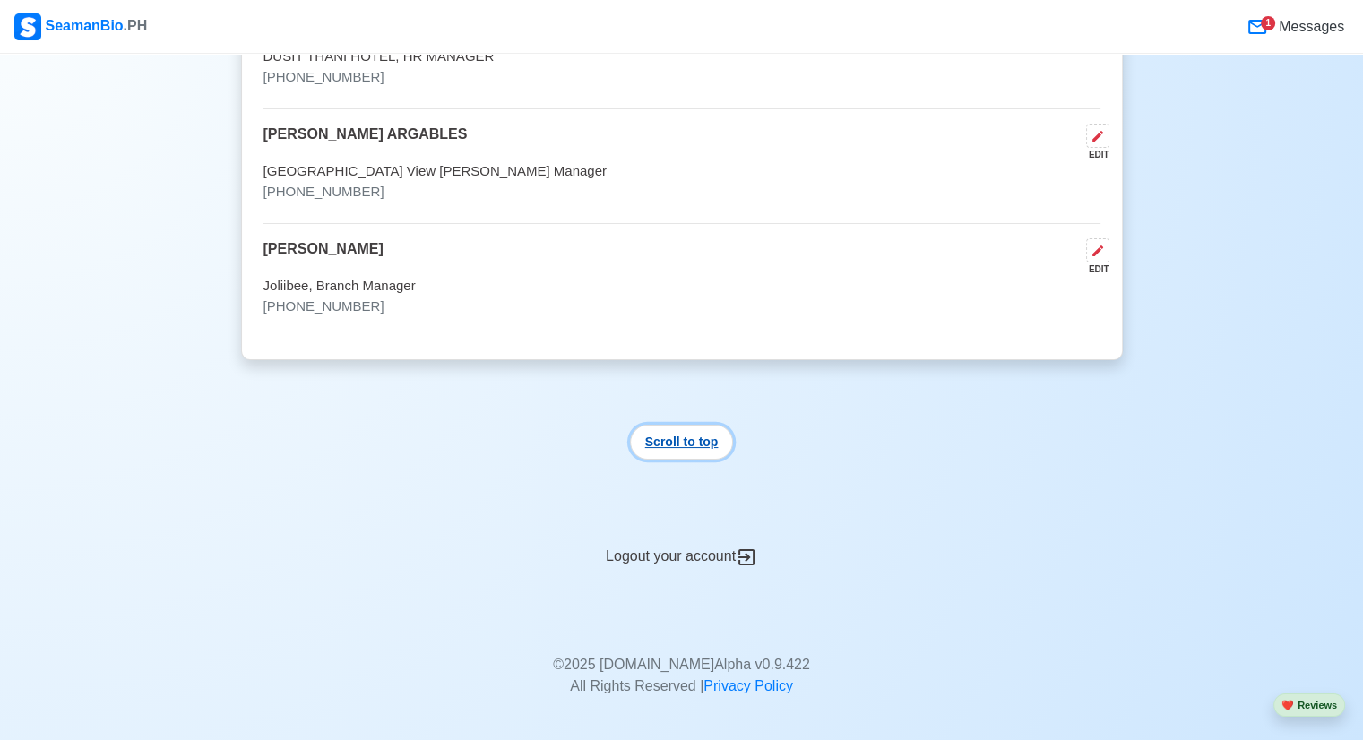
click at [670, 442] on button "Scroll to top" at bounding box center [682, 442] width 104 height 35
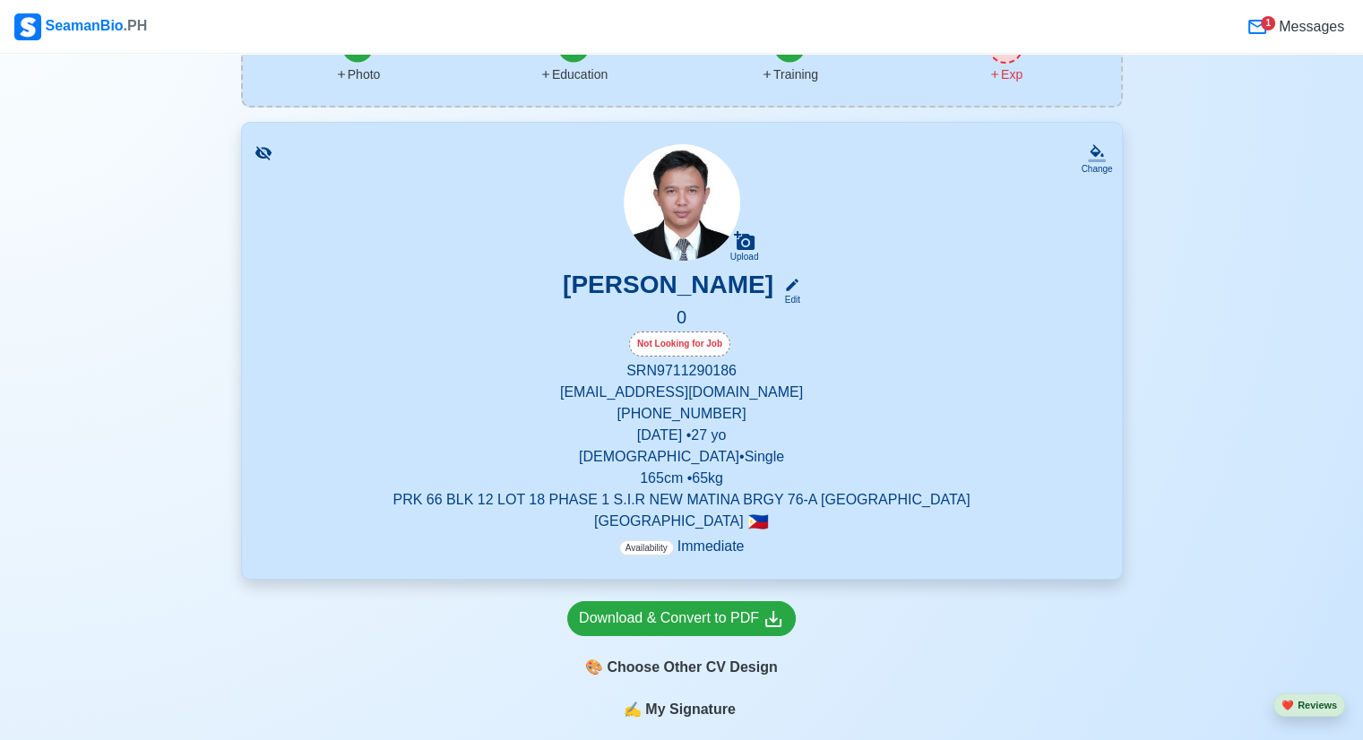
scroll to position [186, 0]
click at [696, 549] on p "Availability Immediate" at bounding box center [681, 547] width 125 height 22
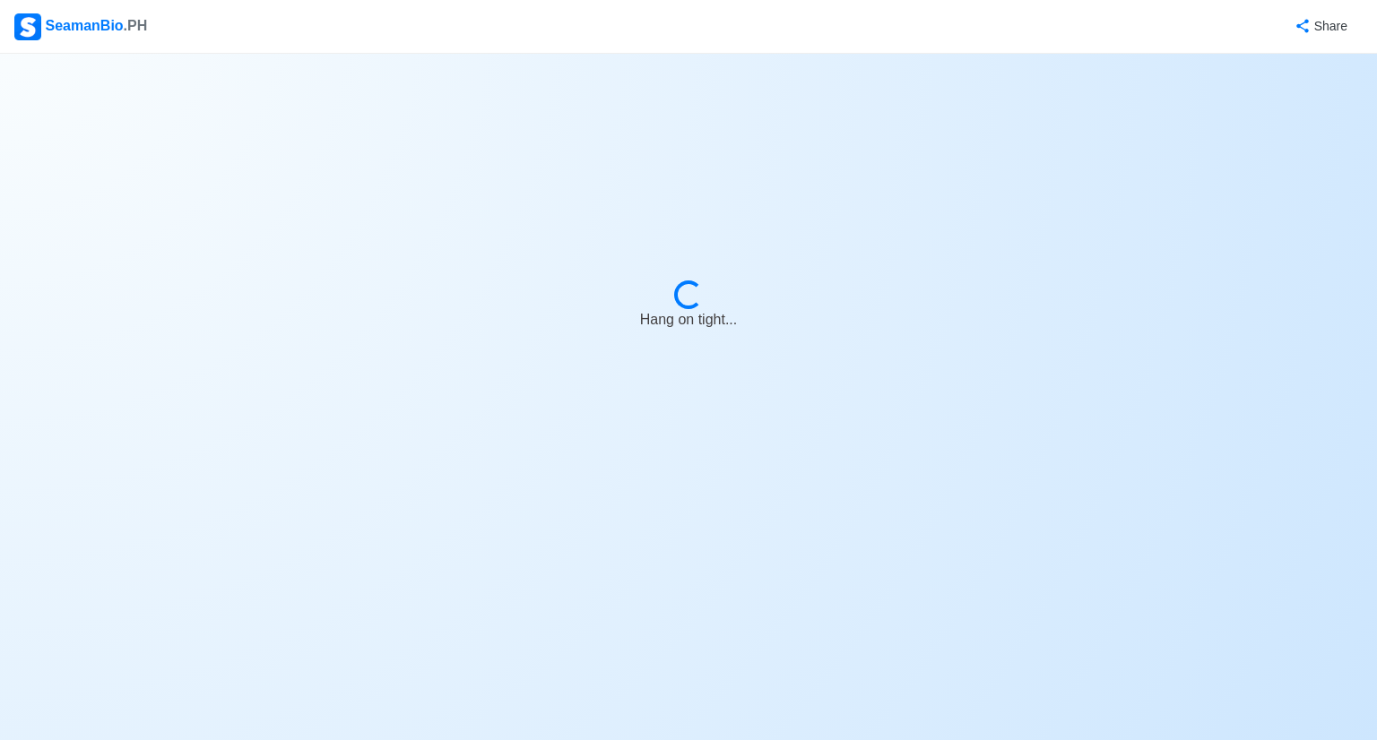
select select "Not Looking for Job"
select select "Not Visible for Hiring"
select select "Single"
select select "[DEMOGRAPHIC_DATA]"
select select "PH"
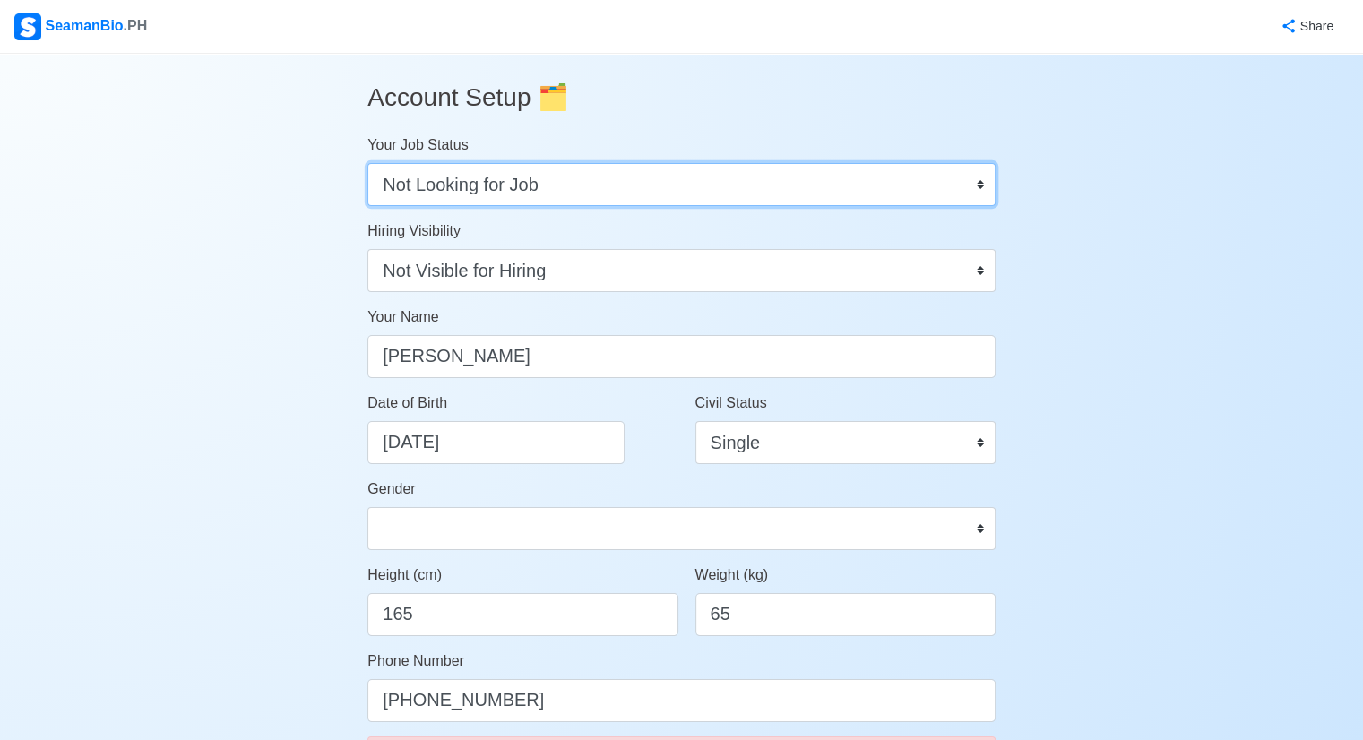
click at [979, 184] on select "Onboard Actively Looking for Job Not Looking for Job" at bounding box center [682, 184] width 628 height 43
select select "Actively Looking for Job"
click at [368, 163] on select "Onboard Actively Looking for Job Not Looking for Job" at bounding box center [682, 184] width 628 height 43
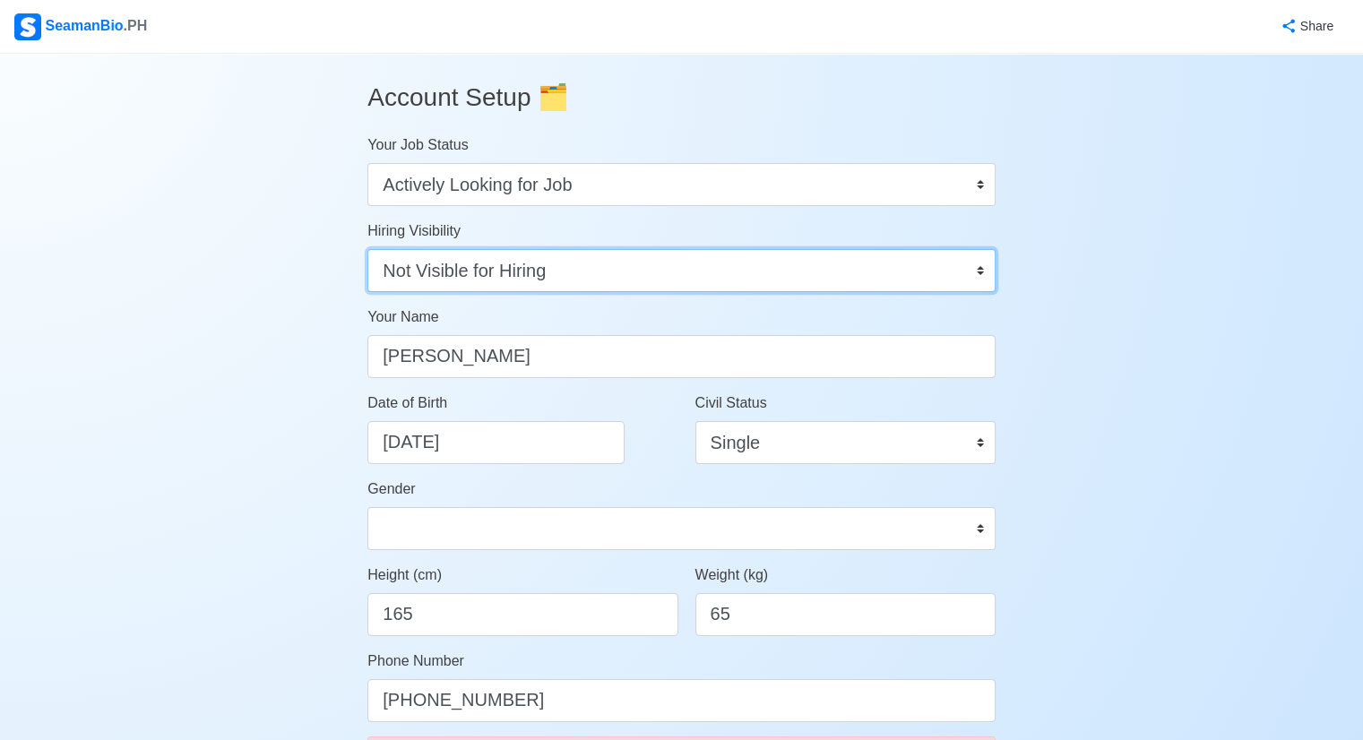
click at [972, 272] on select "Visible for Hiring Not Visible for Hiring" at bounding box center [682, 270] width 628 height 43
select select "Visible for Hiring"
click at [368, 249] on select "Visible for Hiring Not Visible for Hiring" at bounding box center [682, 270] width 628 height 43
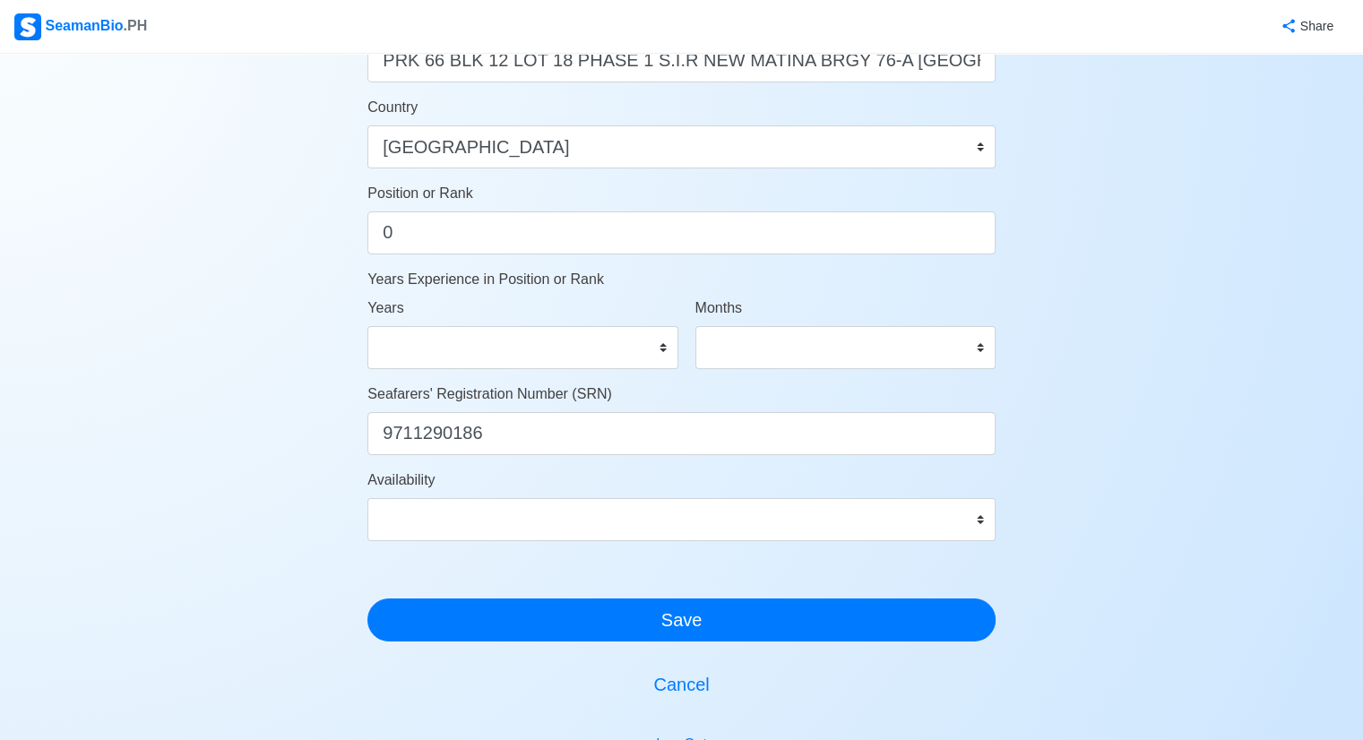
scroll to position [807, 0]
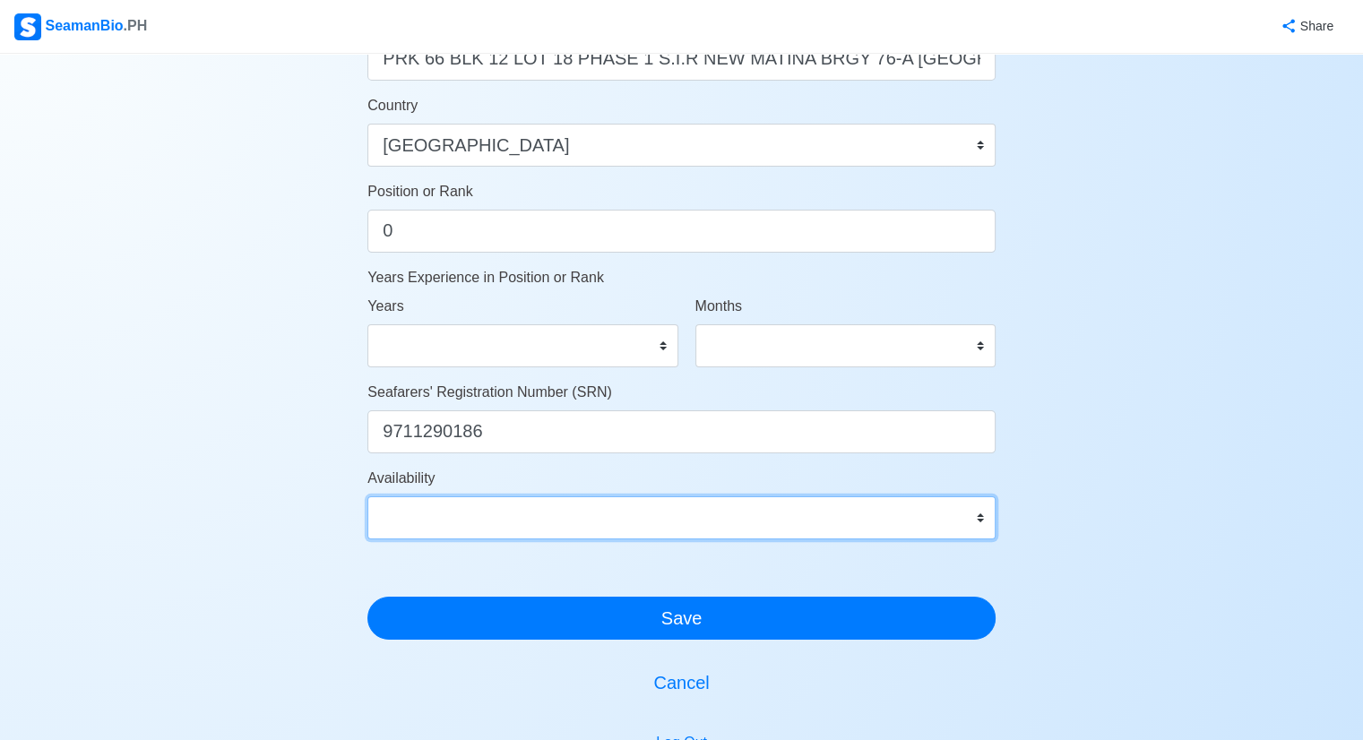
click at [972, 518] on select "Immediate [DATE] [DATE] [DATE] [DATE] [DATE] [DATE] [DATE] [DATE] [DATE]" at bounding box center [682, 518] width 628 height 43
select select "4102466400000"
click at [368, 497] on select "Immediate [DATE] [DATE] [DATE] [DATE] [DATE] [DATE] [DATE] [DATE] [DATE]" at bounding box center [682, 518] width 628 height 43
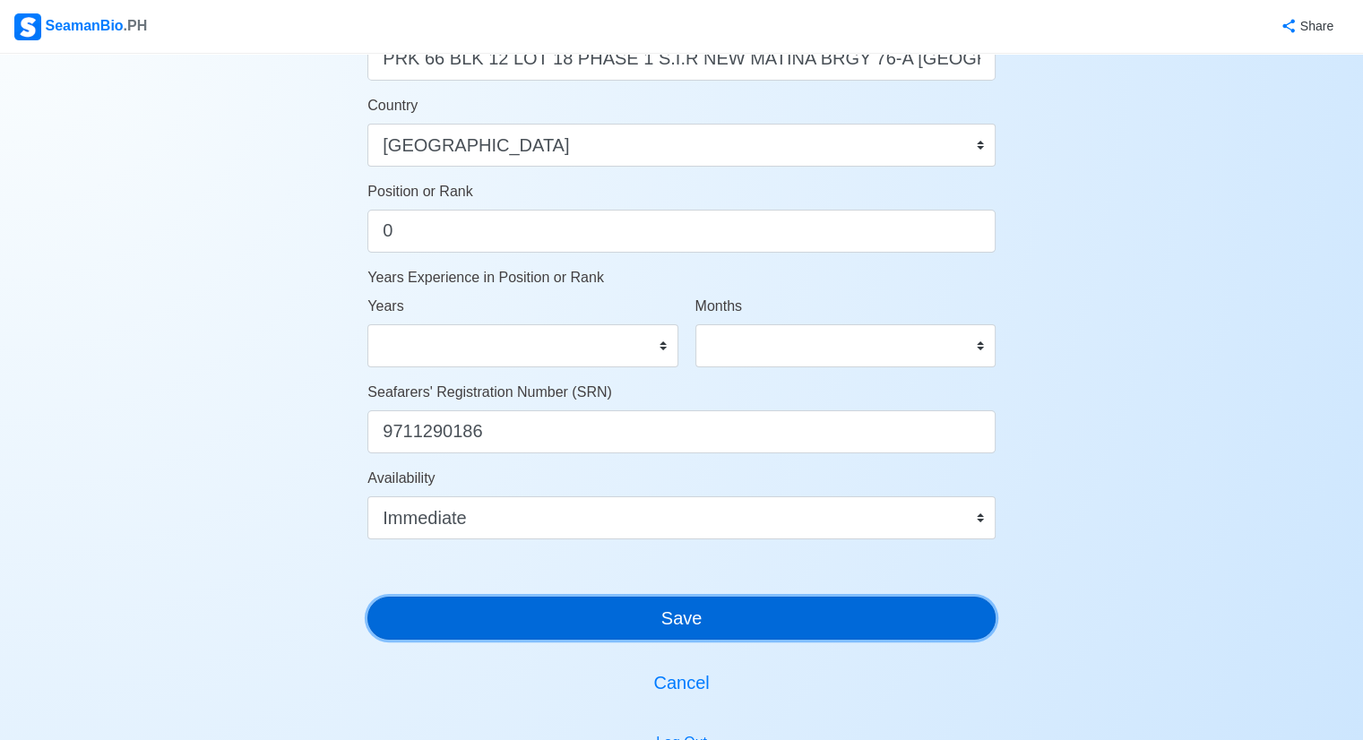
click at [622, 604] on button "Save" at bounding box center [682, 618] width 628 height 43
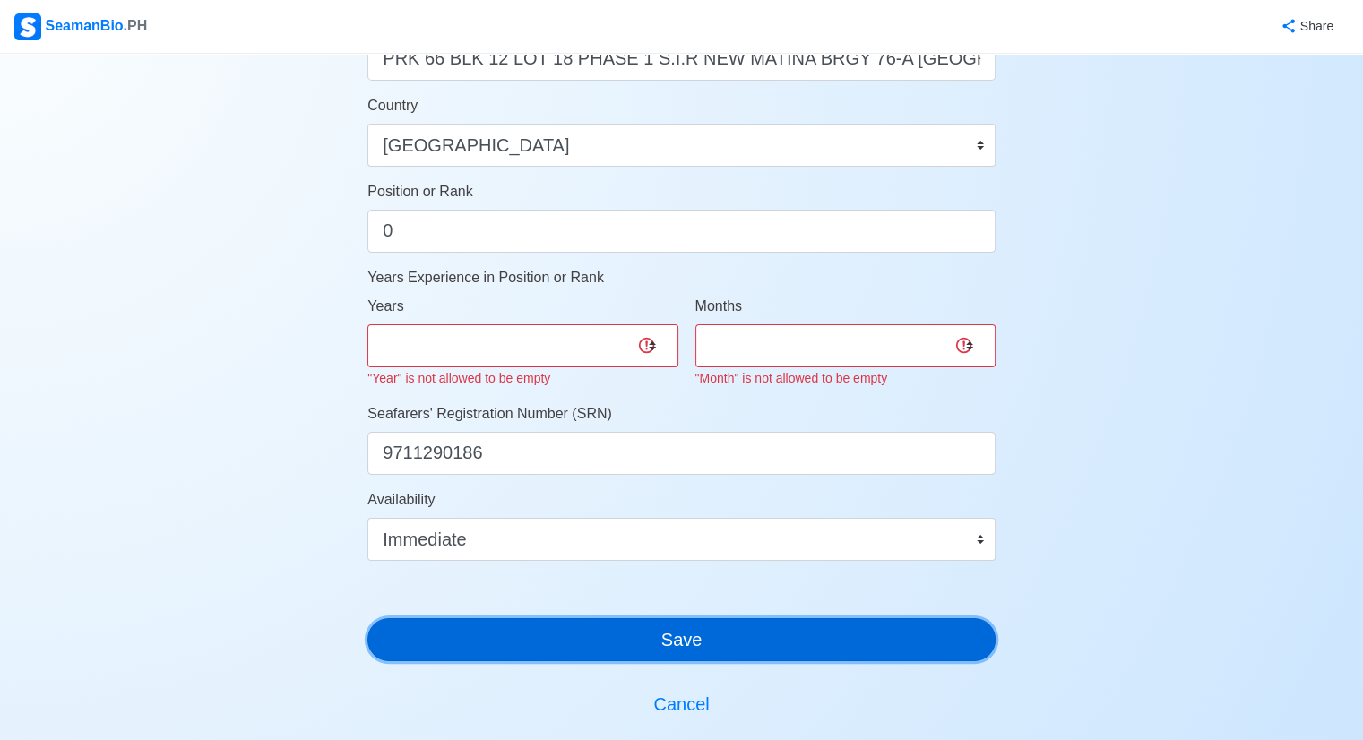
click at [653, 652] on button "Save" at bounding box center [682, 639] width 628 height 43
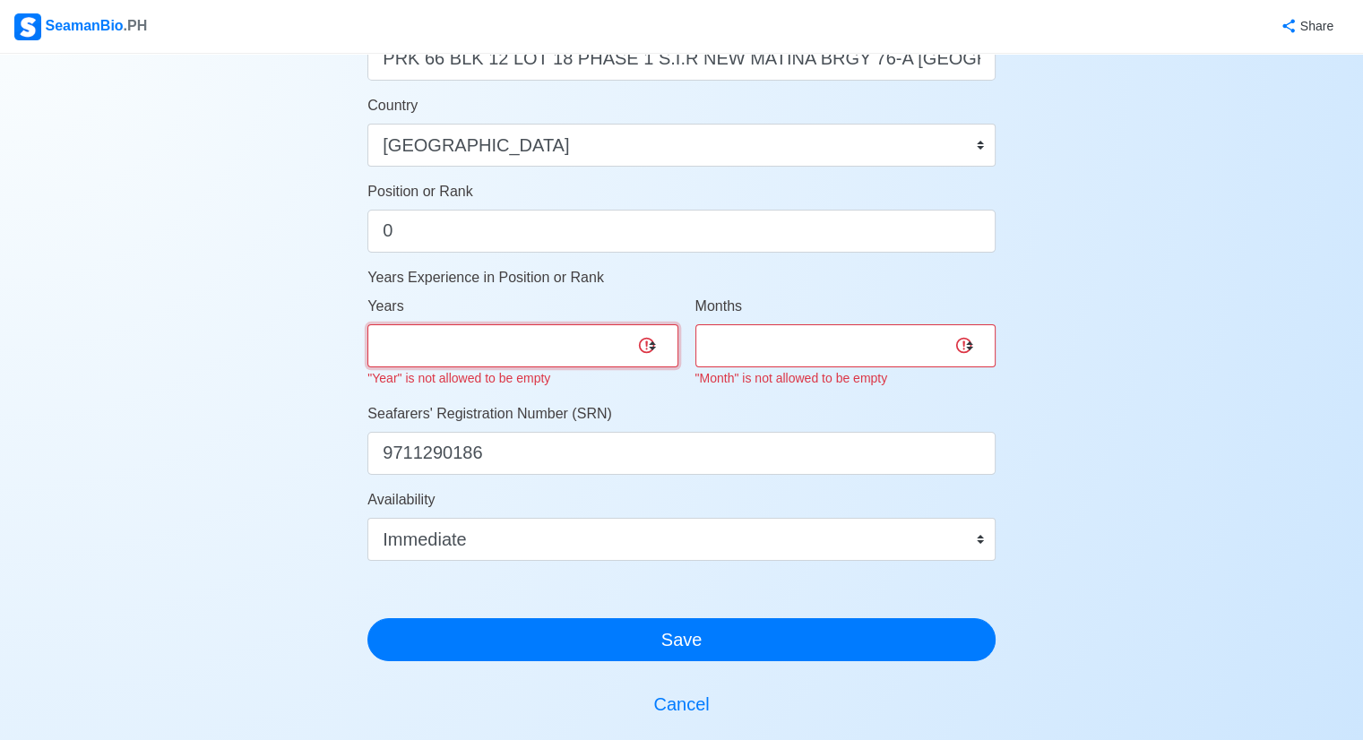
click at [470, 346] on select "0 1 2 3 4 5 6 7 8 9 10 11 12 13 14 15 16 17 18 19 20 21 22 23 24 25 26 27 28 29…" at bounding box center [523, 345] width 310 height 43
select select "0"
click at [368, 324] on select "0 1 2 3 4 5 6 7 8 9 10 11 12 13 14 15 16 17 18 19 20 21 22 23 24 25 26 27 28 29…" at bounding box center [523, 345] width 310 height 43
click at [784, 334] on select "0 1 2 3 4 5 6 7 8 9 10 11" at bounding box center [846, 345] width 300 height 43
select select "0"
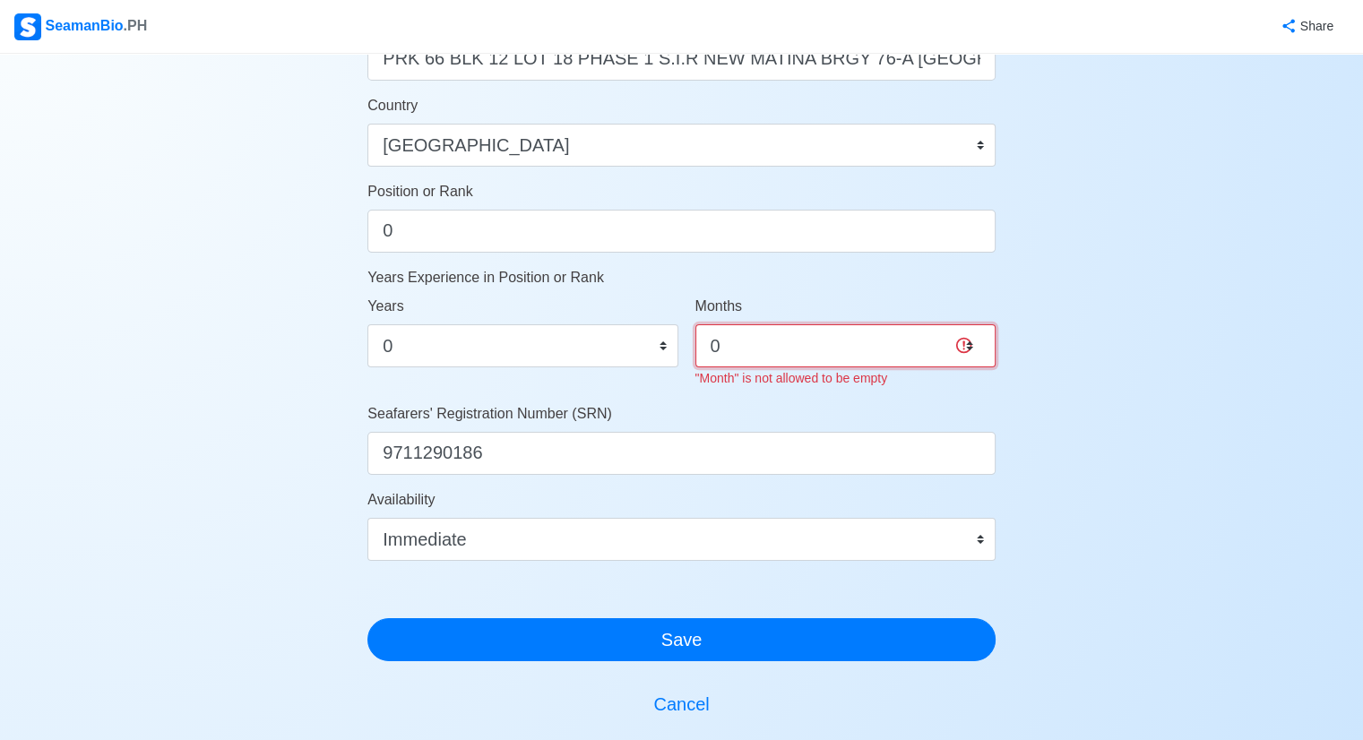
click at [696, 324] on select "0 1 2 3 4 5 6 7 8 9 10 11" at bounding box center [846, 345] width 300 height 43
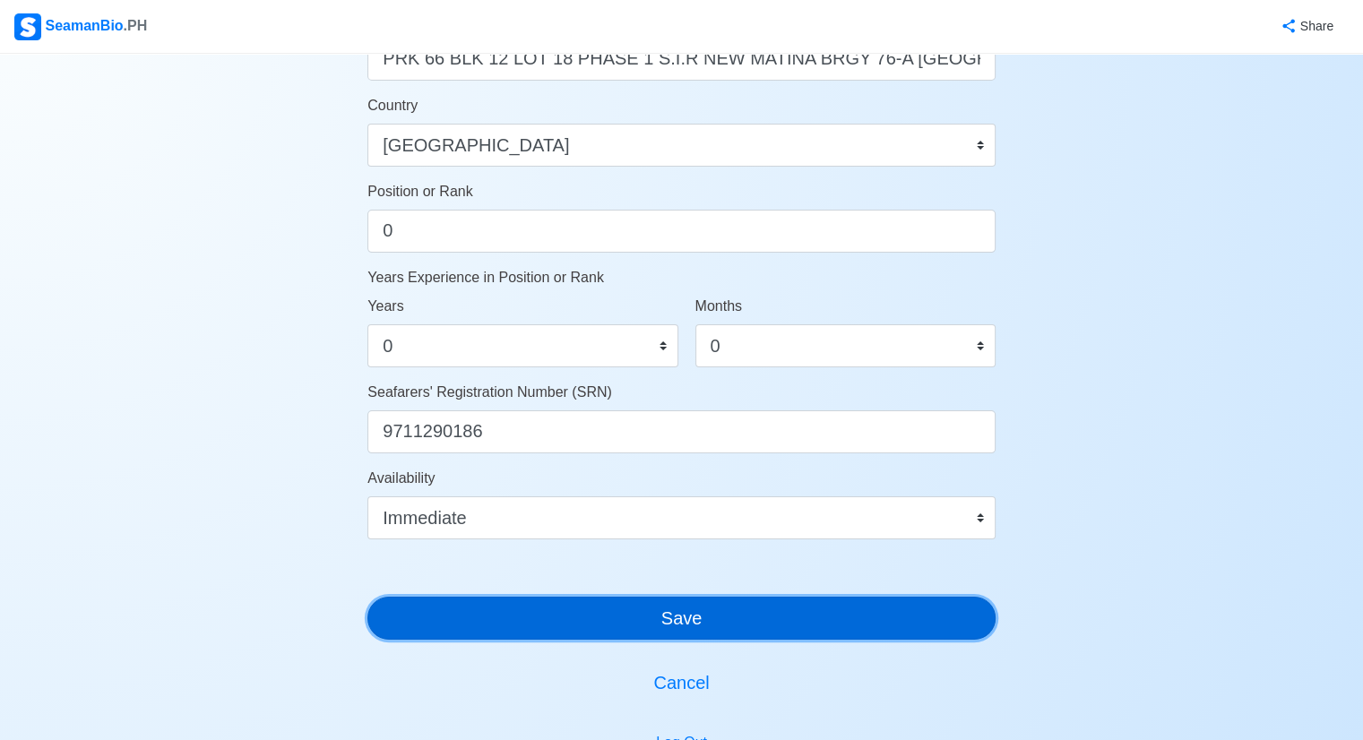
click at [698, 653] on div "Account Setup 🗂️ Your Job Status Onboard Actively Looking for Job Not Looking f…" at bounding box center [682, 64] width 628 height 1606
click at [696, 618] on button "Save" at bounding box center [682, 618] width 628 height 43
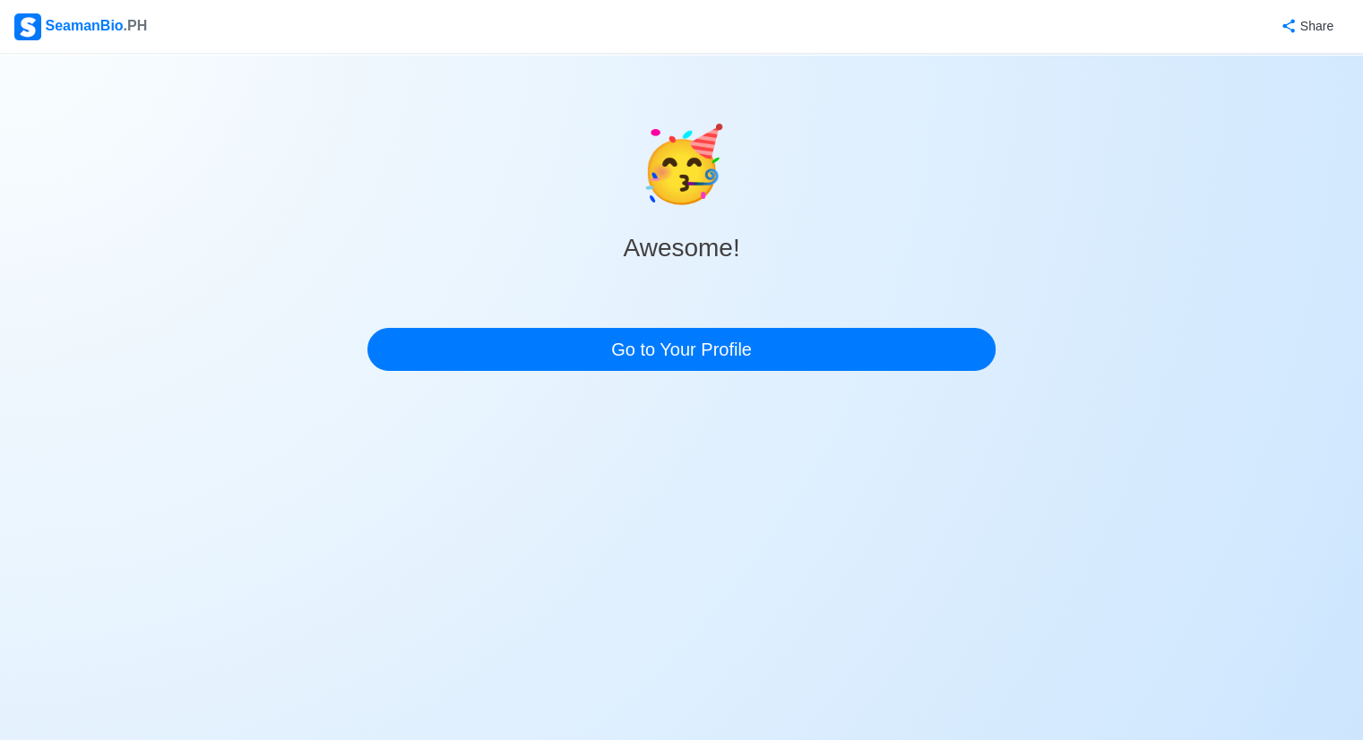
scroll to position [0, 0]
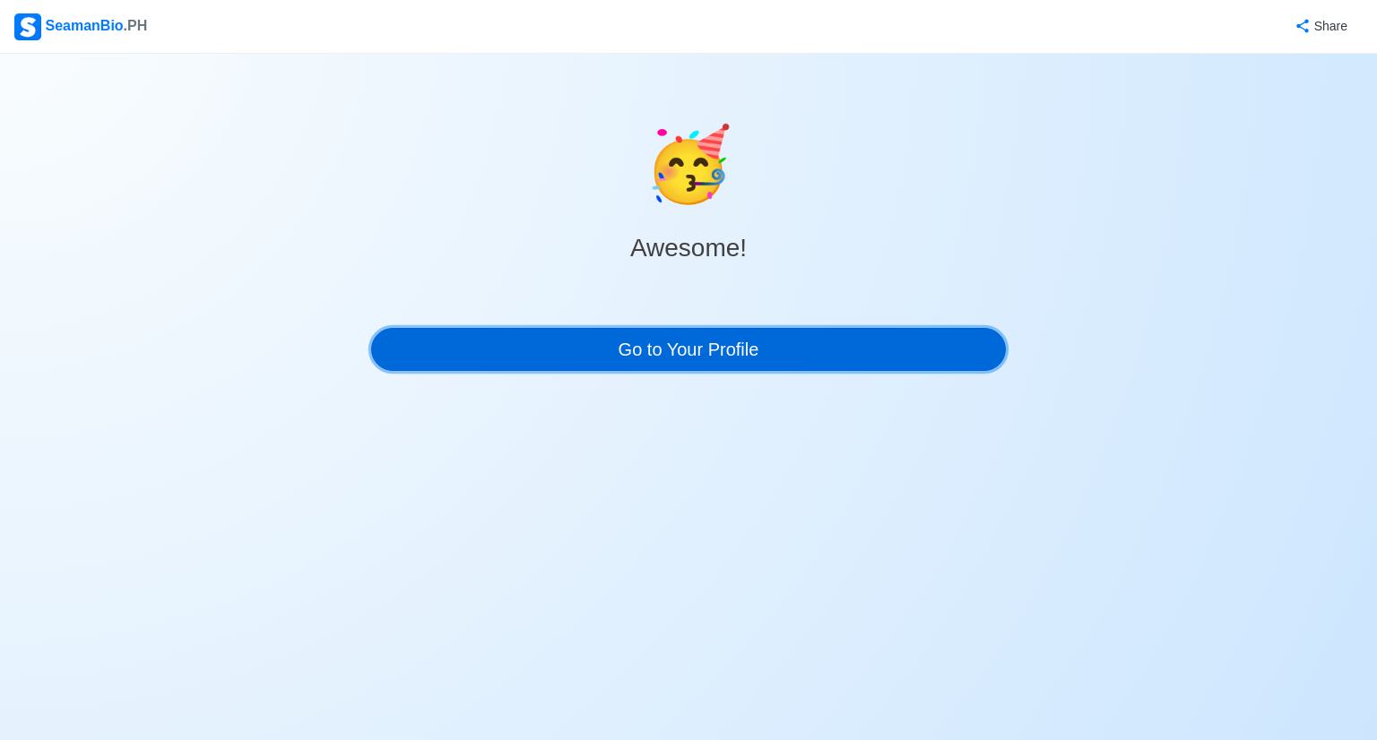
click at [729, 355] on link "Go to Your Profile" at bounding box center [688, 349] width 635 height 43
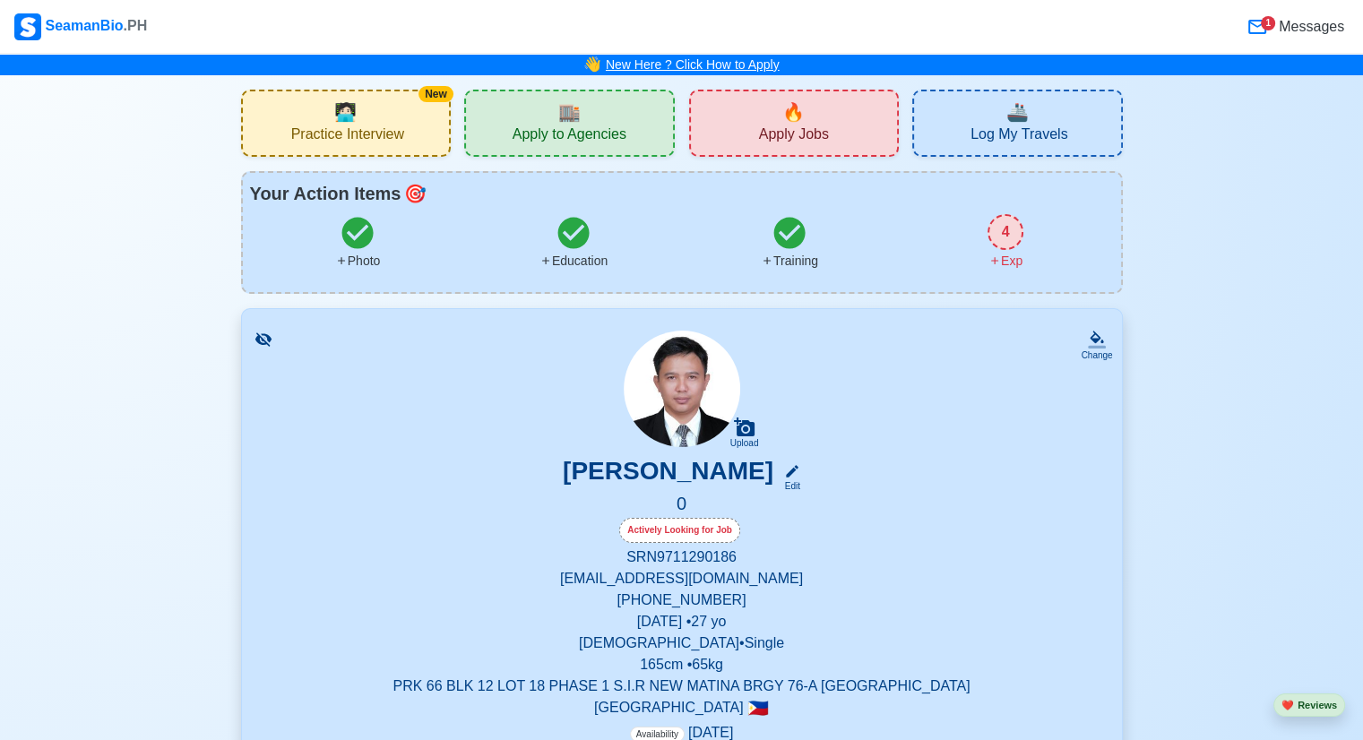
click at [674, 65] on link "New Here ? Click How to Apply" at bounding box center [693, 64] width 174 height 14
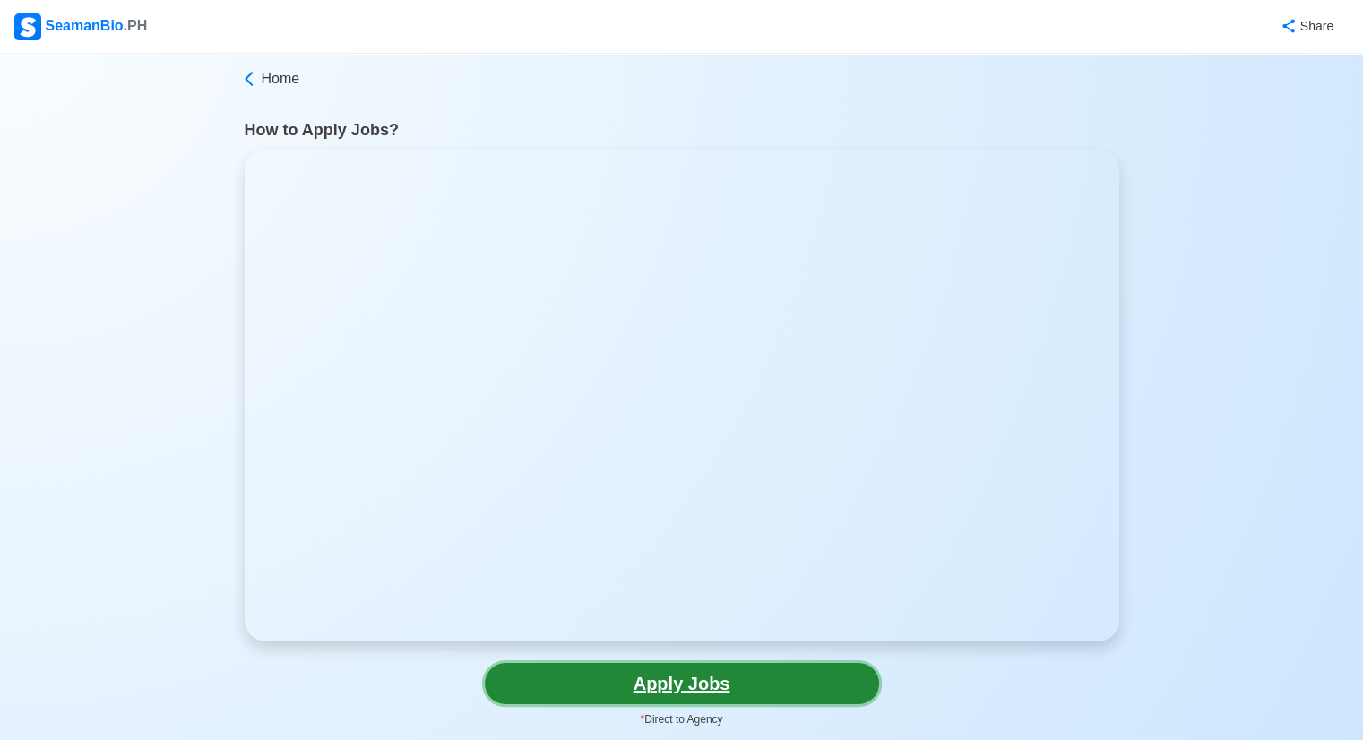
click at [713, 687] on link "Apply Jobs" at bounding box center [682, 683] width 394 height 41
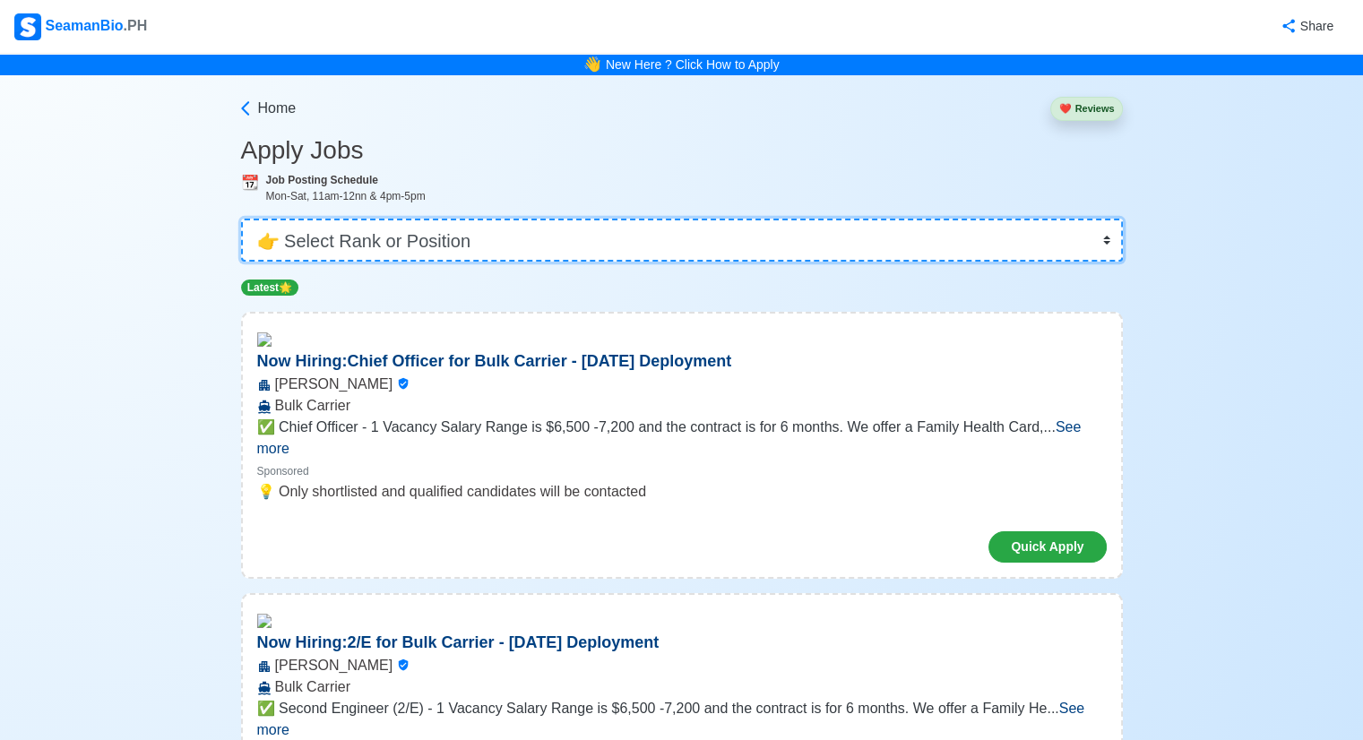
click at [987, 247] on select "👉 Select Rank or Position Master Chief Officer 2nd Officer 3rd Officer Junior O…" at bounding box center [682, 240] width 882 height 43
click at [243, 219] on select "👉 Select Rank or Position Master Chief Officer 2nd Officer 3rd Officer Junior O…" at bounding box center [682, 240] width 882 height 43
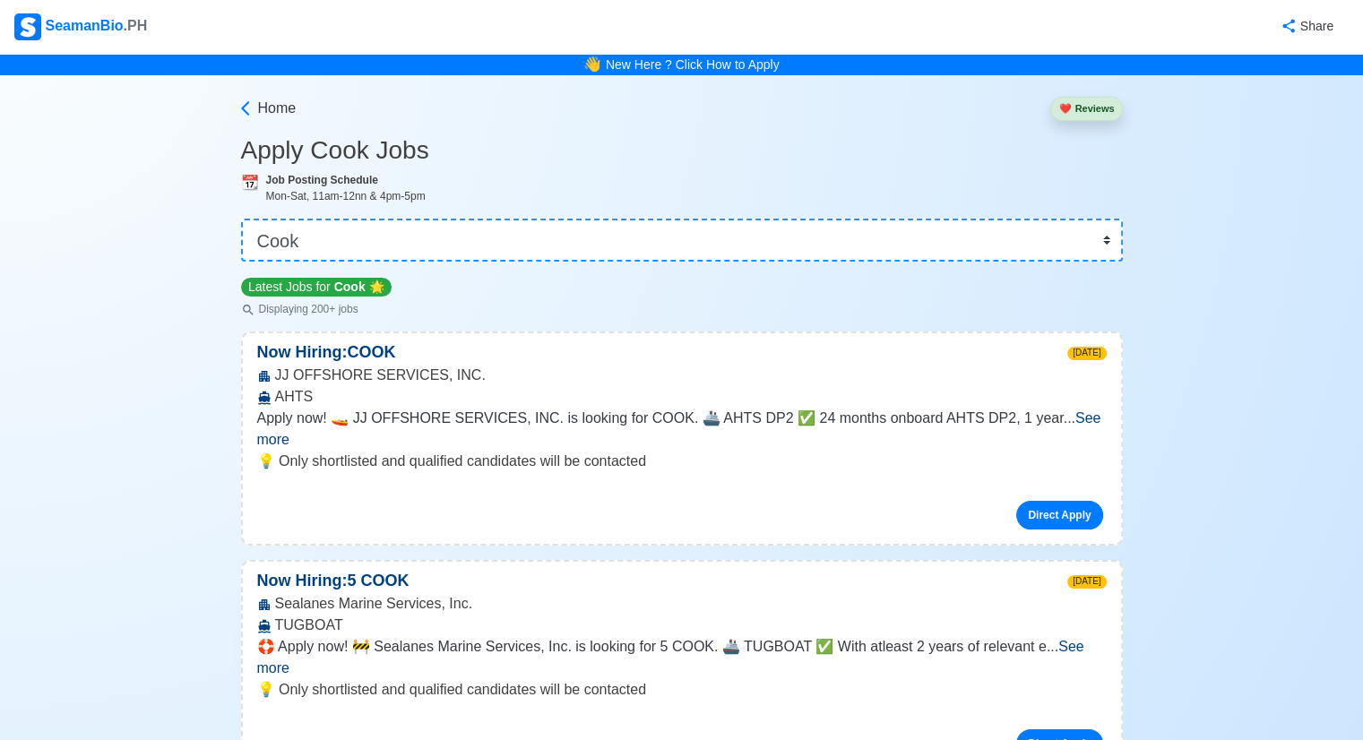
click at [1068, 413] on span "See more" at bounding box center [679, 429] width 844 height 37
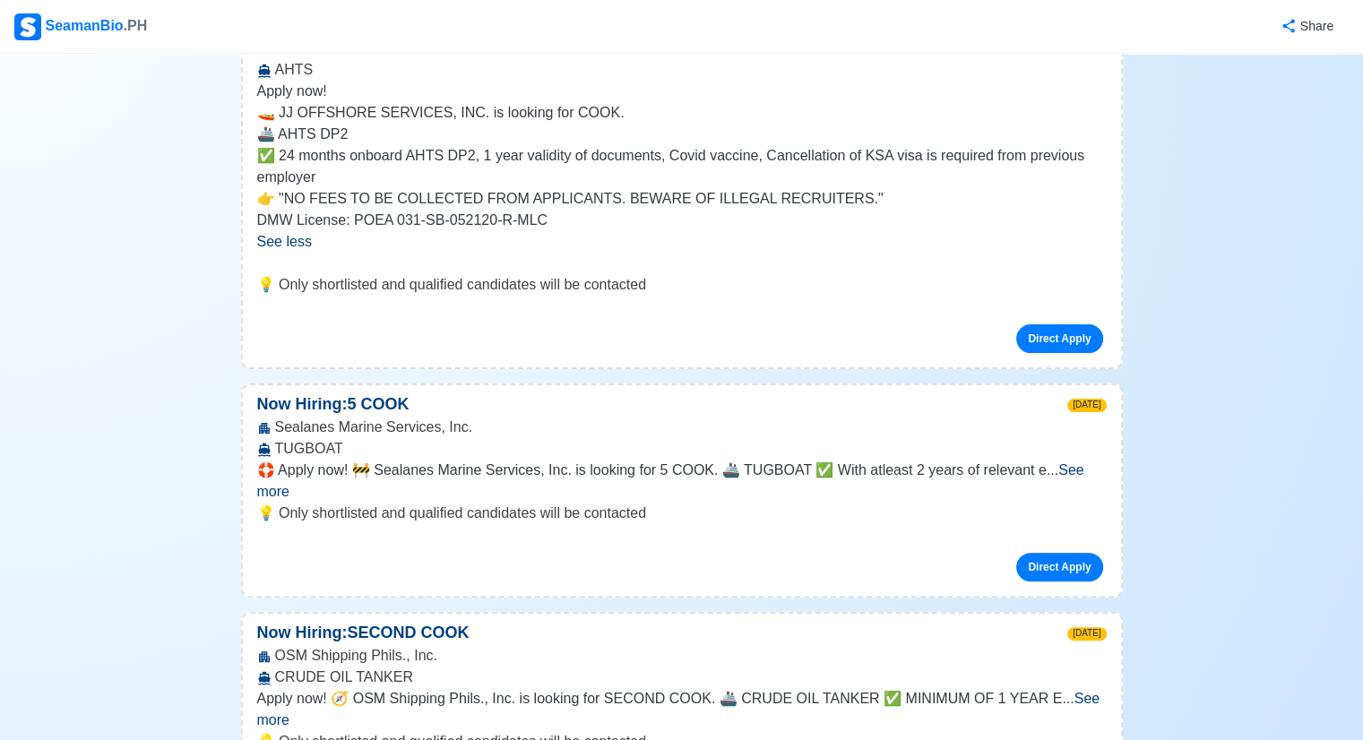
scroll to position [359, 0]
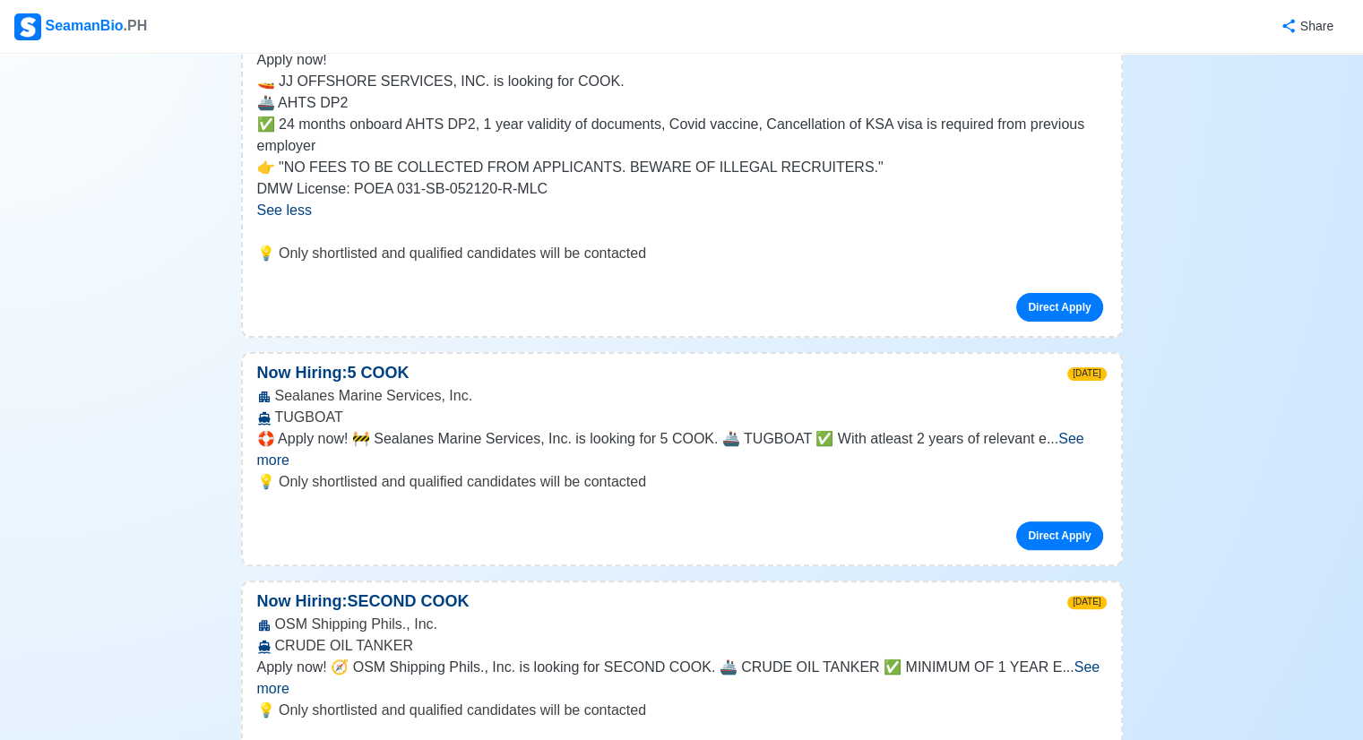
click at [1056, 438] on span "See more" at bounding box center [670, 449] width 827 height 37
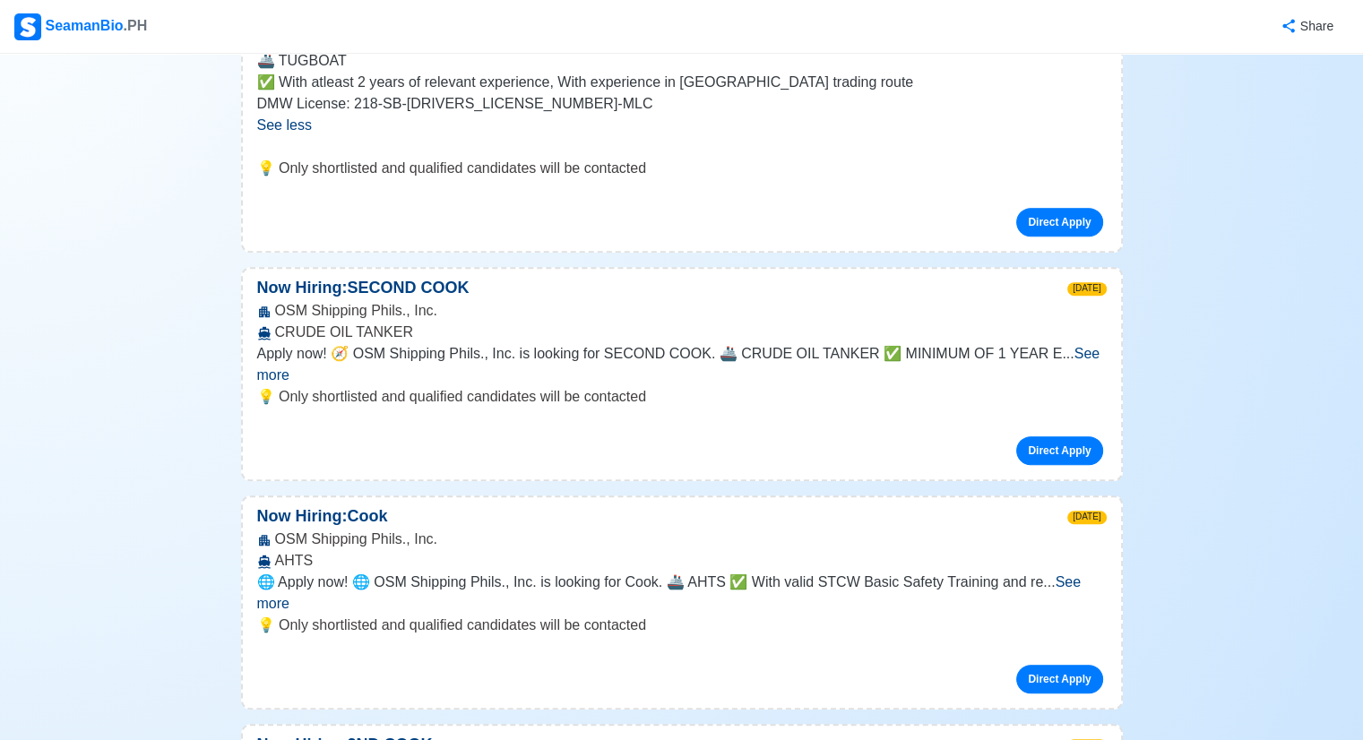
scroll to position [807, 0]
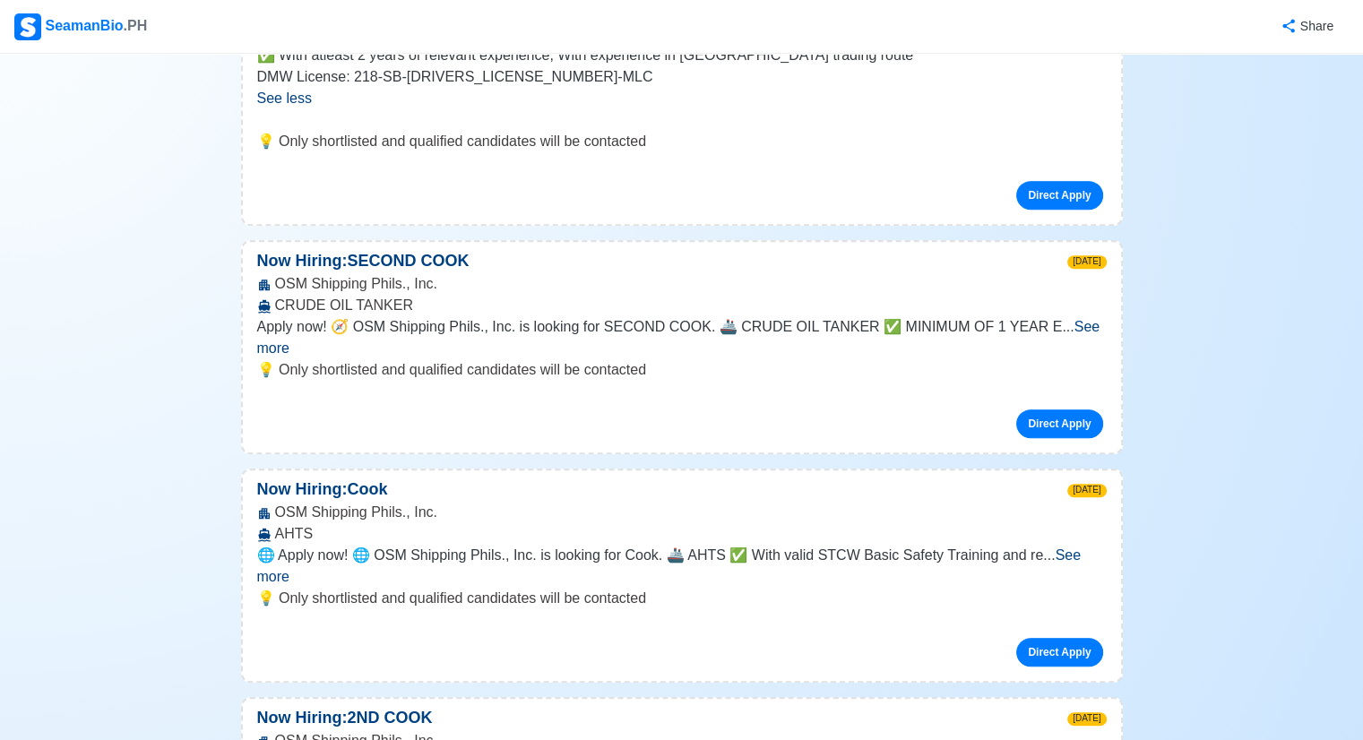
click at [1067, 331] on span "See more" at bounding box center [678, 337] width 843 height 37
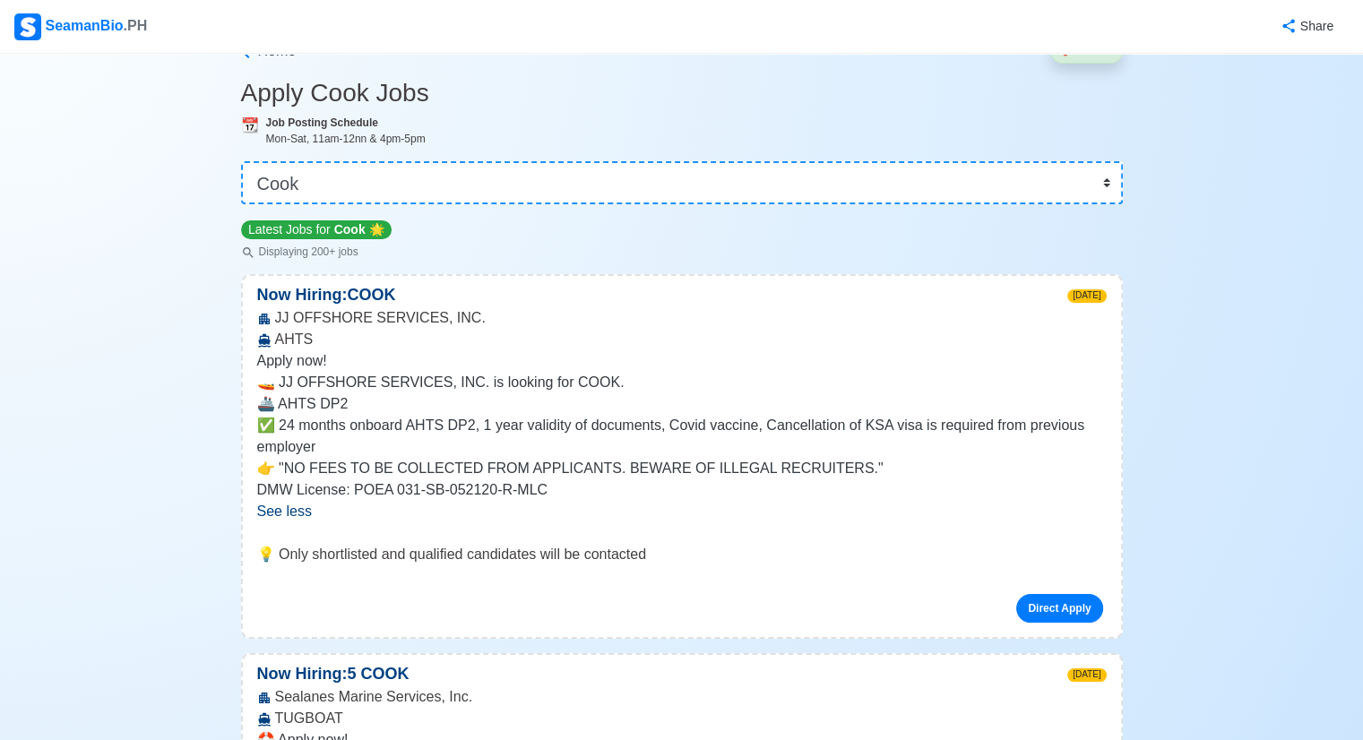
scroll to position [0, 0]
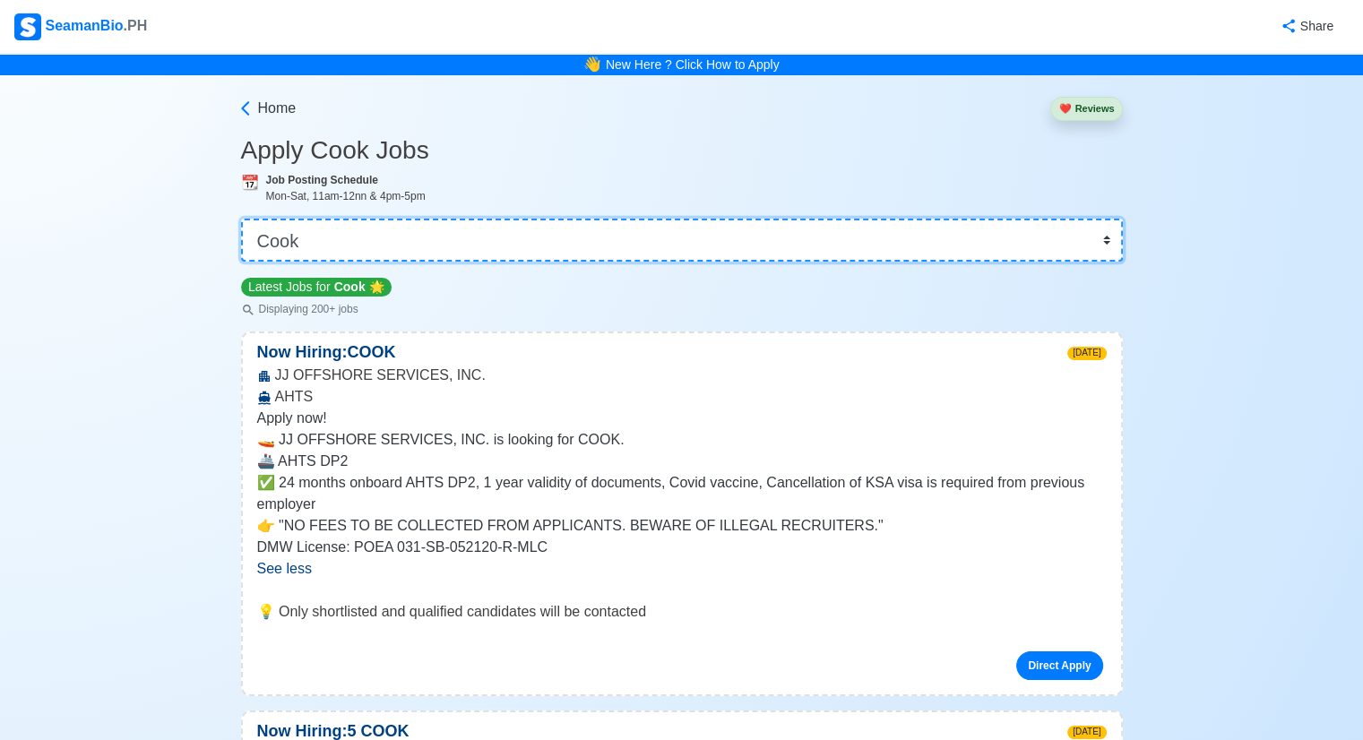
click at [387, 235] on select "👉 Select Rank or Position Master Chief Officer 2nd Officer 3rd Officer Junior O…" at bounding box center [682, 240] width 882 height 43
click at [243, 219] on select "👉 Select Rank or Position Master Chief Officer 2nd Officer 3rd Officer Junior O…" at bounding box center [682, 240] width 882 height 43
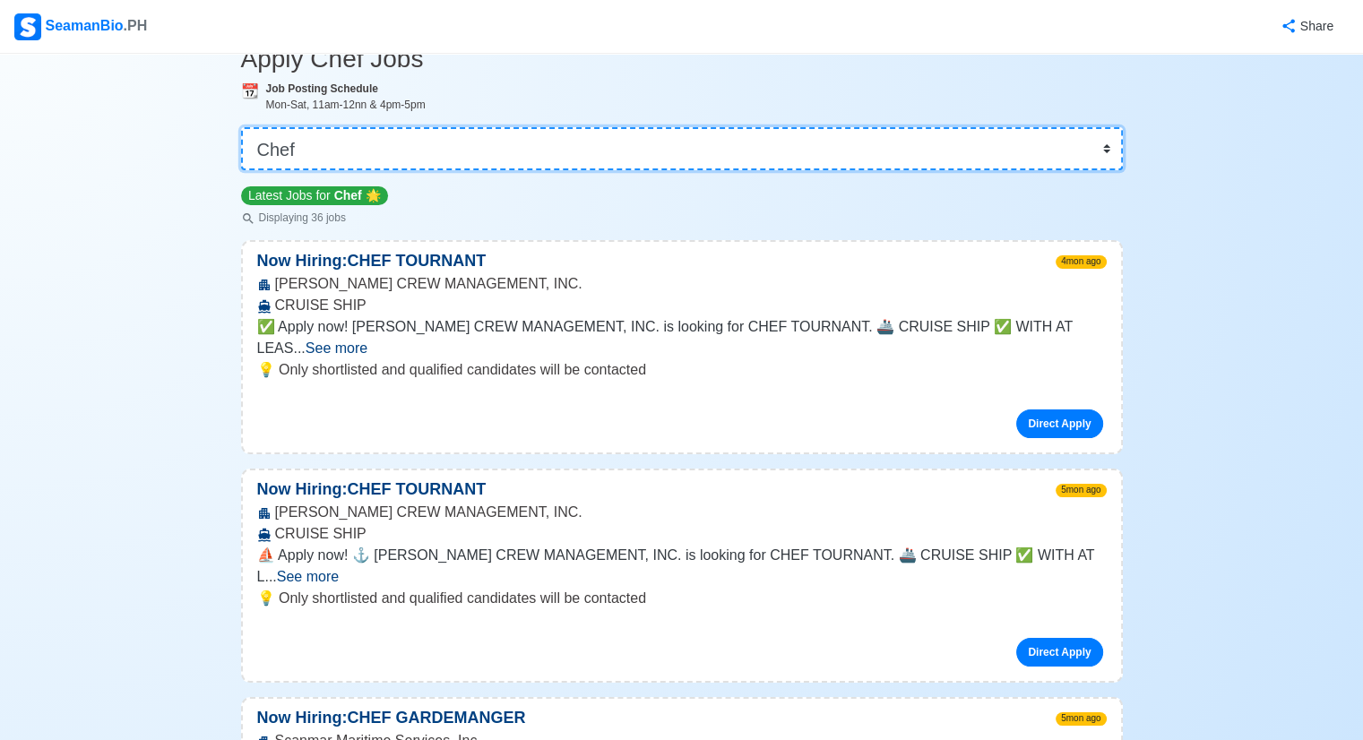
scroll to position [90, 0]
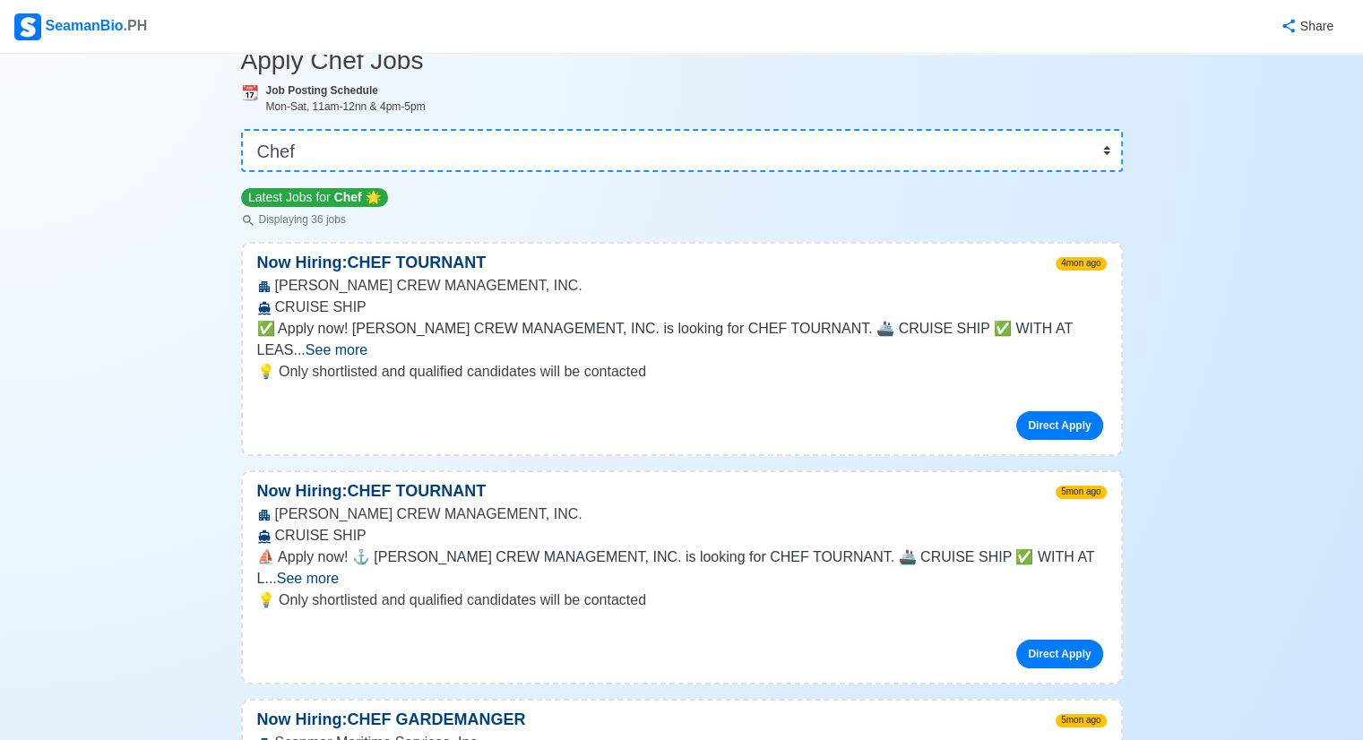
click at [339, 571] on span "See more" at bounding box center [308, 578] width 62 height 15
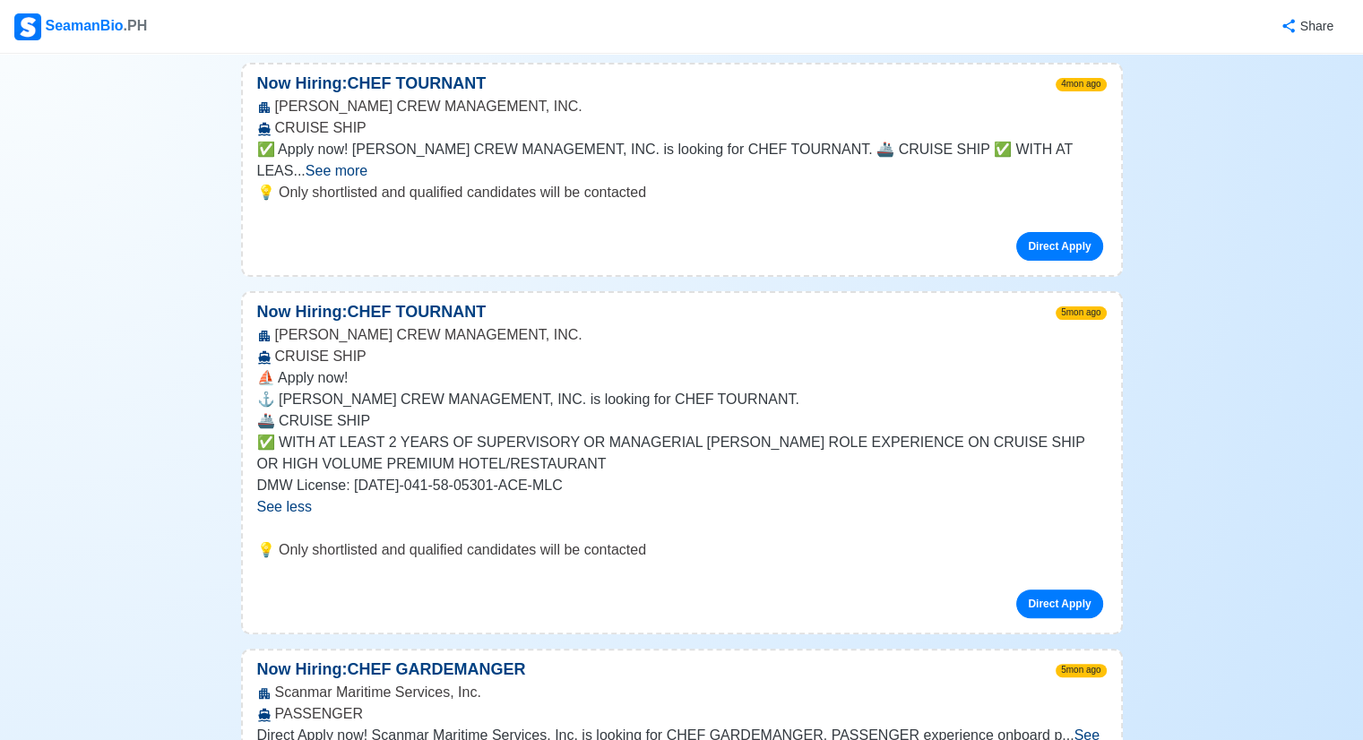
scroll to position [538, 0]
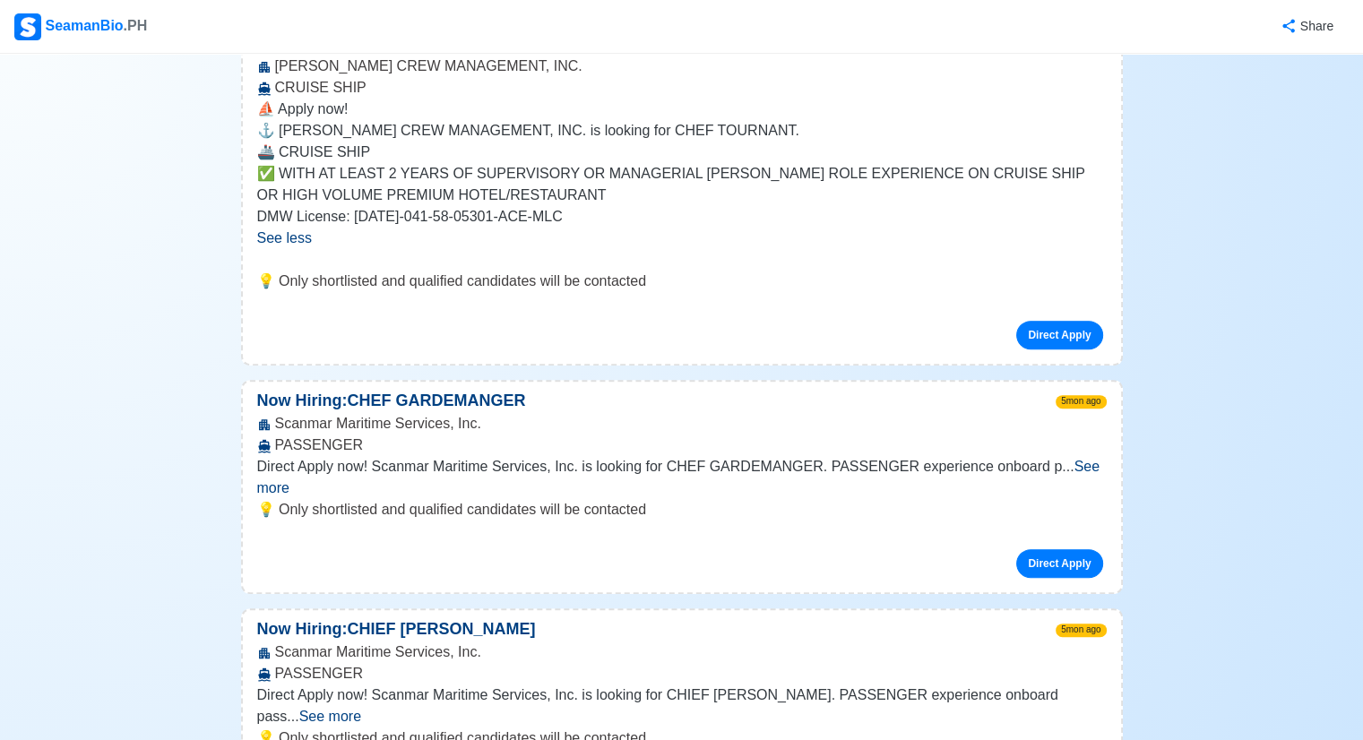
click at [1081, 459] on span "See more" at bounding box center [678, 477] width 843 height 37
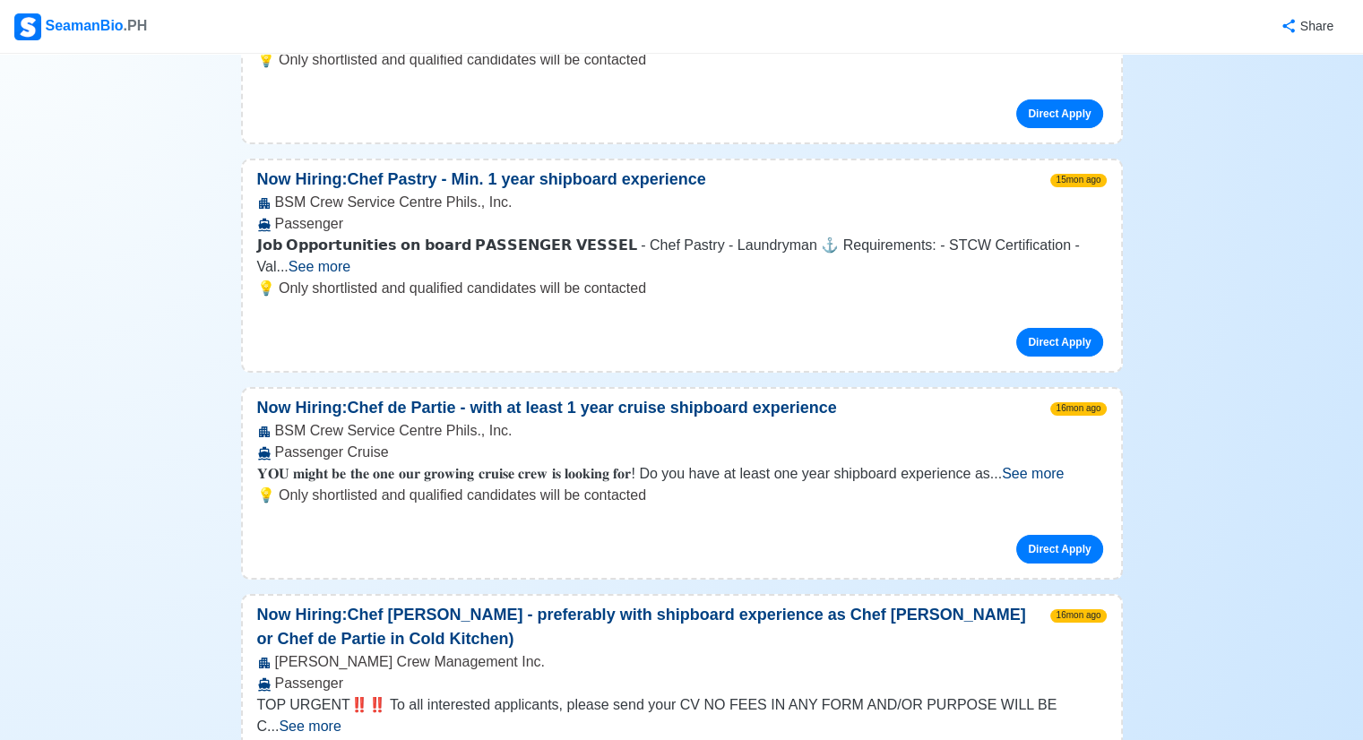
scroll to position [7738, 0]
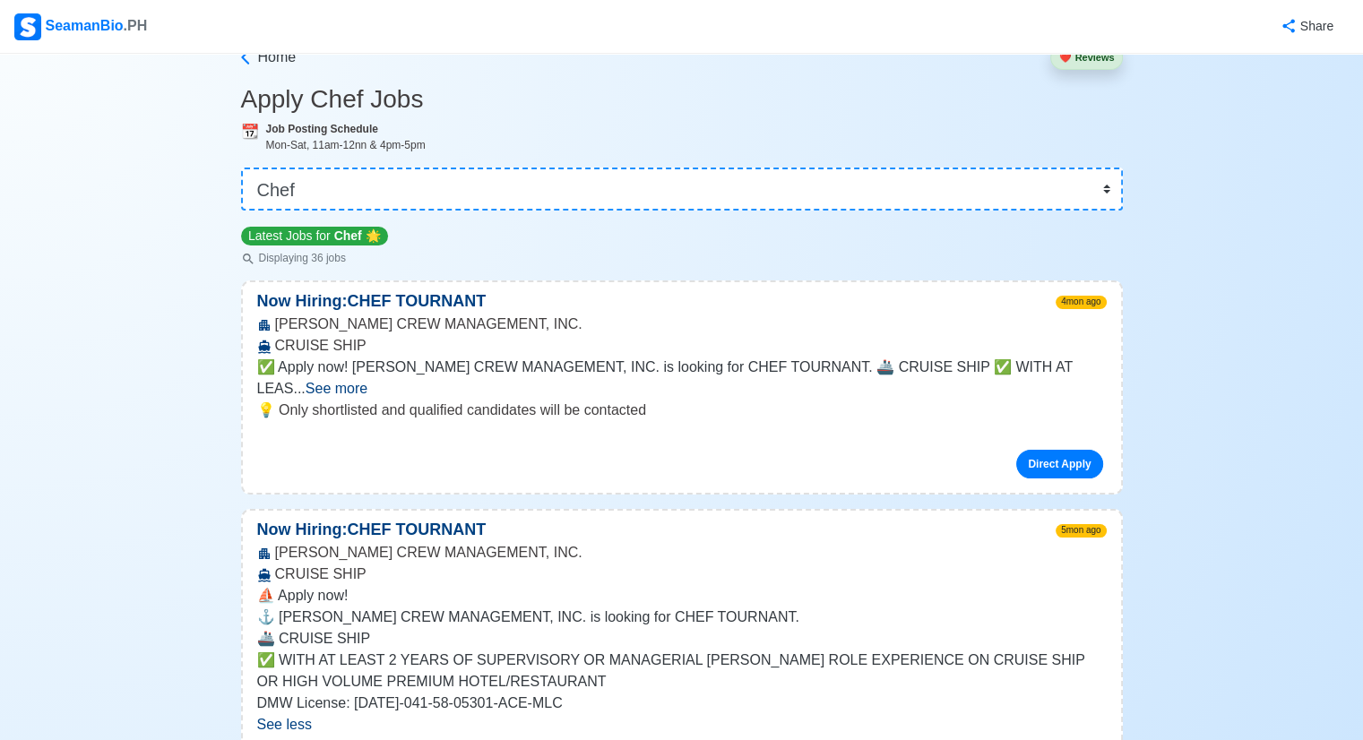
scroll to position [0, 0]
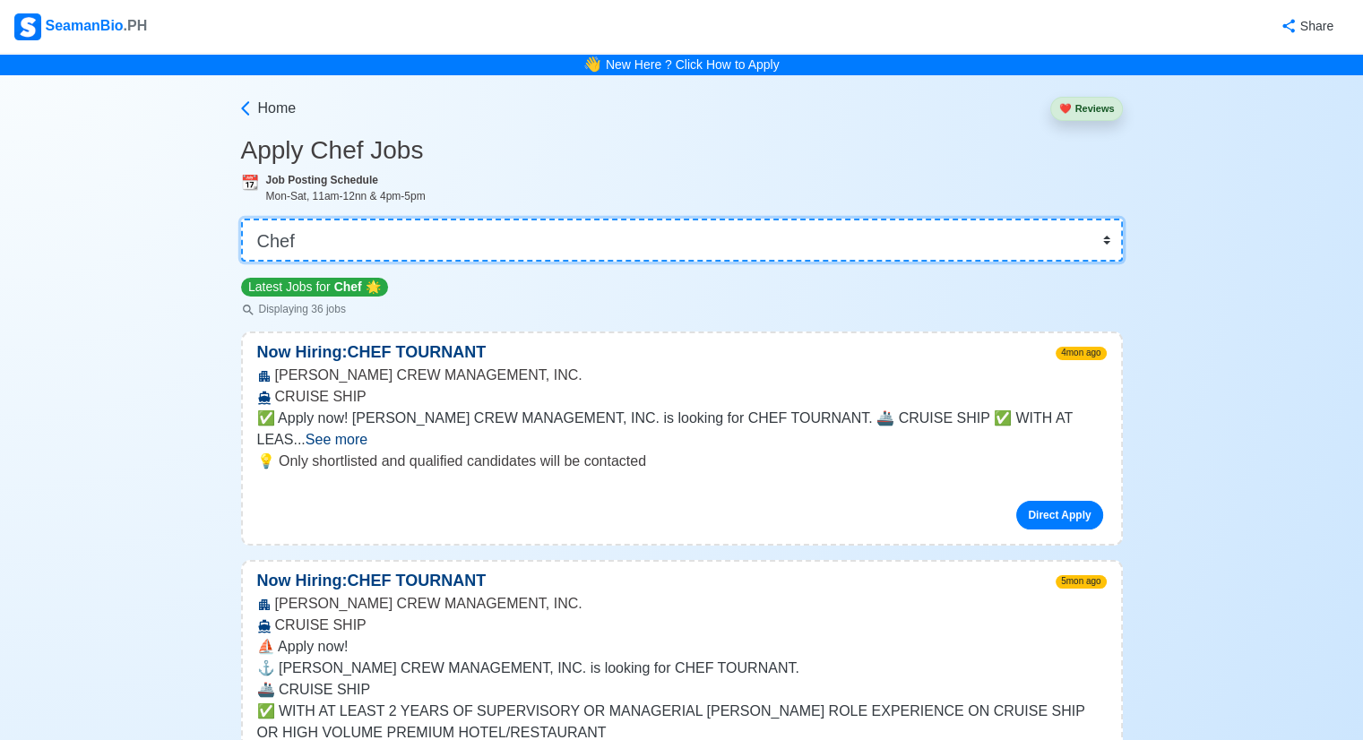
click at [448, 241] on select "👉 Select Rank or Position Master Chief Officer 2nd Officer 3rd Officer Junior O…" at bounding box center [682, 240] width 882 height 43
select select "Cook"
click at [243, 219] on select "👉 Select Rank or Position Master Chief Officer 2nd Officer 3rd Officer Junior O…" at bounding box center [682, 240] width 882 height 43
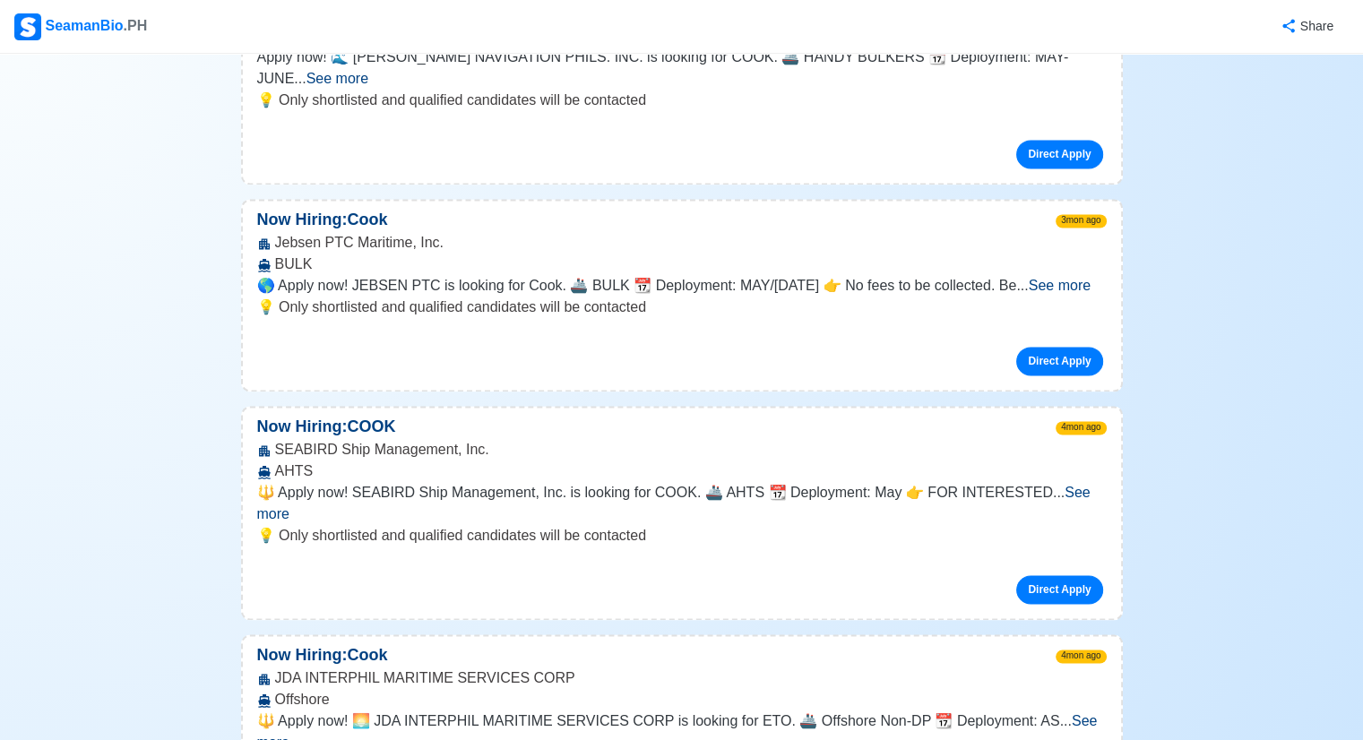
scroll to position [8964, 0]
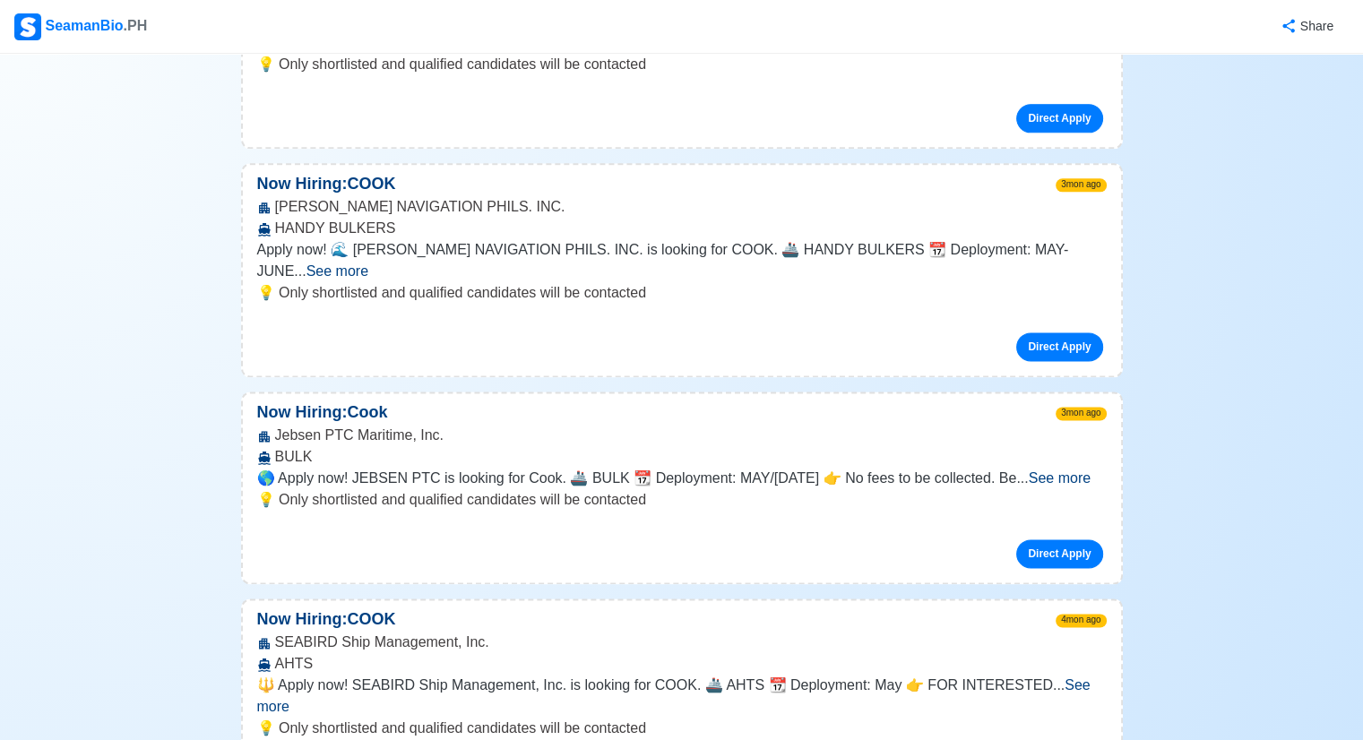
scroll to position [9143, 0]
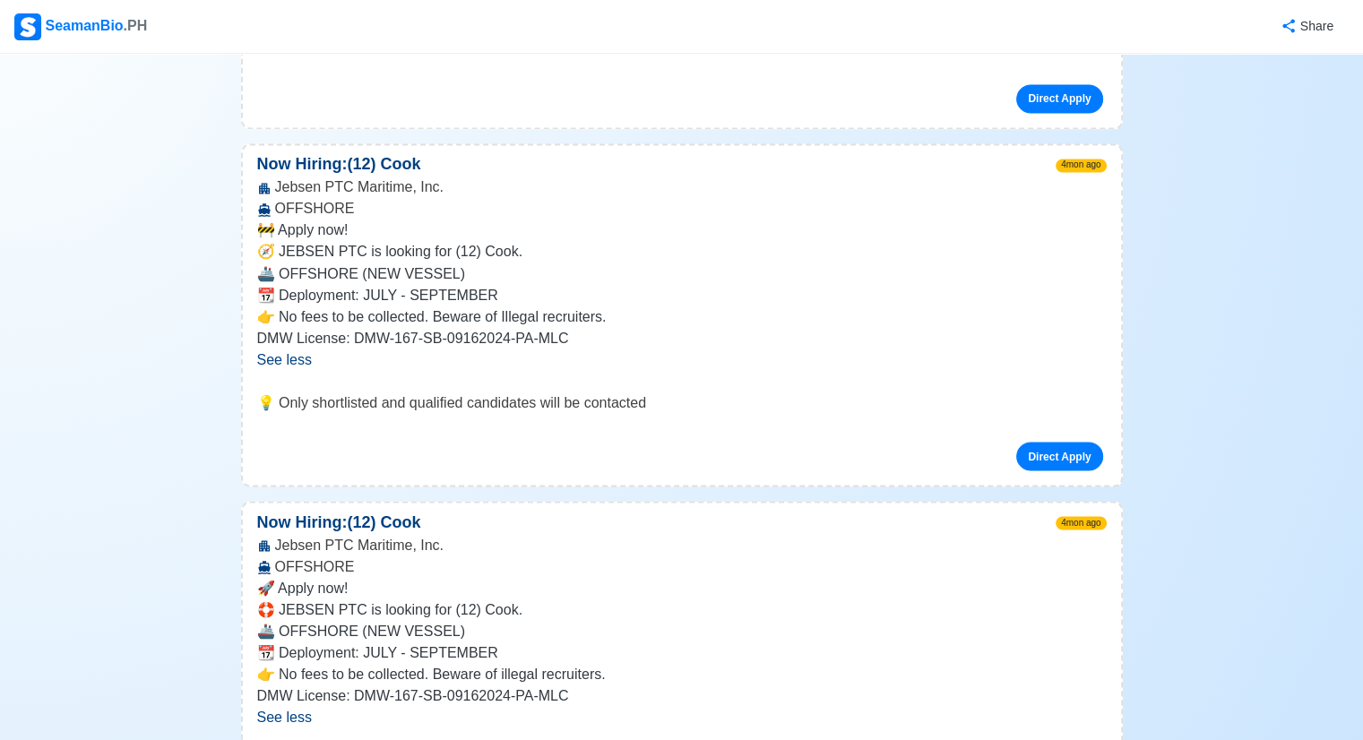
scroll to position [9860, 0]
